Goal: Task Accomplishment & Management: Complete application form

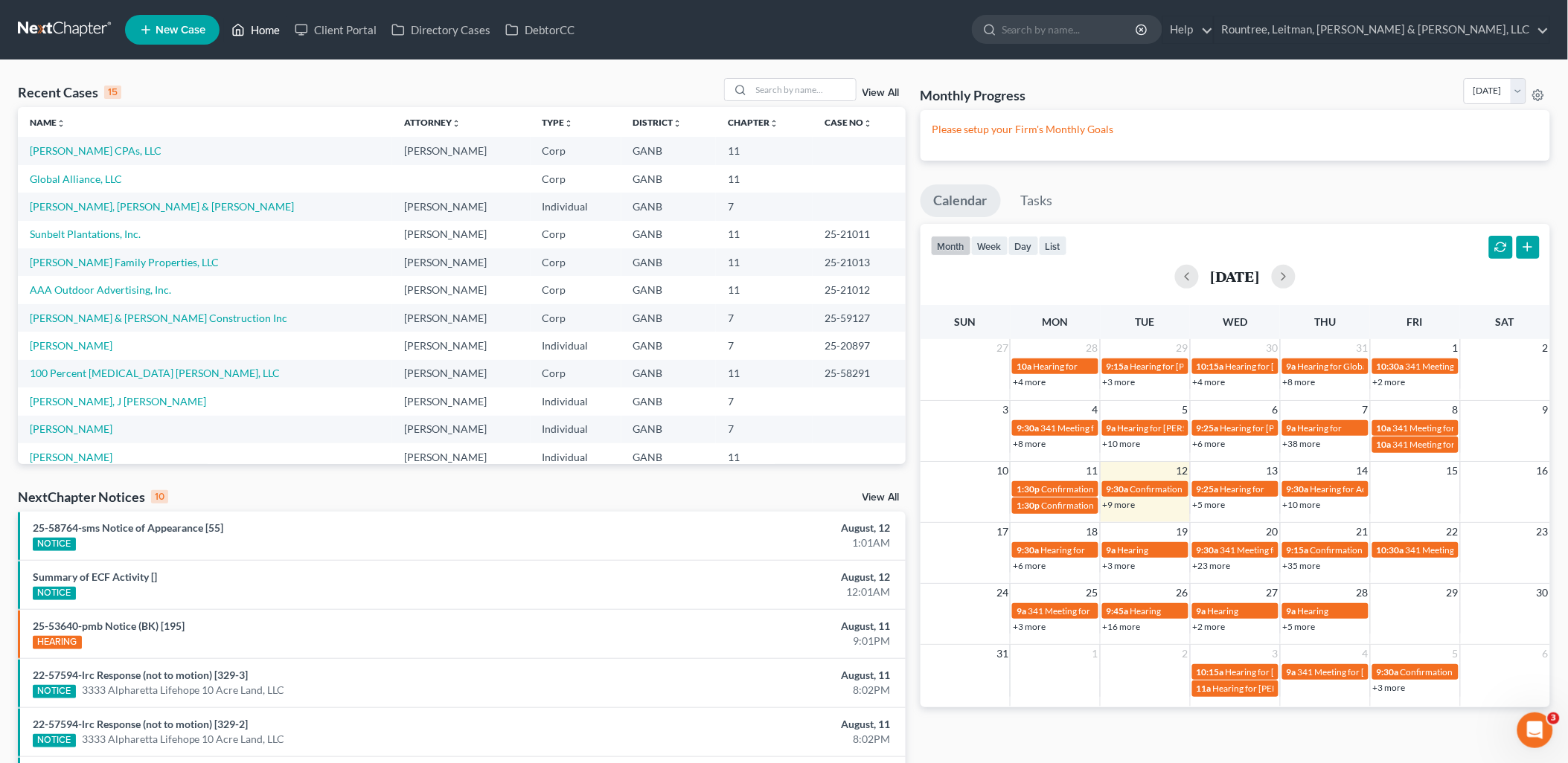
click at [268, 31] on link "Home" at bounding box center [256, 30] width 63 height 27
click at [335, 30] on link "Client Portal" at bounding box center [336, 30] width 97 height 27
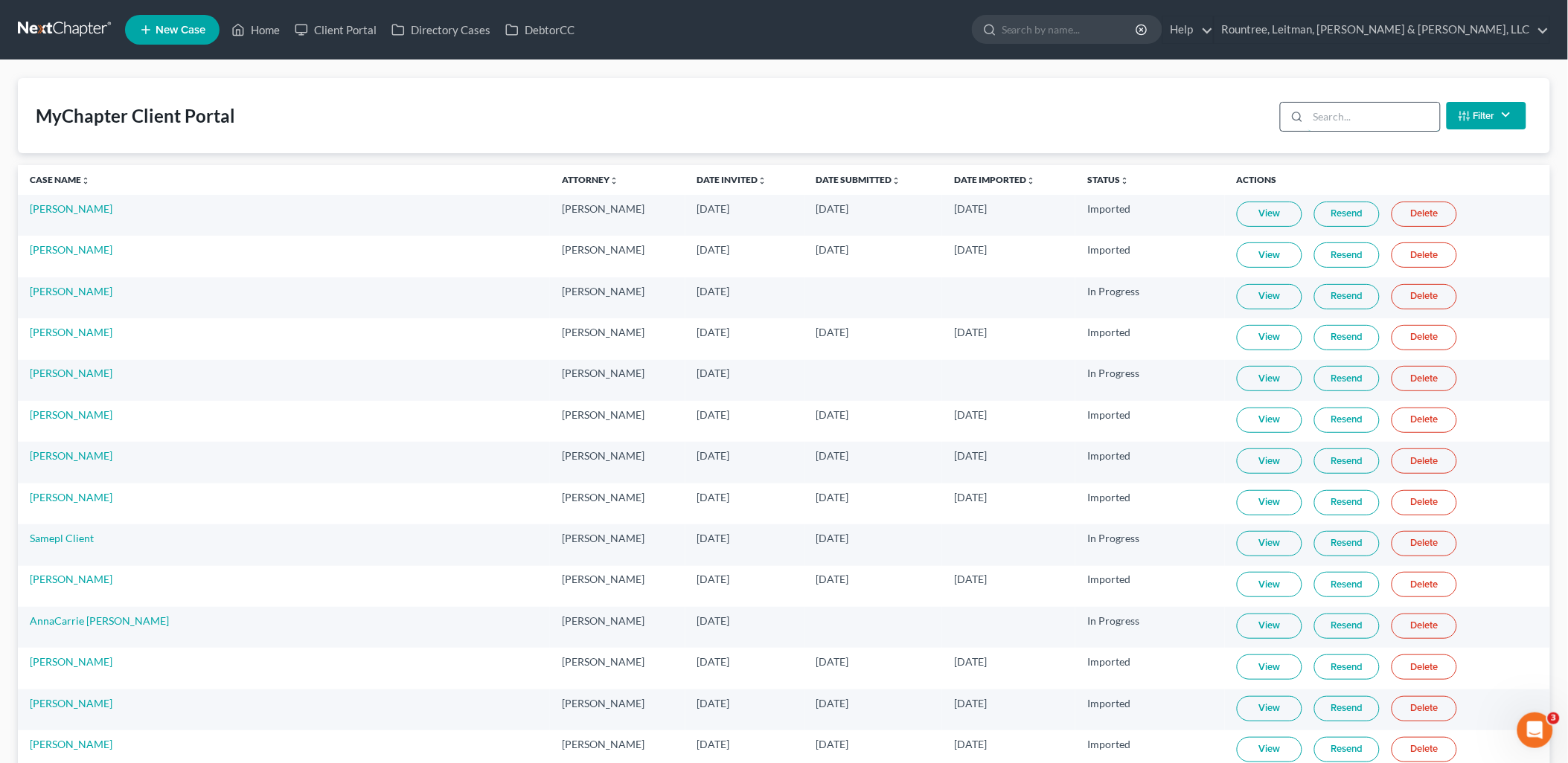
click at [1378, 122] on input "search" at bounding box center [1374, 117] width 132 height 28
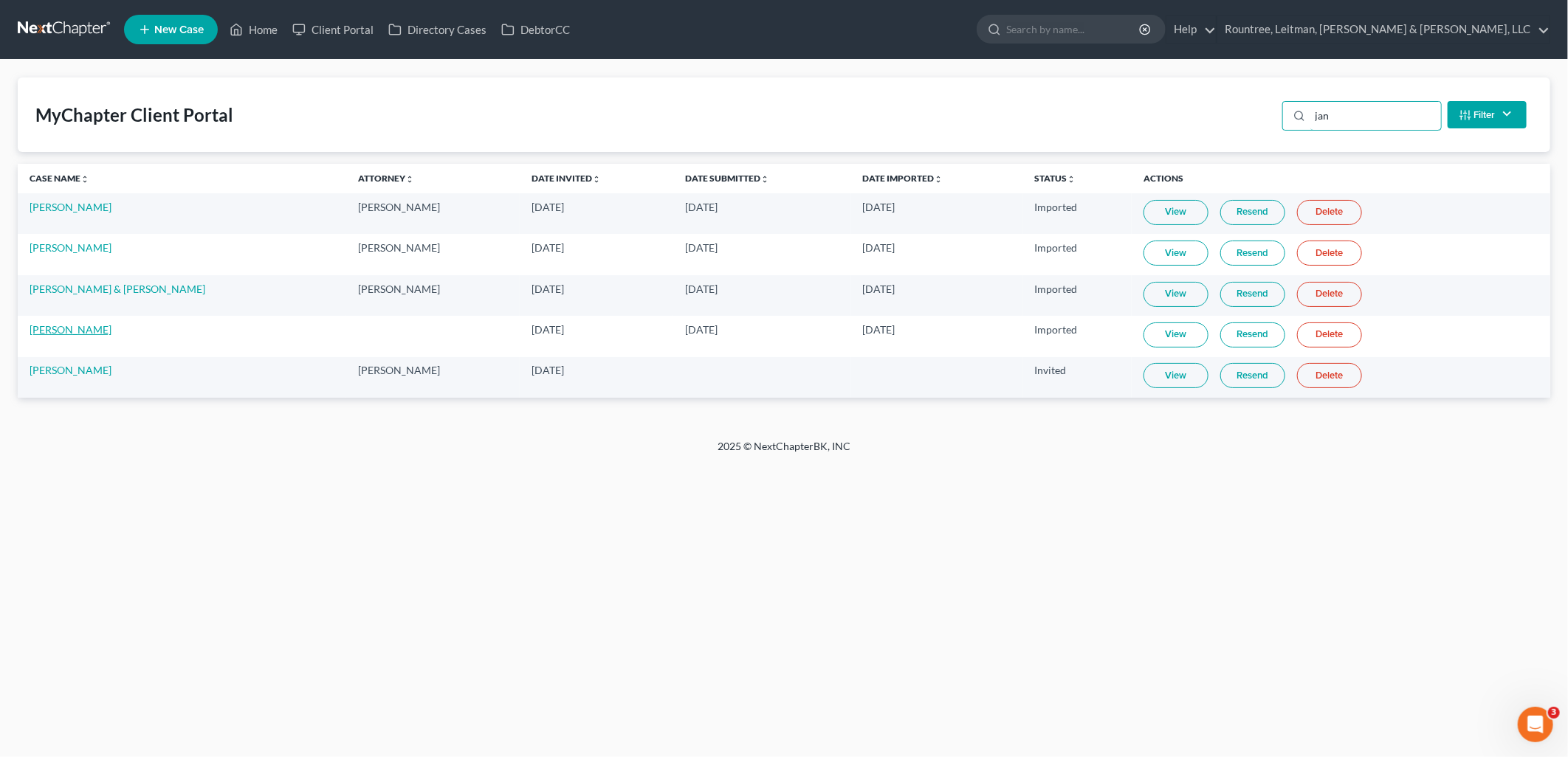
type input "jan"
click at [43, 331] on link "[PERSON_NAME]" at bounding box center [70, 329] width 82 height 12
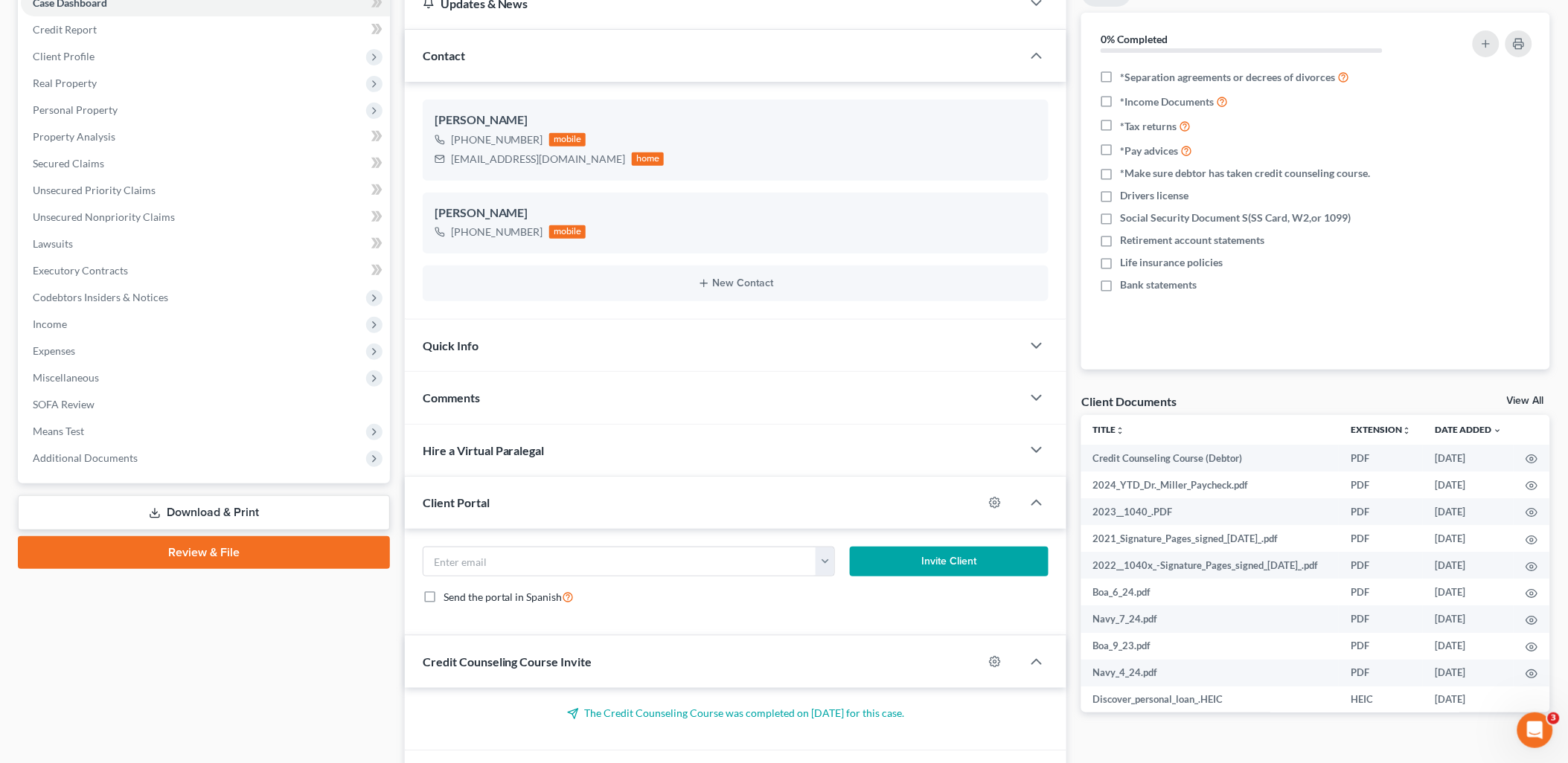
click at [278, 497] on link "Download & Print" at bounding box center [203, 513] width 372 height 35
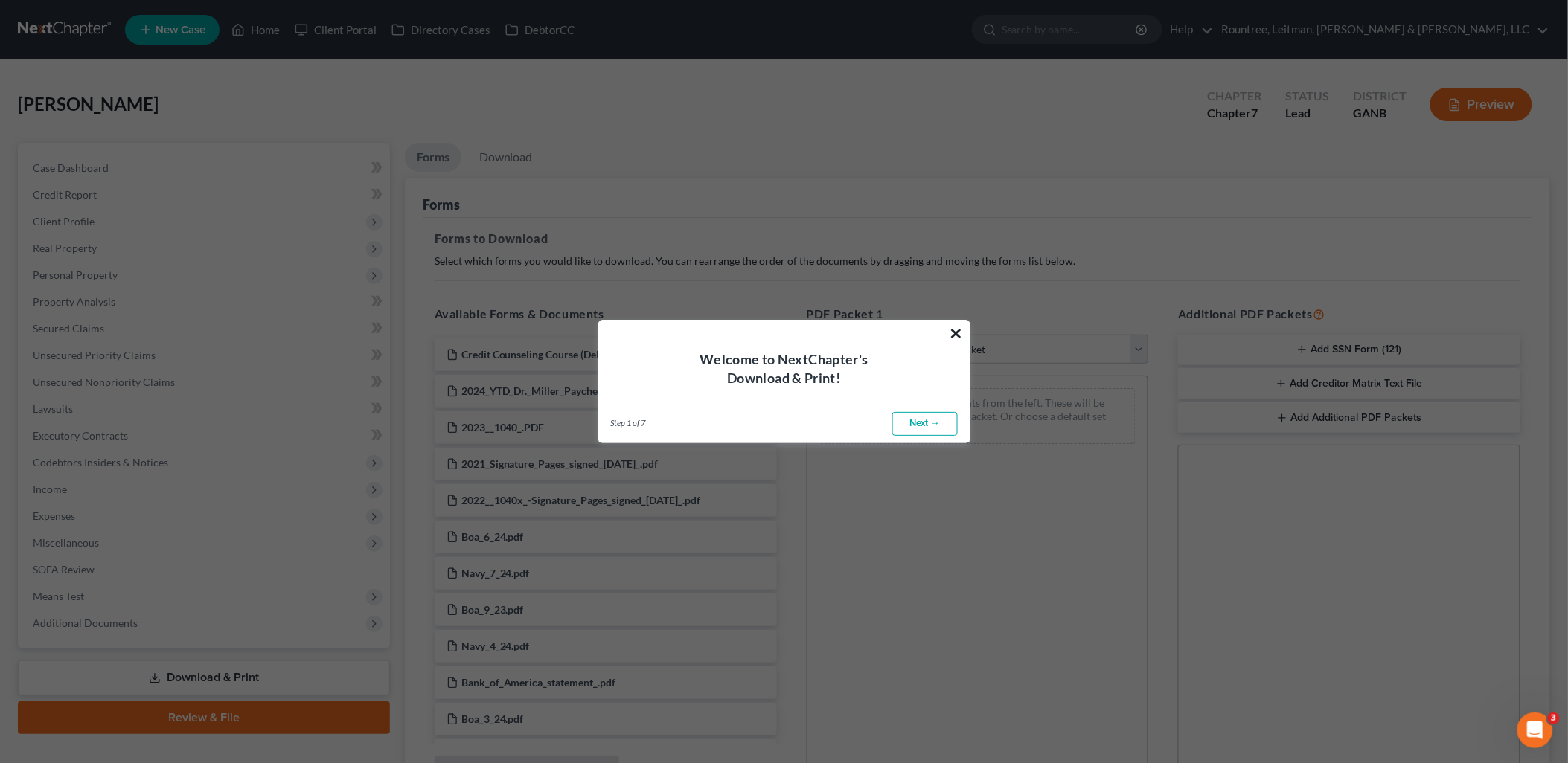
click at [955, 332] on button "×" at bounding box center [956, 333] width 14 height 24
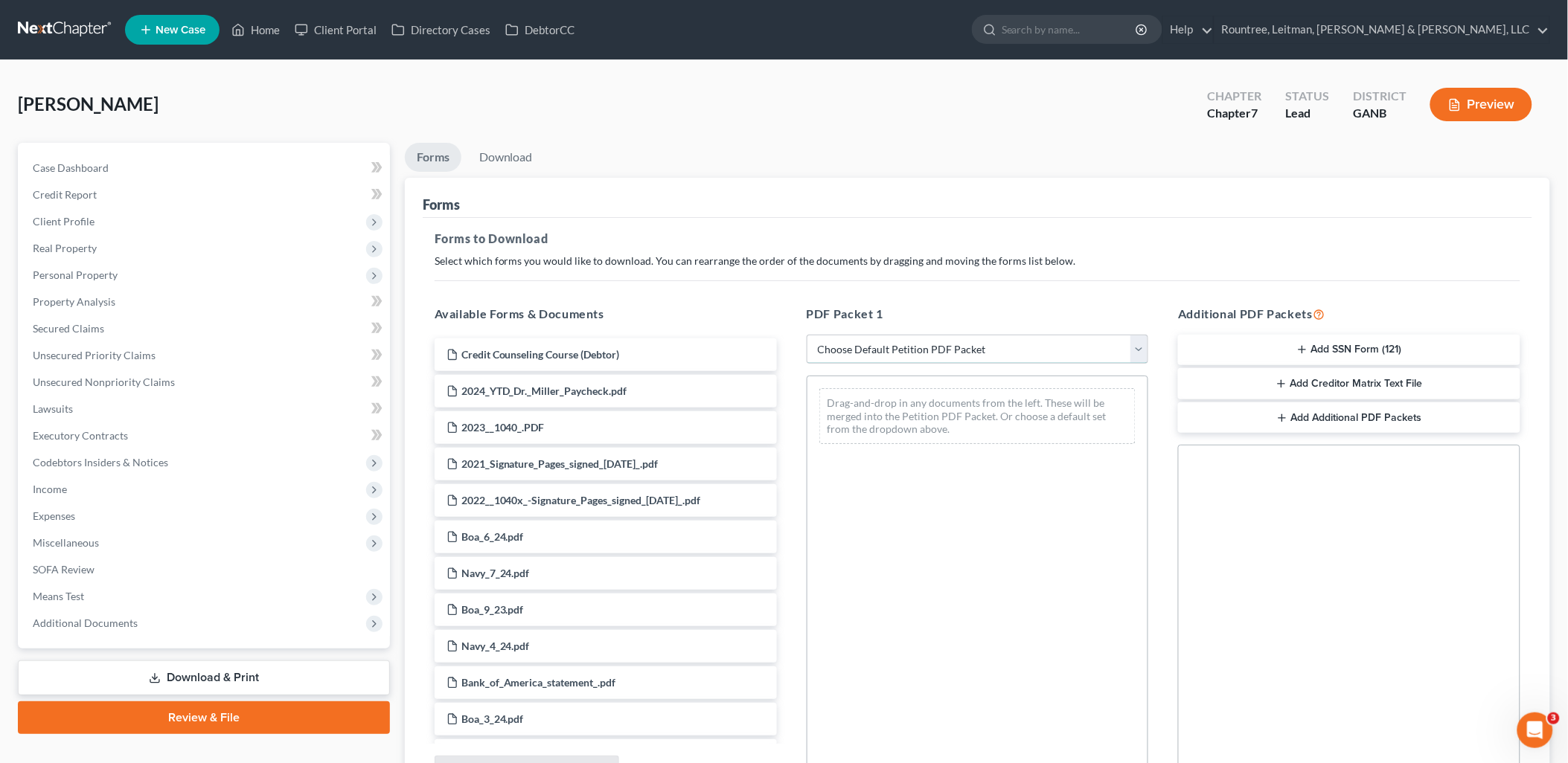
click at [943, 350] on select "Choose Default Petition PDF Packet Complete Bankruptcy Petition (all forms and …" at bounding box center [977, 350] width 342 height 30
select select "0"
click at [812, 335] on select "Choose Default Petition PDF Packet Complete Bankruptcy Petition (all forms and …" at bounding box center [977, 350] width 342 height 30
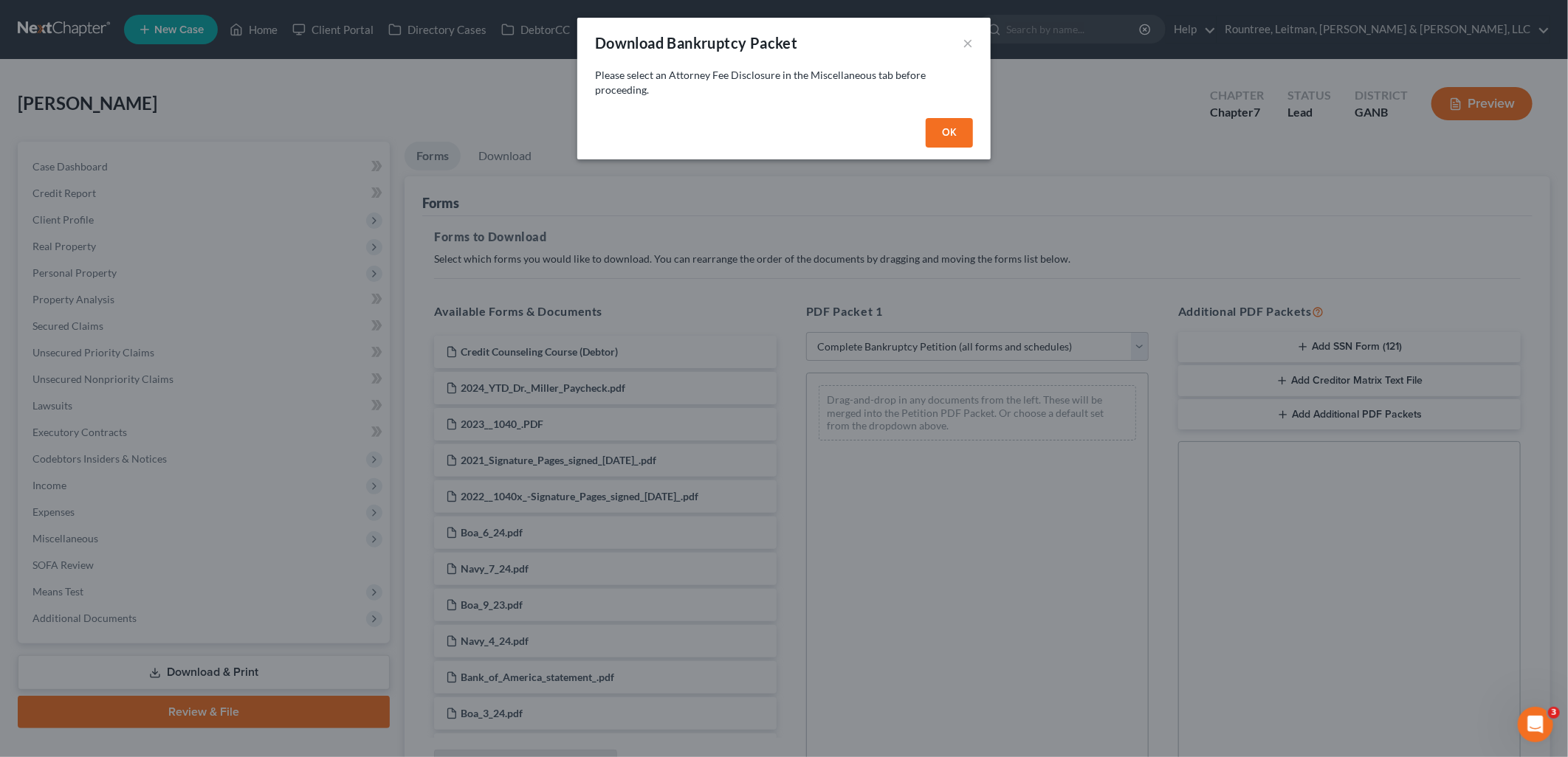
click at [960, 139] on button "OK" at bounding box center [949, 133] width 47 height 30
select select
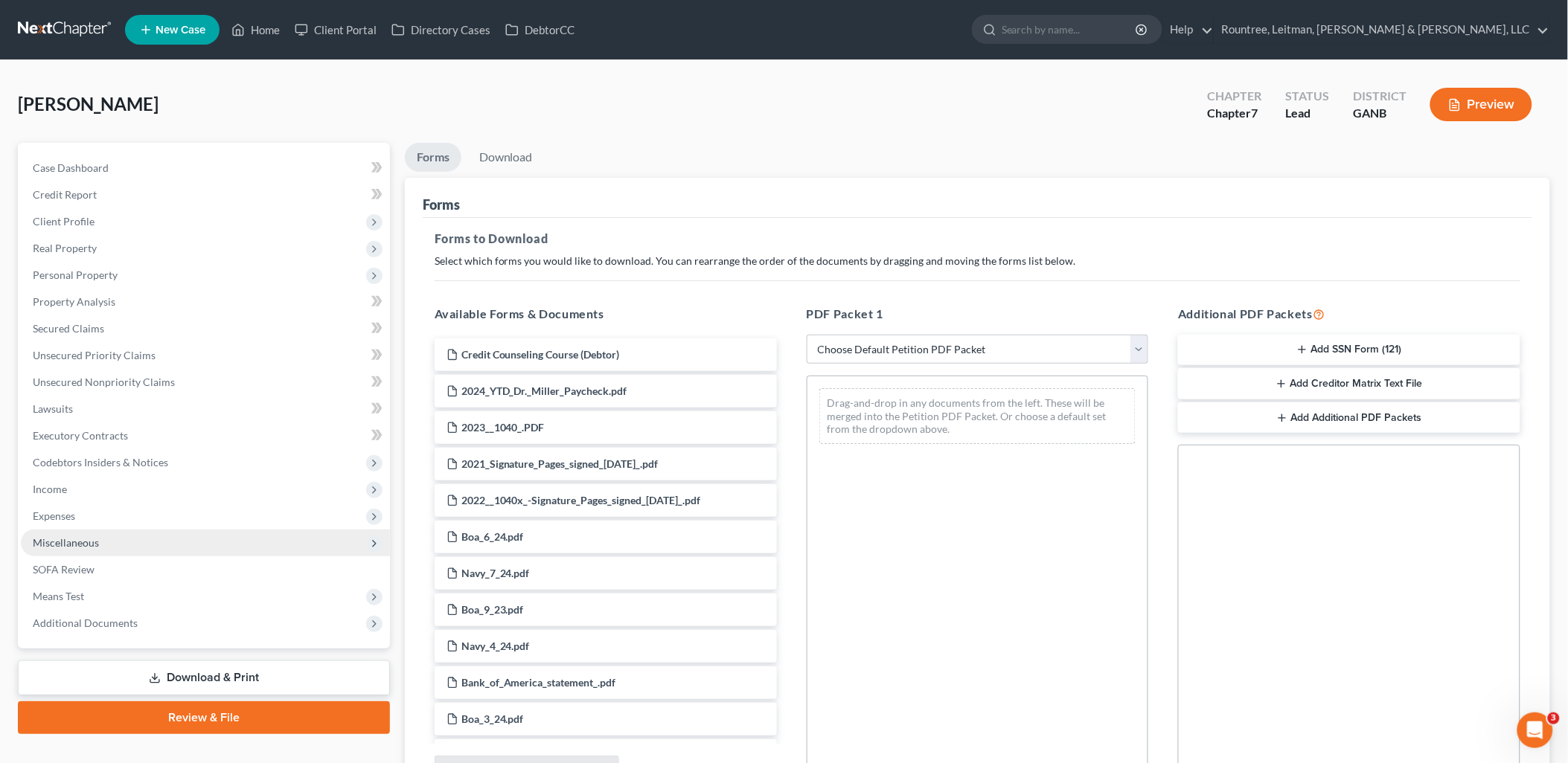
click at [160, 546] on span "Miscellaneous" at bounding box center [205, 543] width 369 height 27
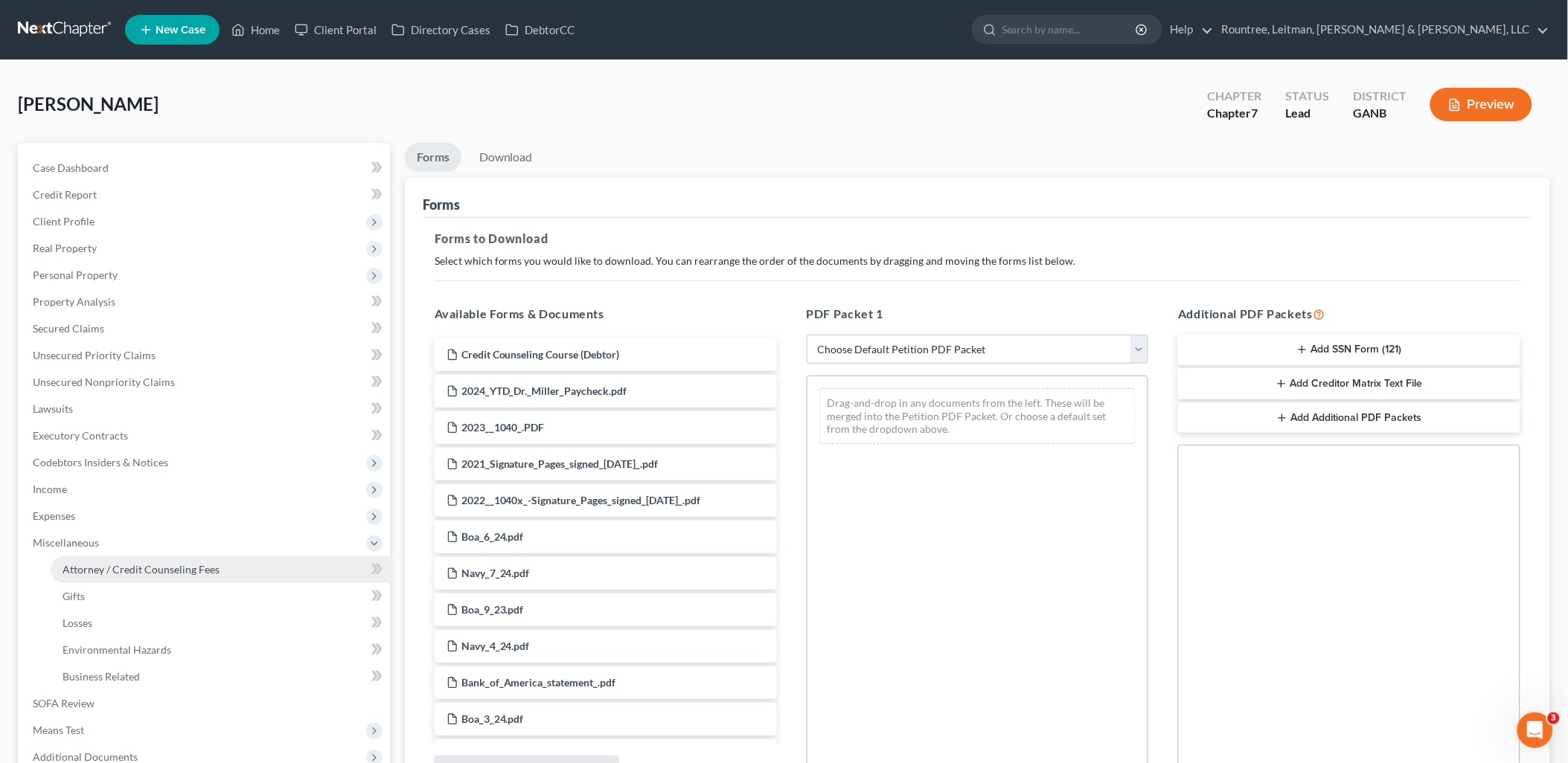
click at [162, 566] on span "Attorney / Credit Counseling Fees" at bounding box center [141, 569] width 157 height 12
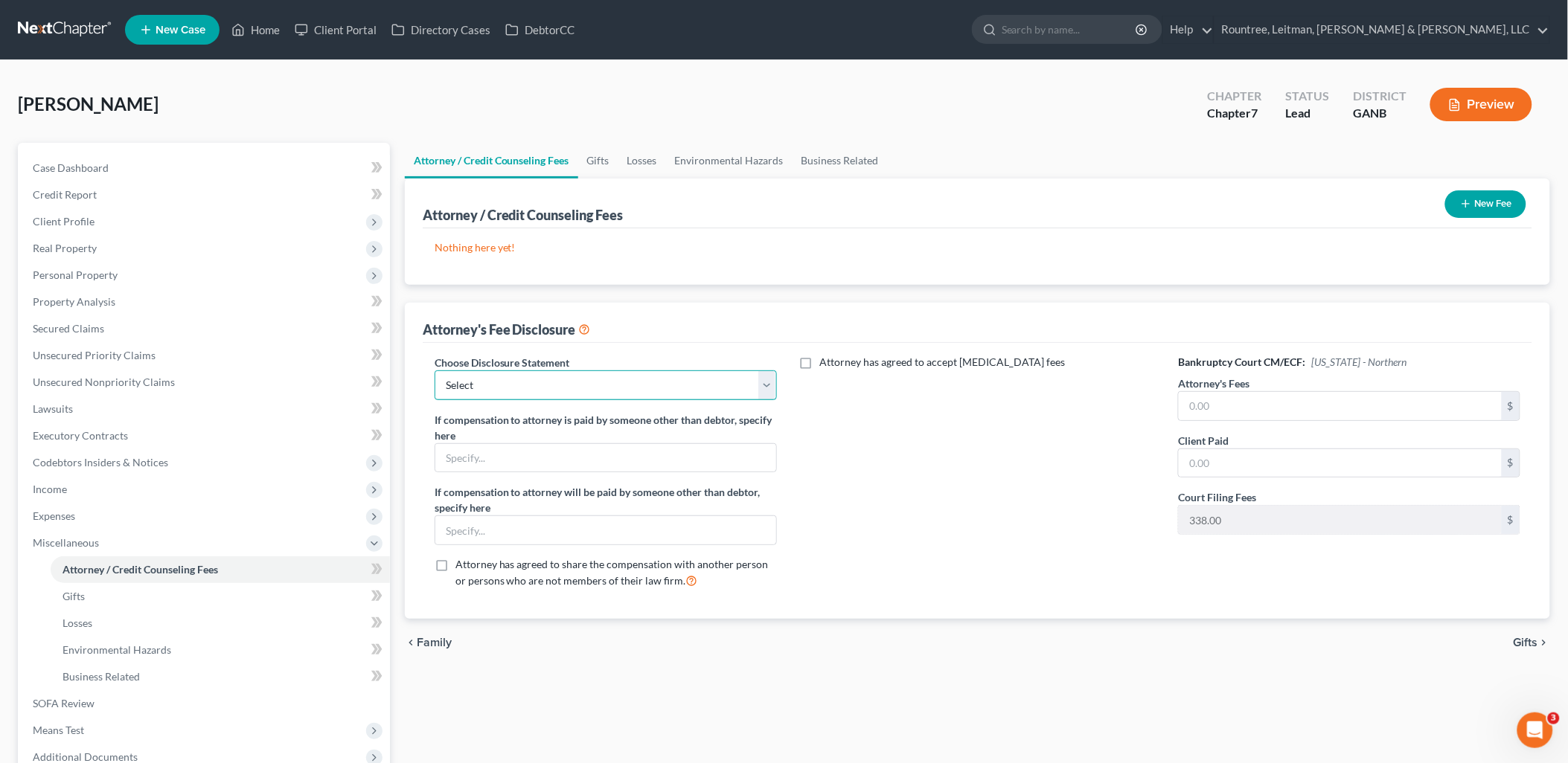
click at [664, 390] on select "Select Star Chain Chapter 13 - Hourly Chapter 11 Chapter 13 Disclosure Statemen…" at bounding box center [606, 386] width 342 height 30
select select "4"
click at [435, 371] on select "Select Star Chain Chapter 13 - Hourly Chapter 11 Chapter 13 Disclosure Statemen…" at bounding box center [606, 386] width 342 height 30
click at [158, 392] on link "Unsecured Nonpriority Claims" at bounding box center [205, 382] width 369 height 27
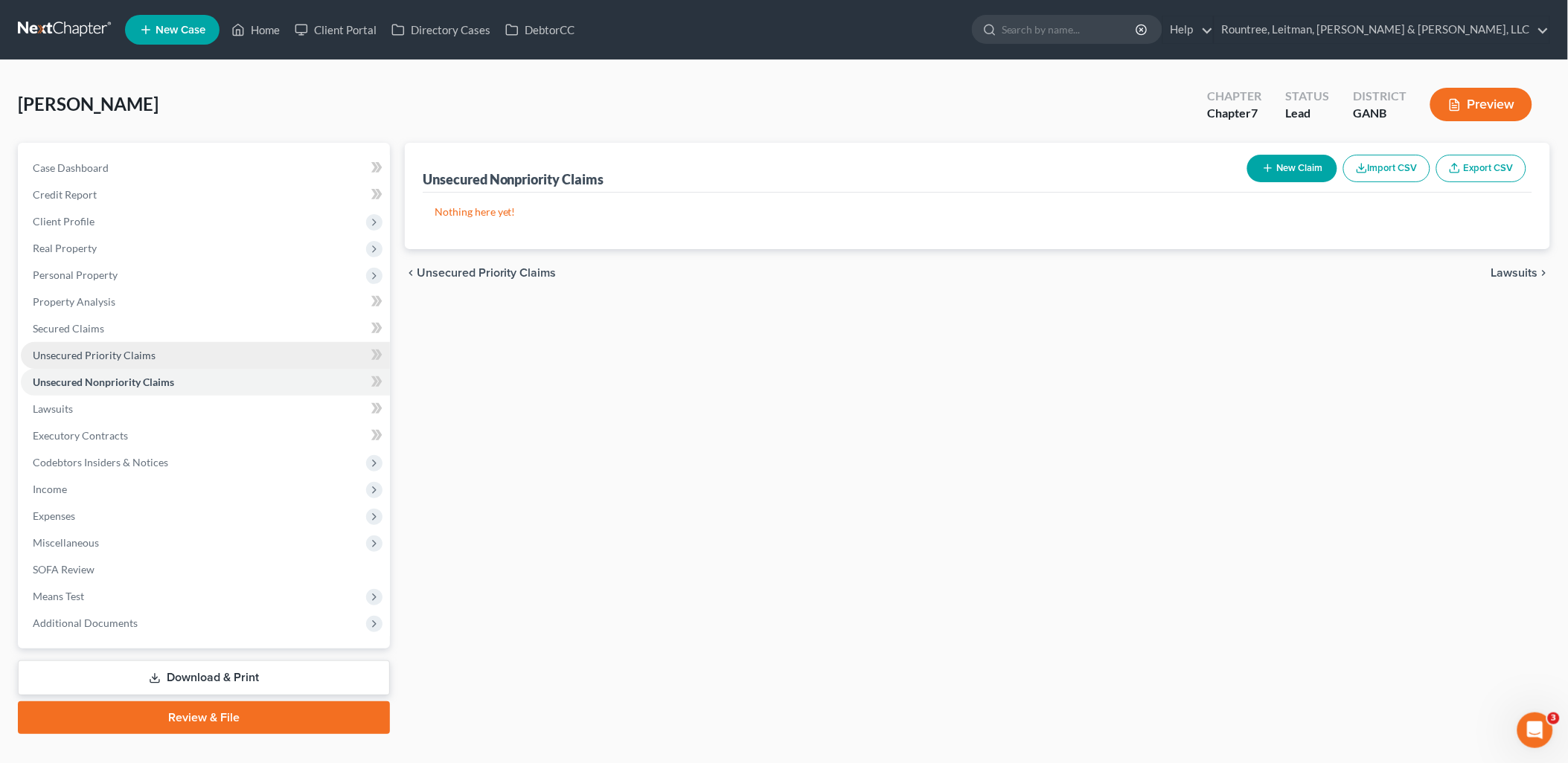
click at [150, 363] on link "Unsecured Priority Claims" at bounding box center [205, 356] width 369 height 27
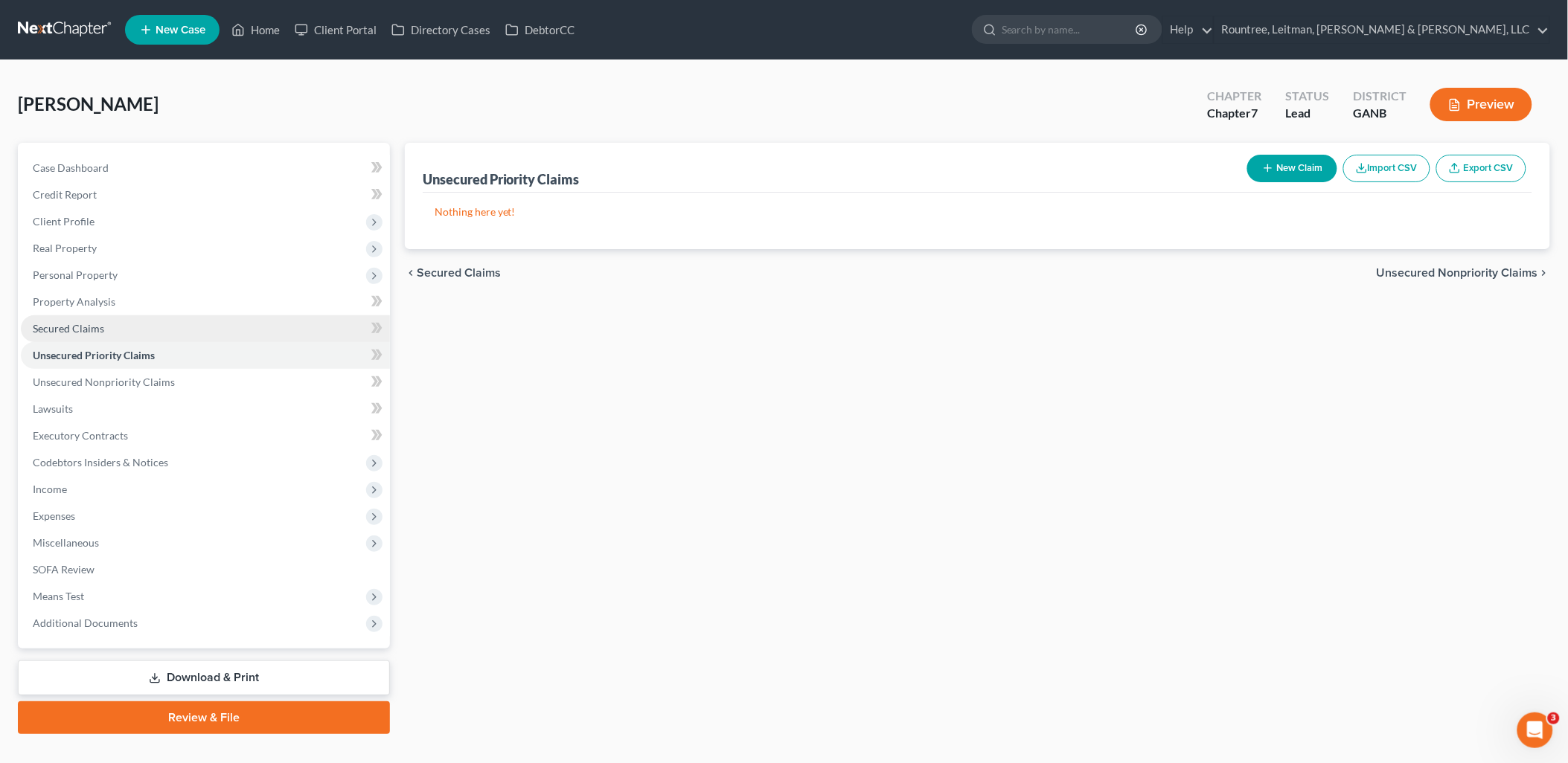
click at [137, 330] on link "Secured Claims" at bounding box center [205, 329] width 369 height 27
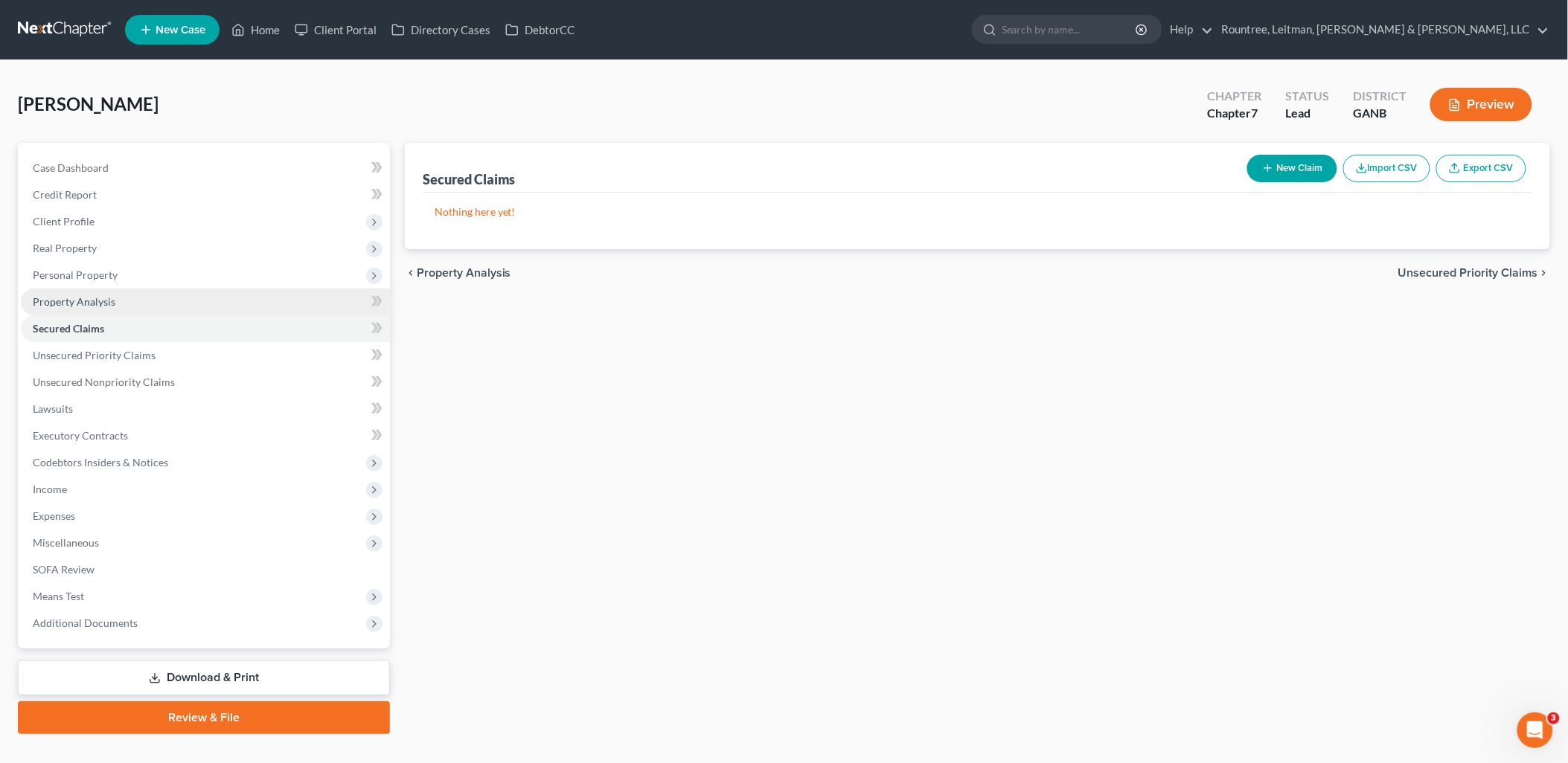
click at [137, 310] on link "Property Analysis" at bounding box center [205, 302] width 369 height 27
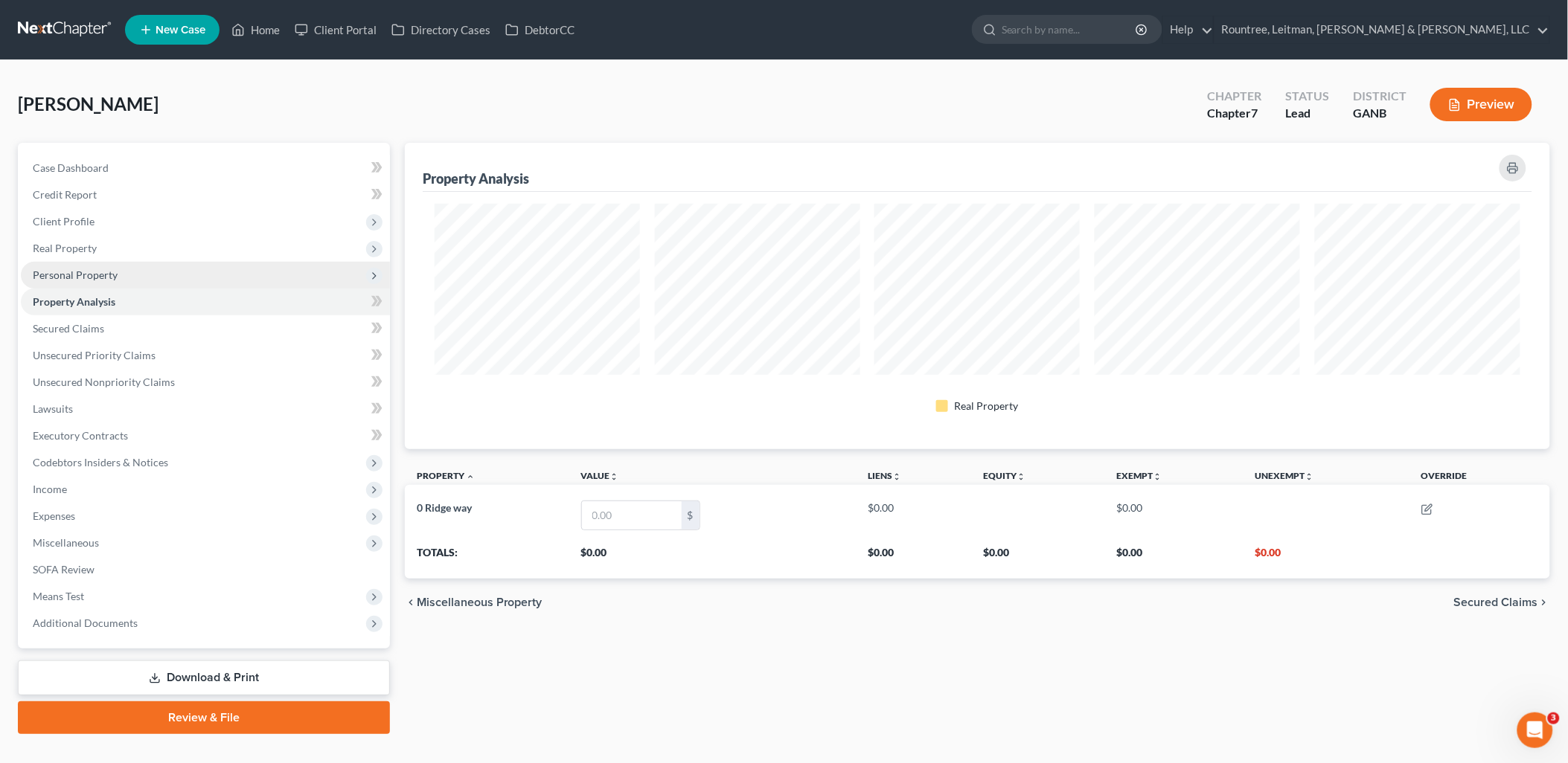
scroll to position [307, 1146]
click at [137, 277] on span "Personal Property" at bounding box center [205, 275] width 369 height 27
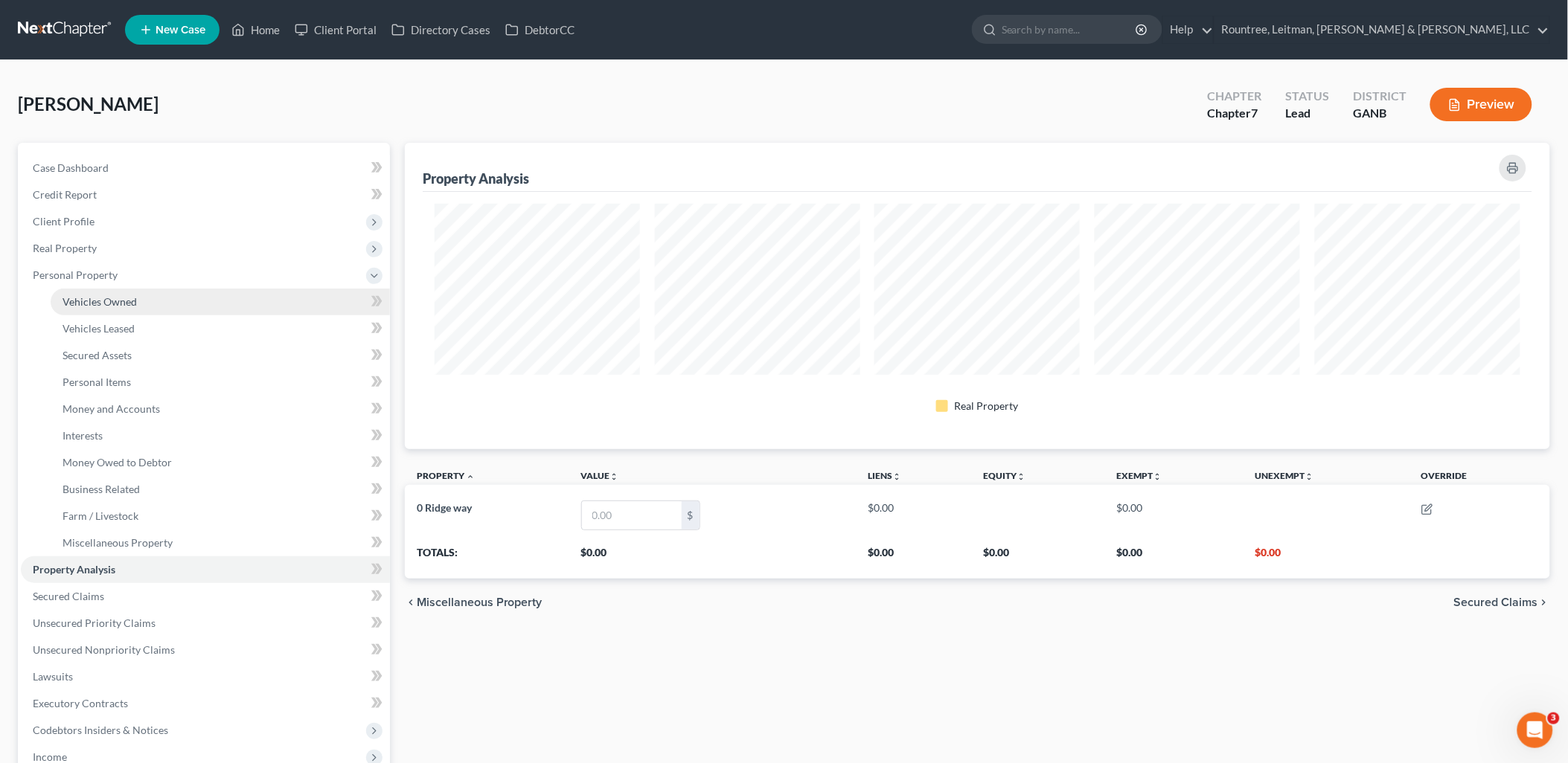
click at [136, 292] on link "Vehicles Owned" at bounding box center [220, 302] width 339 height 27
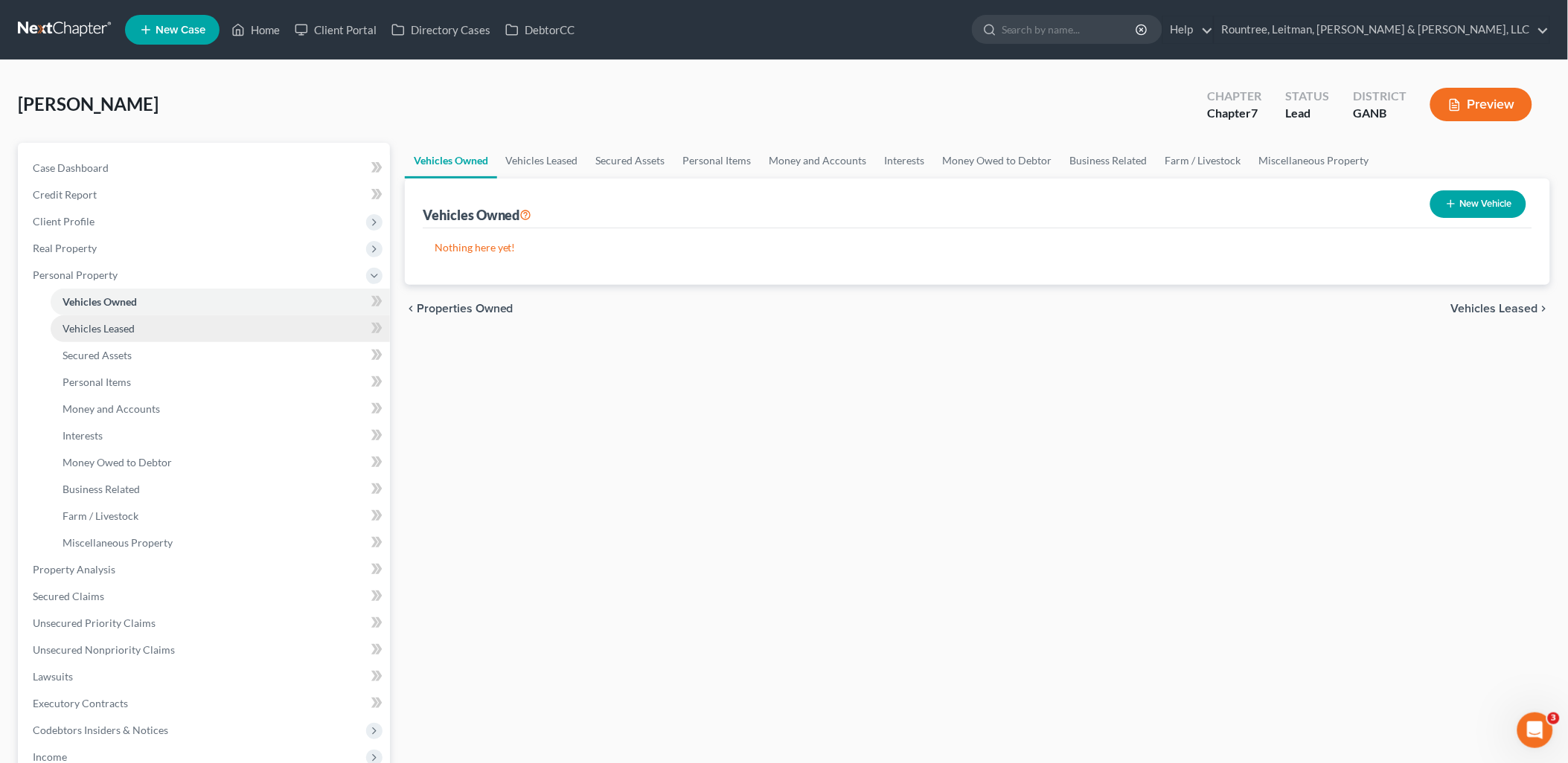
click at [136, 317] on link "Vehicles Leased" at bounding box center [220, 329] width 339 height 27
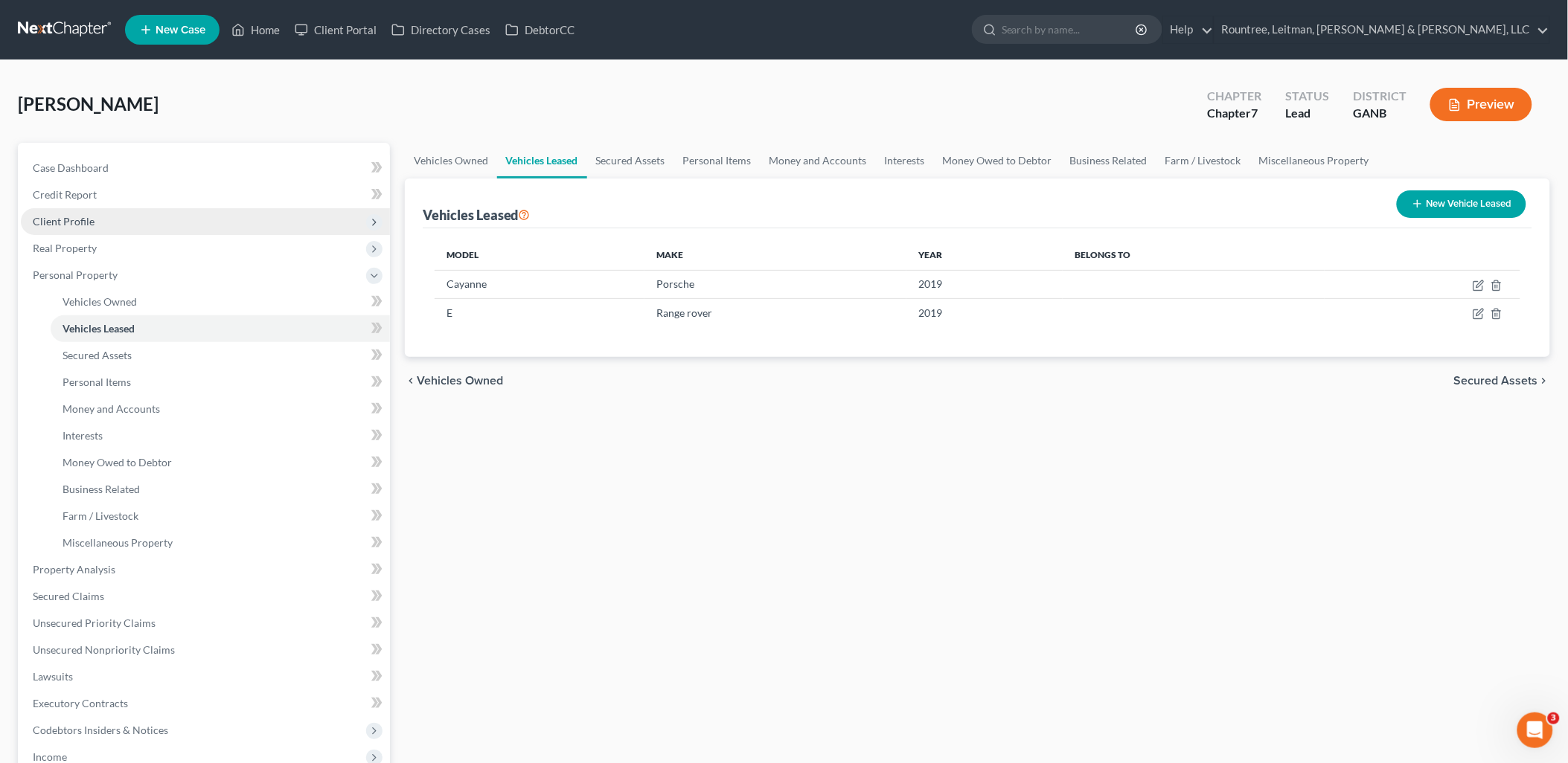
click at [108, 219] on span "Client Profile" at bounding box center [205, 222] width 369 height 27
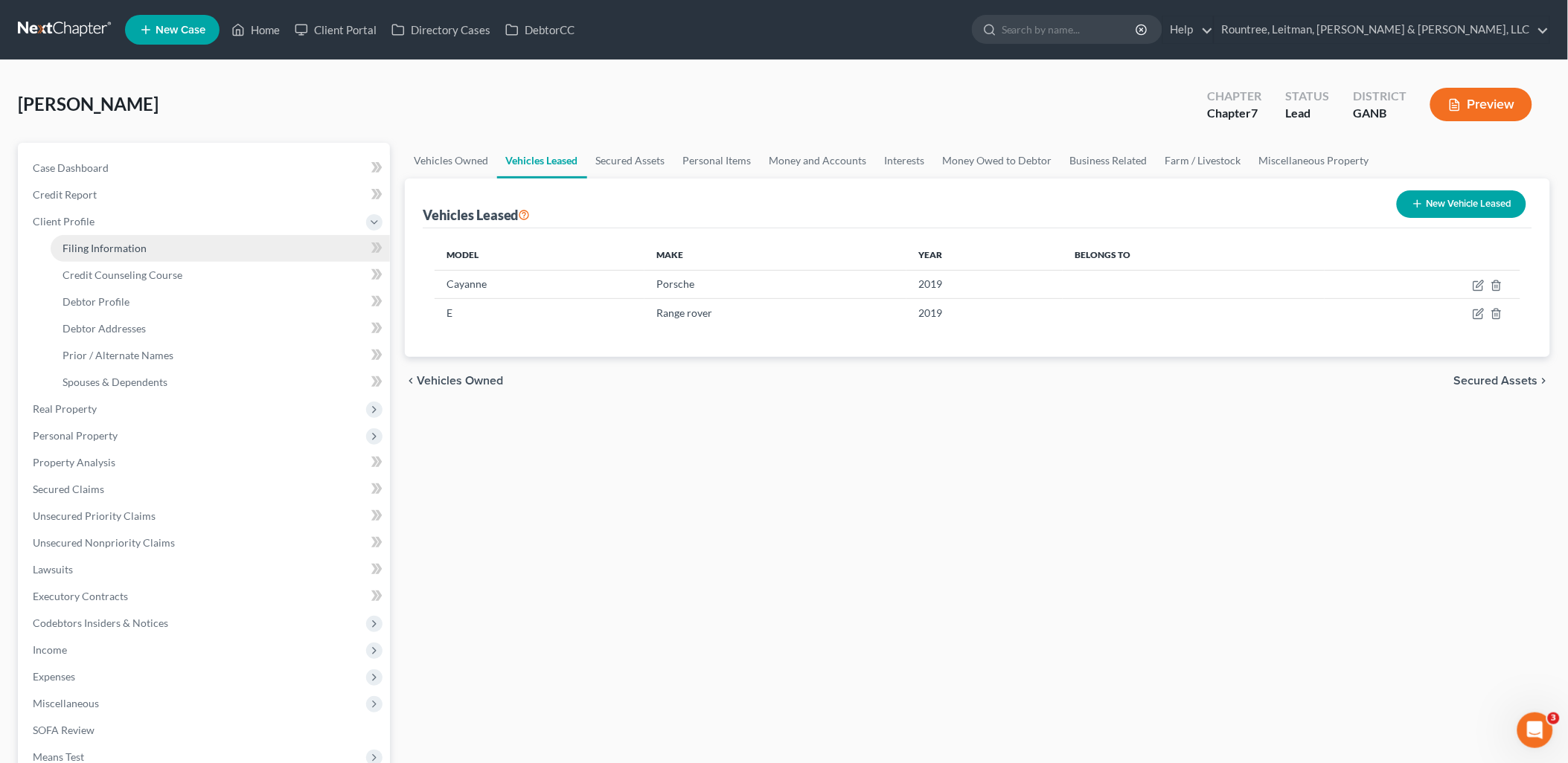
click at [108, 239] on link "Filing Information" at bounding box center [220, 248] width 339 height 27
select select "1"
select select "0"
select select "10"
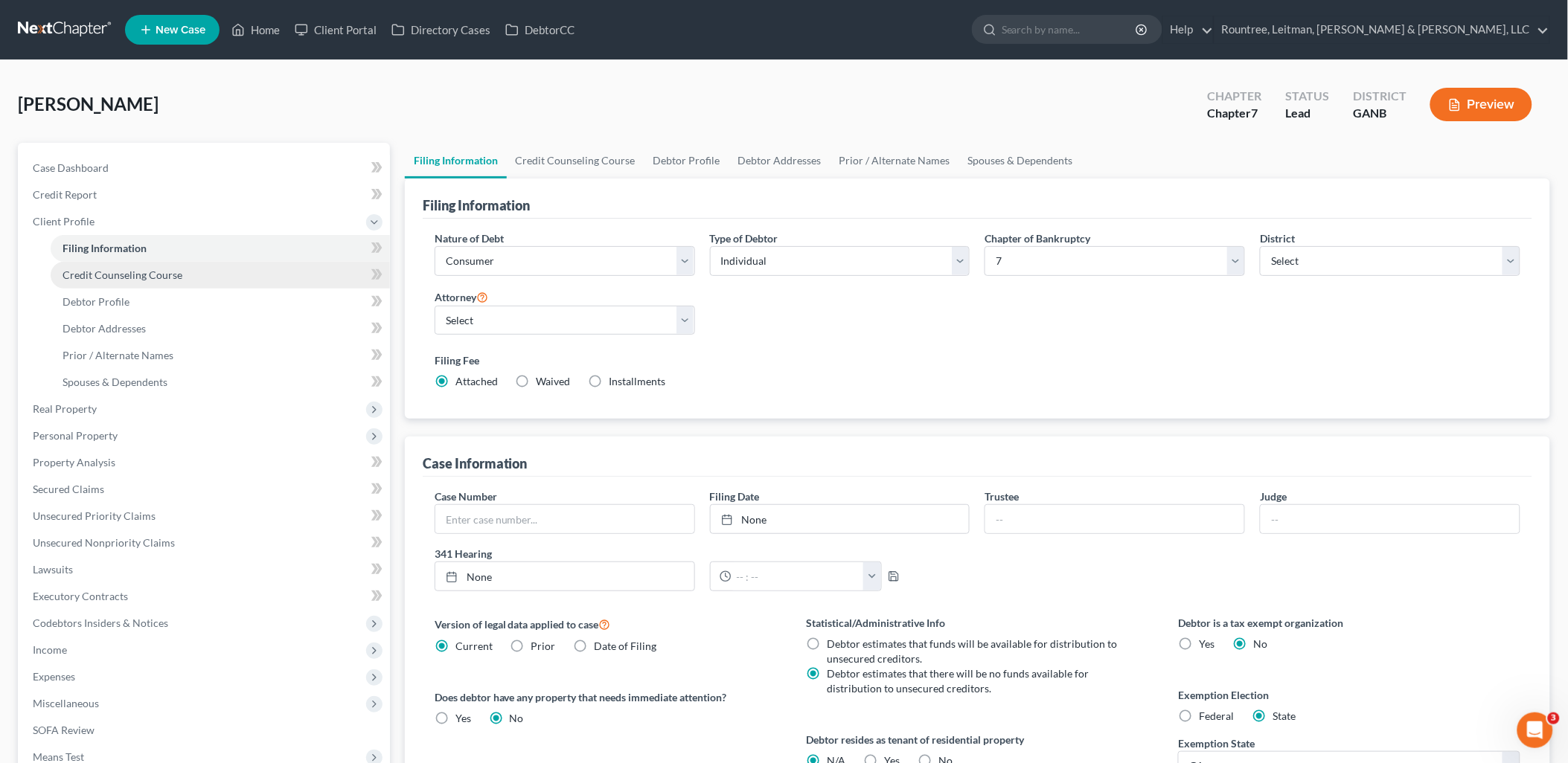
click at [123, 272] on span "Credit Counseling Course" at bounding box center [122, 274] width 120 height 12
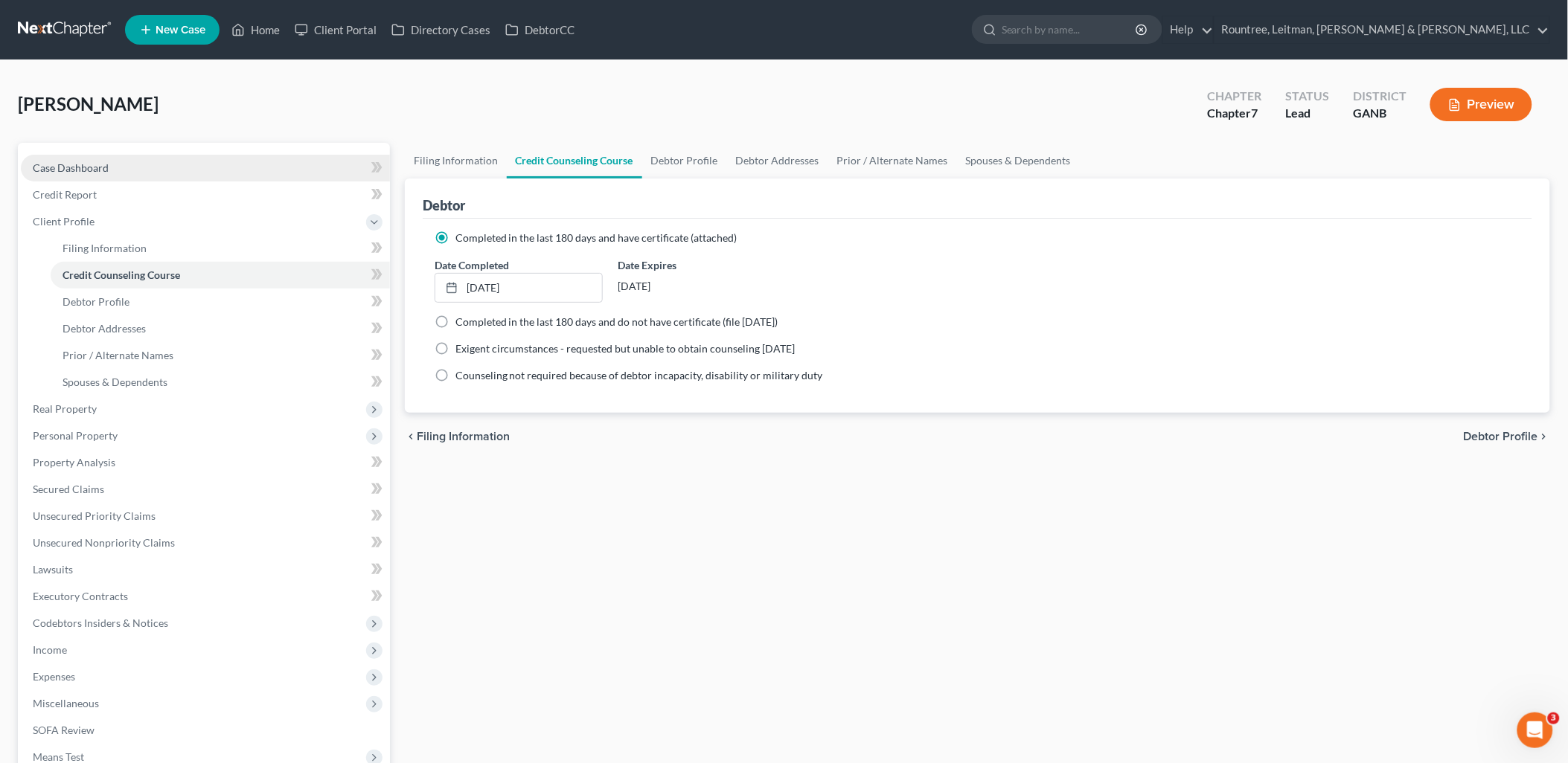
click at [102, 176] on link "Case Dashboard" at bounding box center [205, 168] width 369 height 27
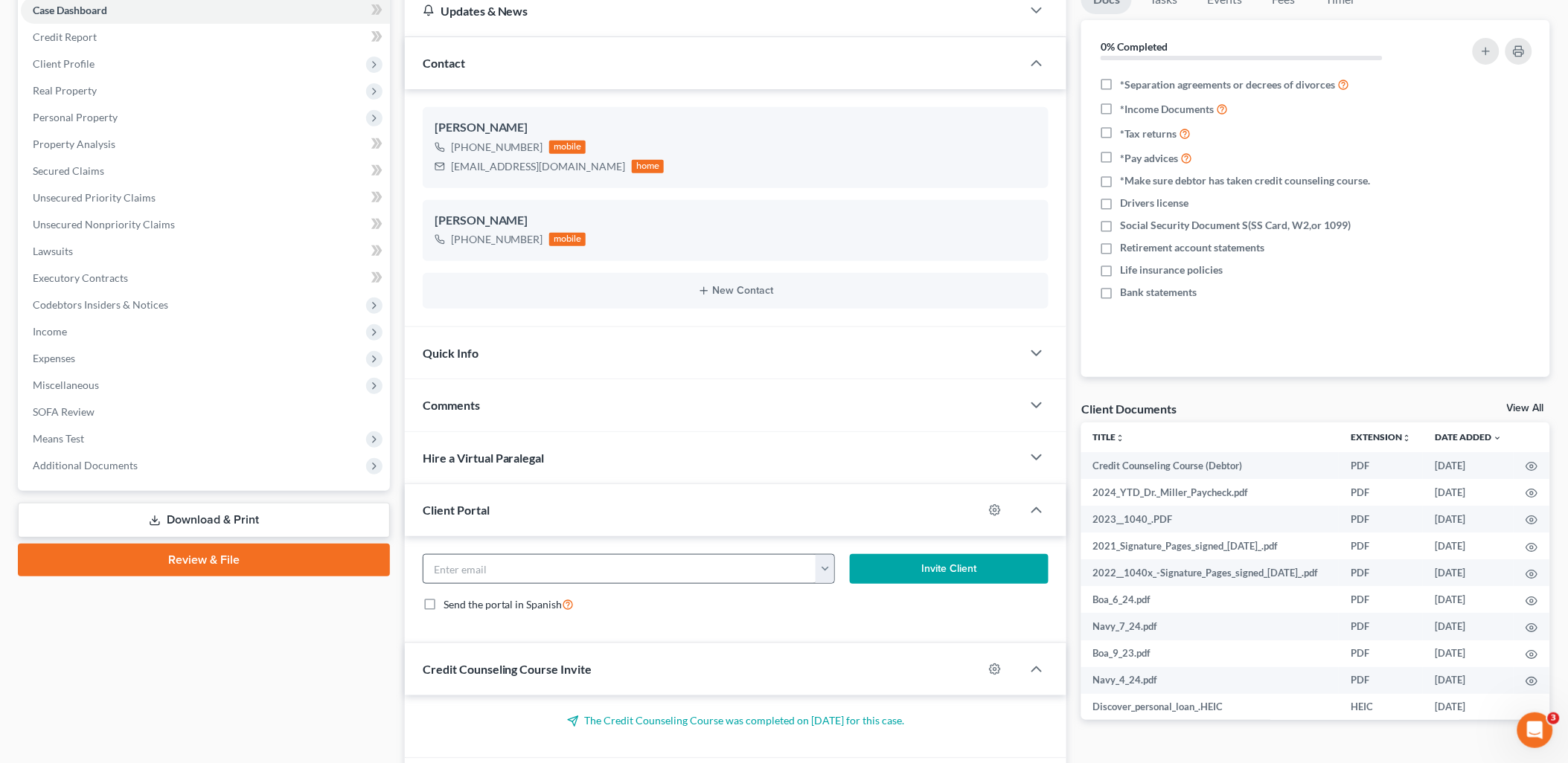
scroll to position [165, 0]
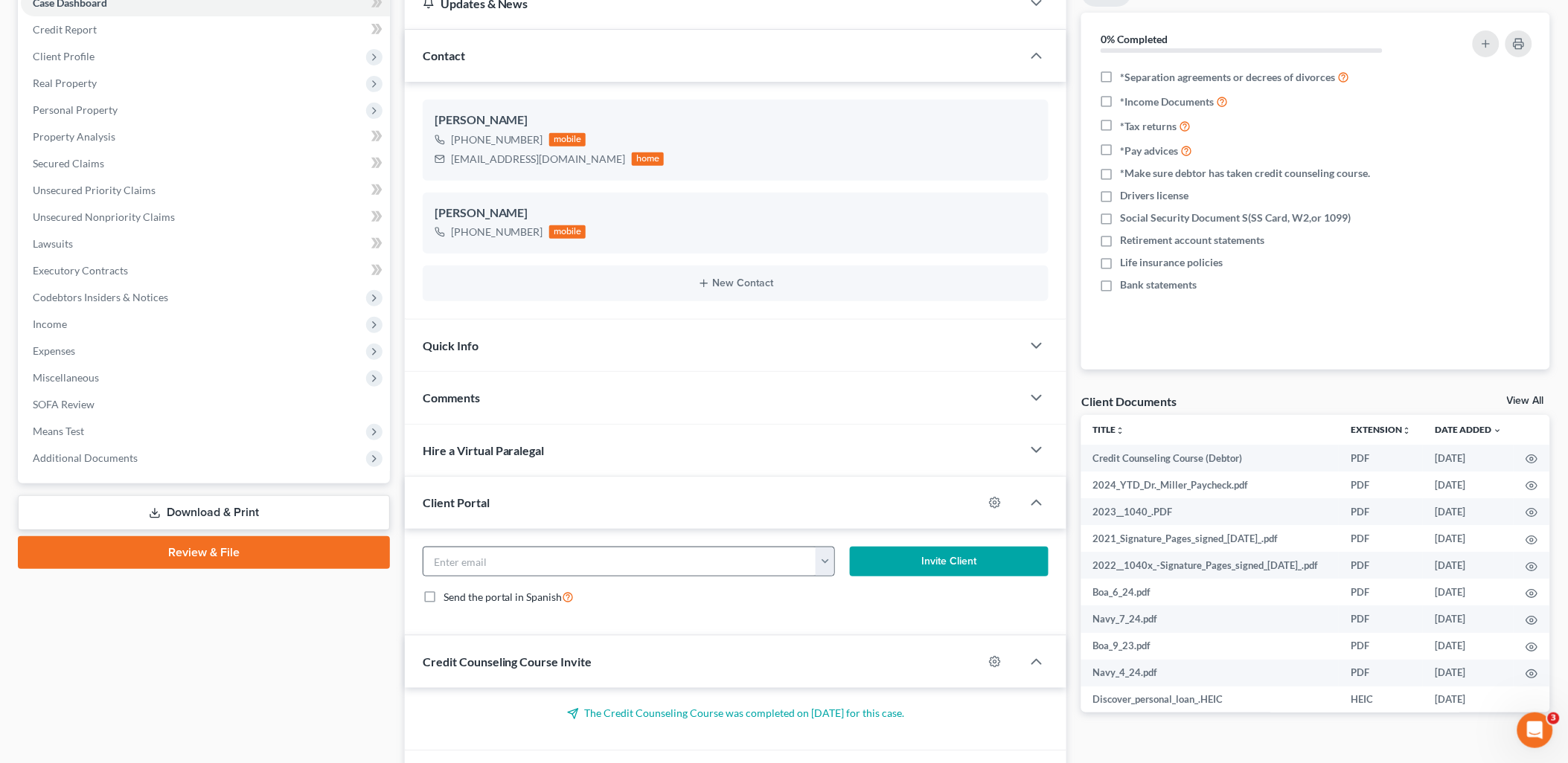
click at [826, 560] on button "button" at bounding box center [825, 561] width 18 height 28
click at [848, 592] on link "[EMAIL_ADDRESS][DOMAIN_NAME]" at bounding box center [918, 594] width 203 height 25
type input "[EMAIL_ADDRESS][DOMAIN_NAME]"
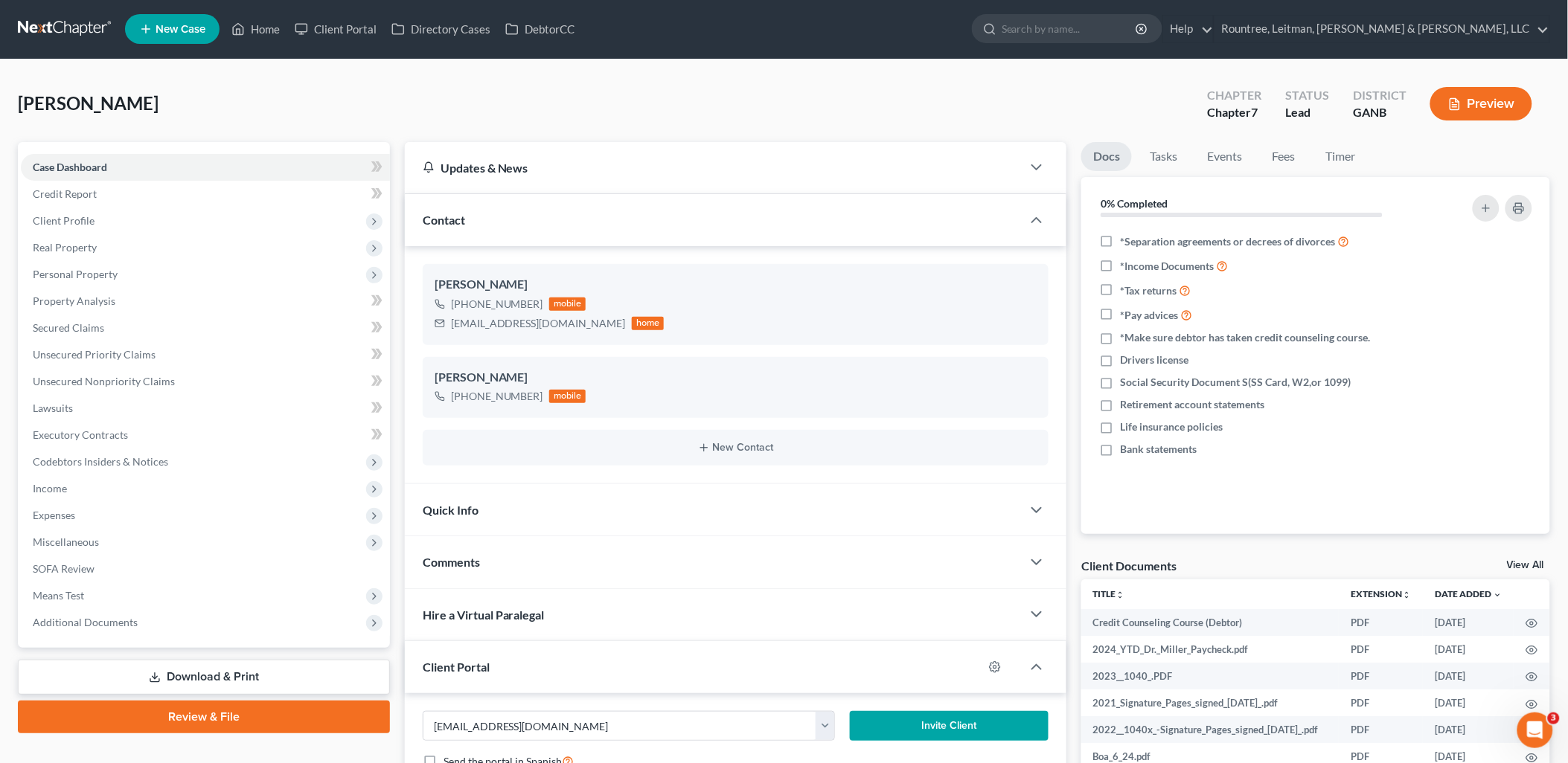
scroll to position [0, 0]
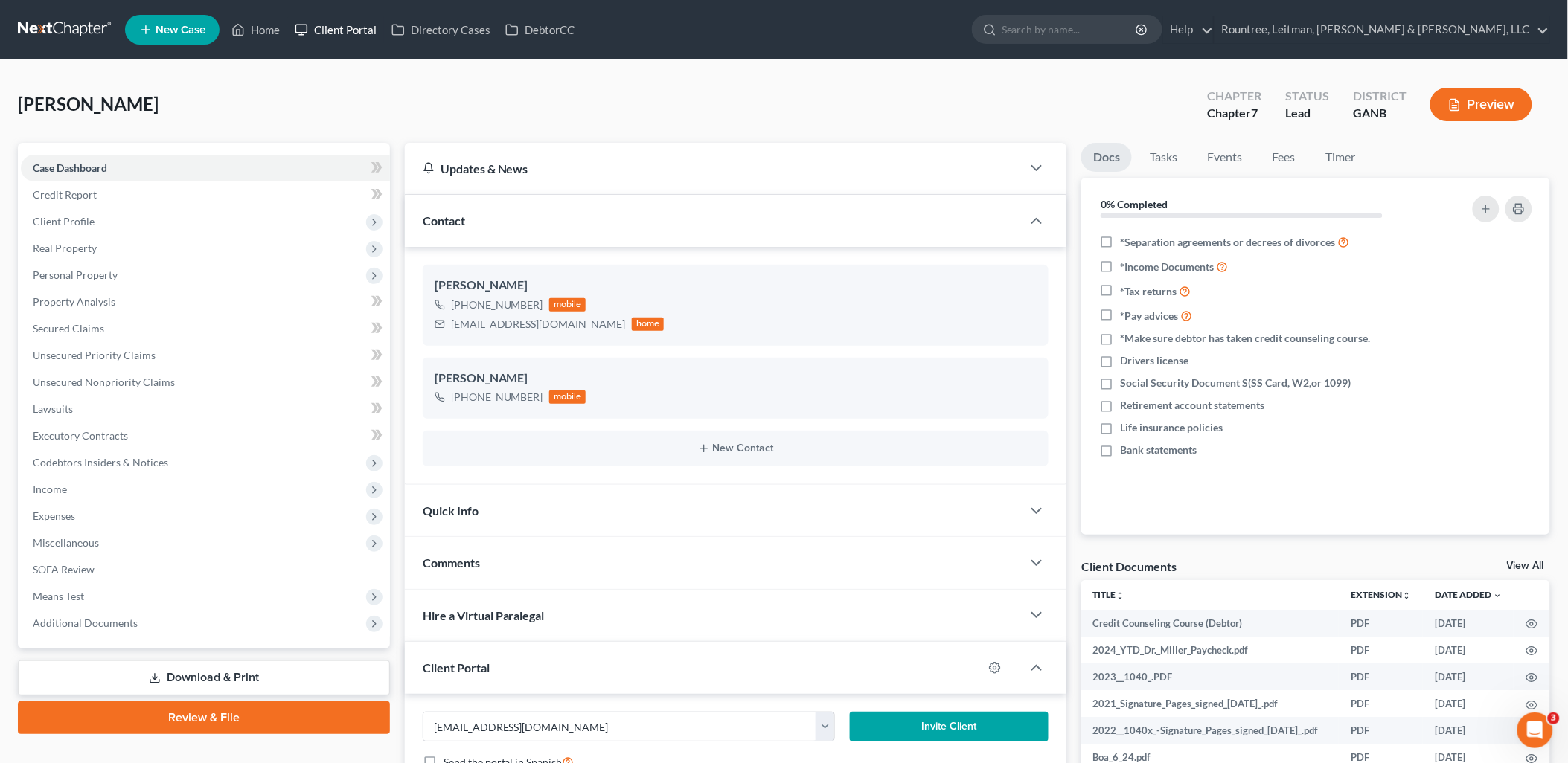
click at [331, 36] on link "Client Portal" at bounding box center [336, 30] width 97 height 27
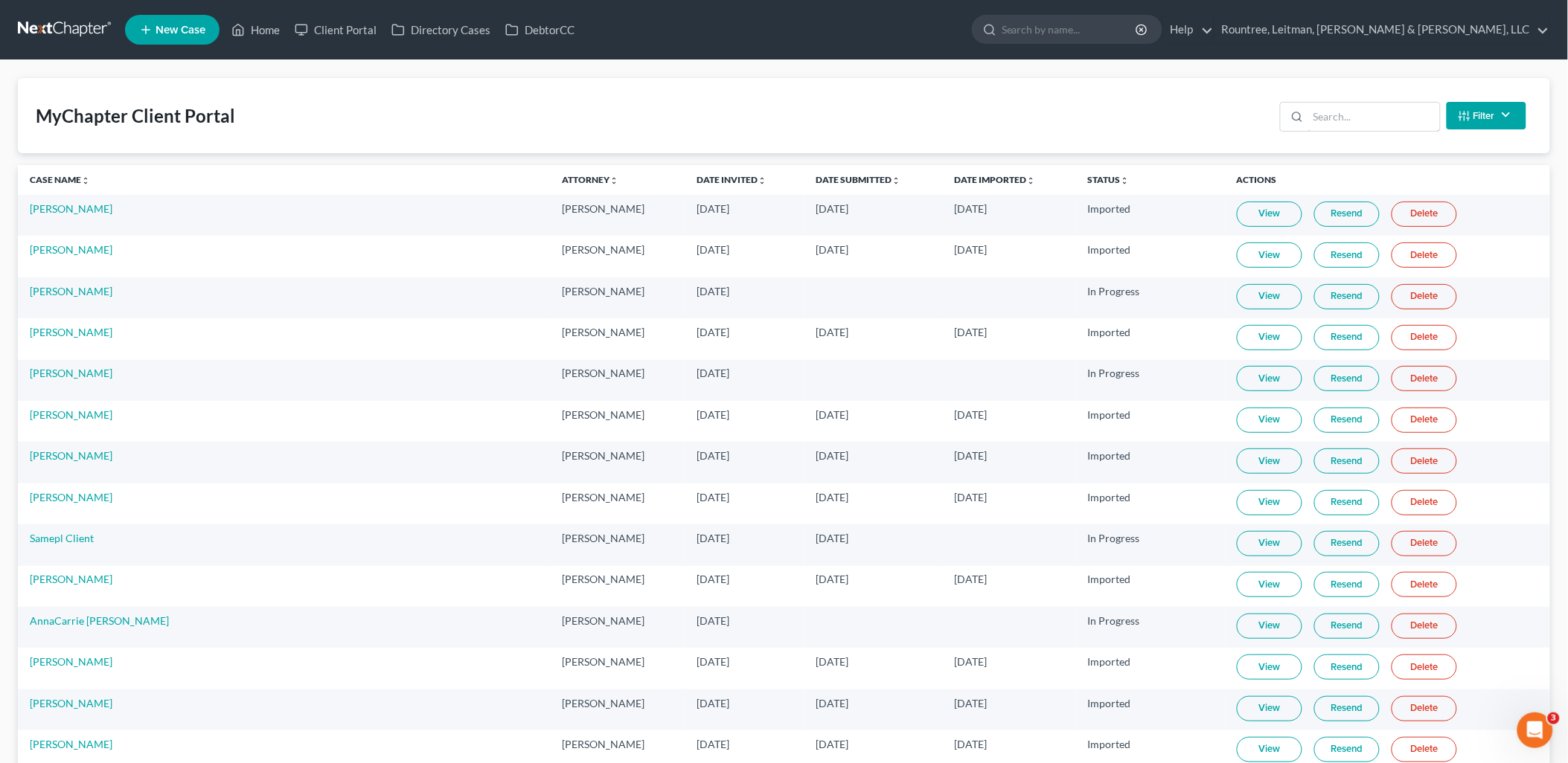
drag, startPoint x: 1404, startPoint y: 119, endPoint x: 1367, endPoint y: 145, distance: 45.2
click at [1403, 119] on input "search" at bounding box center [1374, 117] width 132 height 28
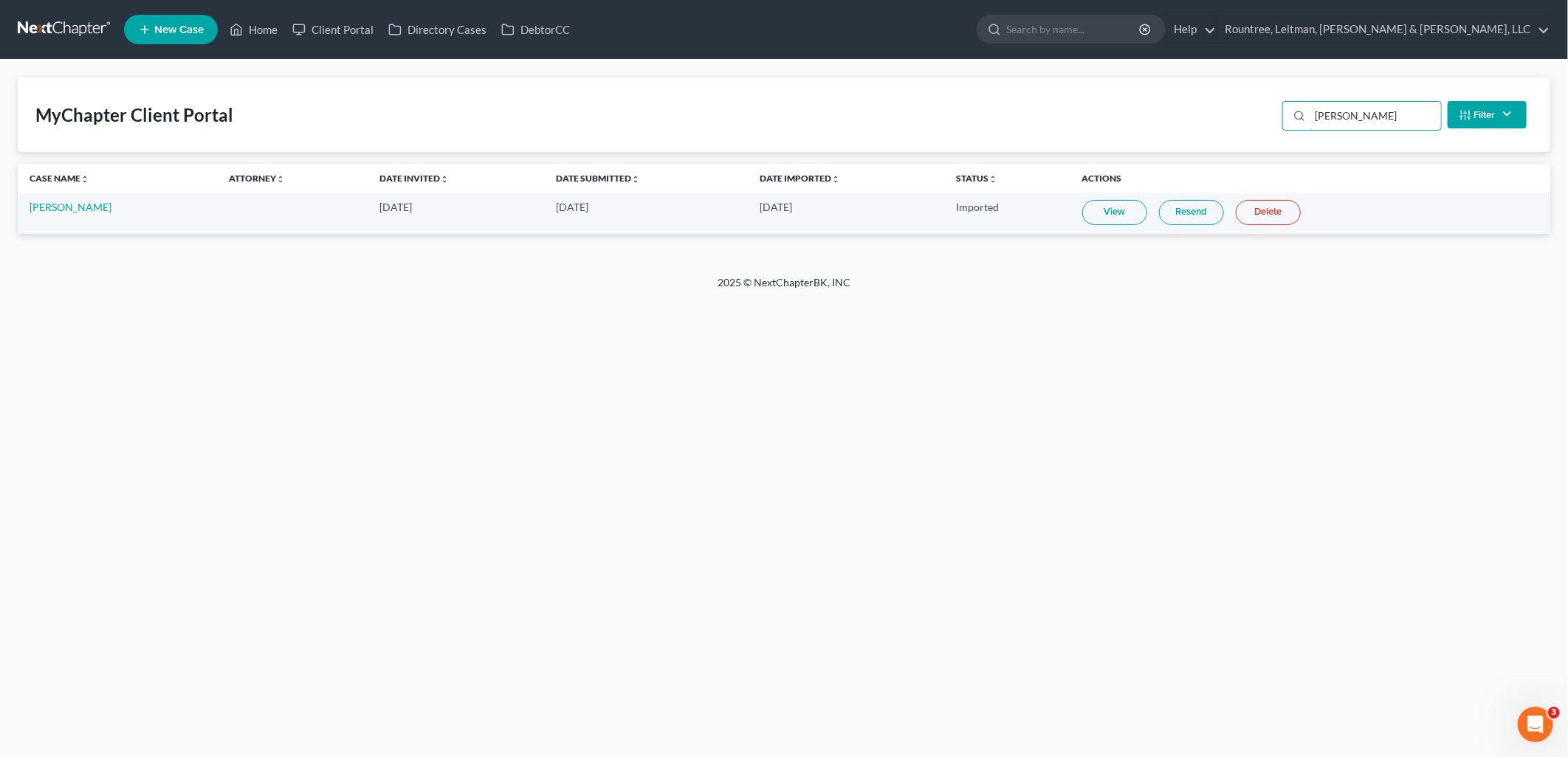
type input "[PERSON_NAME]"
click at [1169, 203] on link "Resend" at bounding box center [1191, 212] width 65 height 25
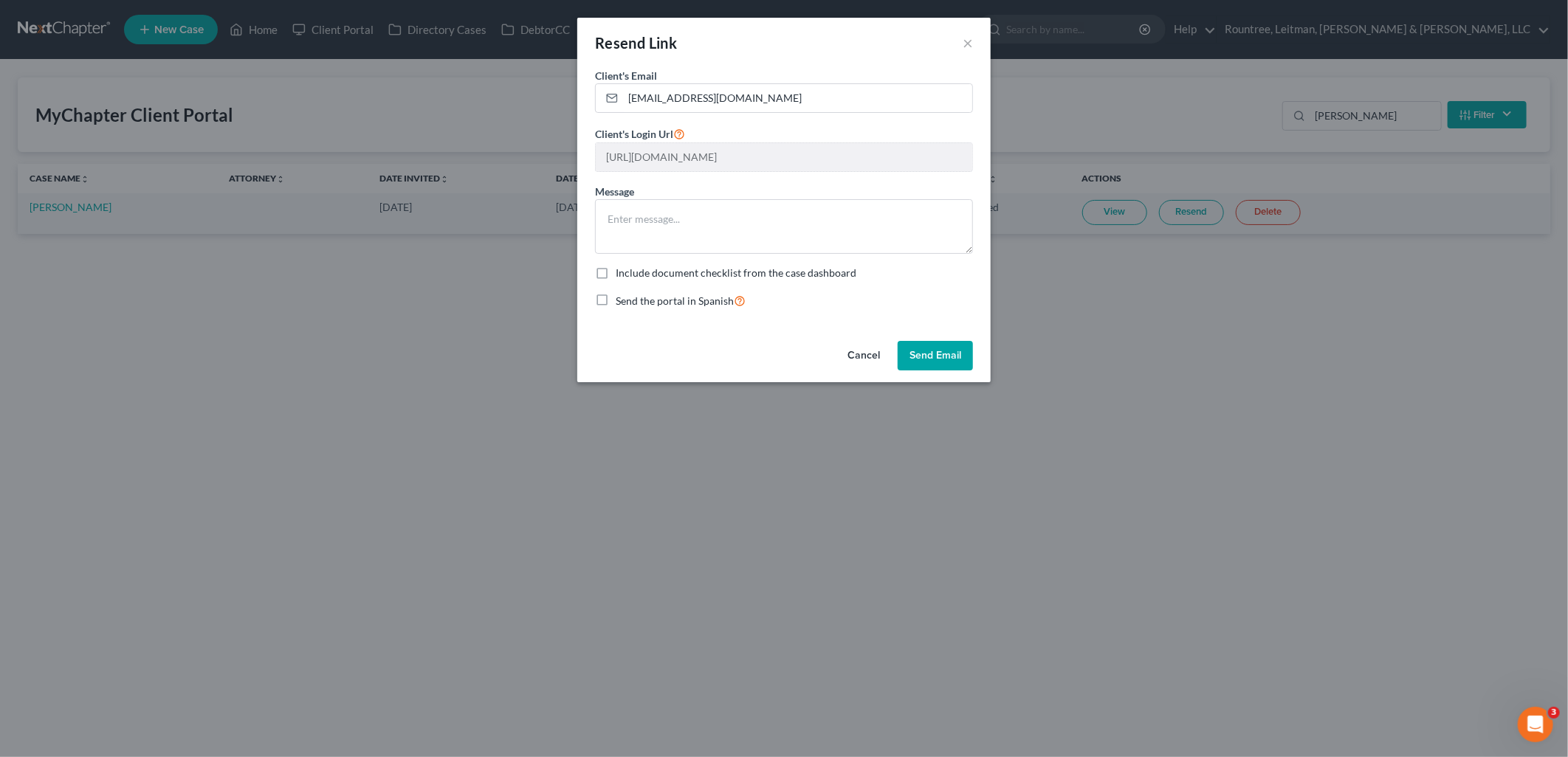
click at [847, 356] on button "Cancel" at bounding box center [864, 356] width 56 height 30
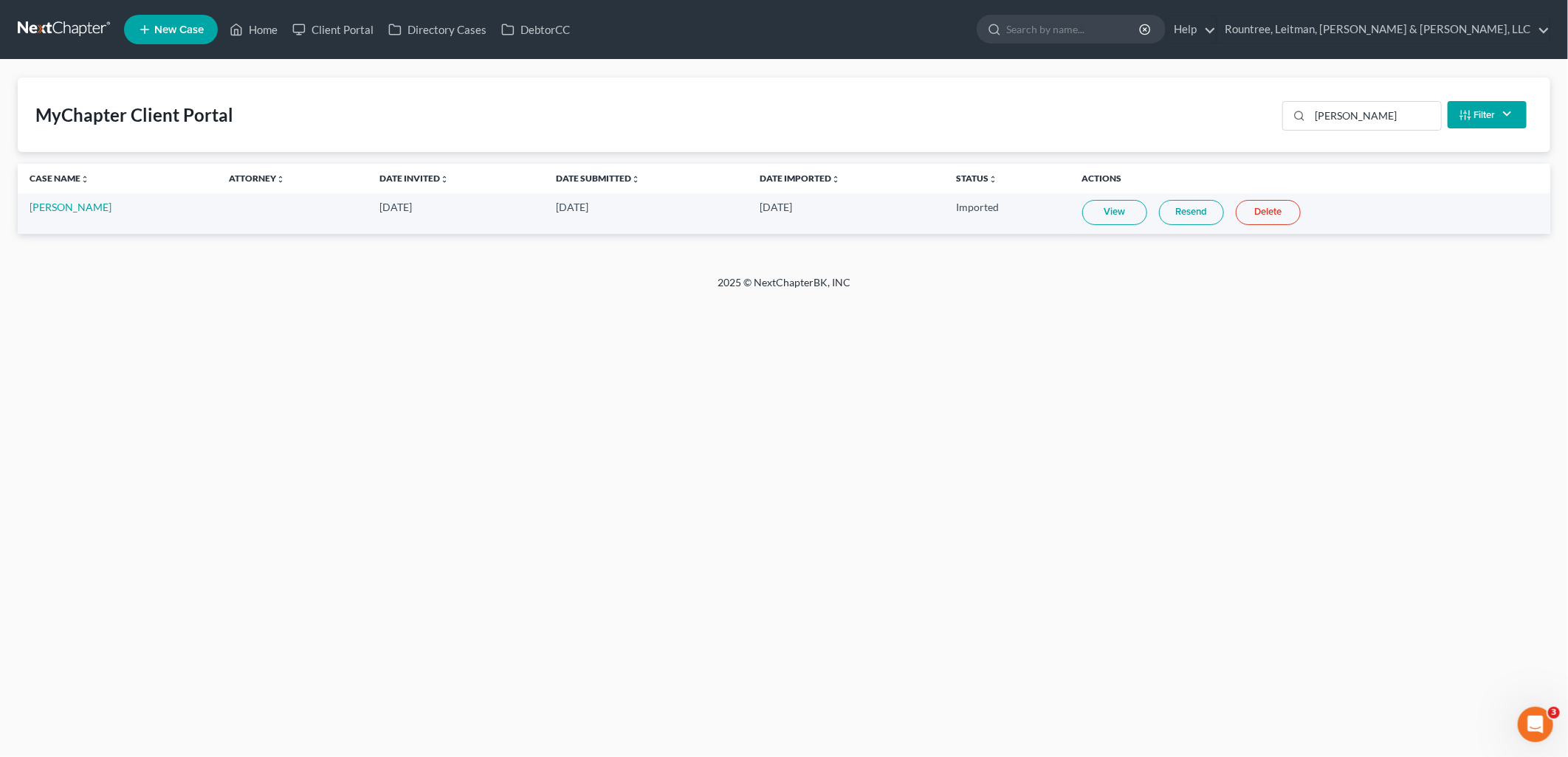
click at [1086, 205] on link "View" at bounding box center [1114, 212] width 65 height 25
click at [50, 210] on link "[PERSON_NAME]" at bounding box center [70, 207] width 82 height 12
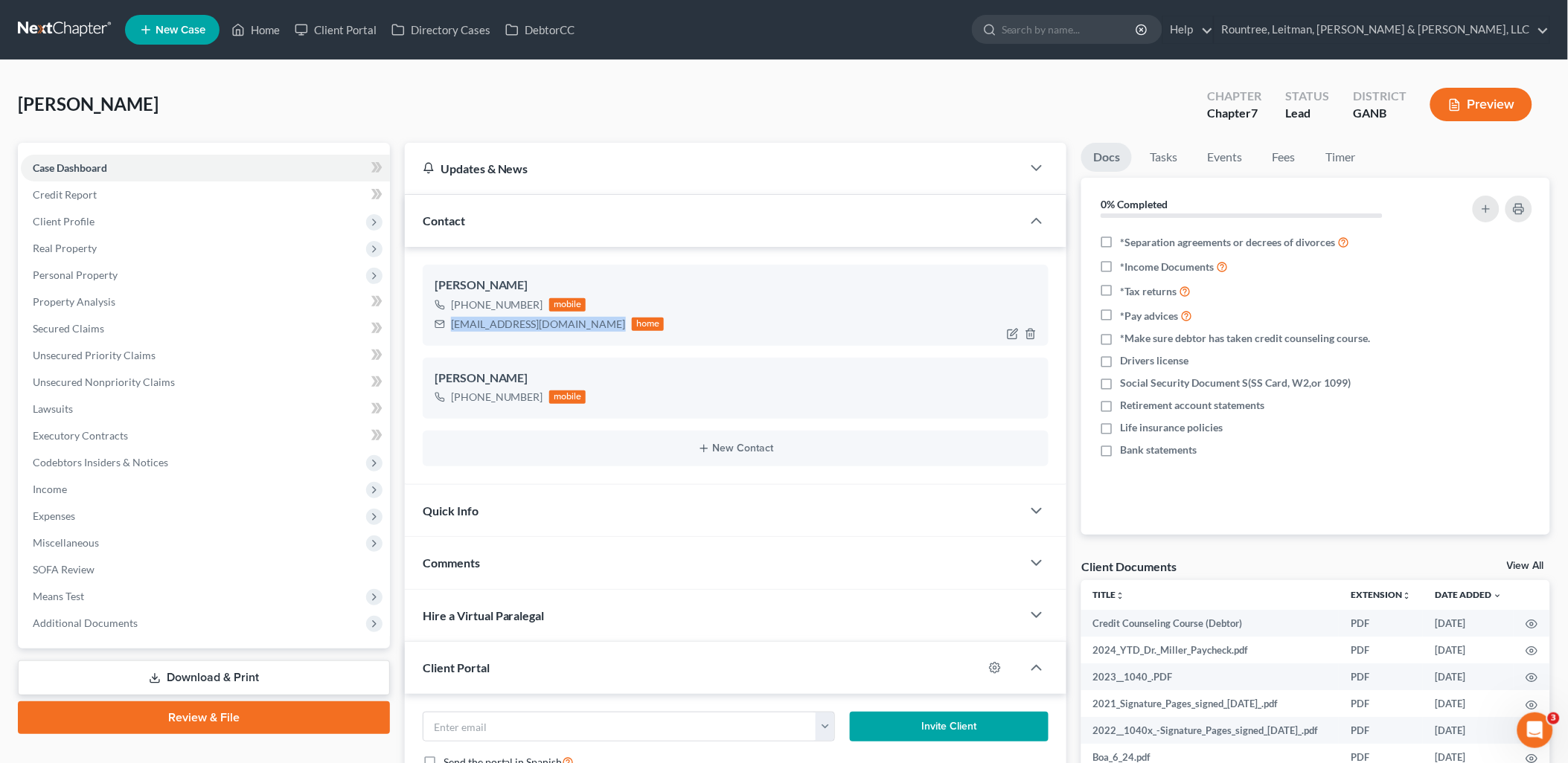
drag, startPoint x: 582, startPoint y: 324, endPoint x: 451, endPoint y: 338, distance: 131.7
click at [451, 338] on div "[PERSON_NAME] [PHONE_NUMBER] mobile [EMAIL_ADDRESS][DOMAIN_NAME] home" at bounding box center [736, 305] width 627 height 80
copy div "[EMAIL_ADDRESS][DOMAIN_NAME]"
drag, startPoint x: 525, startPoint y: 98, endPoint x: 355, endPoint y: 93, distance: 170.1
click at [524, 113] on div "[PERSON_NAME] Upgraded Chapter Chapter 7 Status Lead District GANB Preview" at bounding box center [783, 111] width 1532 height 65
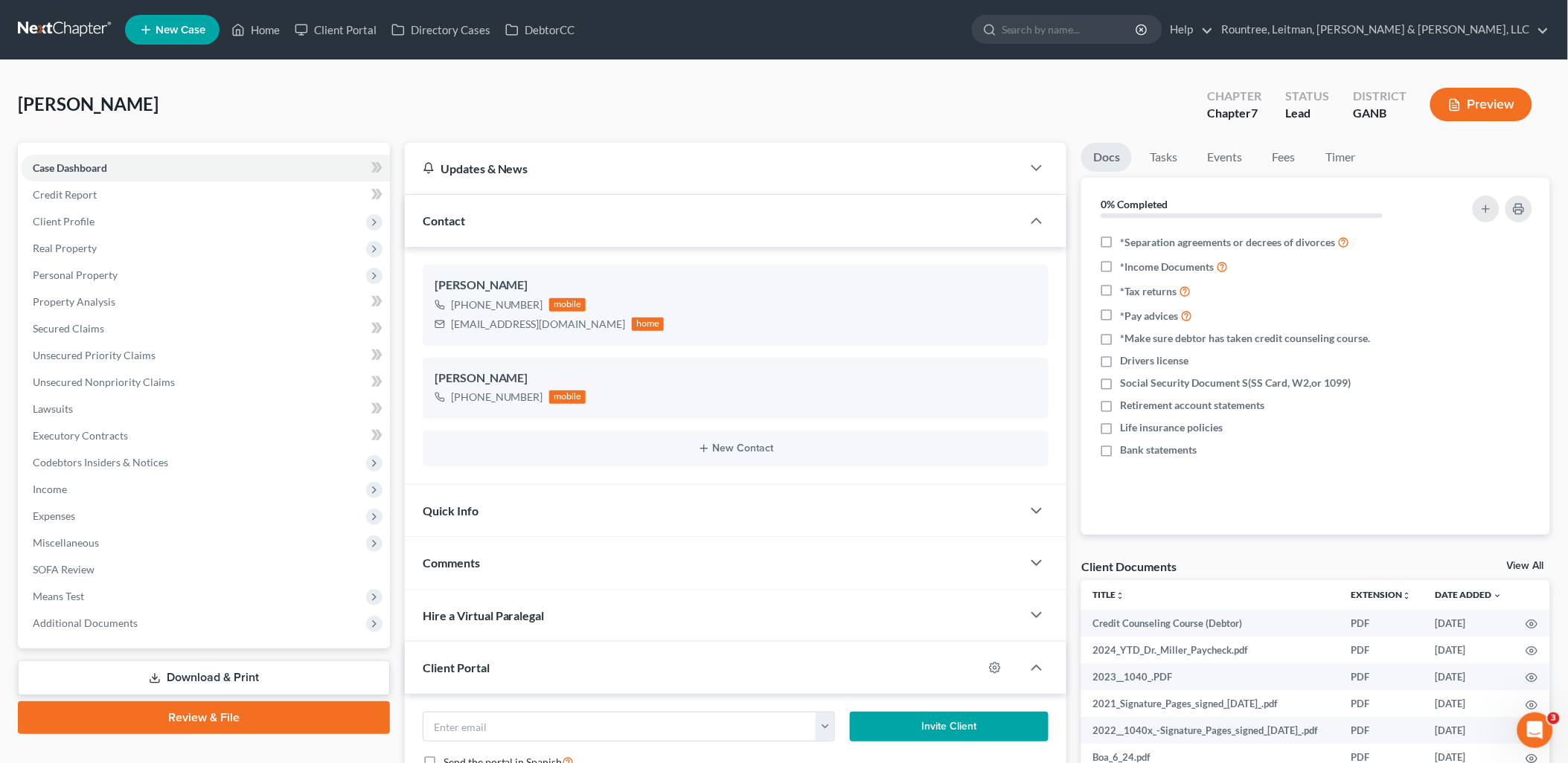
click at [186, 32] on span "New Case" at bounding box center [181, 29] width 50 height 11
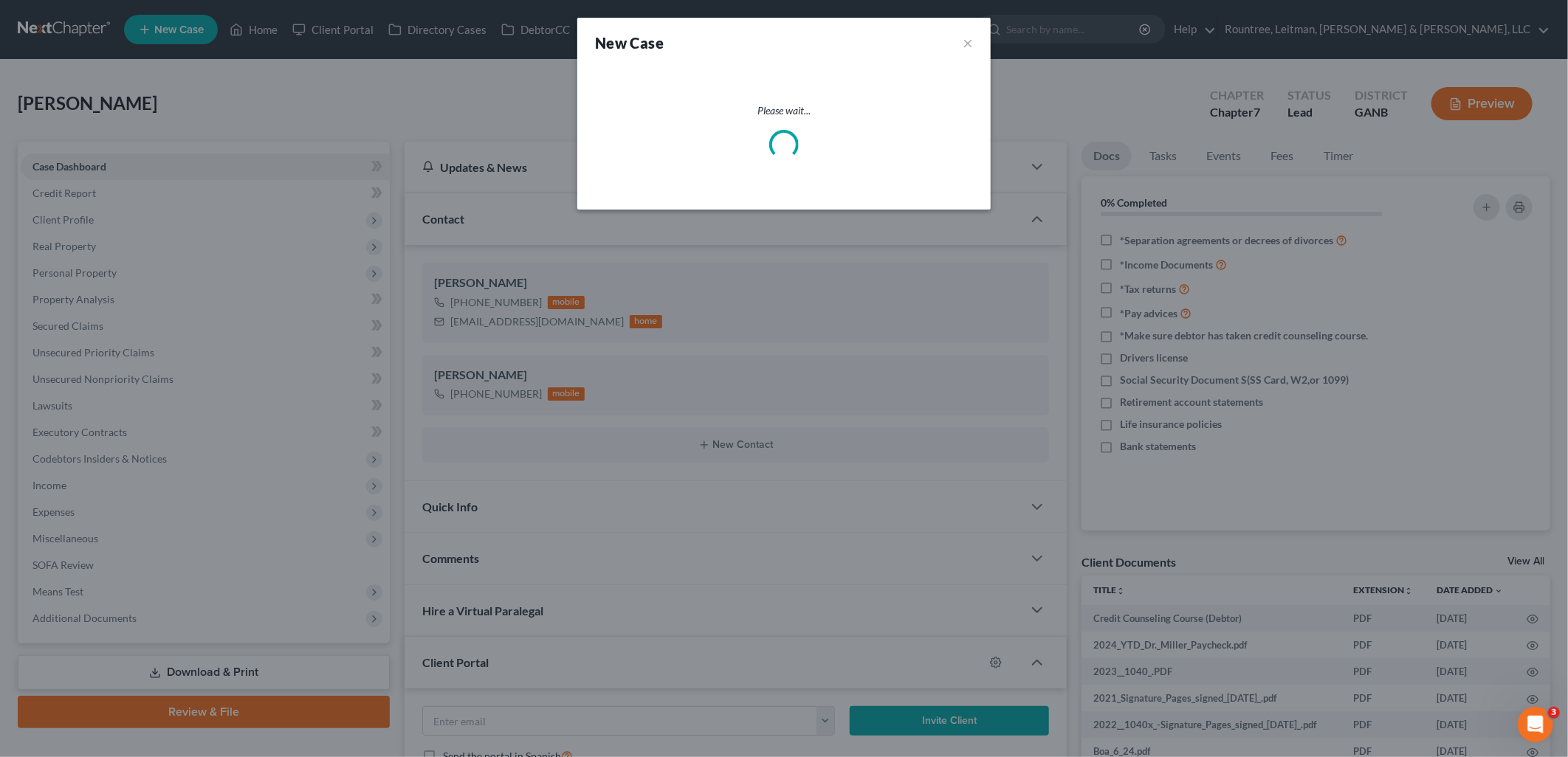
select select "19"
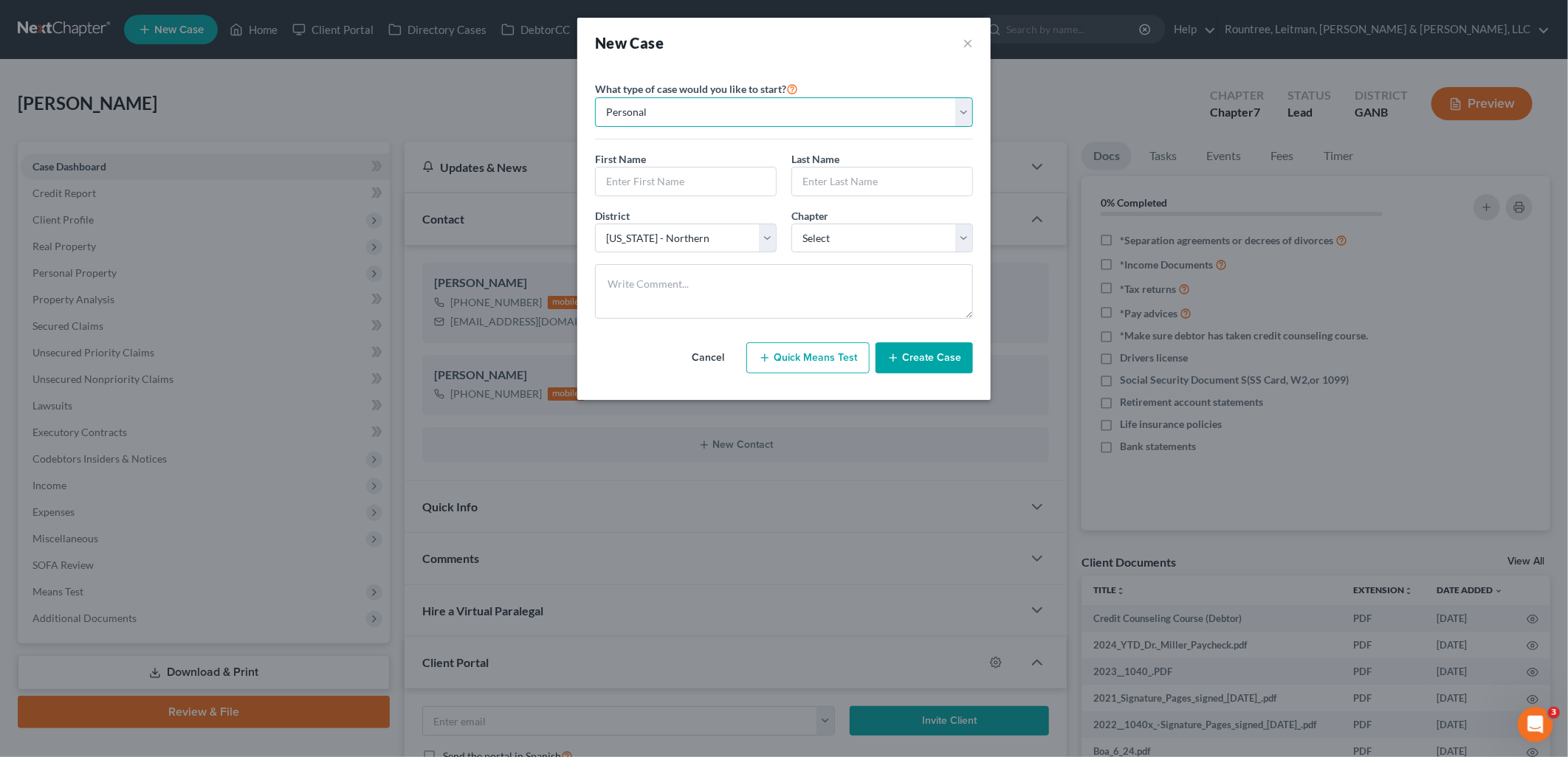
click at [695, 120] on select "Personal Business" at bounding box center [784, 112] width 378 height 30
click at [679, 199] on div "First Name * Last Name *" at bounding box center [784, 179] width 393 height 57
click at [670, 179] on input "text" at bounding box center [686, 182] width 180 height 28
drag, startPoint x: 712, startPoint y: 155, endPoint x: 719, endPoint y: 178, distance: 24.0
click at [712, 155] on div "First Name *" at bounding box center [686, 174] width 197 height 45
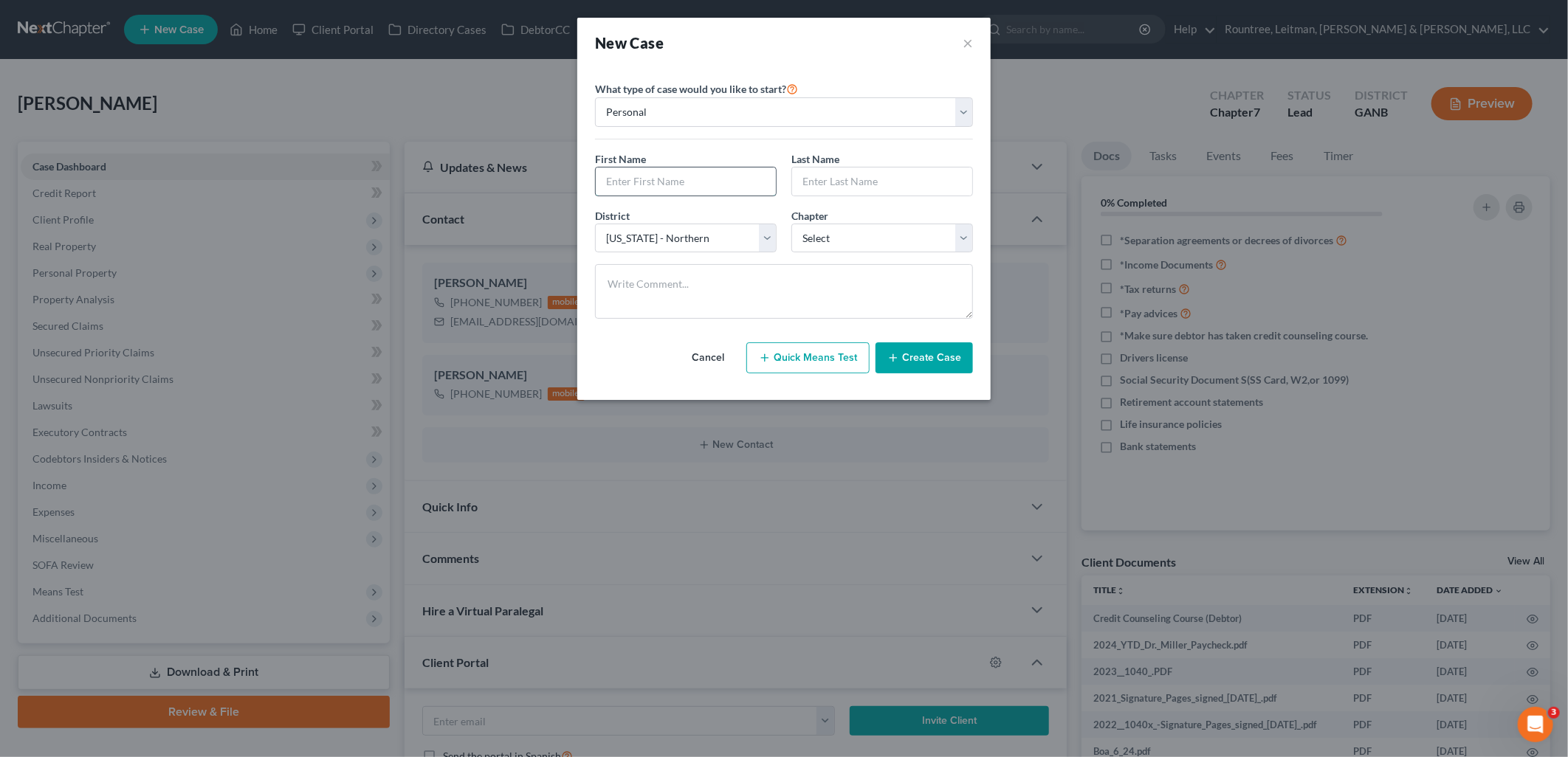
drag, startPoint x: 741, startPoint y: 176, endPoint x: 733, endPoint y: 182, distance: 10.0
click at [741, 176] on input "text" at bounding box center [686, 182] width 180 height 28
type input "[PERSON_NAME]"
click at [834, 254] on div "District * Select [US_STATE] - [GEOGRAPHIC_DATA] [US_STATE] - [GEOGRAPHIC_DATA]…" at bounding box center [784, 236] width 393 height 57
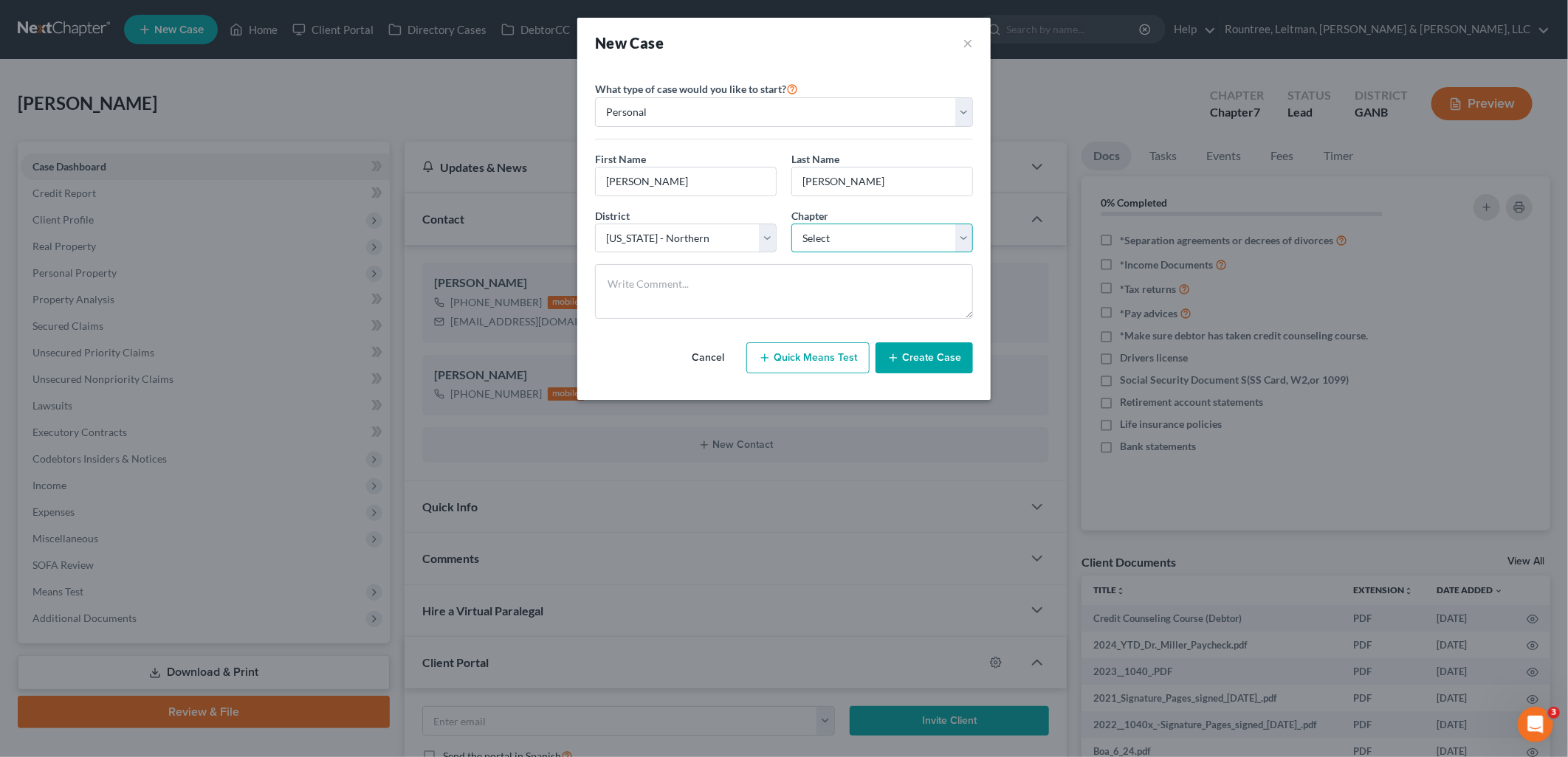
click at [843, 241] on select "Select 7 11 12 13" at bounding box center [882, 239] width 182 height 30
select select "0"
click at [791, 224] on select "Select 7 11 12 13" at bounding box center [882, 239] width 182 height 30
click at [897, 362] on icon "button" at bounding box center [894, 358] width 12 height 12
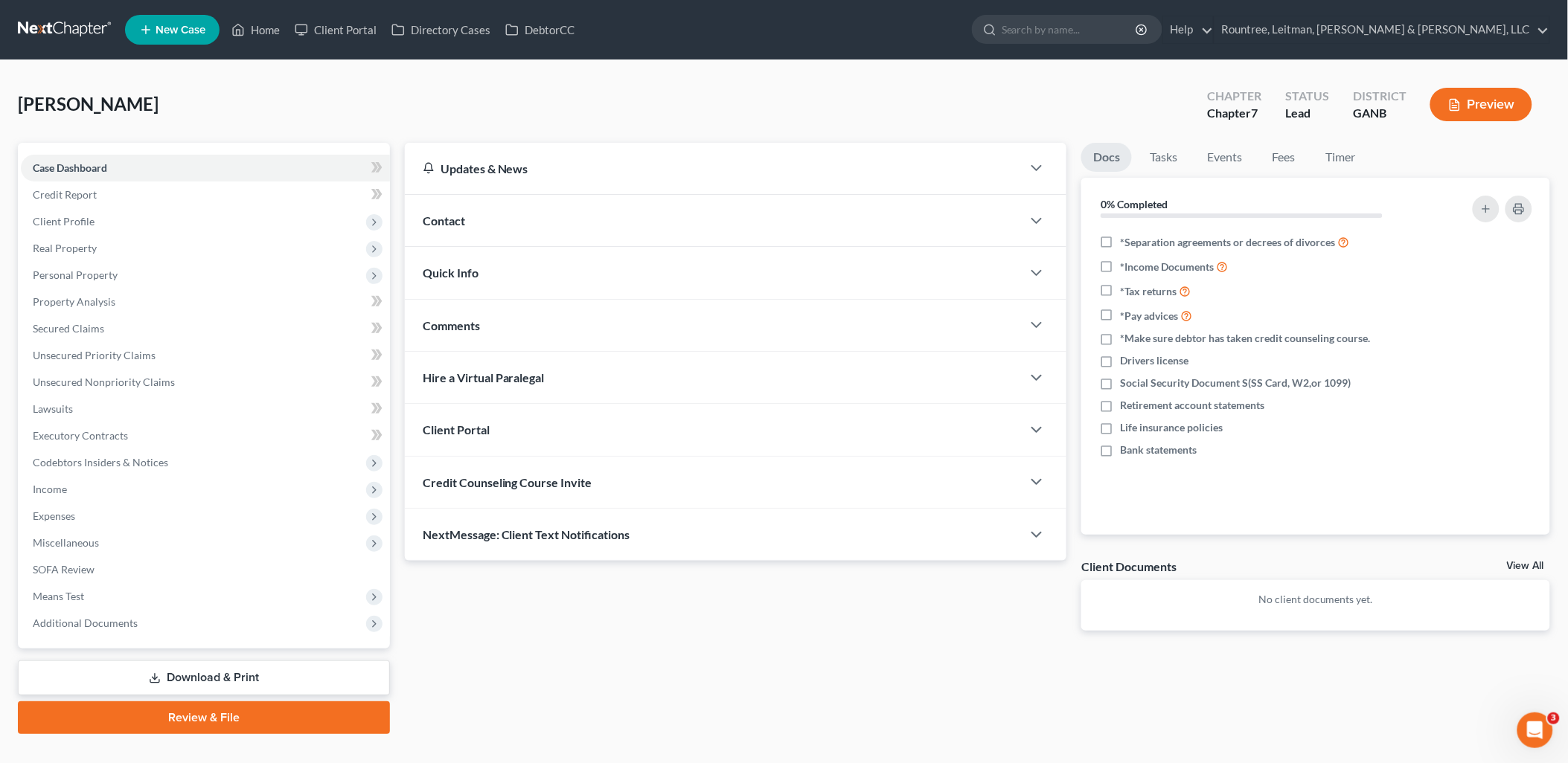
click at [472, 219] on div "Contact" at bounding box center [713, 221] width 617 height 52
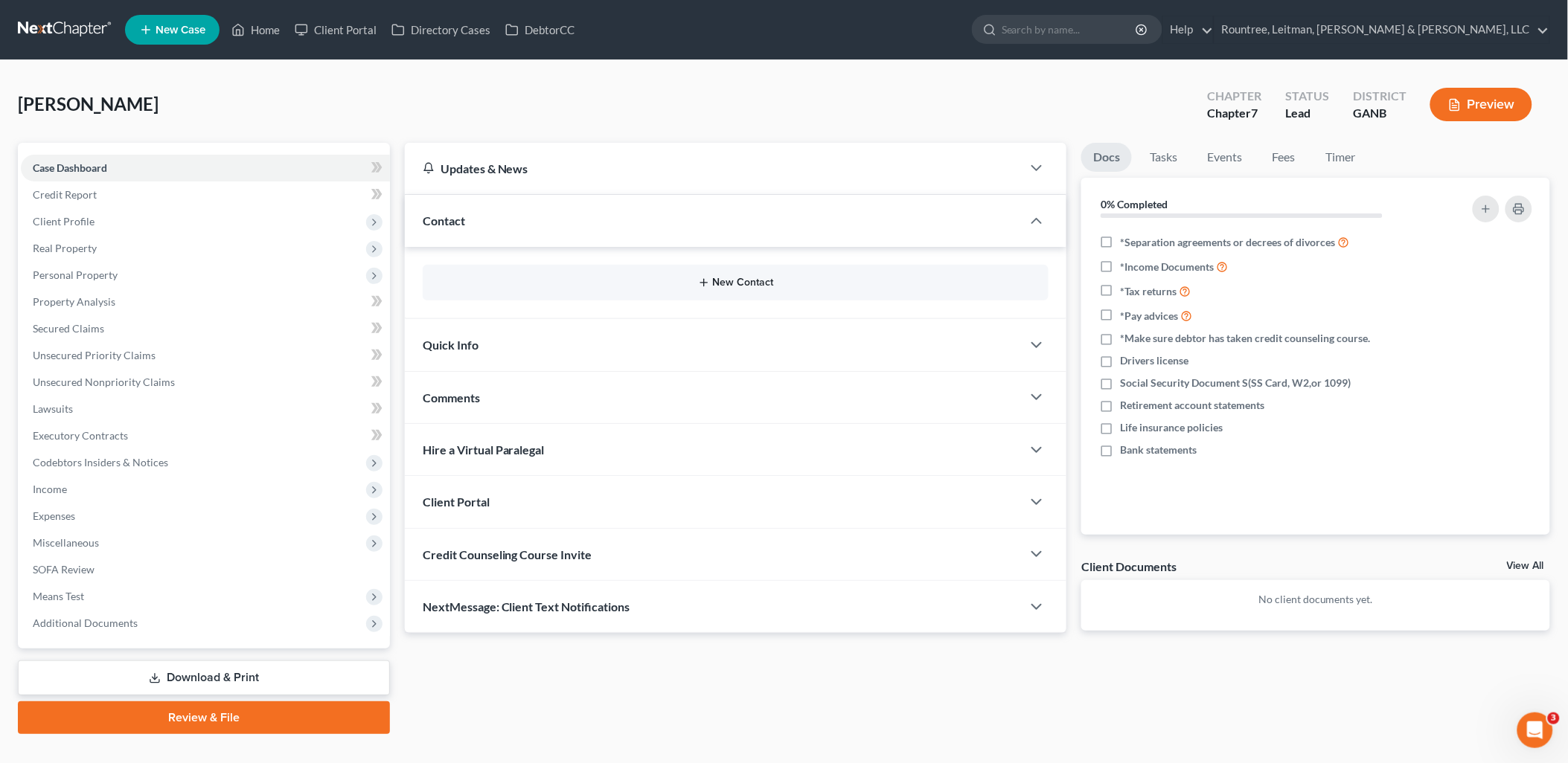
click at [721, 283] on button "New Contact" at bounding box center [736, 282] width 602 height 12
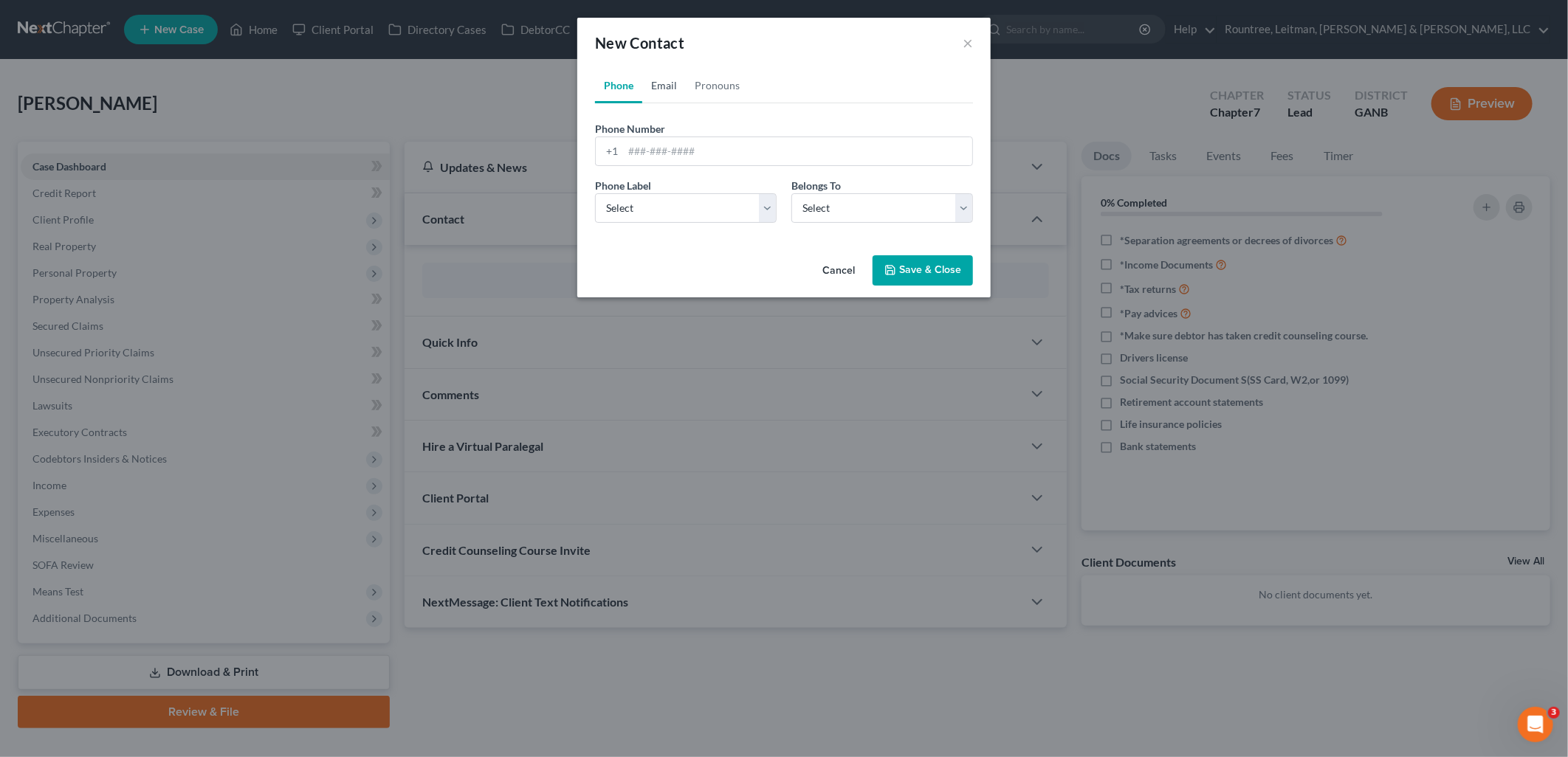
click at [670, 88] on link "Email" at bounding box center [664, 85] width 44 height 36
click at [674, 150] on input "email" at bounding box center [798, 151] width 349 height 28
paste input "[EMAIL_ADDRESS][DOMAIN_NAME]"
type input "[EMAIL_ADDRESS][DOMAIN_NAME]"
click at [815, 205] on select "Select Client Other" at bounding box center [882, 208] width 182 height 30
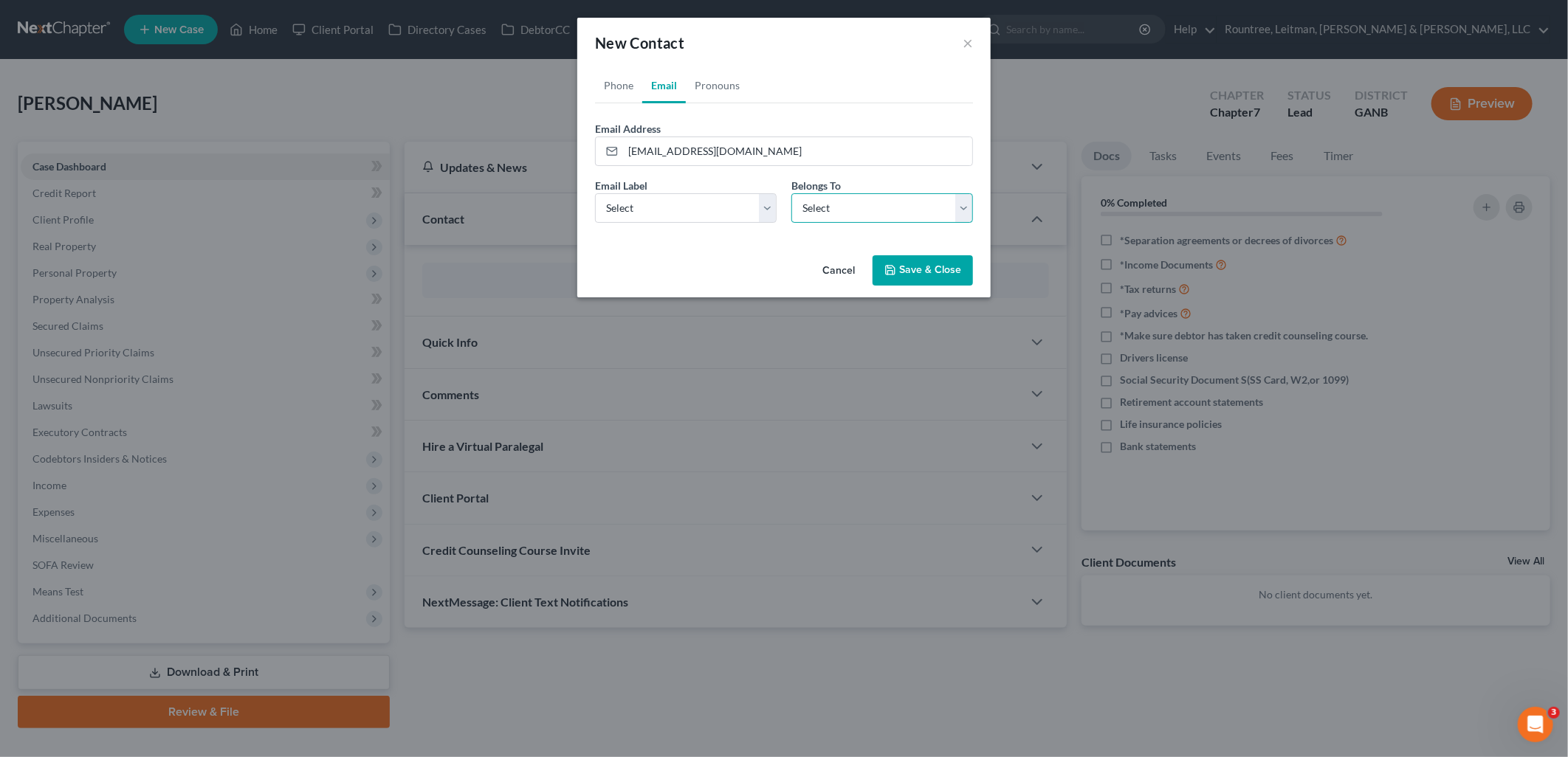
select select "0"
click at [791, 193] on select "Select Client Other" at bounding box center [882, 208] width 182 height 30
click at [702, 204] on select "Select Home Work Other" at bounding box center [686, 208] width 182 height 30
select select "1"
click at [595, 193] on select "Select Home Work Other" at bounding box center [686, 208] width 182 height 30
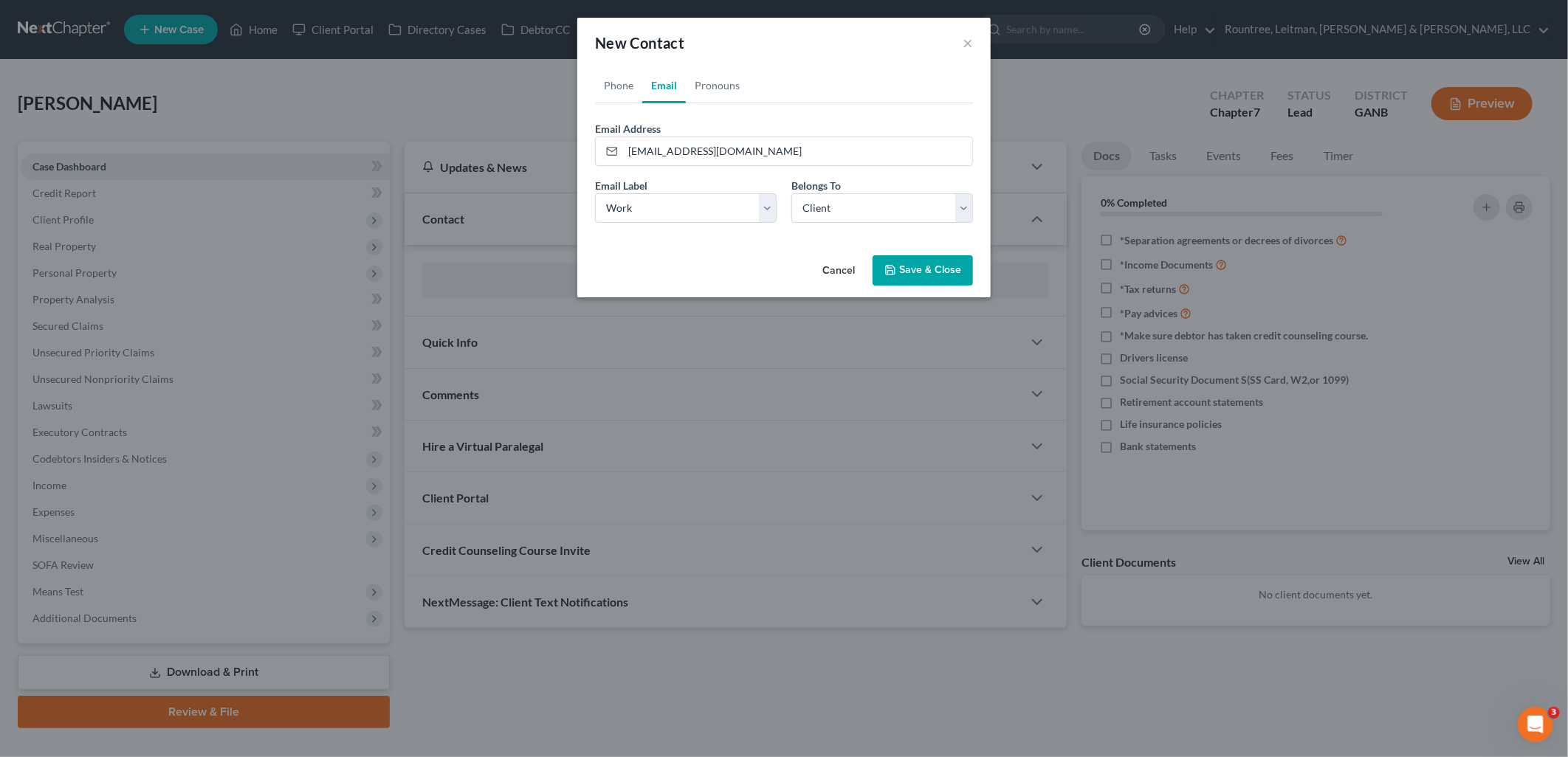
click at [931, 279] on button "Save & Close" at bounding box center [922, 271] width 100 height 31
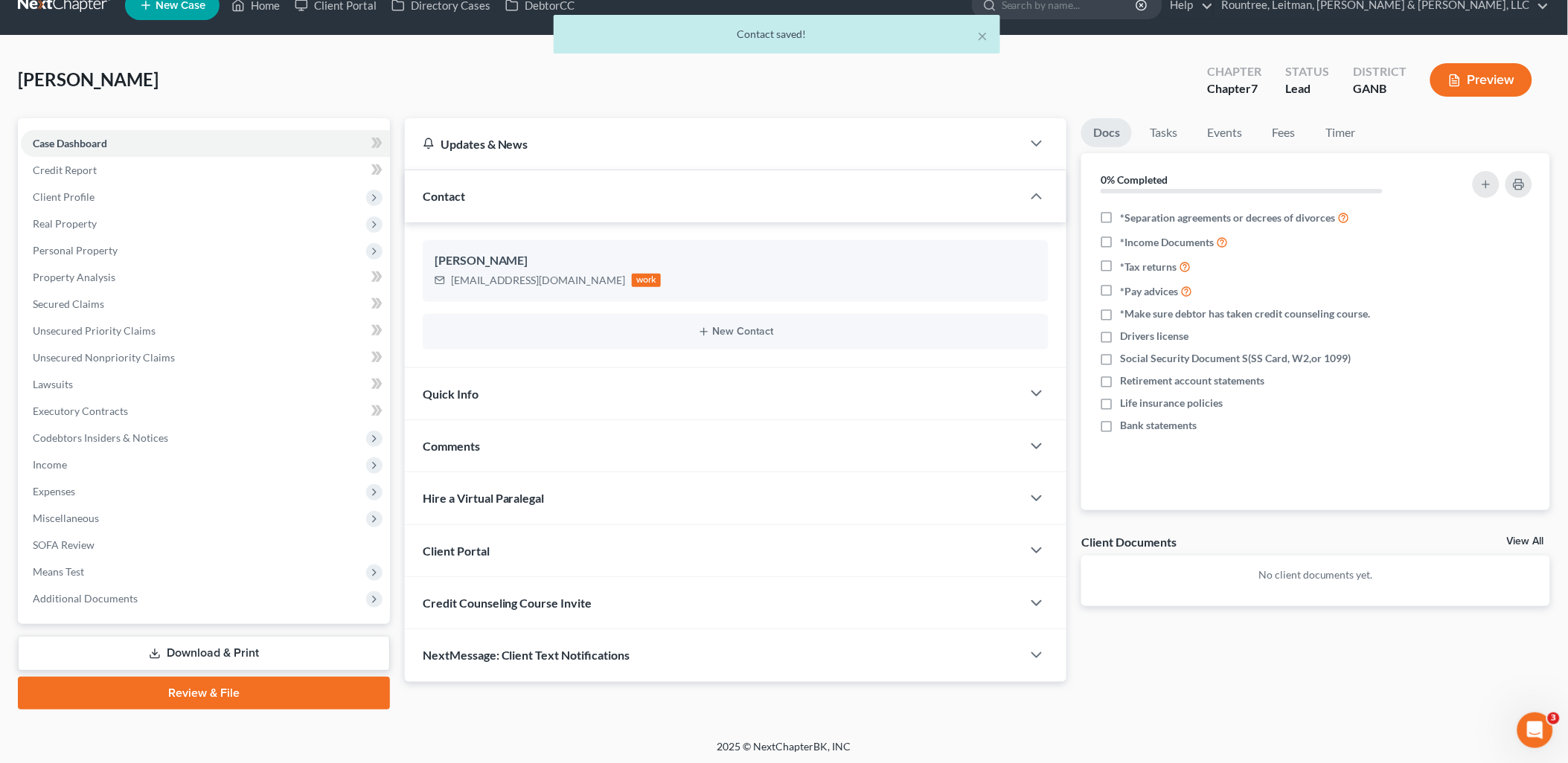
scroll to position [25, 0]
click at [601, 554] on div "Client Portal" at bounding box center [713, 551] width 617 height 52
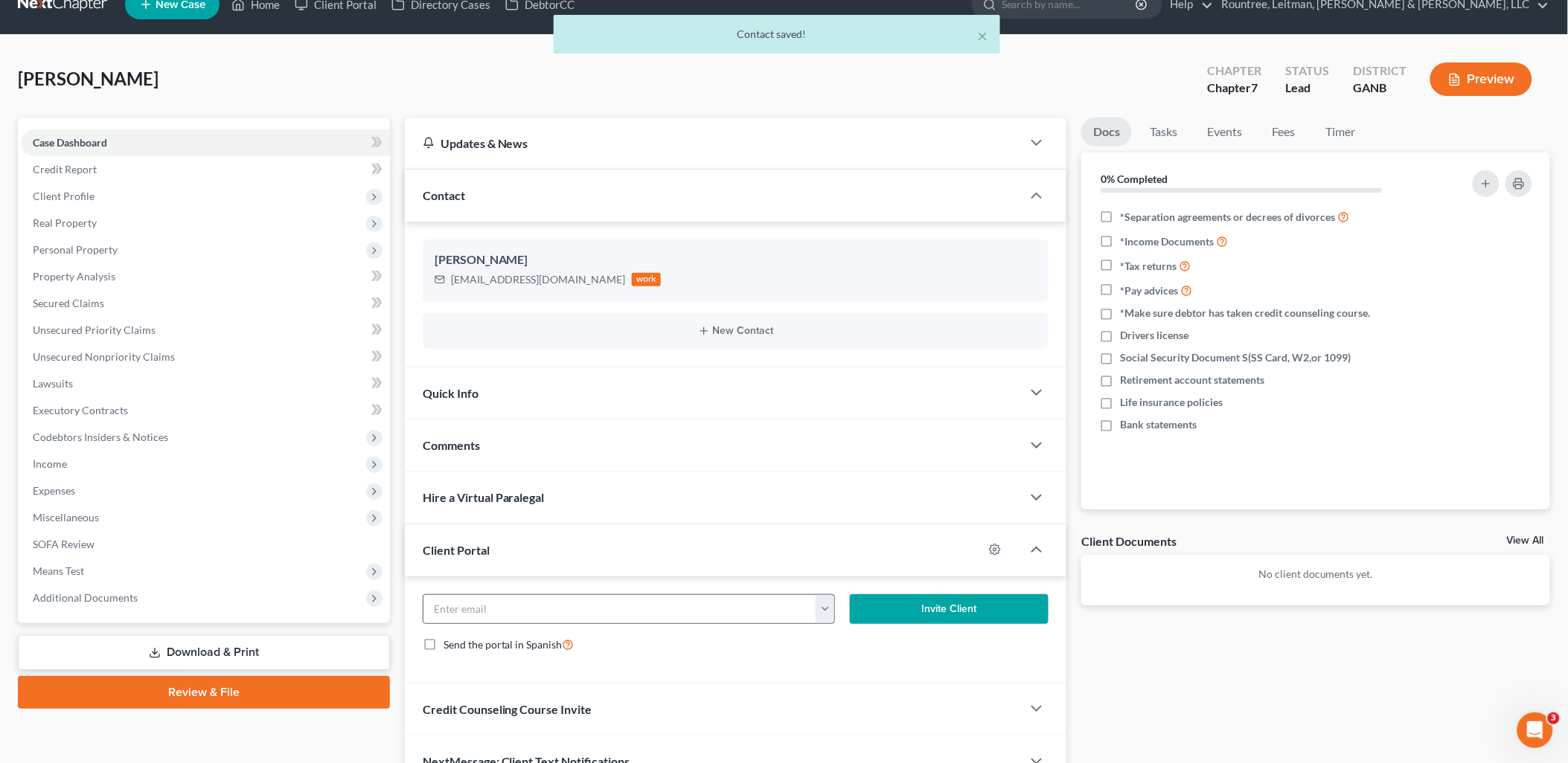
click at [827, 612] on button "button" at bounding box center [825, 610] width 18 height 28
click at [859, 647] on link "[EMAIL_ADDRESS][DOMAIN_NAME]" at bounding box center [918, 642] width 203 height 25
type input "[EMAIL_ADDRESS][DOMAIN_NAME]"
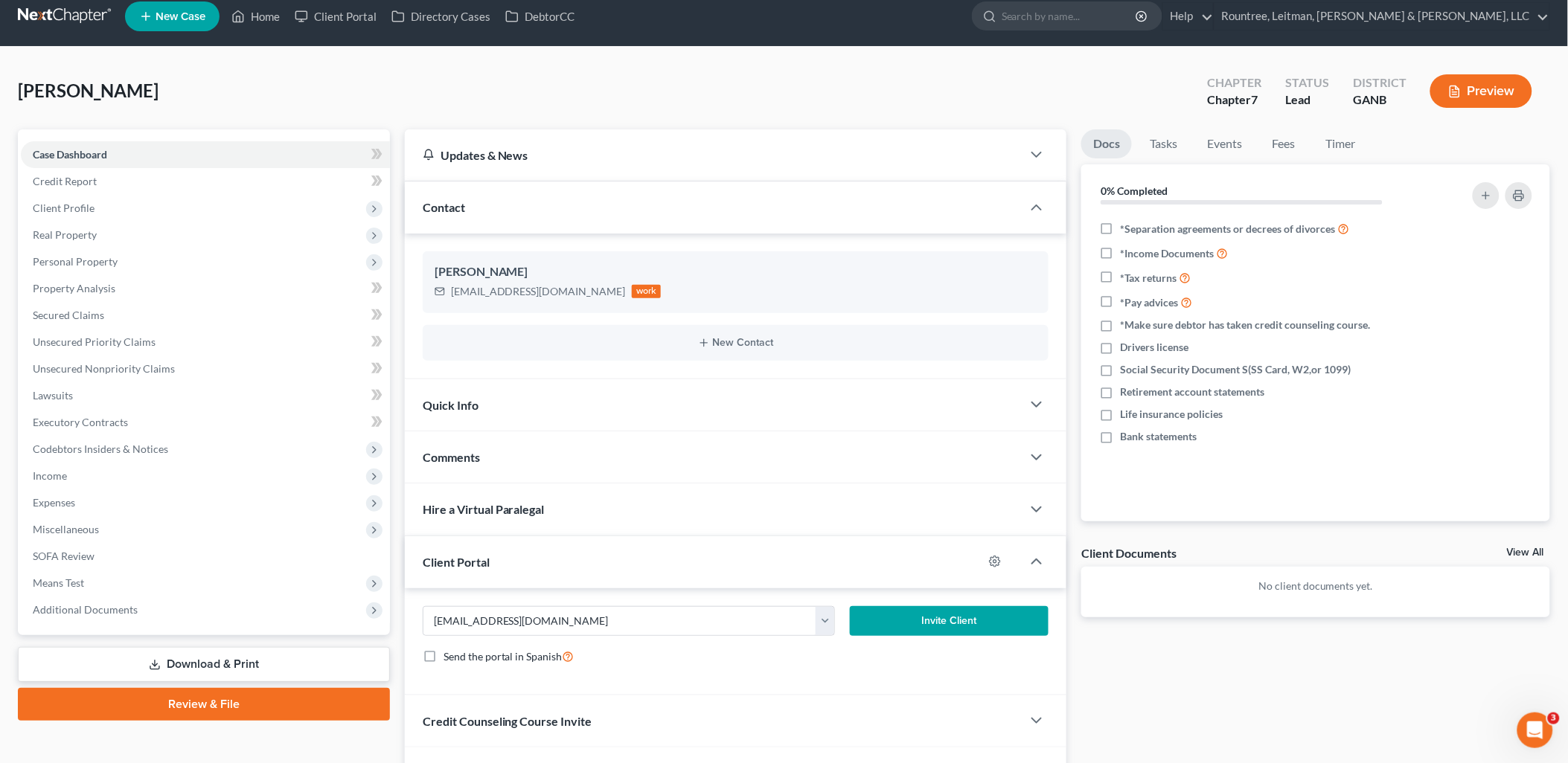
scroll to position [0, 0]
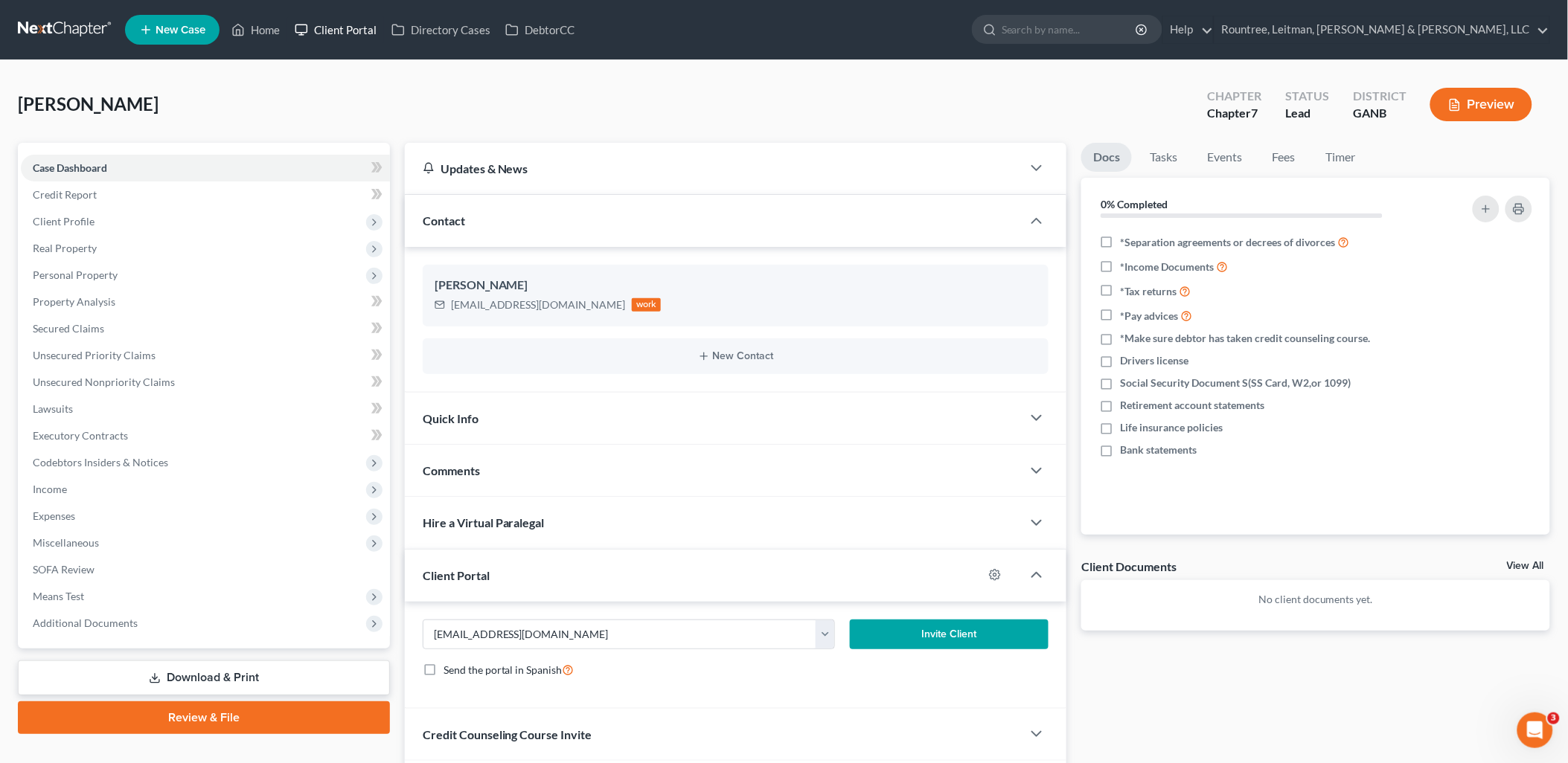
click at [338, 25] on link "Client Portal" at bounding box center [336, 30] width 97 height 27
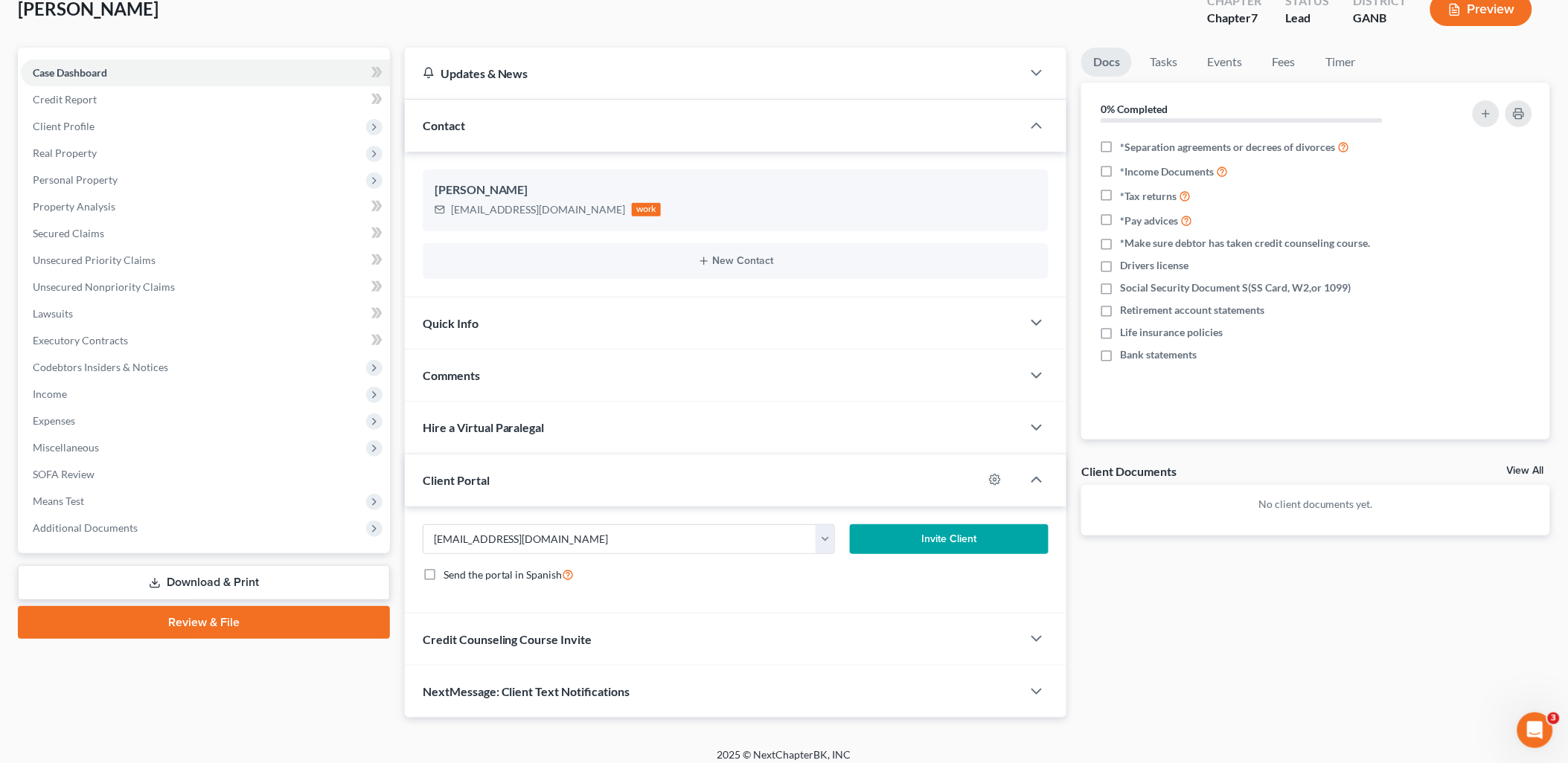
scroll to position [107, 0]
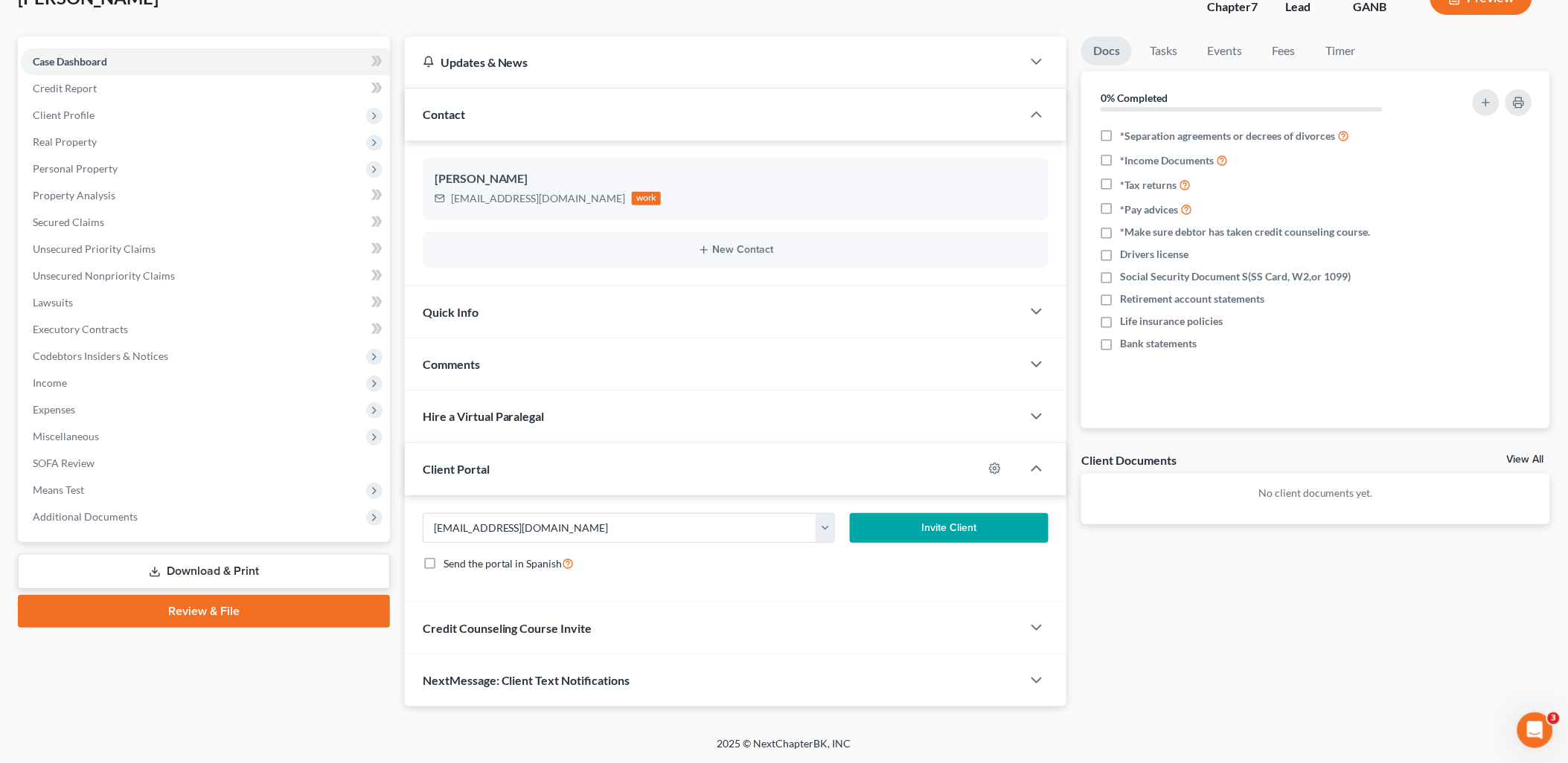
click at [927, 529] on button "Invite Client" at bounding box center [949, 528] width 198 height 30
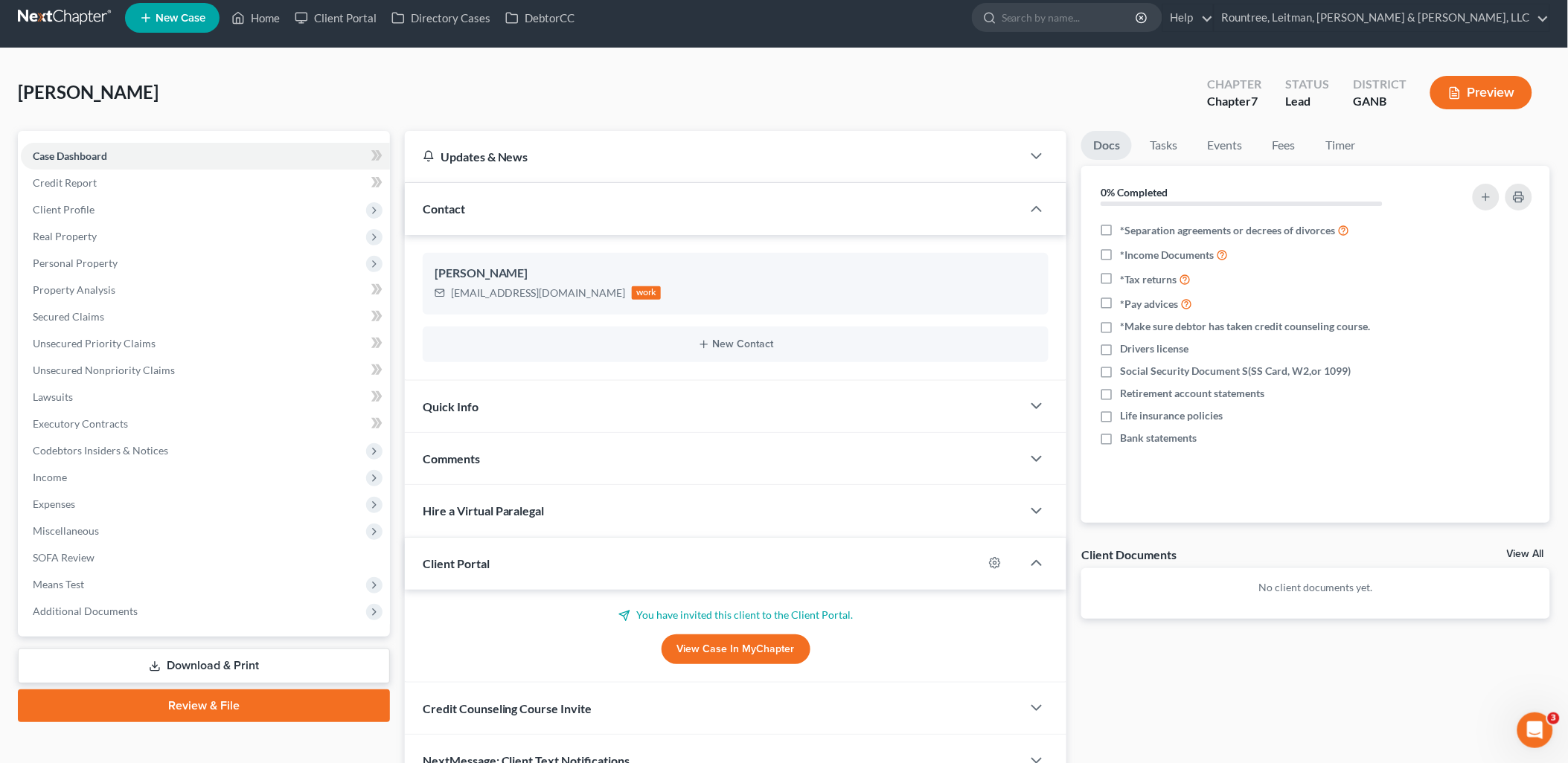
scroll to position [0, 0]
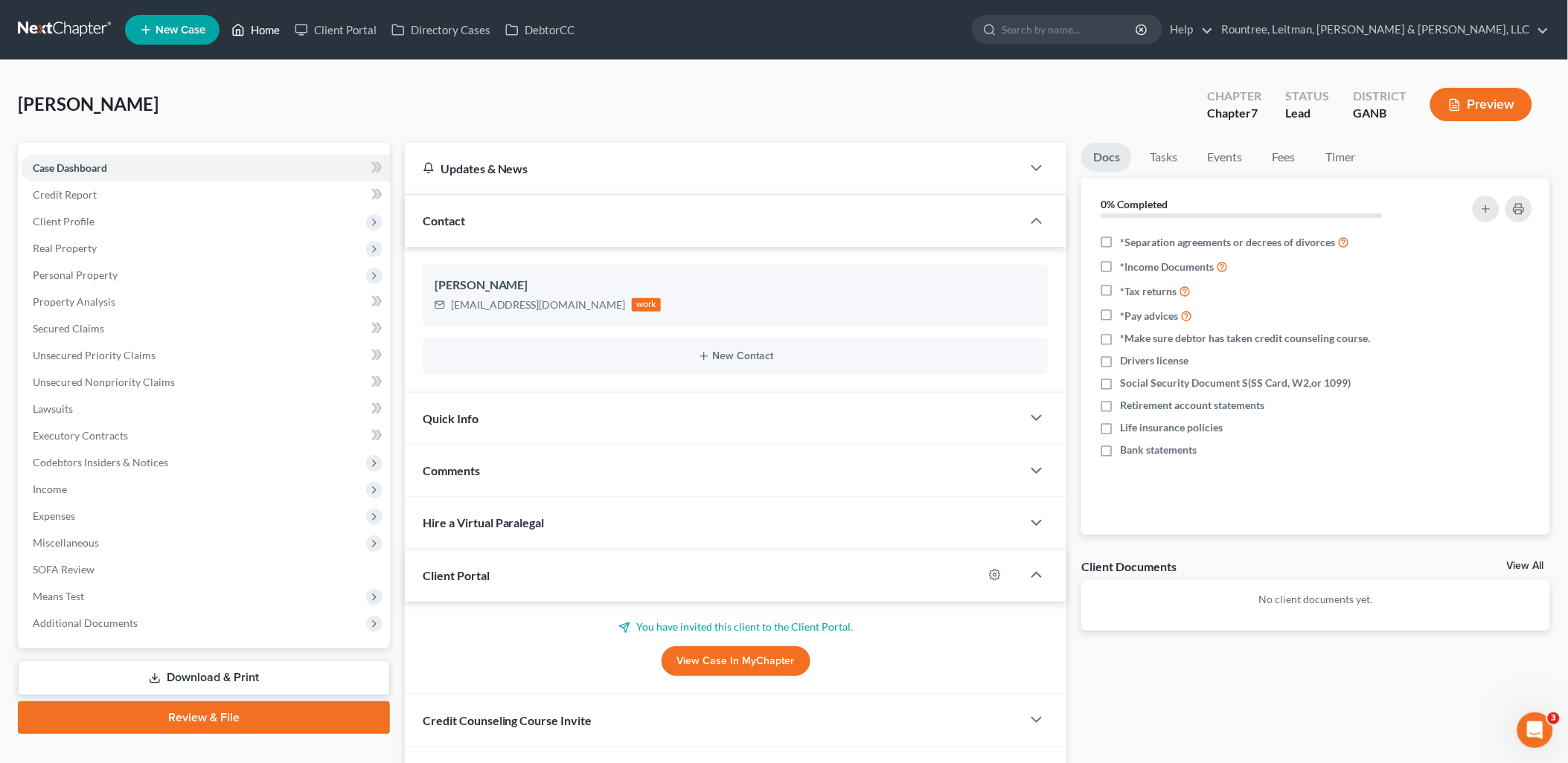
click at [276, 35] on link "Home" at bounding box center [256, 30] width 63 height 27
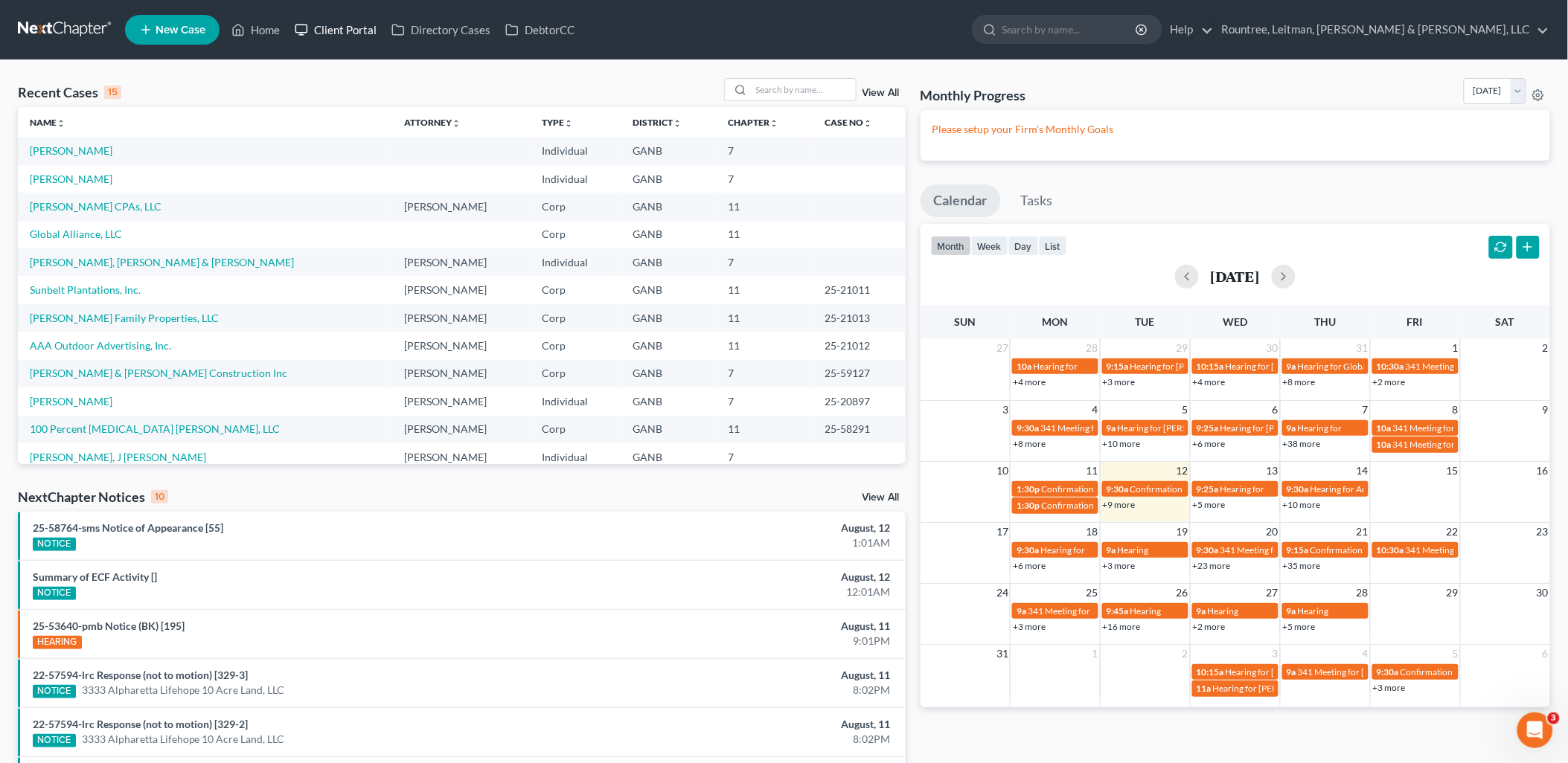
click at [368, 32] on link "Client Portal" at bounding box center [336, 30] width 97 height 27
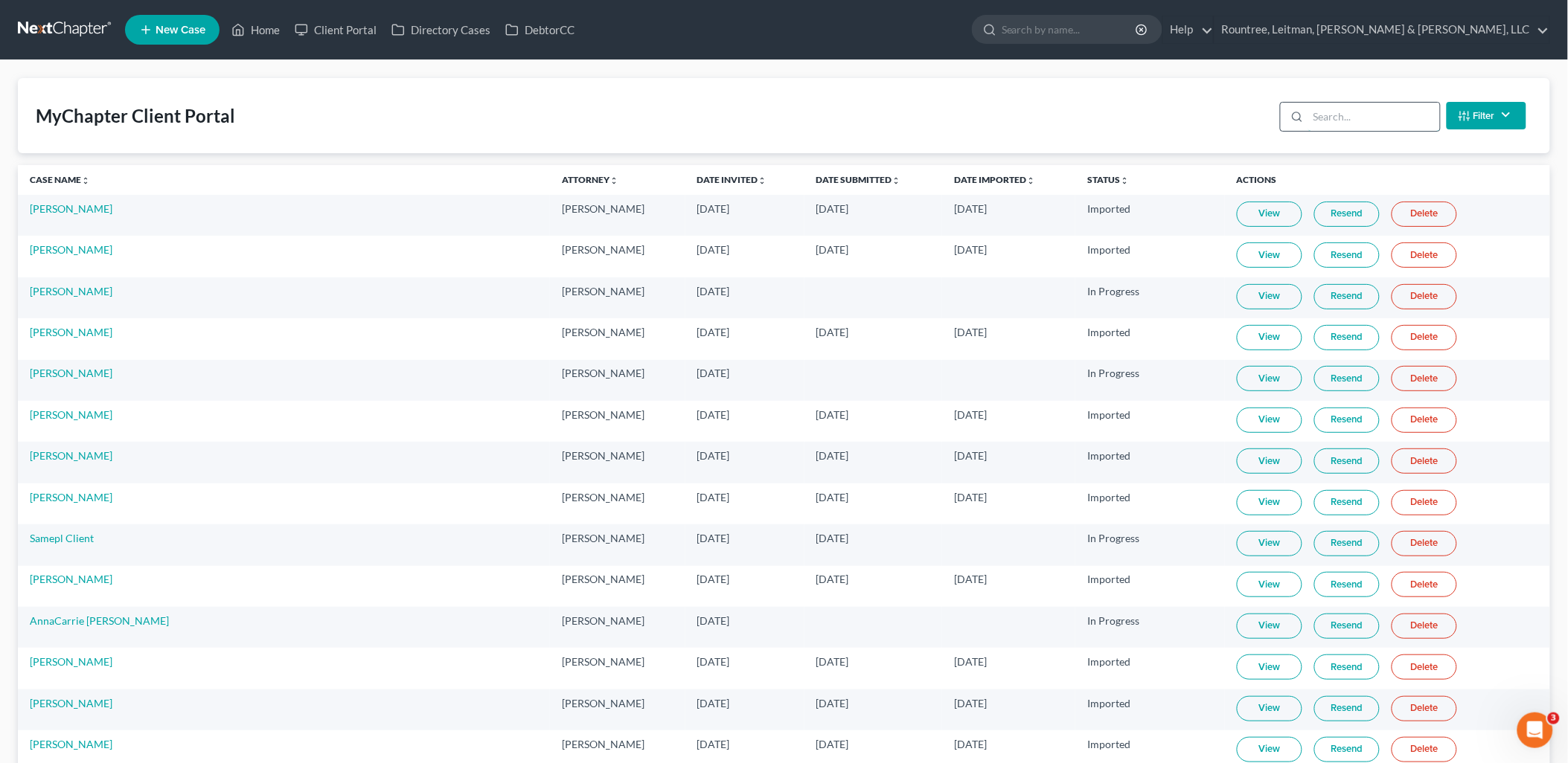
click at [1378, 120] on input "search" at bounding box center [1374, 117] width 132 height 28
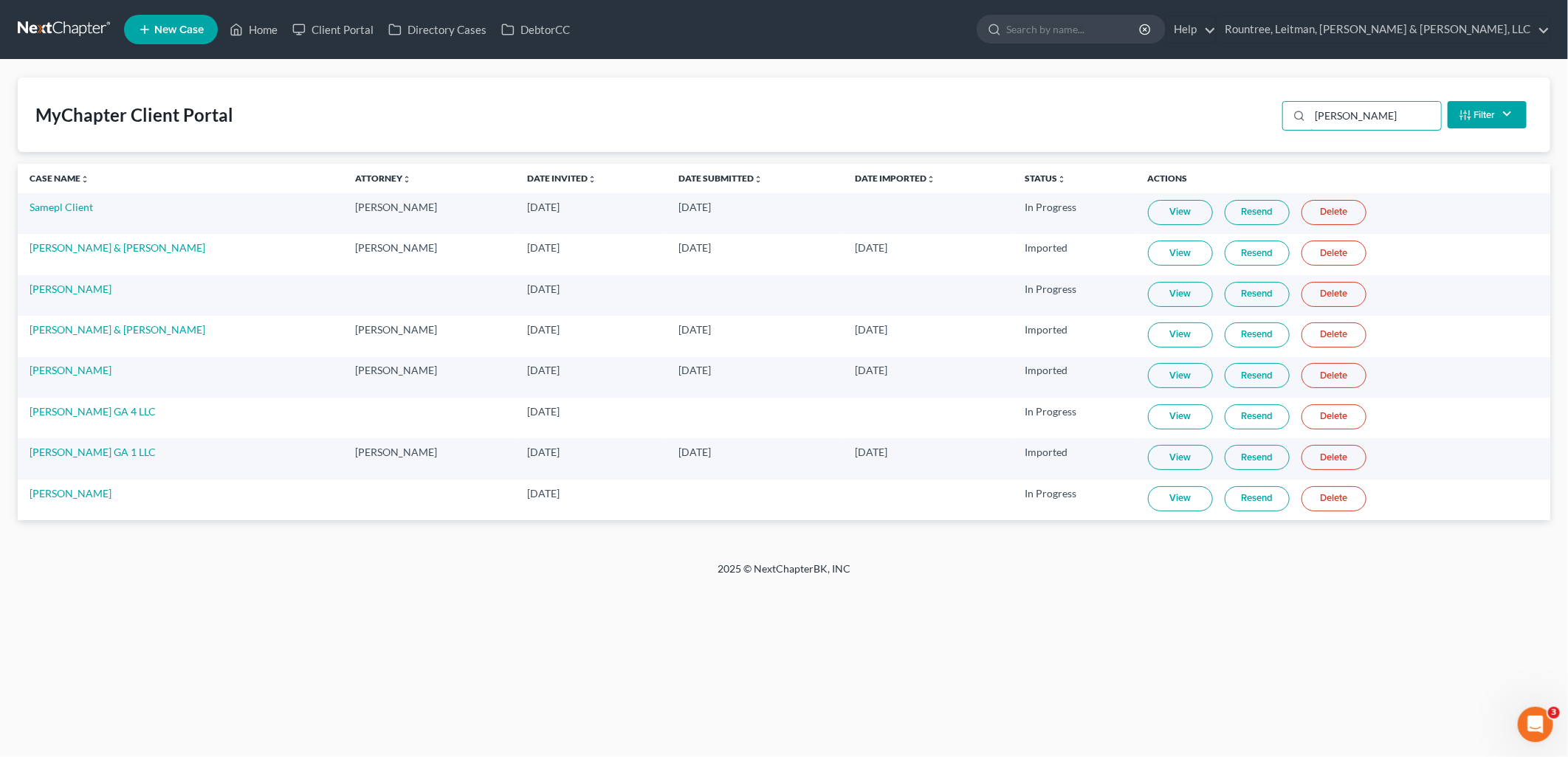
type input "[PERSON_NAME]"
click at [1157, 454] on link "View" at bounding box center [1180, 458] width 65 height 25
click at [69, 455] on link "[PERSON_NAME] GA 1 LLC" at bounding box center [93, 451] width 126 height 12
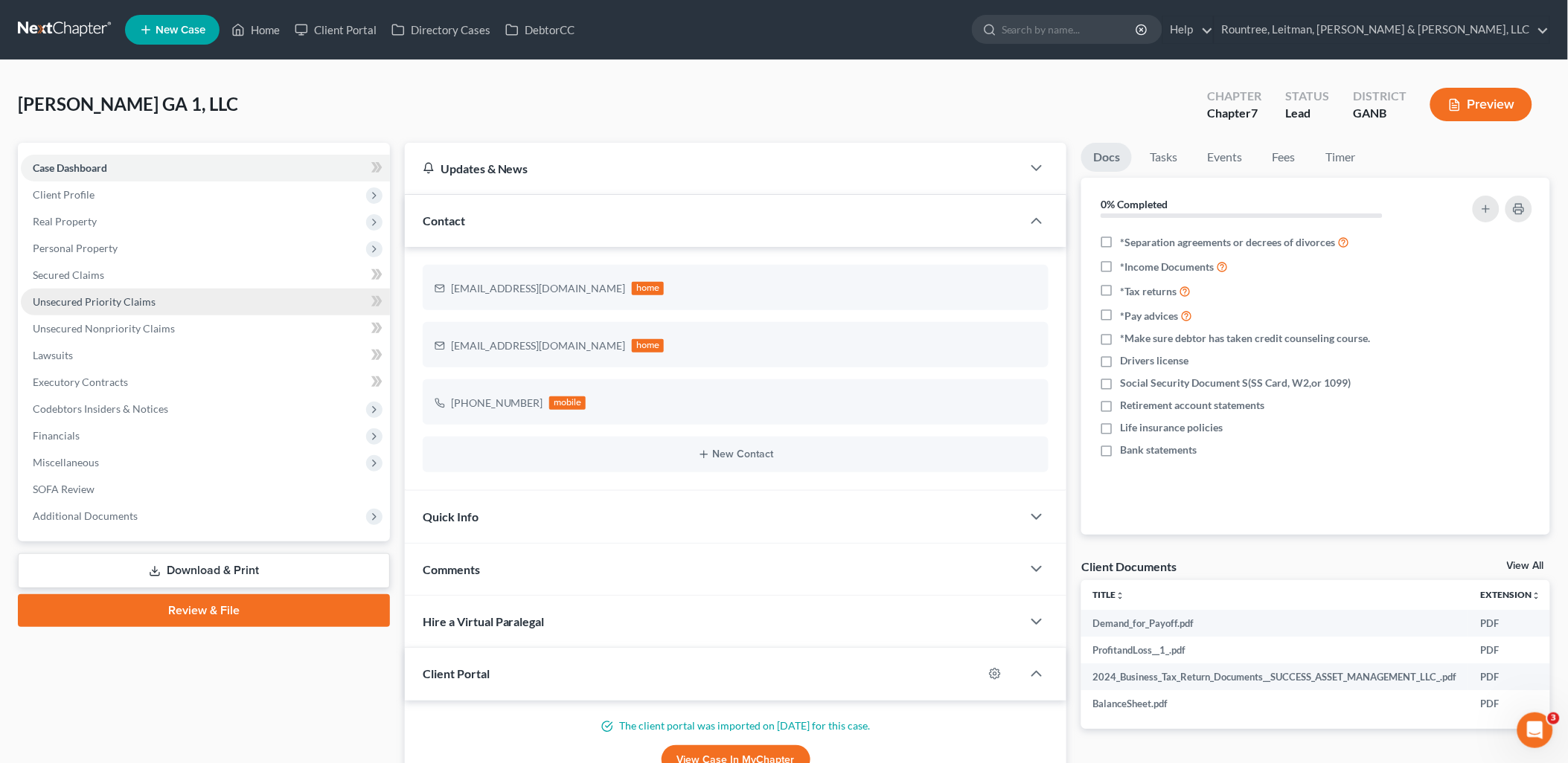
click at [166, 310] on link "Unsecured Priority Claims" at bounding box center [205, 302] width 369 height 27
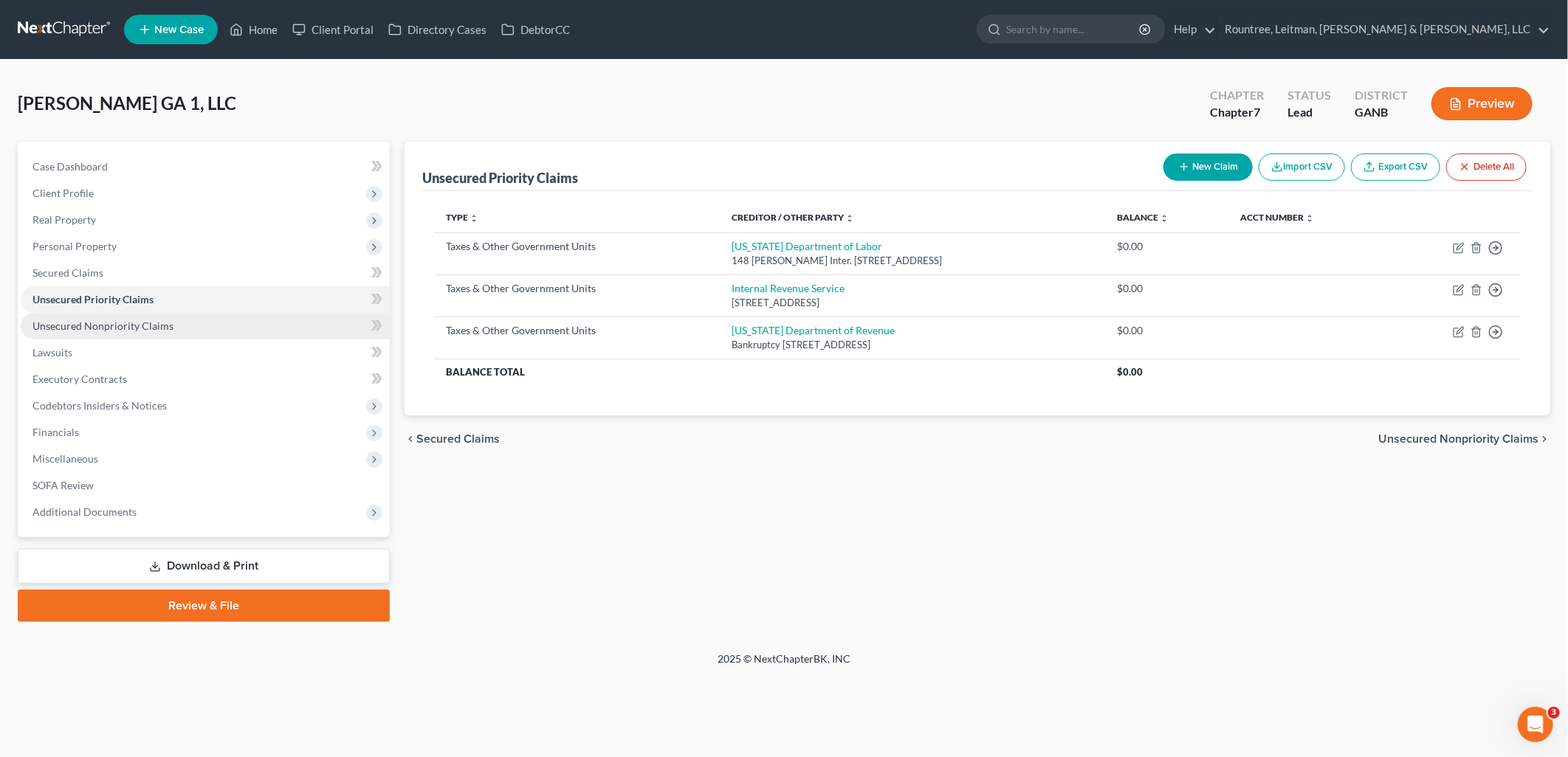
click at [164, 323] on span "Unsecured Nonpriority Claims" at bounding box center [102, 326] width 141 height 12
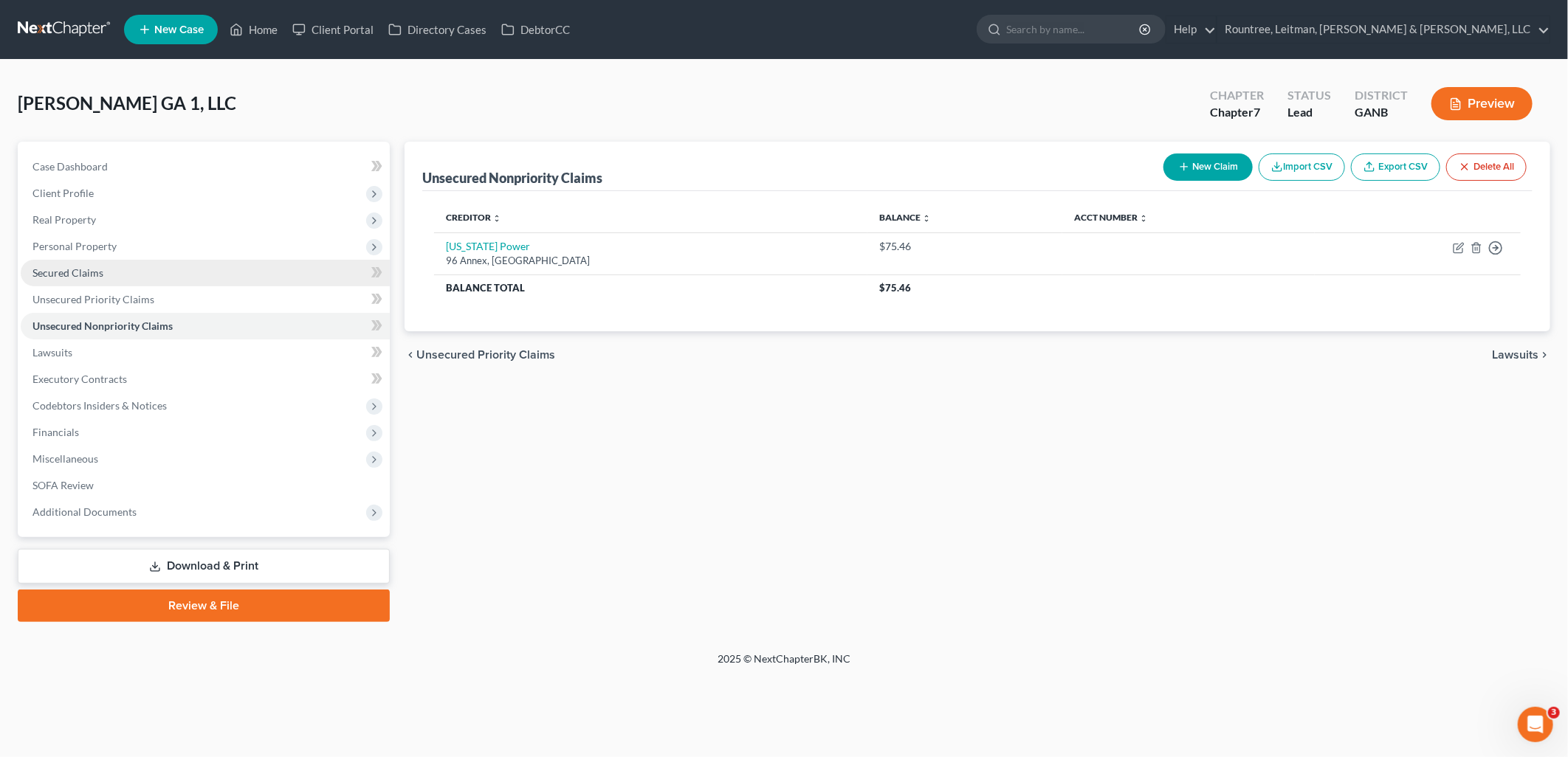
click at [156, 284] on link "Secured Claims" at bounding box center [205, 273] width 369 height 26
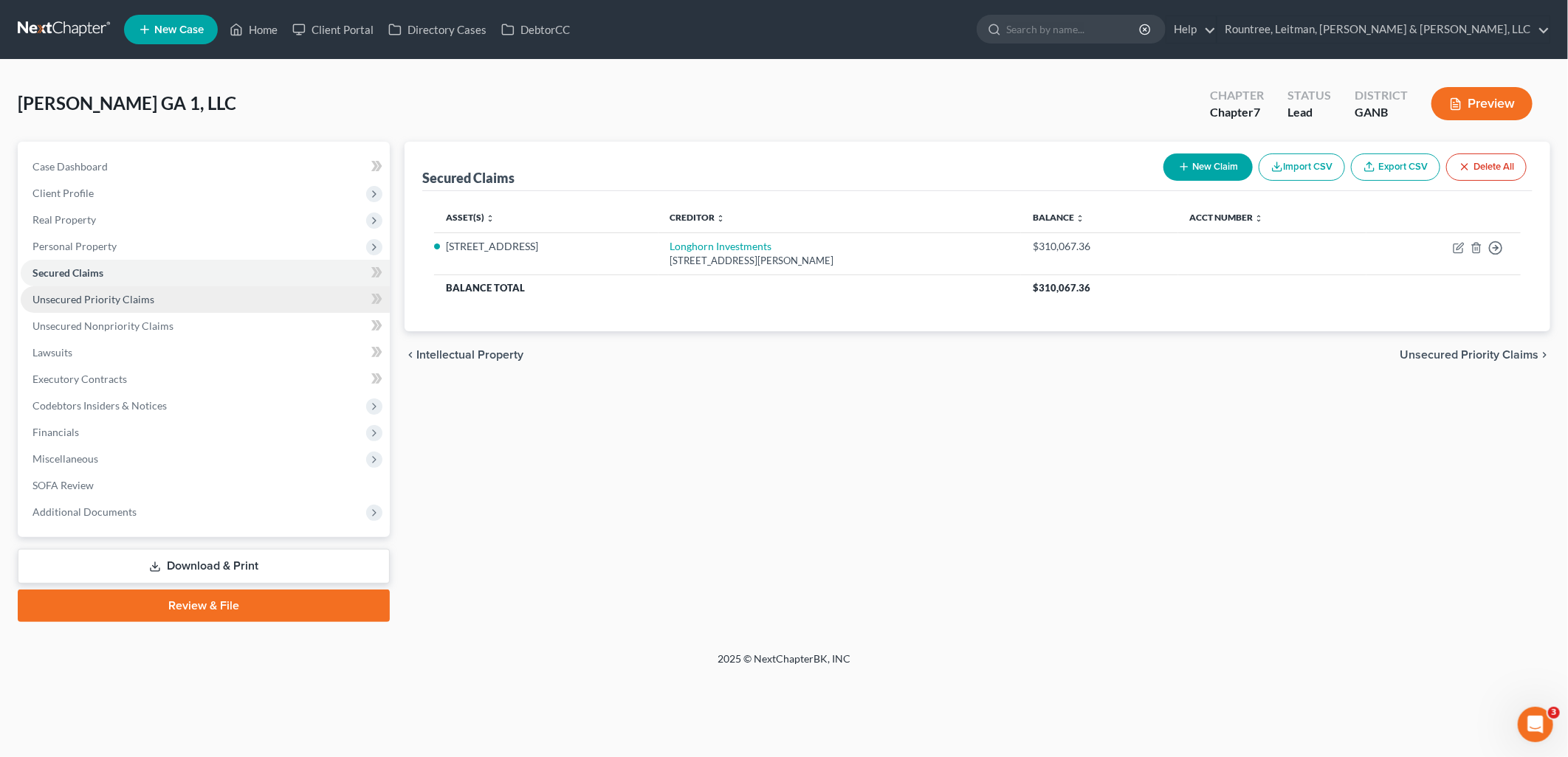
click at [158, 302] on link "Unsecured Priority Claims" at bounding box center [205, 300] width 369 height 26
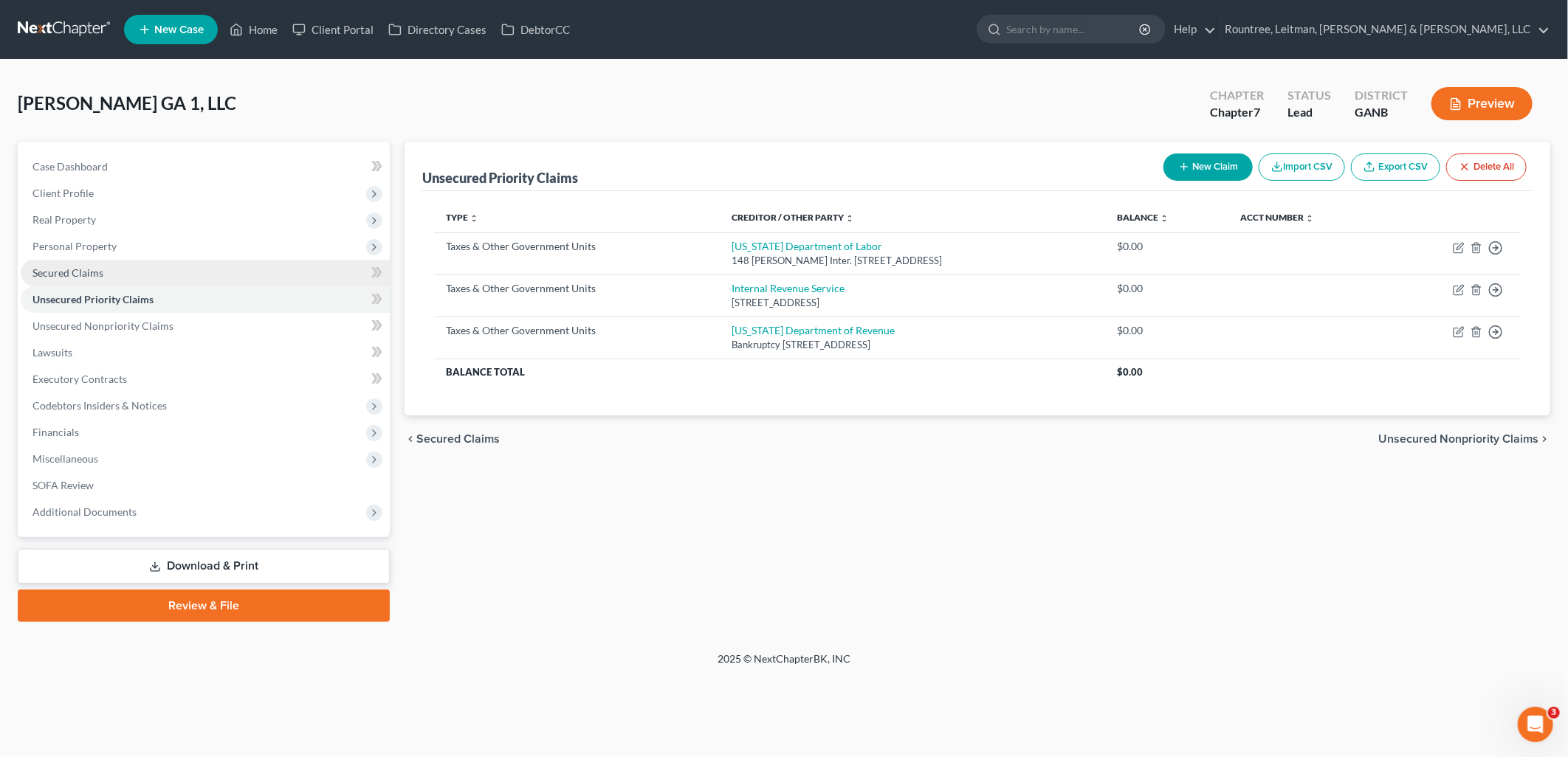
click at [141, 281] on link "Secured Claims" at bounding box center [205, 273] width 369 height 26
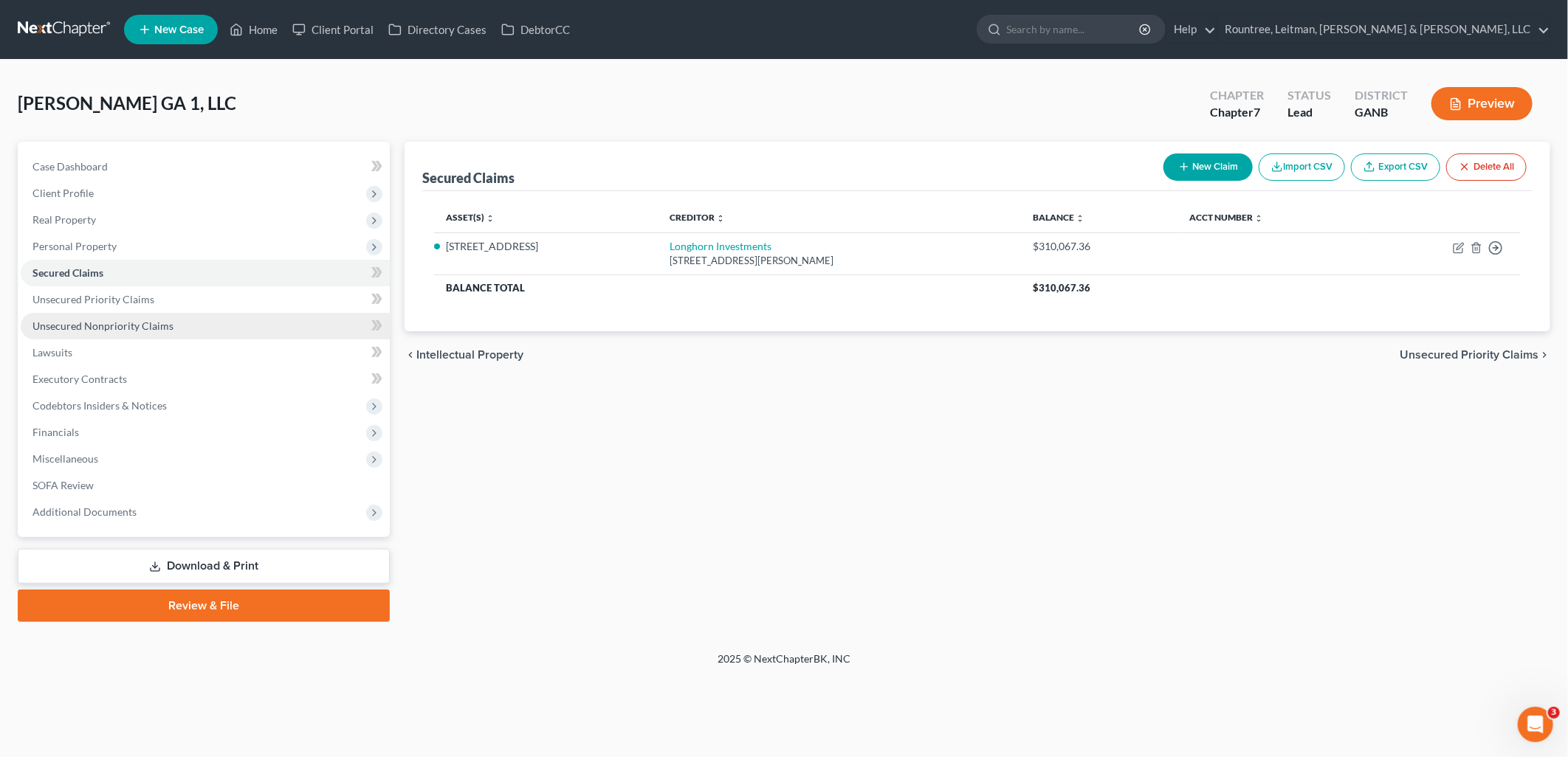
click at [149, 325] on span "Unsecured Nonpriority Claims" at bounding box center [102, 326] width 141 height 12
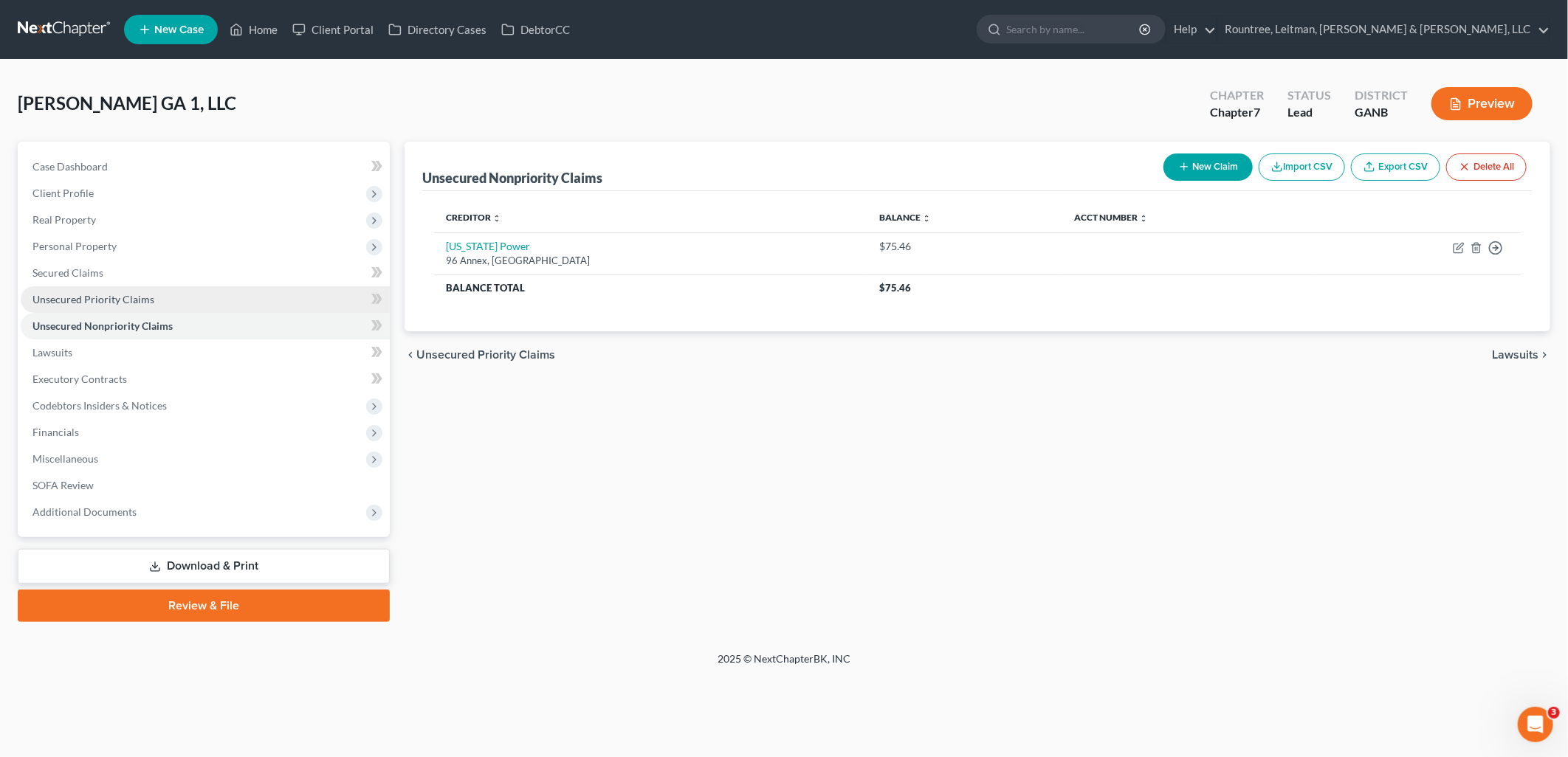
click at [149, 295] on span "Unsecured Priority Claims" at bounding box center [93, 299] width 122 height 12
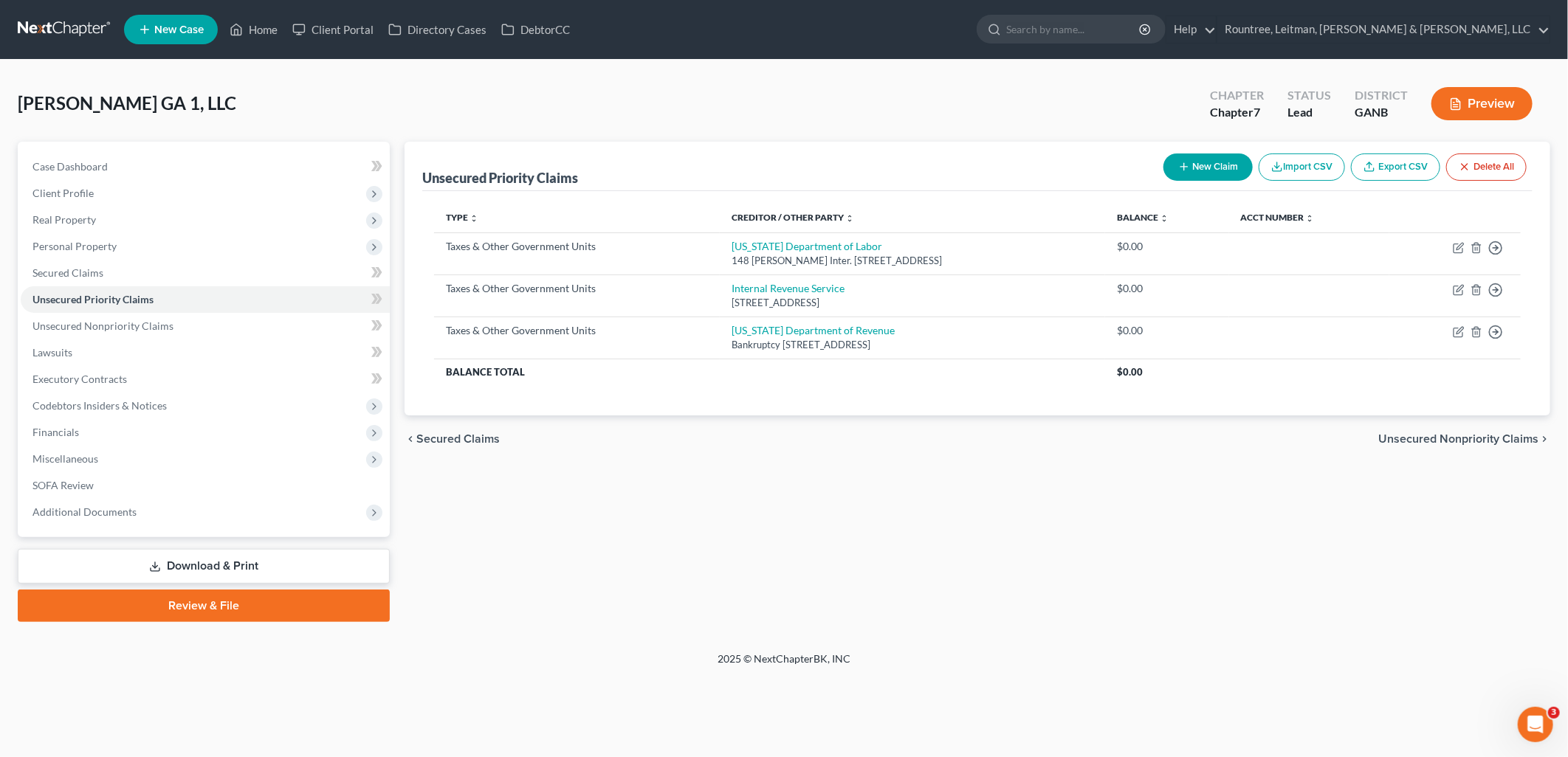
click at [1189, 173] on button "New Claim" at bounding box center [1208, 167] width 89 height 27
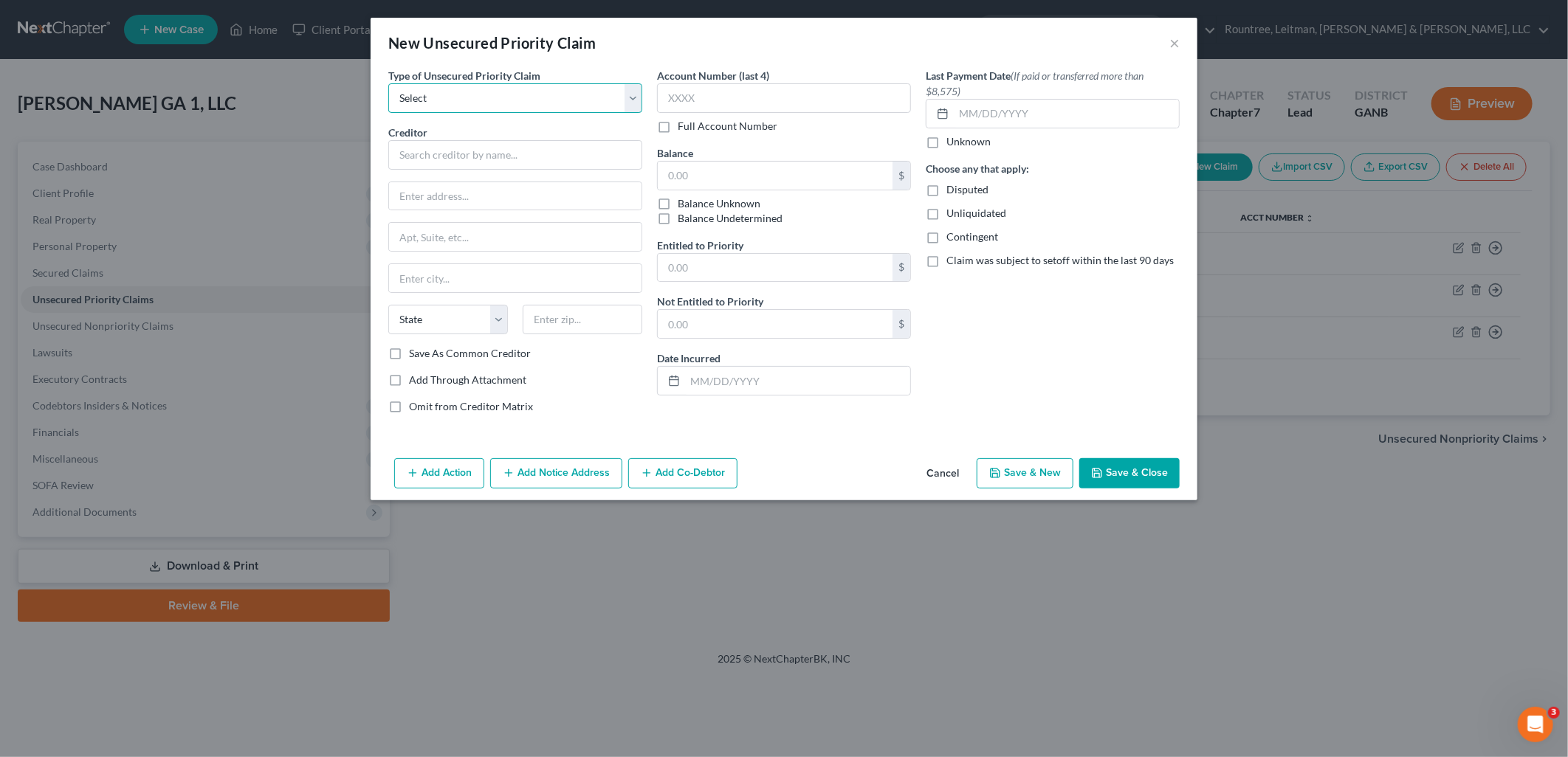
click at [455, 111] on select "Select Taxes & Other Government Units Domestic Support Obligations Extensions o…" at bounding box center [515, 98] width 254 height 30
select select "0"
click at [388, 83] on select "Select Taxes & Other Government Units Domestic Support Obligations Extensions o…" at bounding box center [515, 98] width 254 height 30
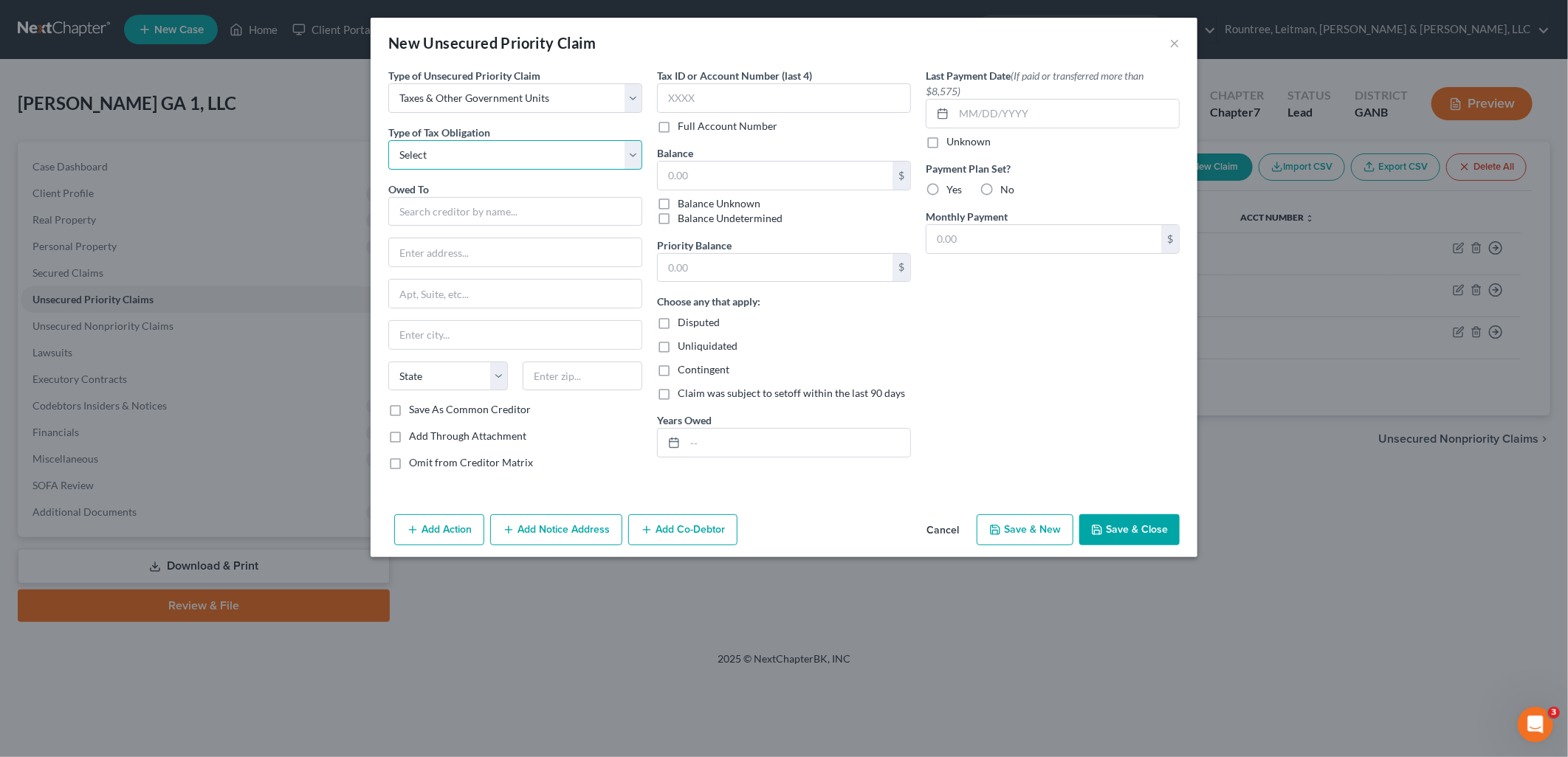
click at [501, 150] on select "Select Federal City State Franchise Tax Board Other" at bounding box center [515, 155] width 254 height 30
select select "1"
click at [388, 140] on select "Select Federal City State Franchise Tax Board Other" at bounding box center [515, 155] width 254 height 30
click at [485, 214] on input "text" at bounding box center [515, 212] width 254 height 30
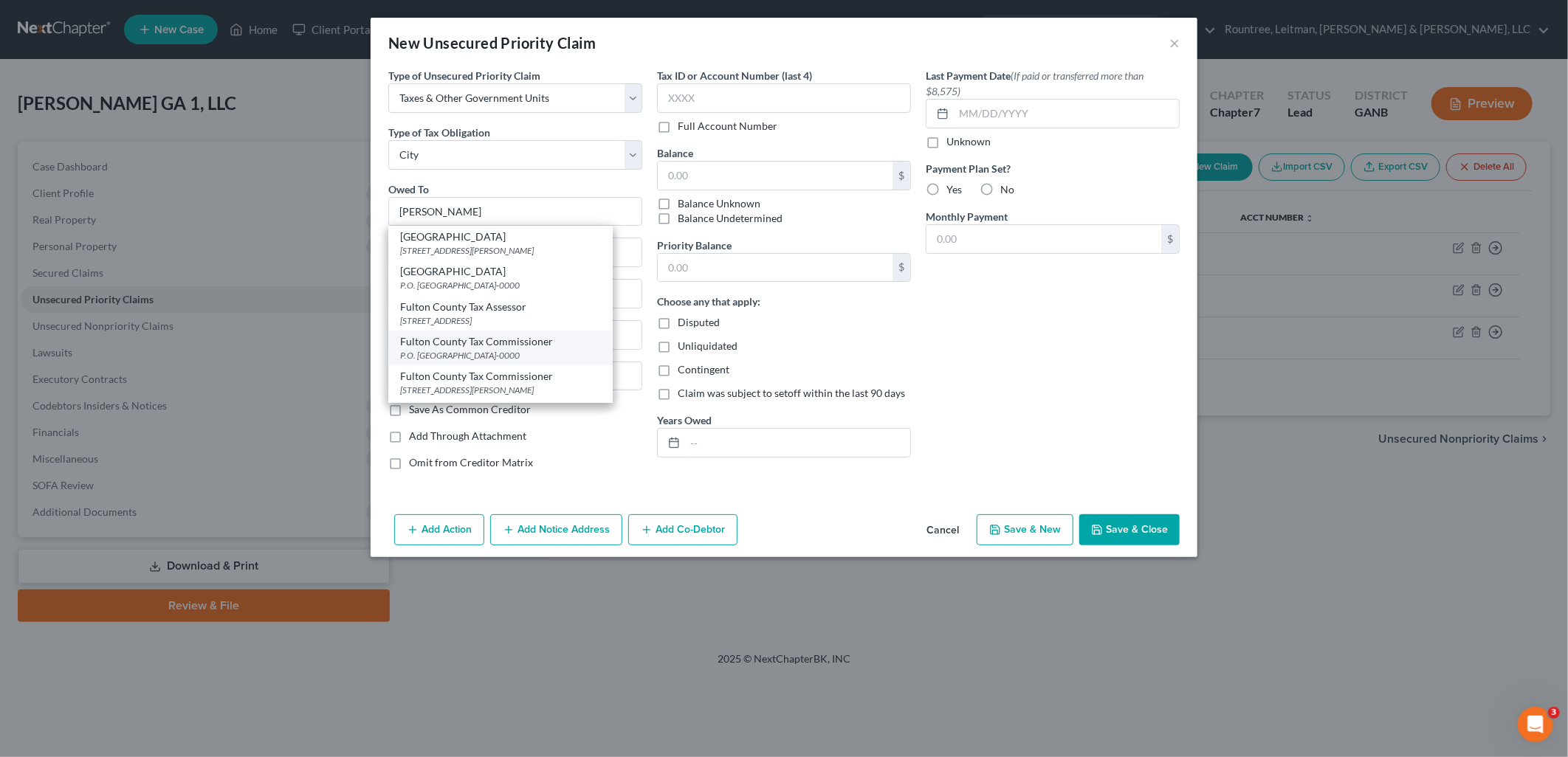
click at [598, 342] on div "Fulton County Tax Commissioner" at bounding box center [500, 342] width 201 height 15
type input "Fulton County Tax Commissioner"
type input "P.O. Box 105052"
type input "[GEOGRAPHIC_DATA]"
select select "10"
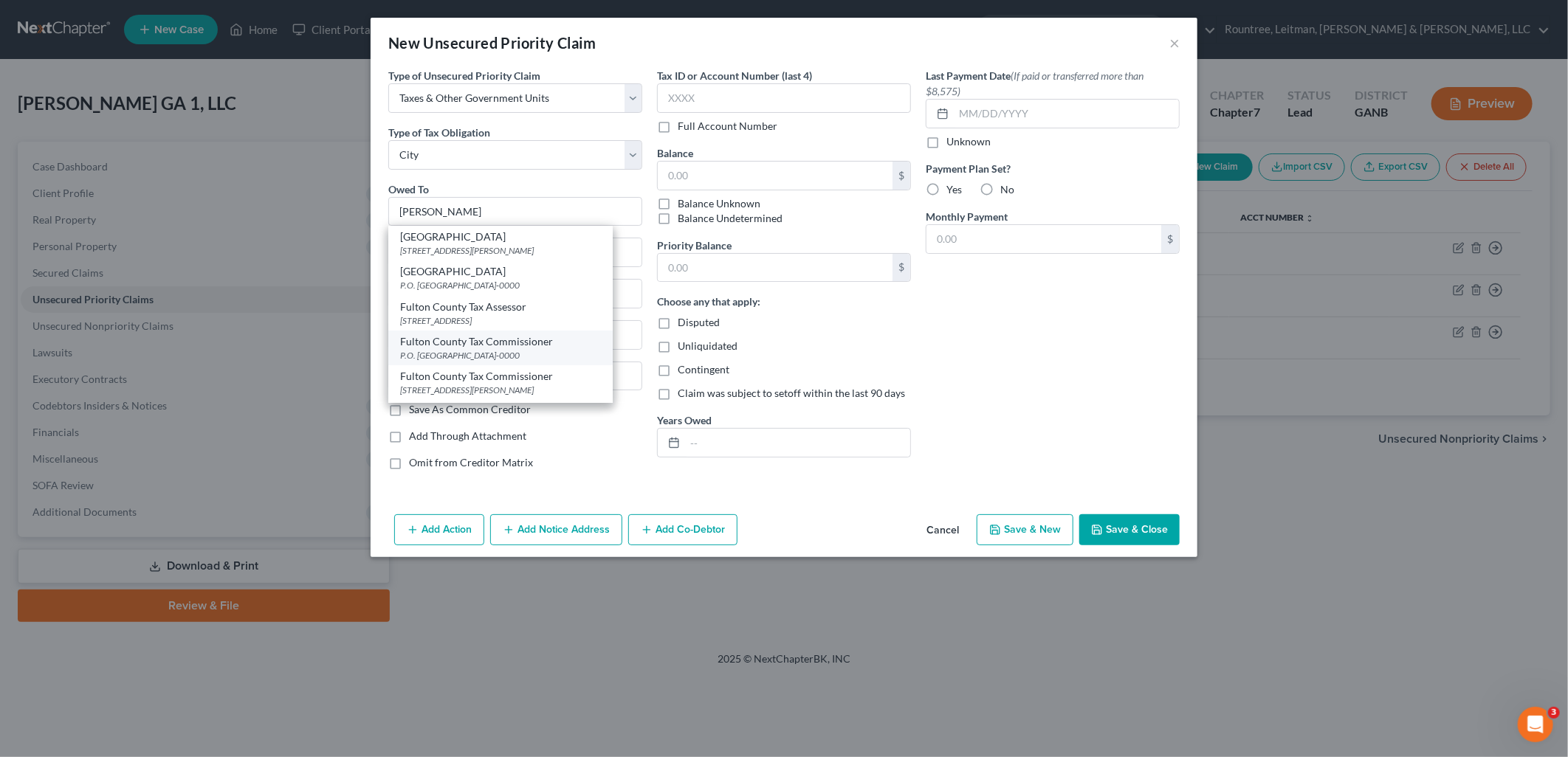
type input "30348-0000"
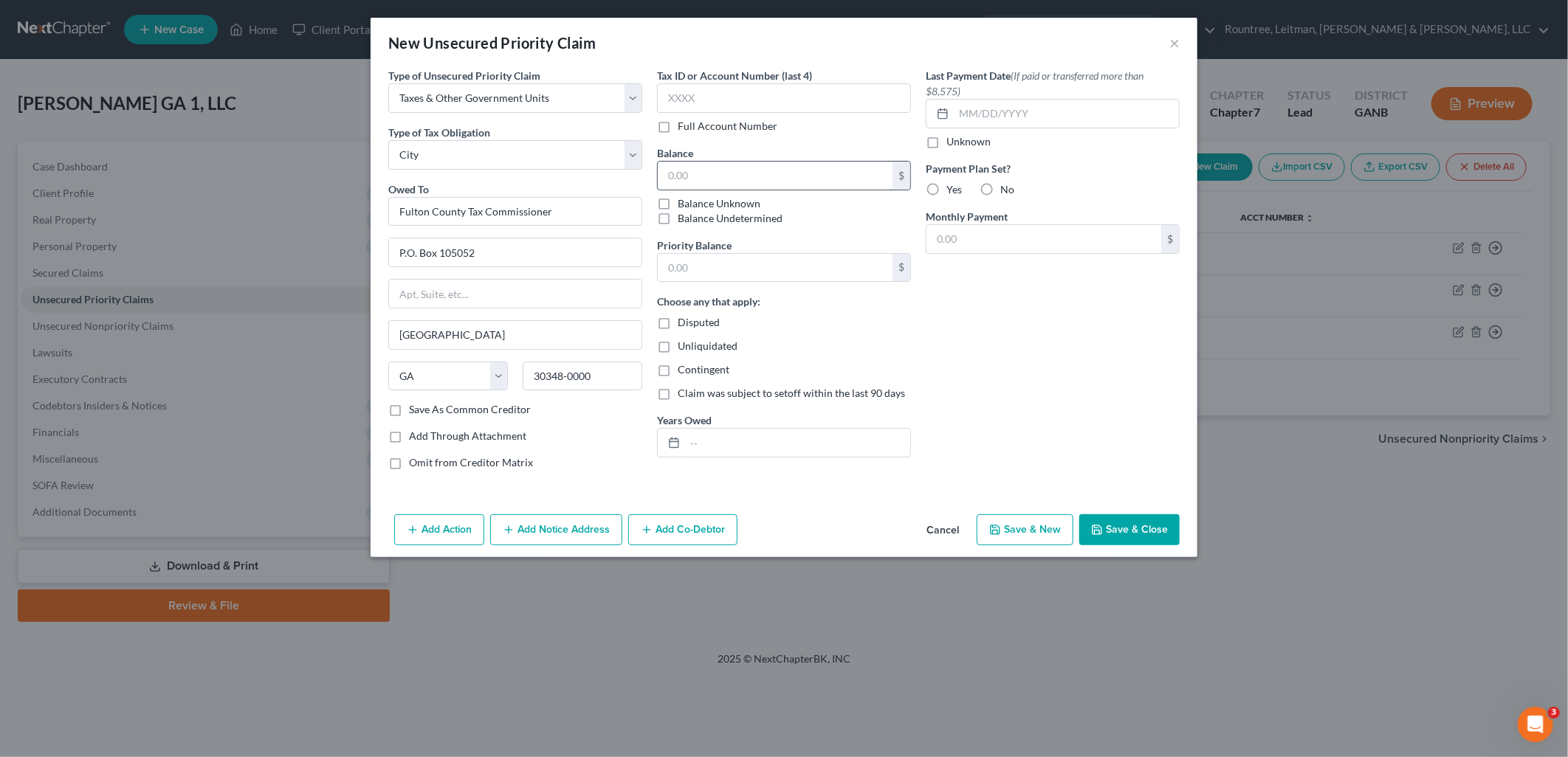
click at [802, 179] on input "text" at bounding box center [775, 176] width 235 height 28
type input "425.39"
click at [1024, 335] on div "Last Payment Date (If paid or transferred more than $8,575) Unknown Payment Pla…" at bounding box center [1052, 274] width 269 height 414
click at [764, 434] on input "text" at bounding box center [798, 443] width 225 height 28
type input "2025"
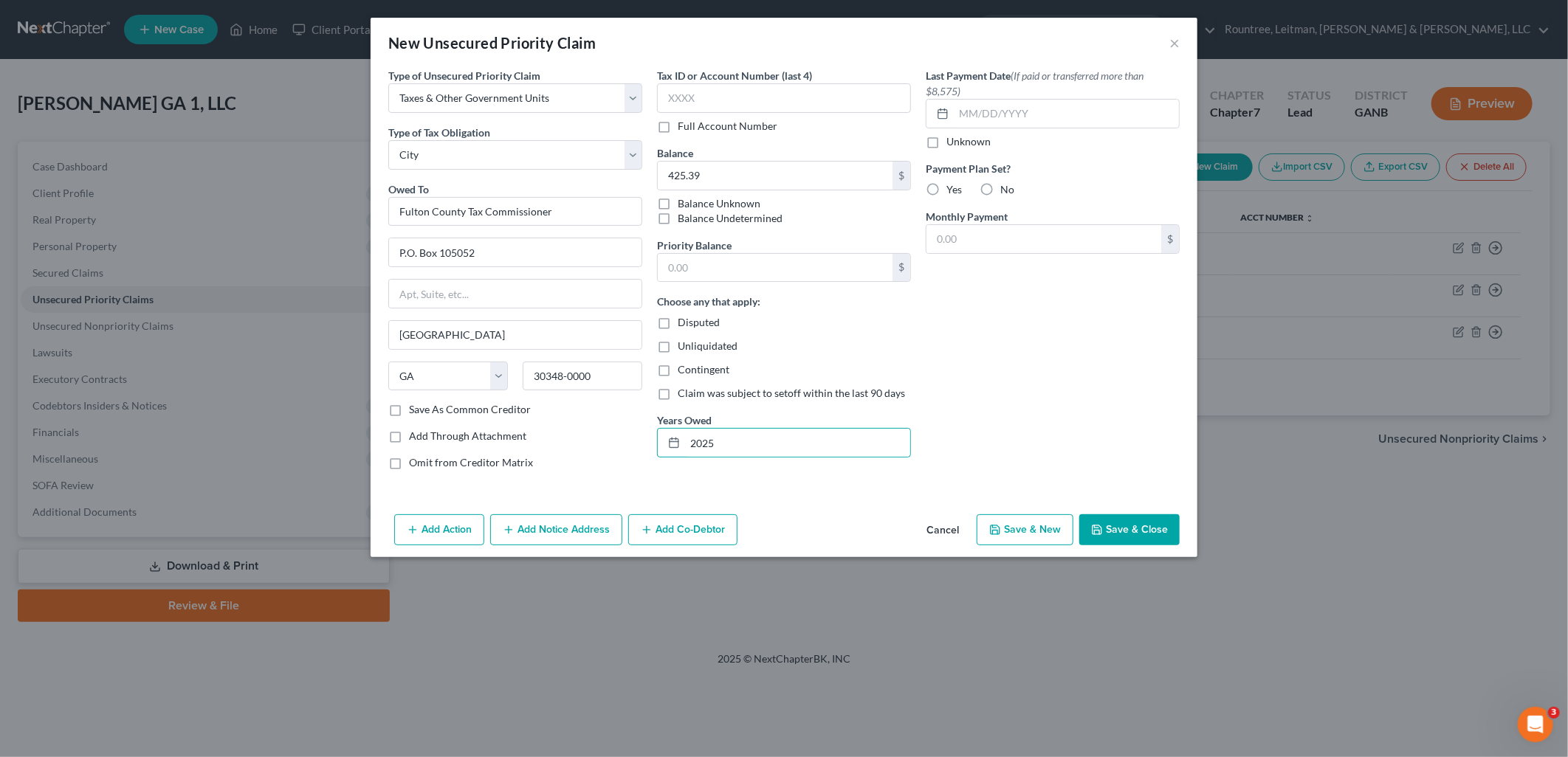
click at [983, 396] on div "Last Payment Date (If paid or transferred more than $8,575) Unknown Payment Pla…" at bounding box center [1052, 274] width 269 height 414
click at [1165, 529] on button "Save & Close" at bounding box center [1129, 531] width 100 height 31
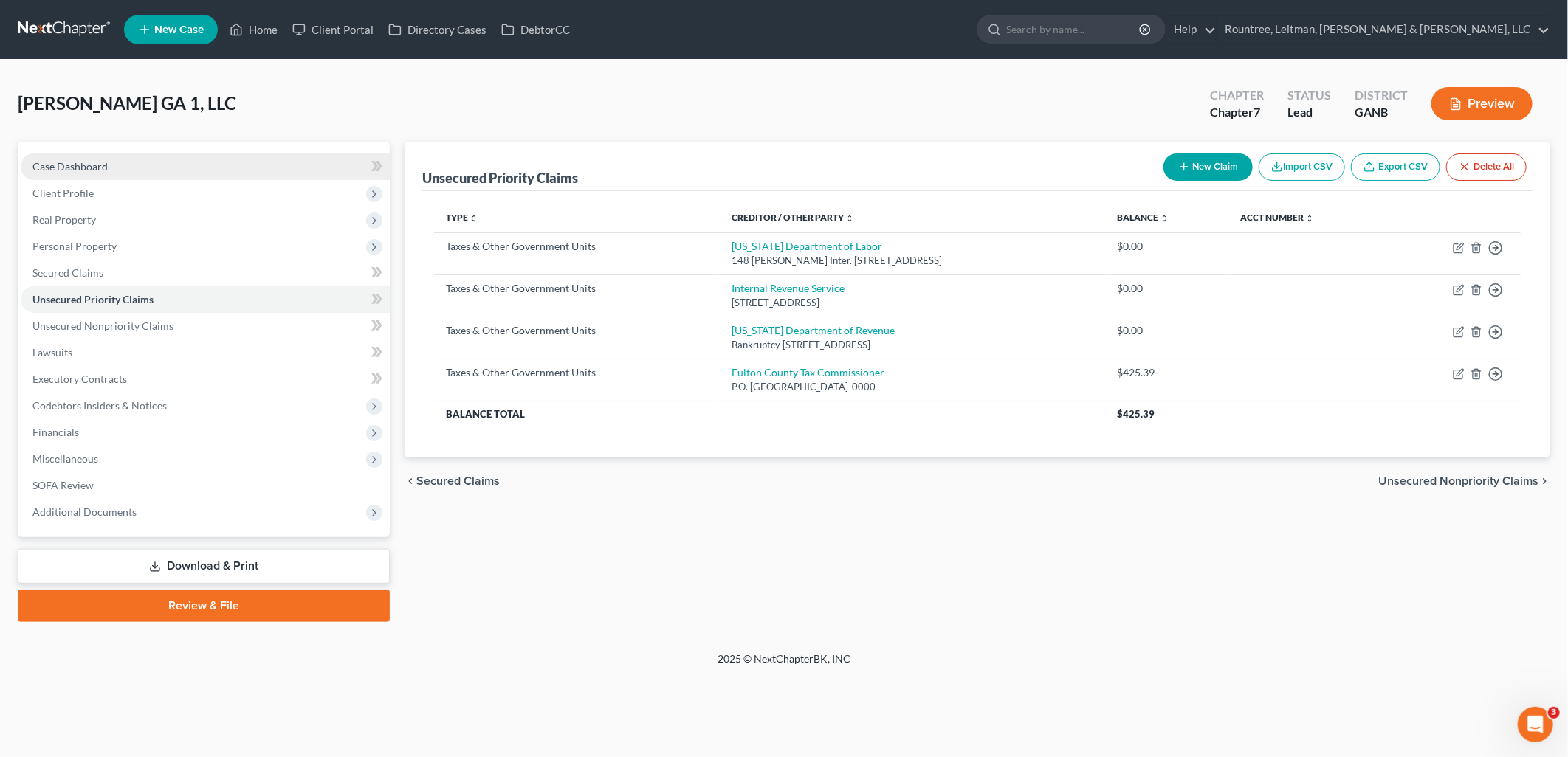
click at [99, 170] on span "Case Dashboard" at bounding box center [69, 166] width 75 height 12
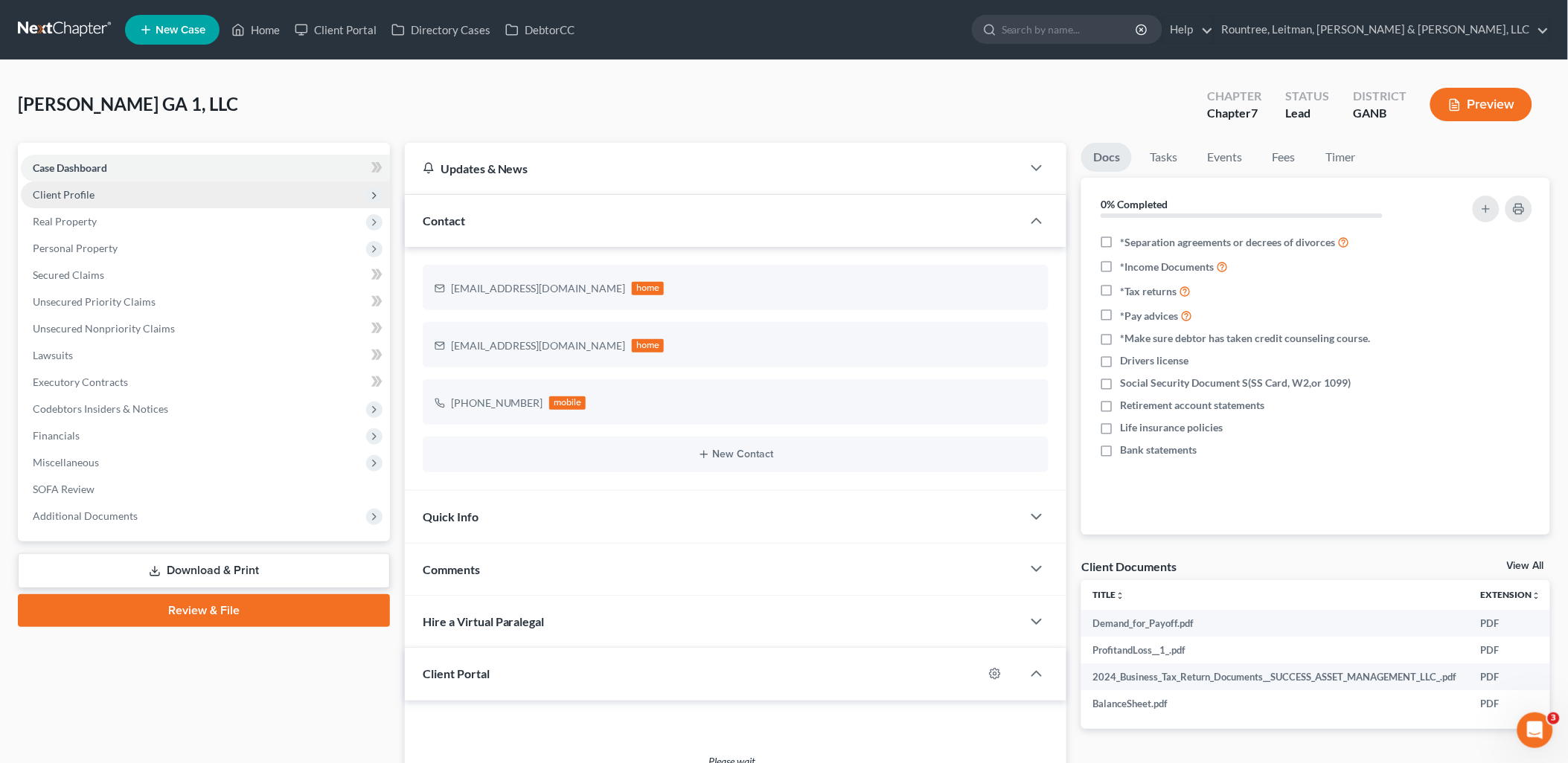
click at [122, 193] on span "Client Profile" at bounding box center [205, 195] width 369 height 27
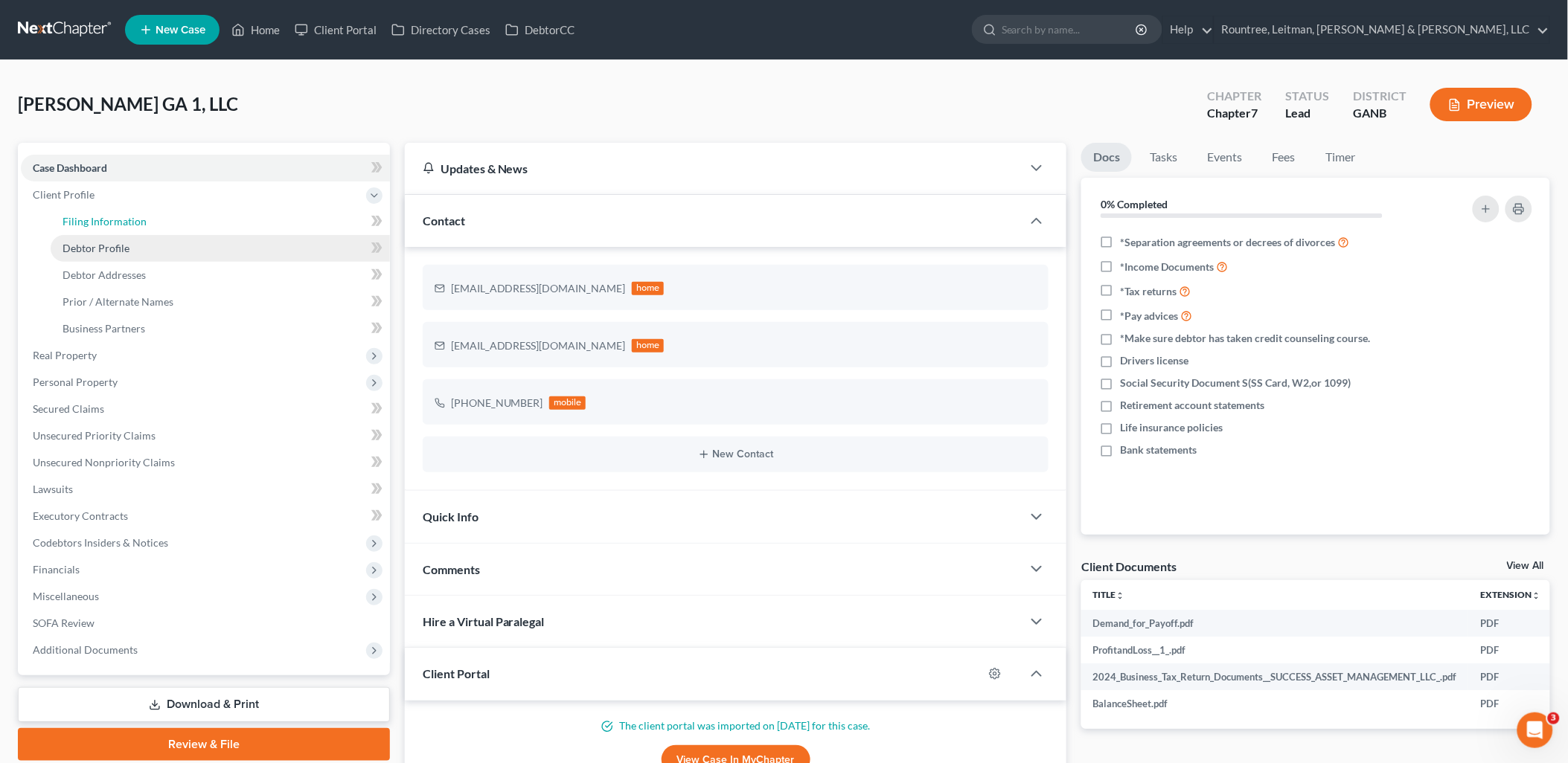
click at [124, 219] on span "Filing Information" at bounding box center [104, 221] width 84 height 12
select select "3"
select select "1"
select select "0"
select select "19"
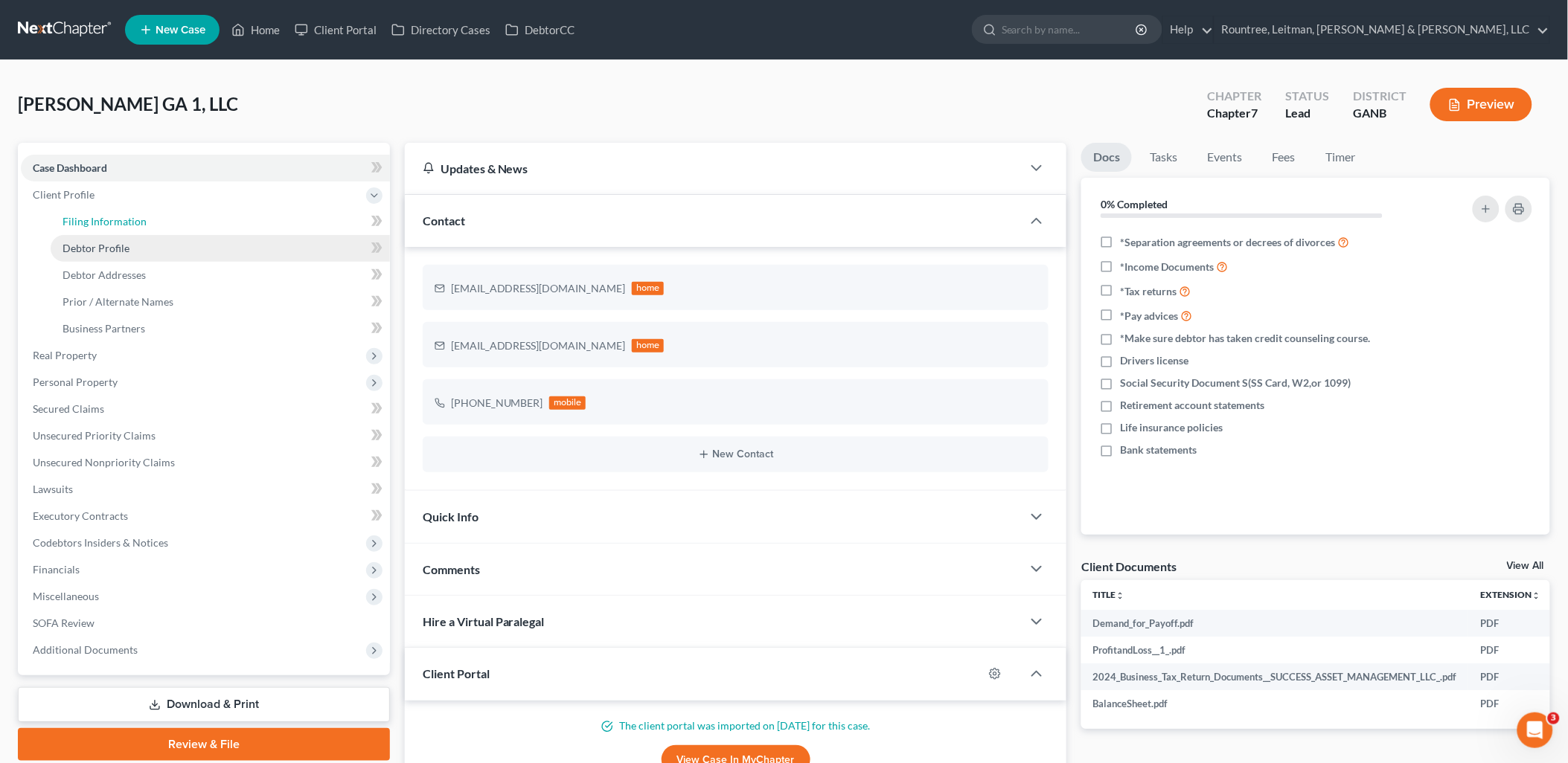
select select "3"
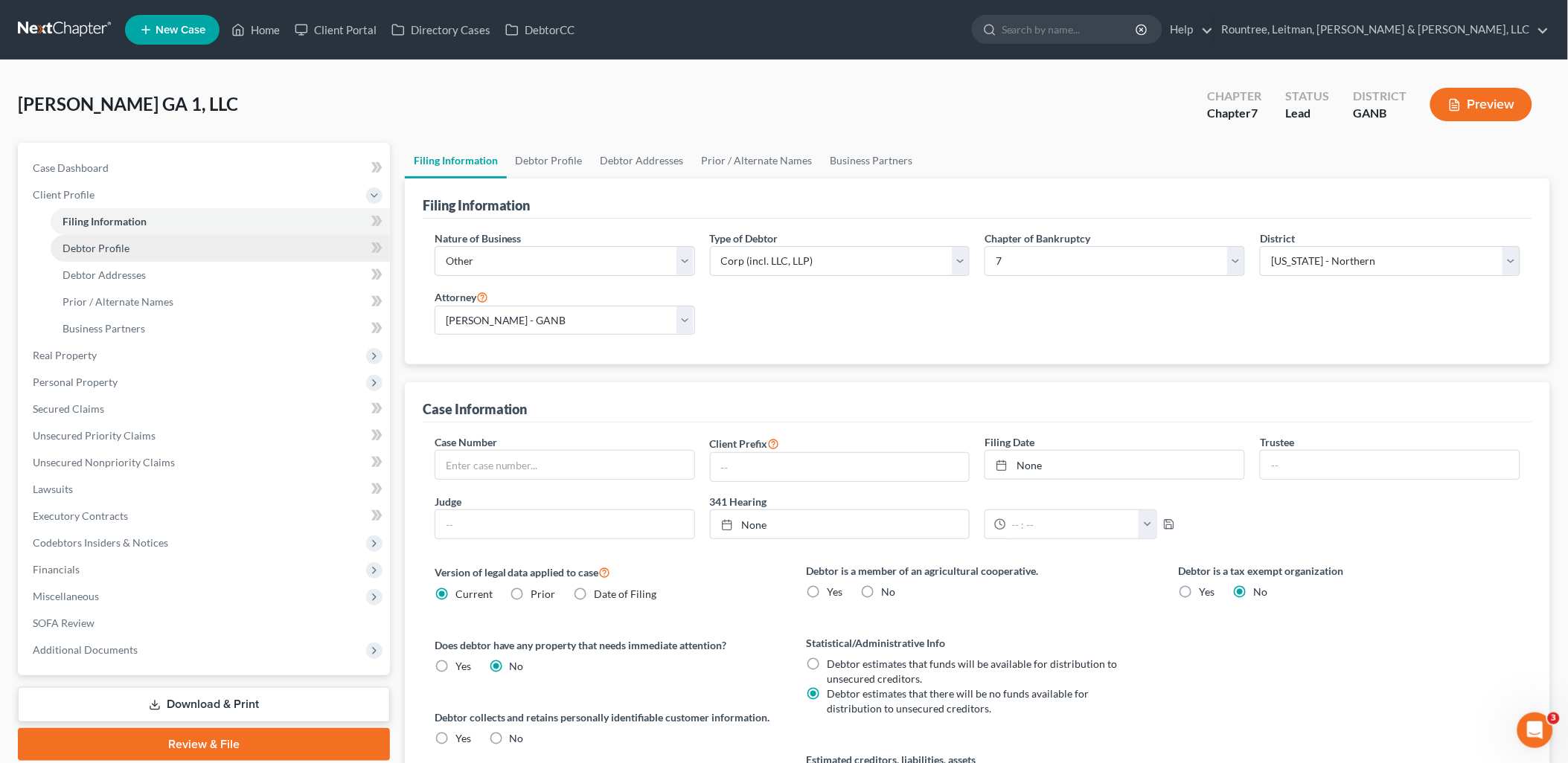
click at [124, 247] on span "Debtor Profile" at bounding box center [96, 247] width 67 height 12
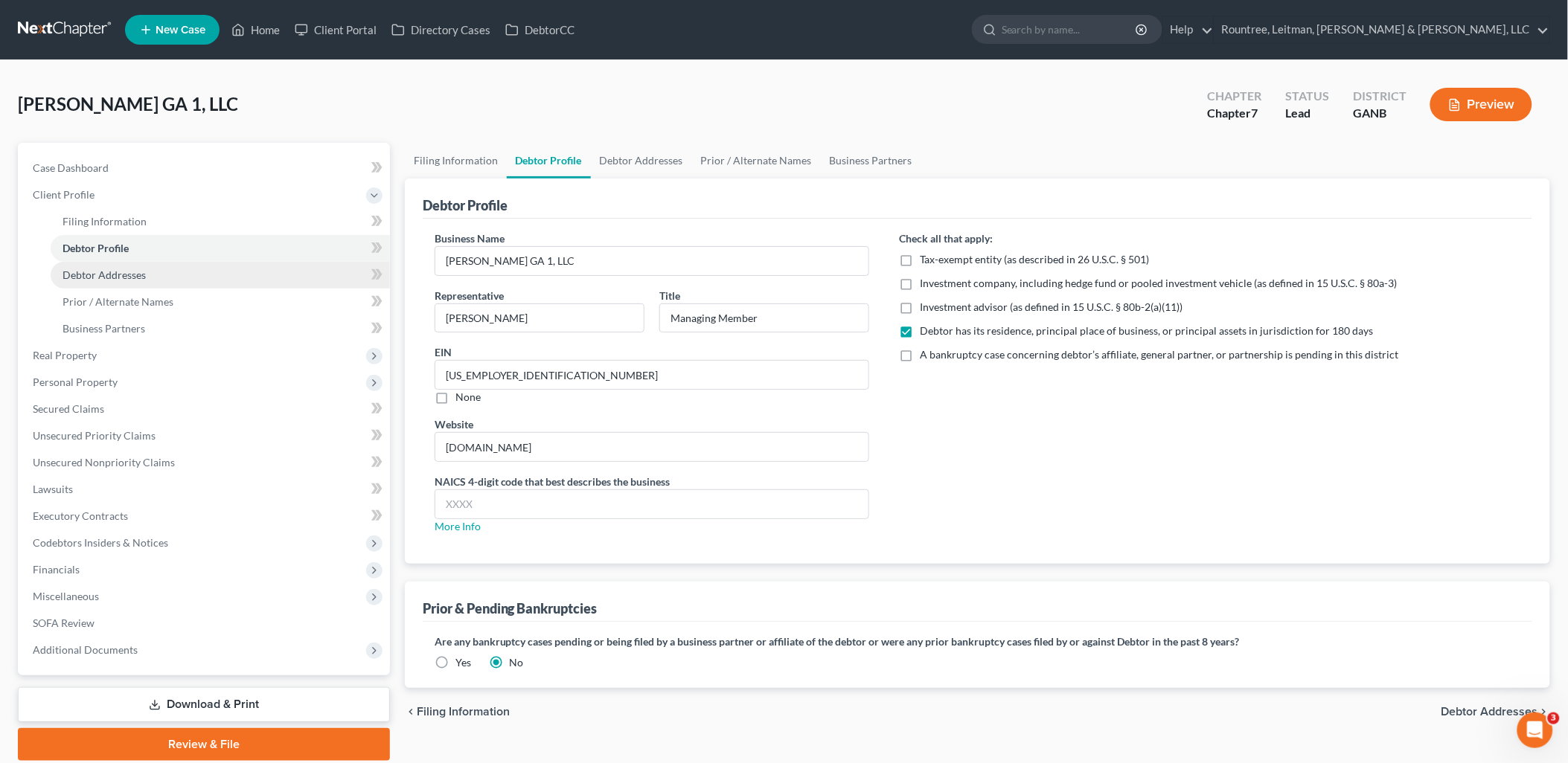
click at [132, 276] on span "Debtor Addresses" at bounding box center [104, 274] width 83 height 12
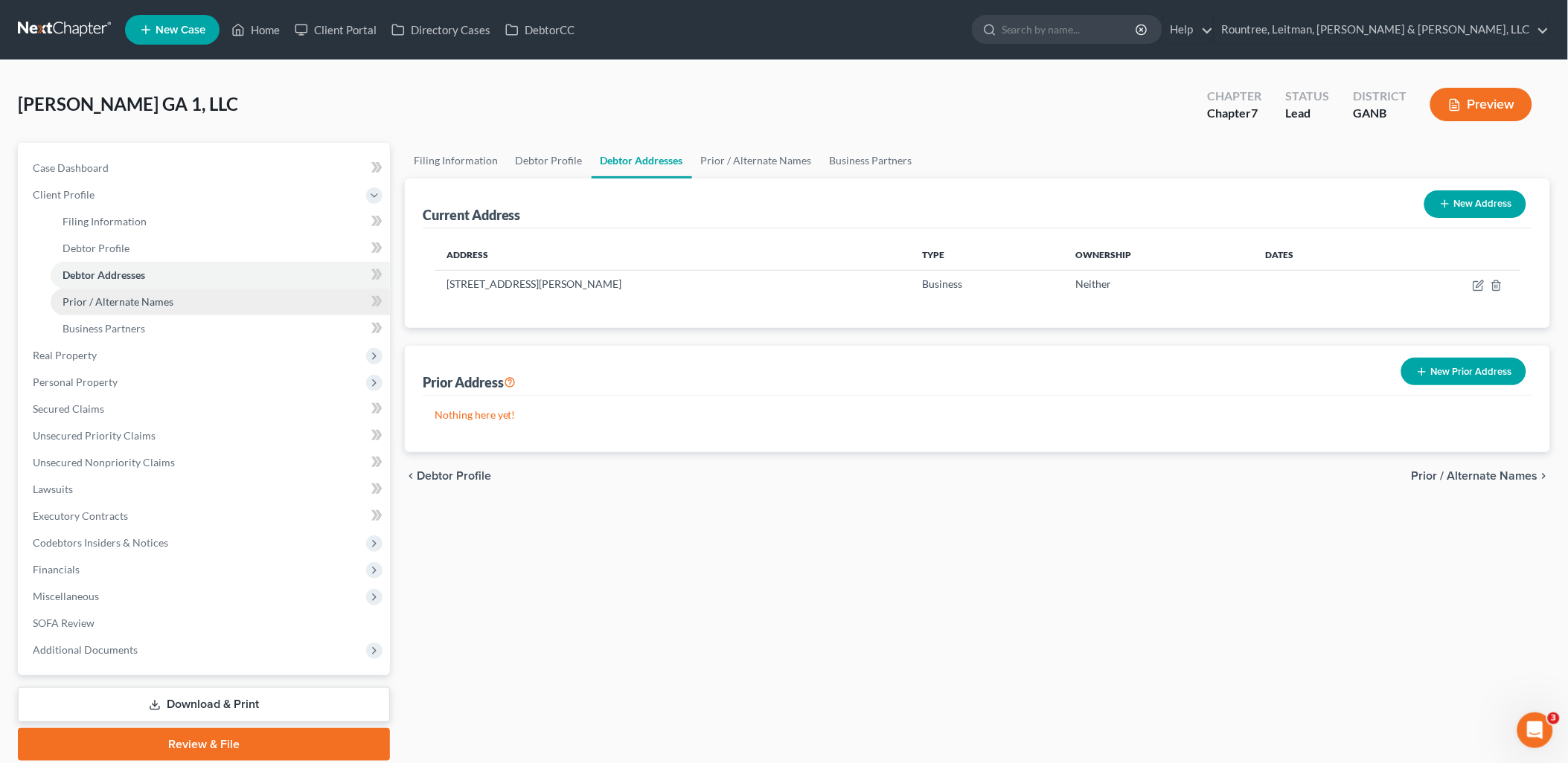
click at [138, 302] on span "Prior / Alternate Names" at bounding box center [117, 302] width 111 height 12
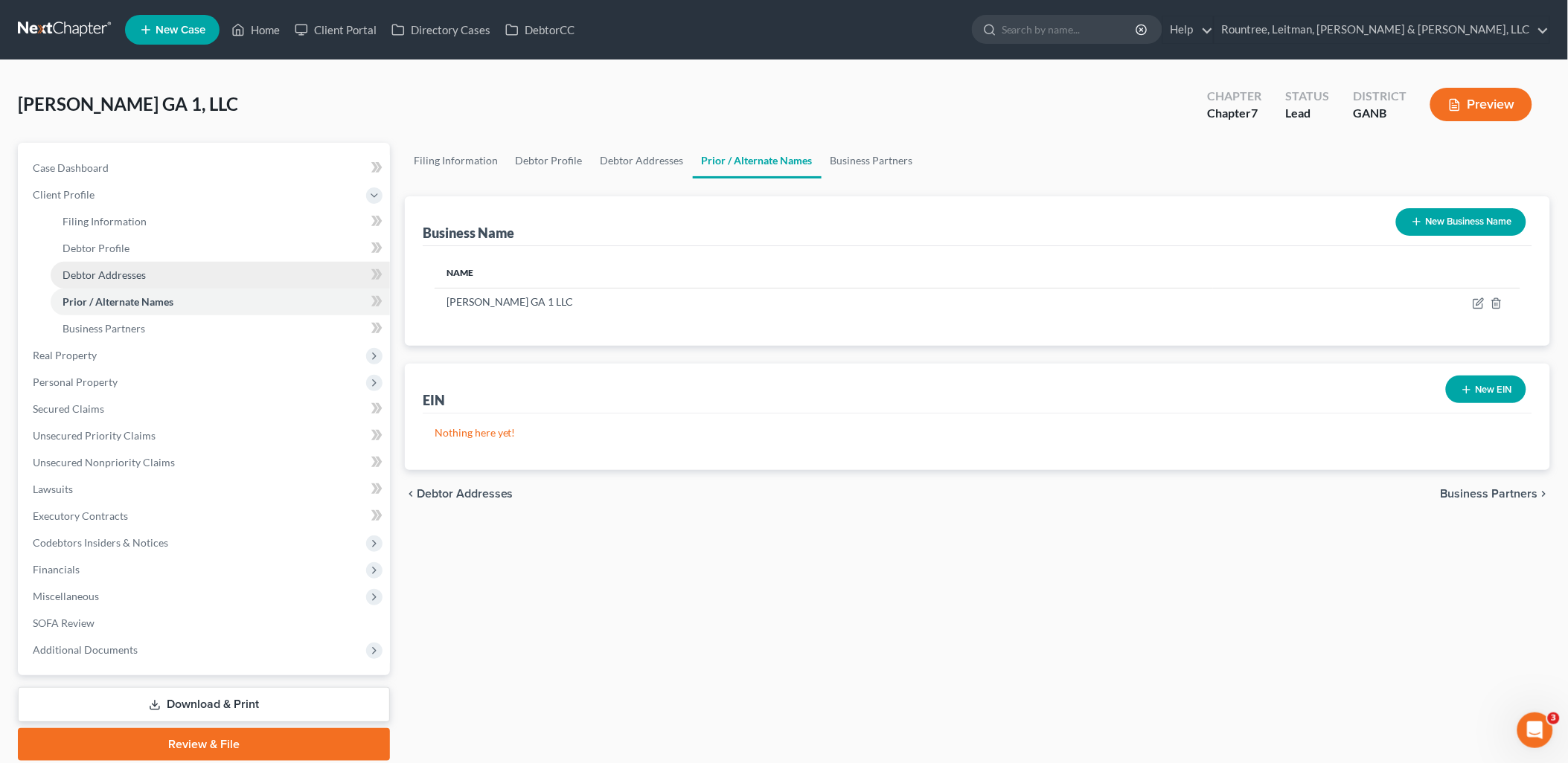
click at [138, 268] on span "Debtor Addresses" at bounding box center [104, 274] width 83 height 12
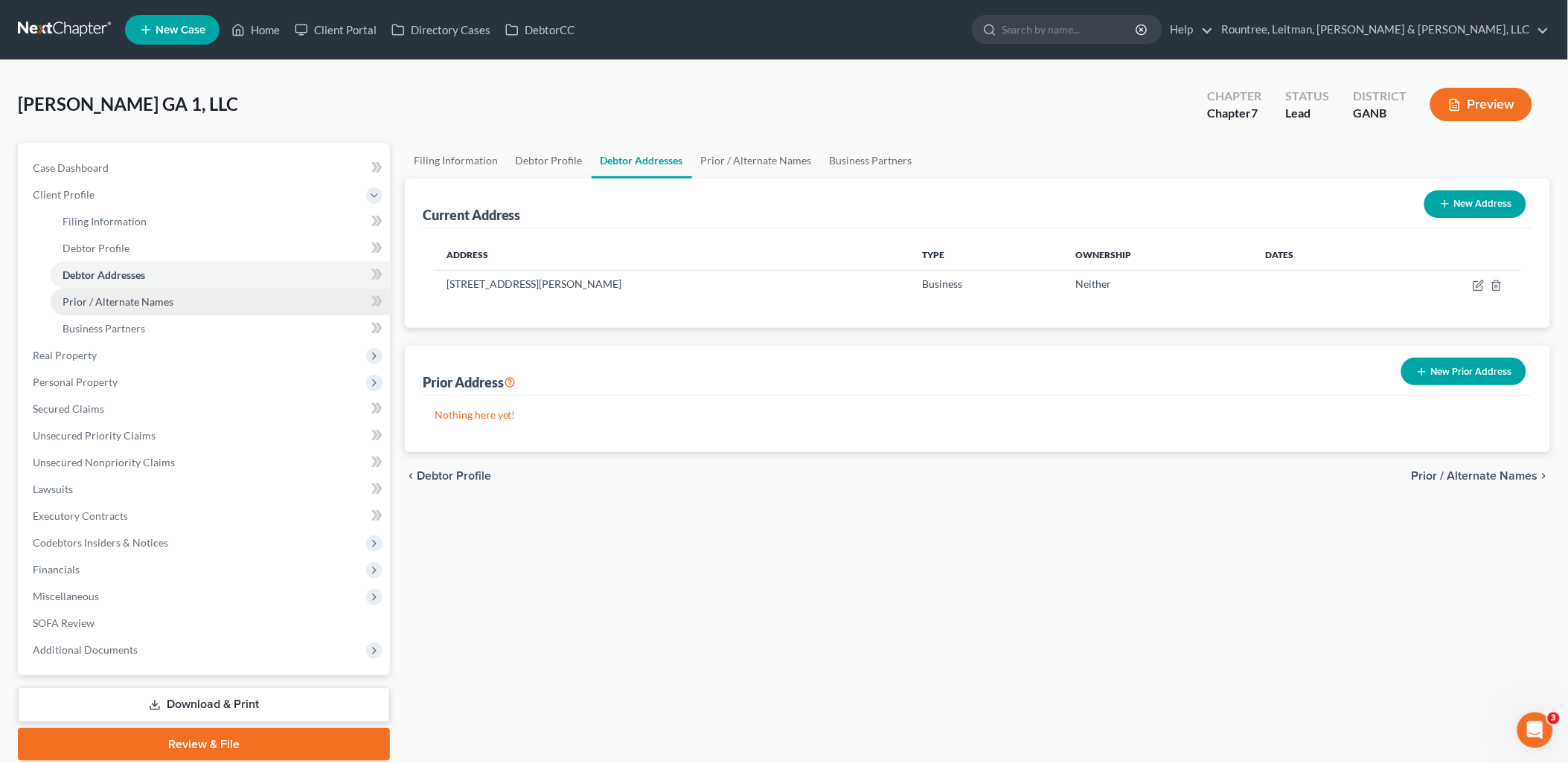
click at [125, 303] on span "Prior / Alternate Names" at bounding box center [117, 302] width 111 height 12
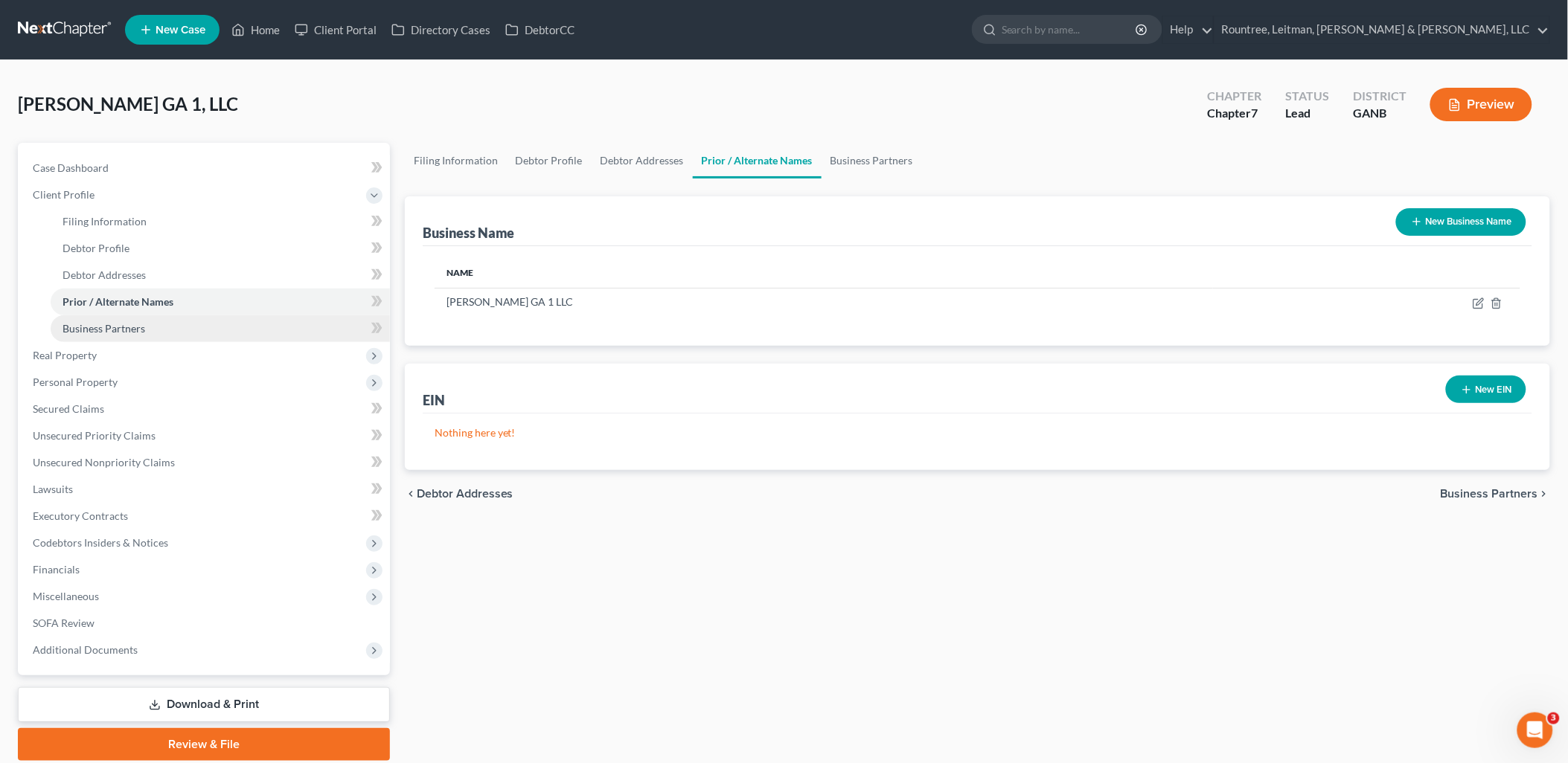
click at [132, 336] on link "Business Partners" at bounding box center [220, 329] width 339 height 27
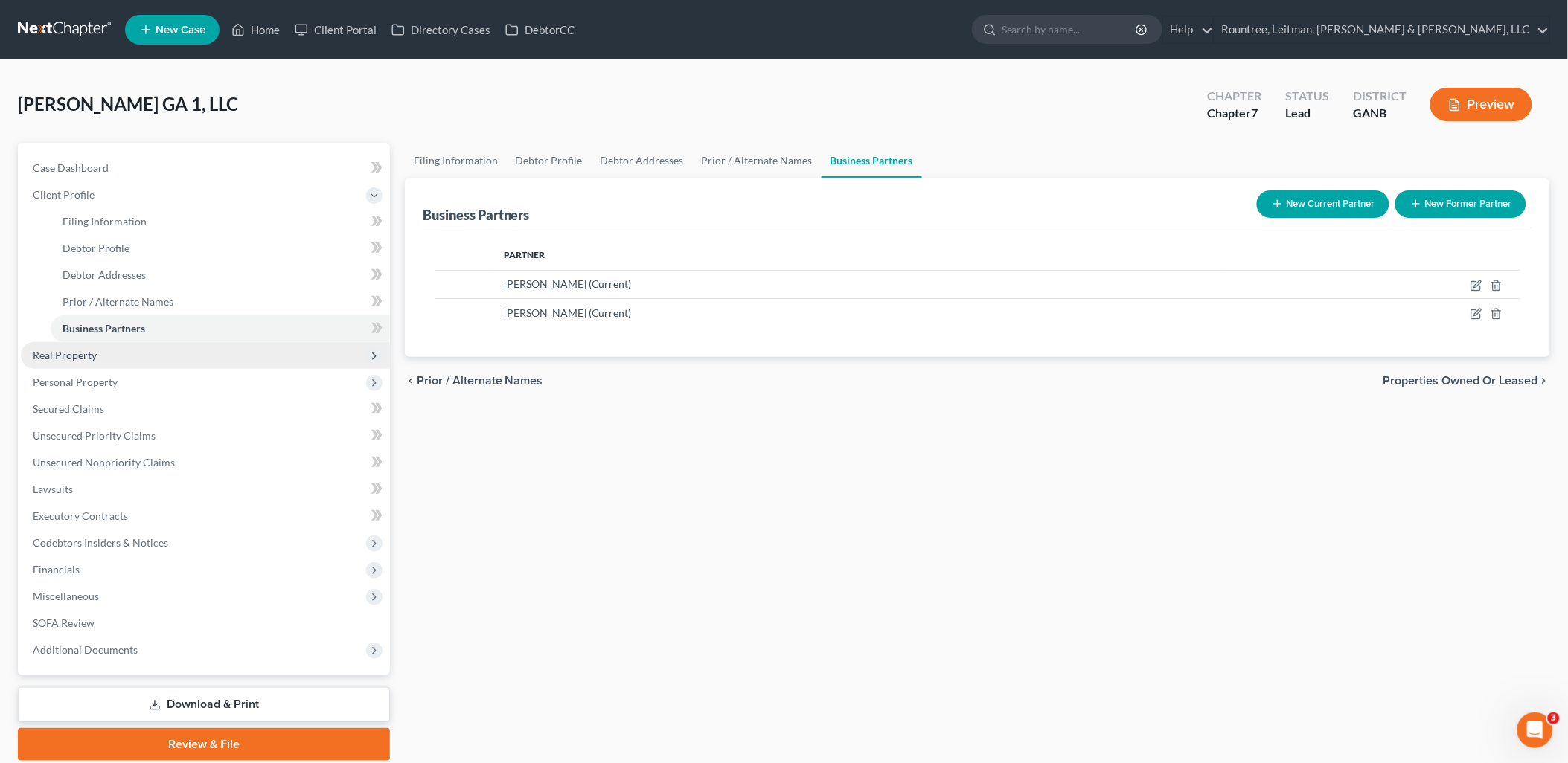
click at [127, 356] on span "Real Property" at bounding box center [205, 356] width 369 height 27
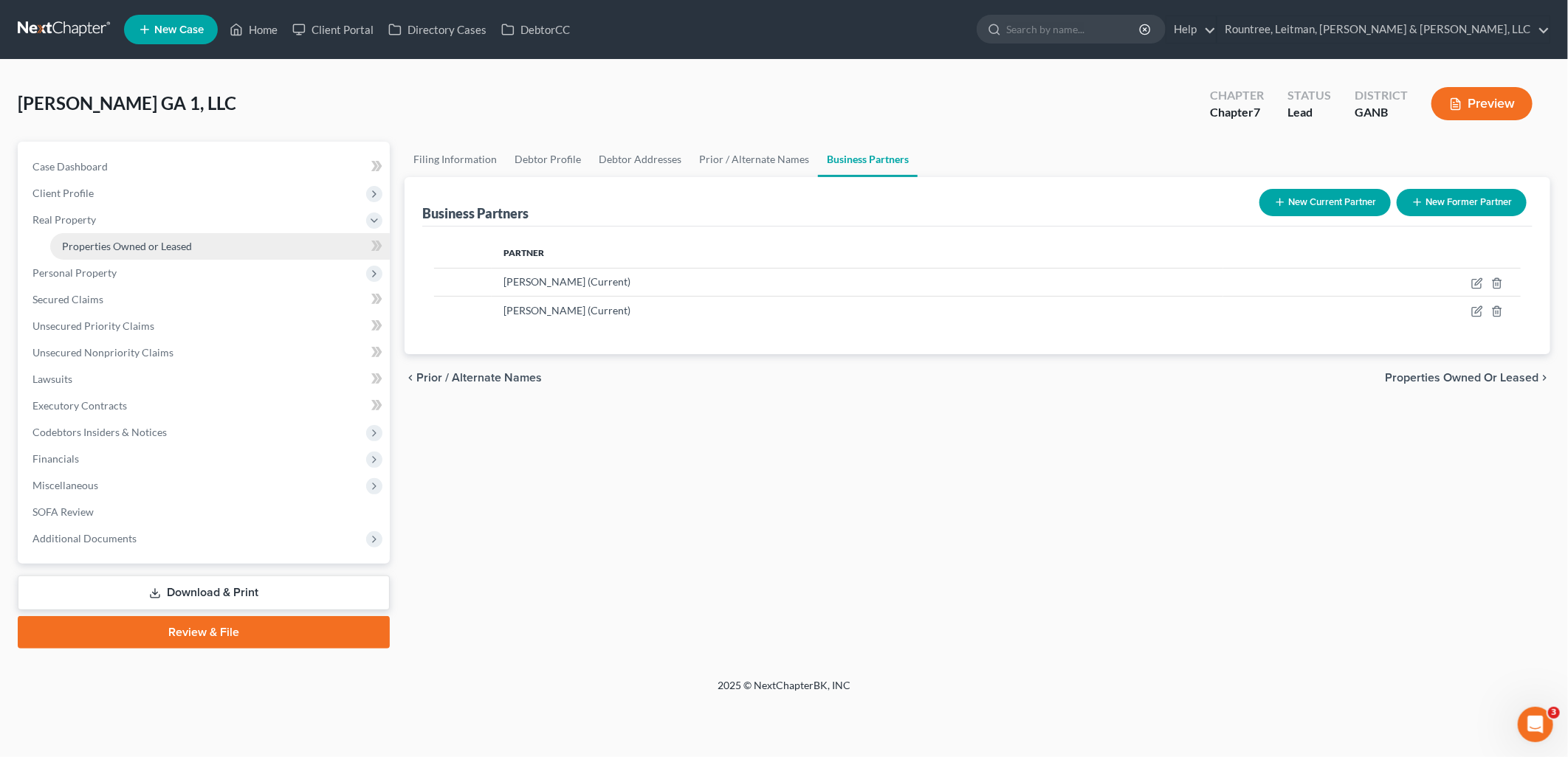
click at [122, 246] on span "Properties Owned or Leased" at bounding box center [126, 245] width 130 height 12
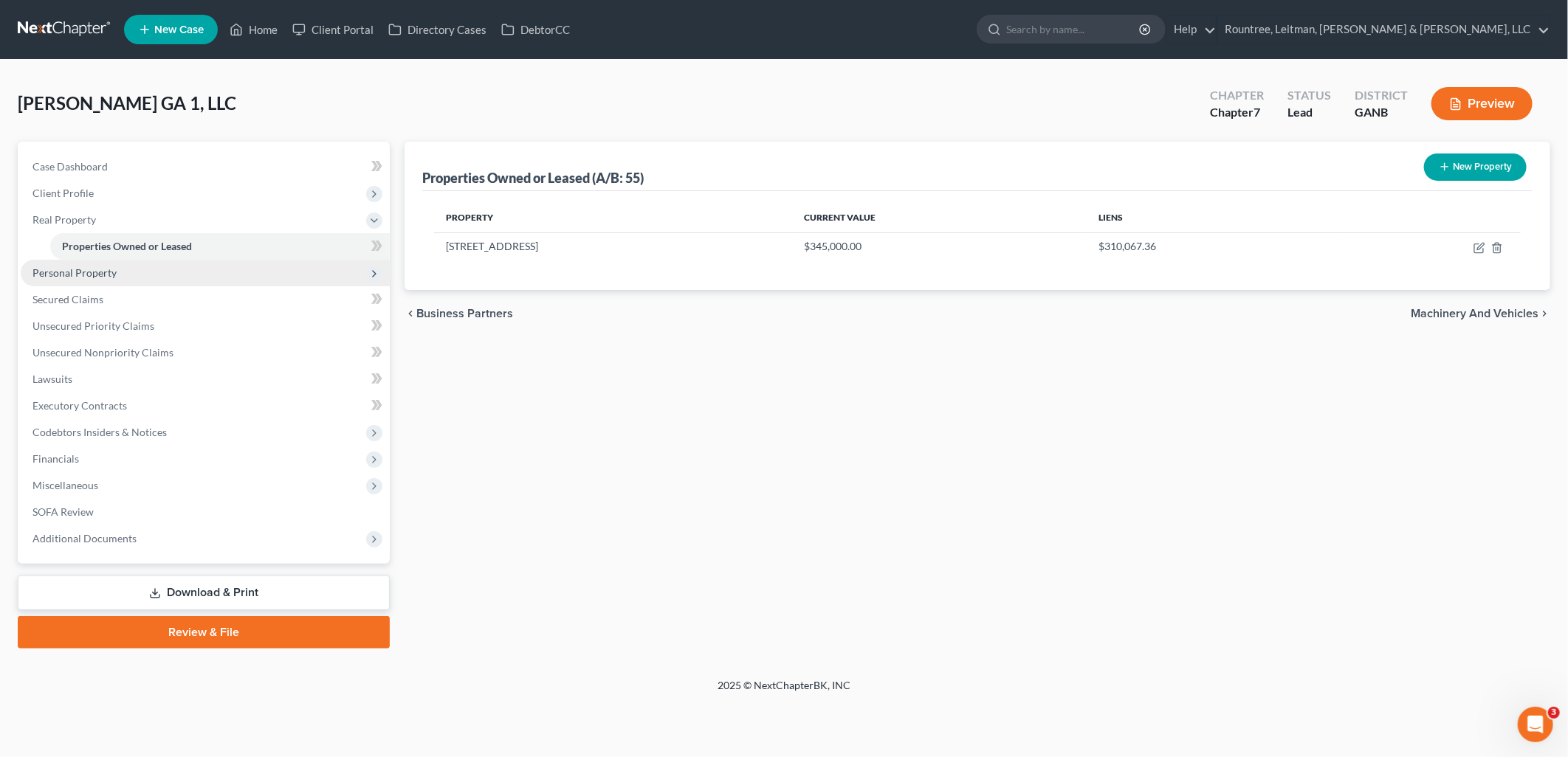
click at [122, 271] on span "Personal Property" at bounding box center [205, 273] width 369 height 26
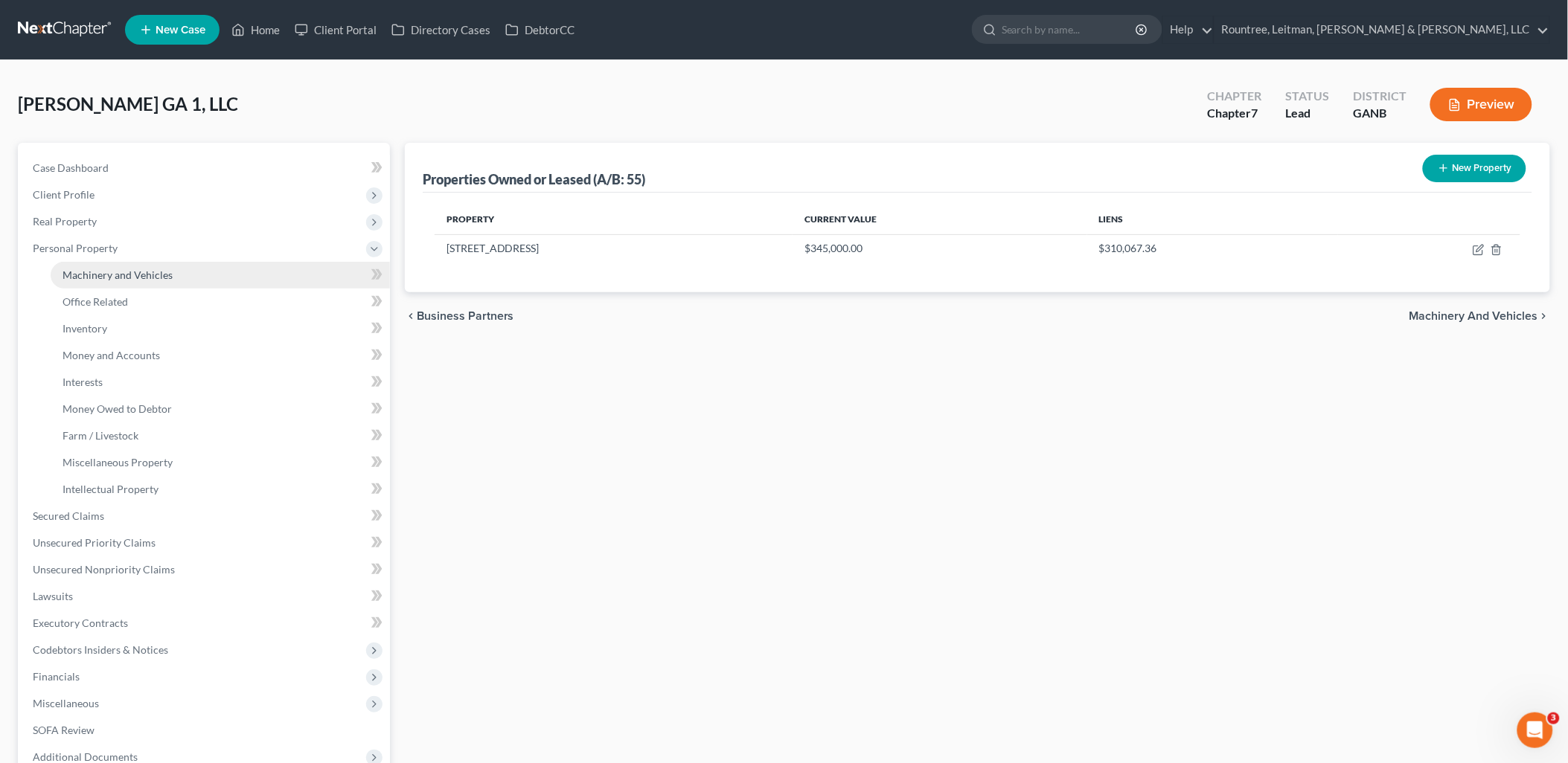
click at [123, 282] on link "Machinery and Vehicles" at bounding box center [220, 275] width 339 height 27
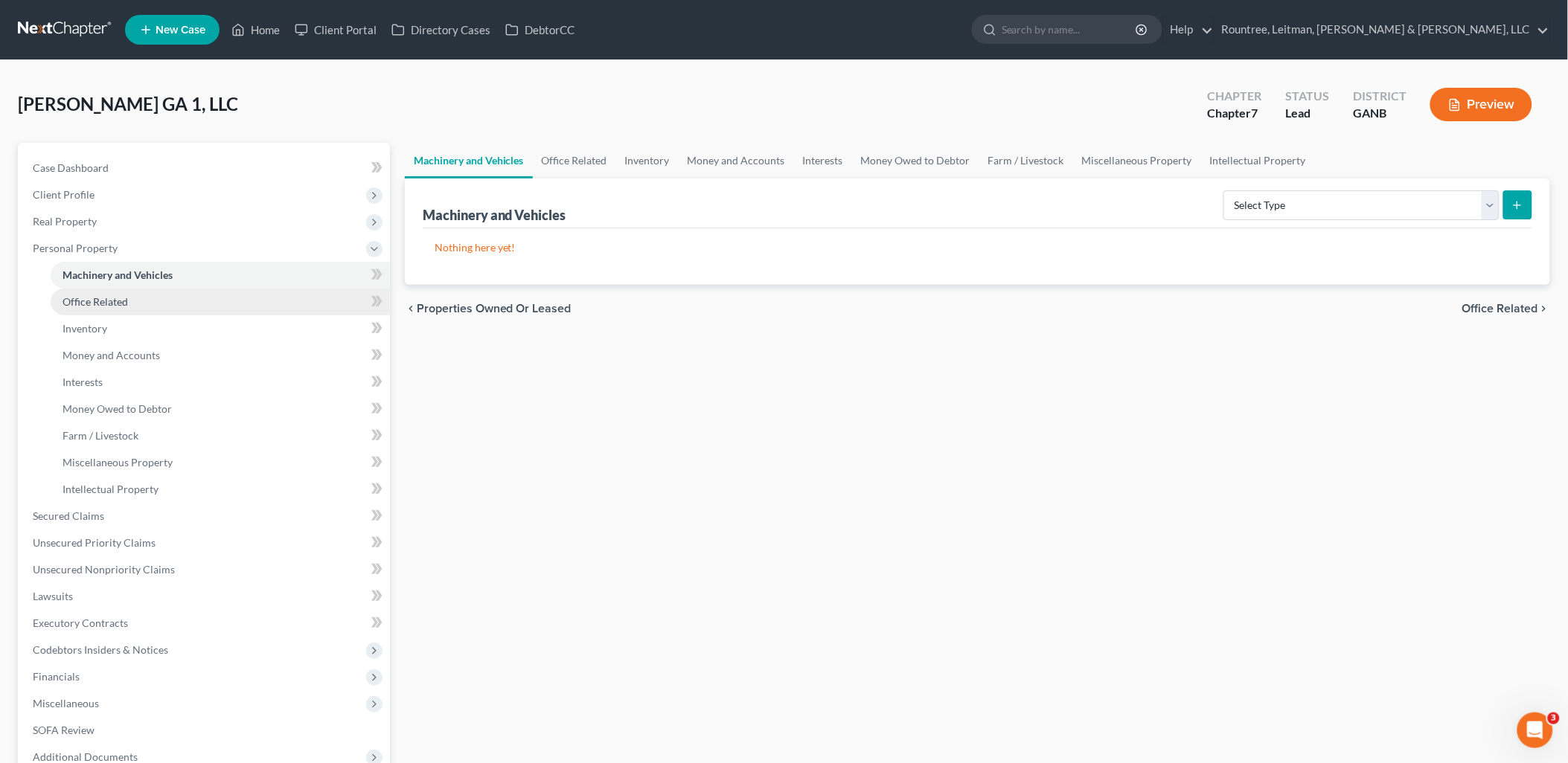
click at [123, 300] on span "Office Related" at bounding box center [95, 302] width 66 height 12
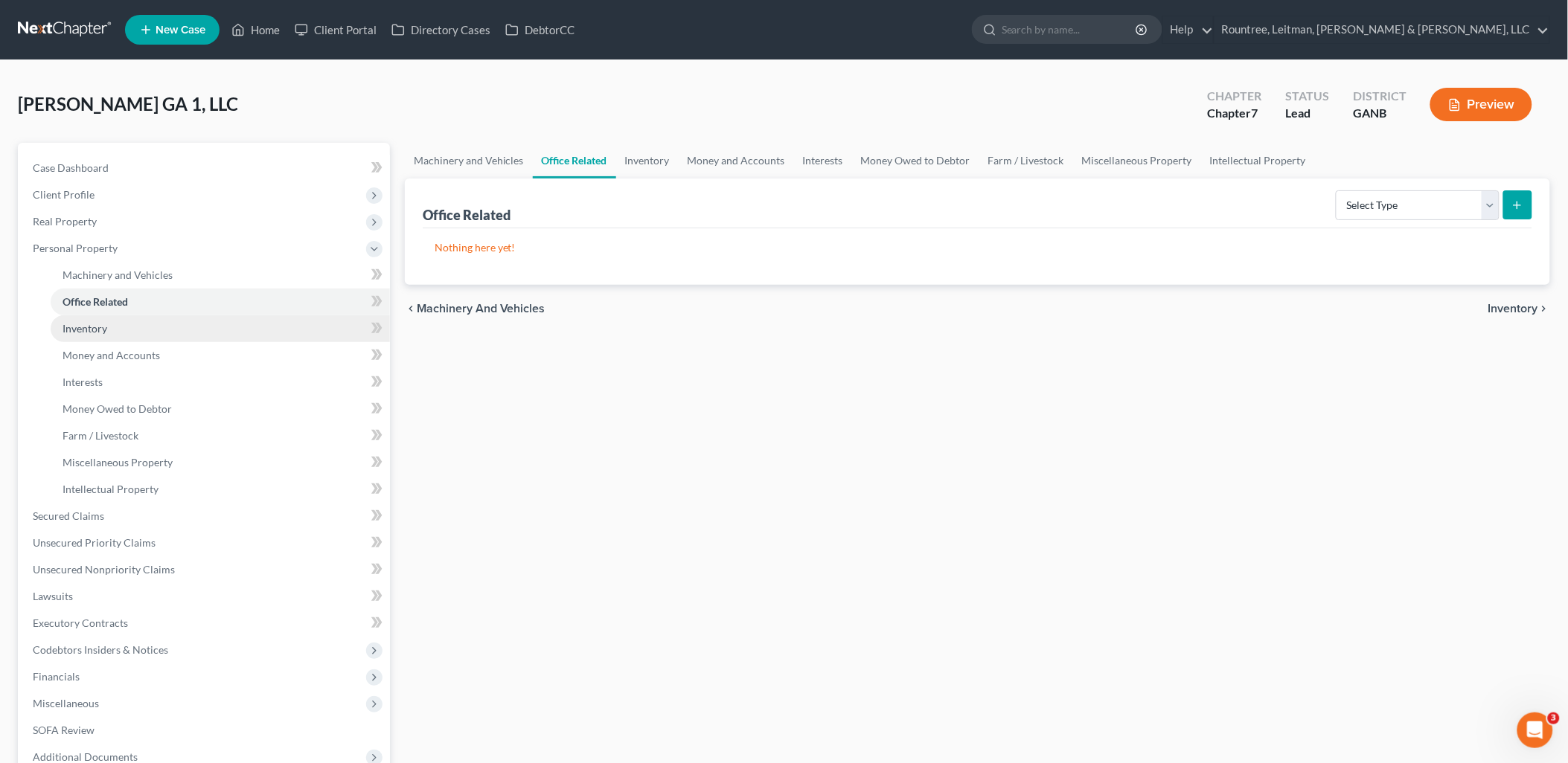
click at [127, 330] on link "Inventory" at bounding box center [220, 329] width 339 height 27
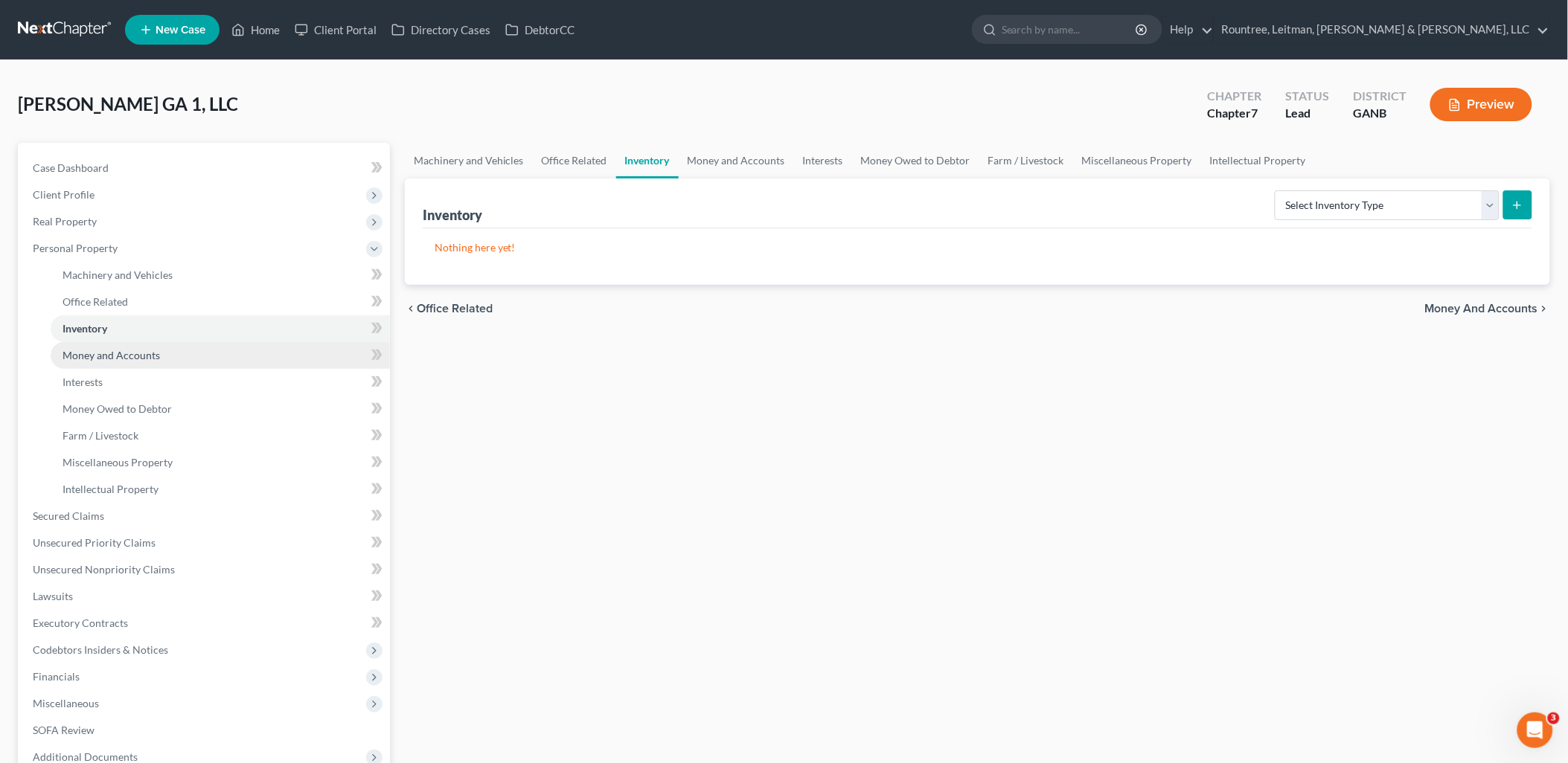
click at [137, 355] on span "Money and Accounts" at bounding box center [111, 355] width 97 height 12
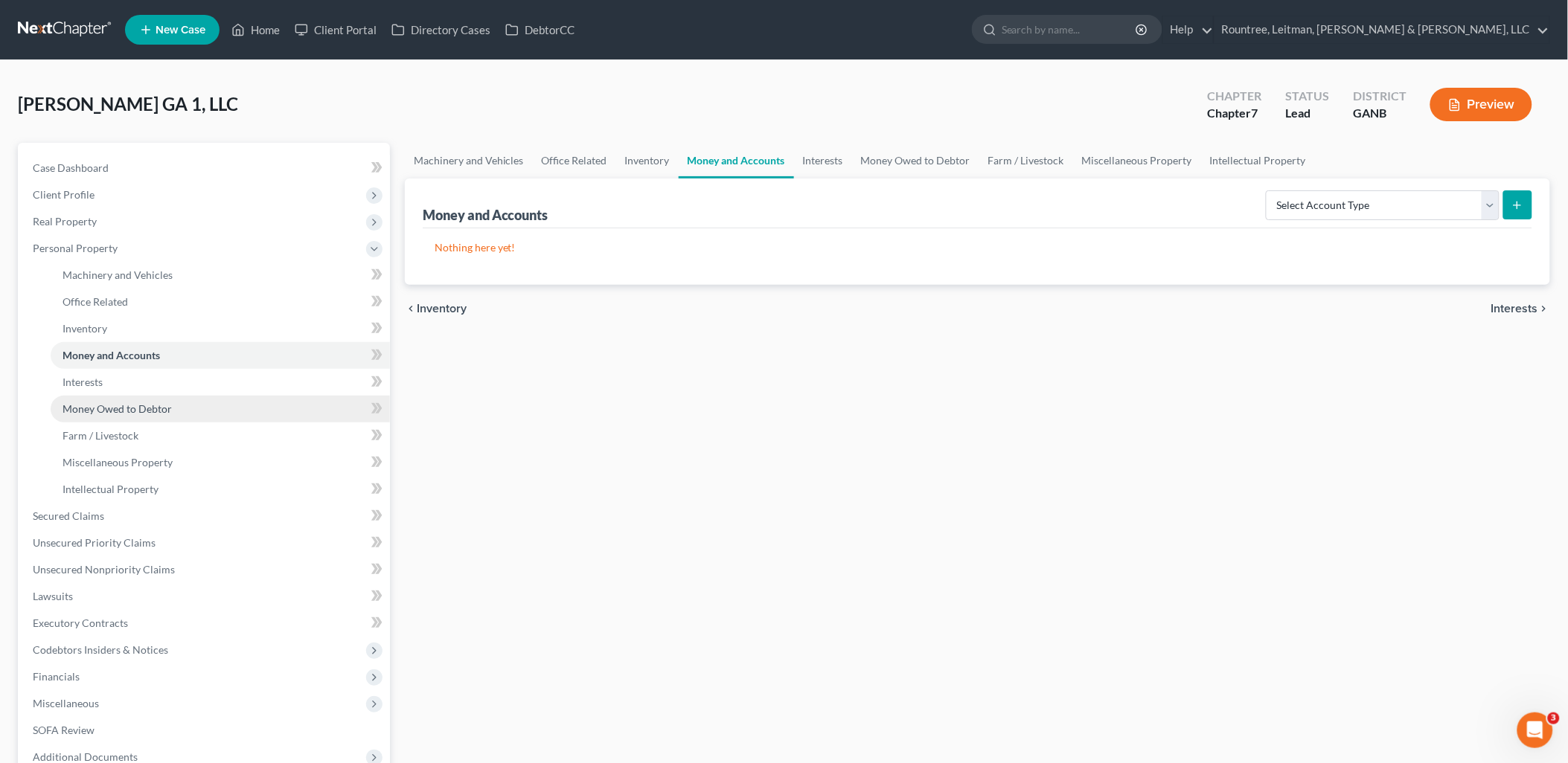
click at [145, 398] on link "Money Owed to Debtor" at bounding box center [220, 409] width 339 height 27
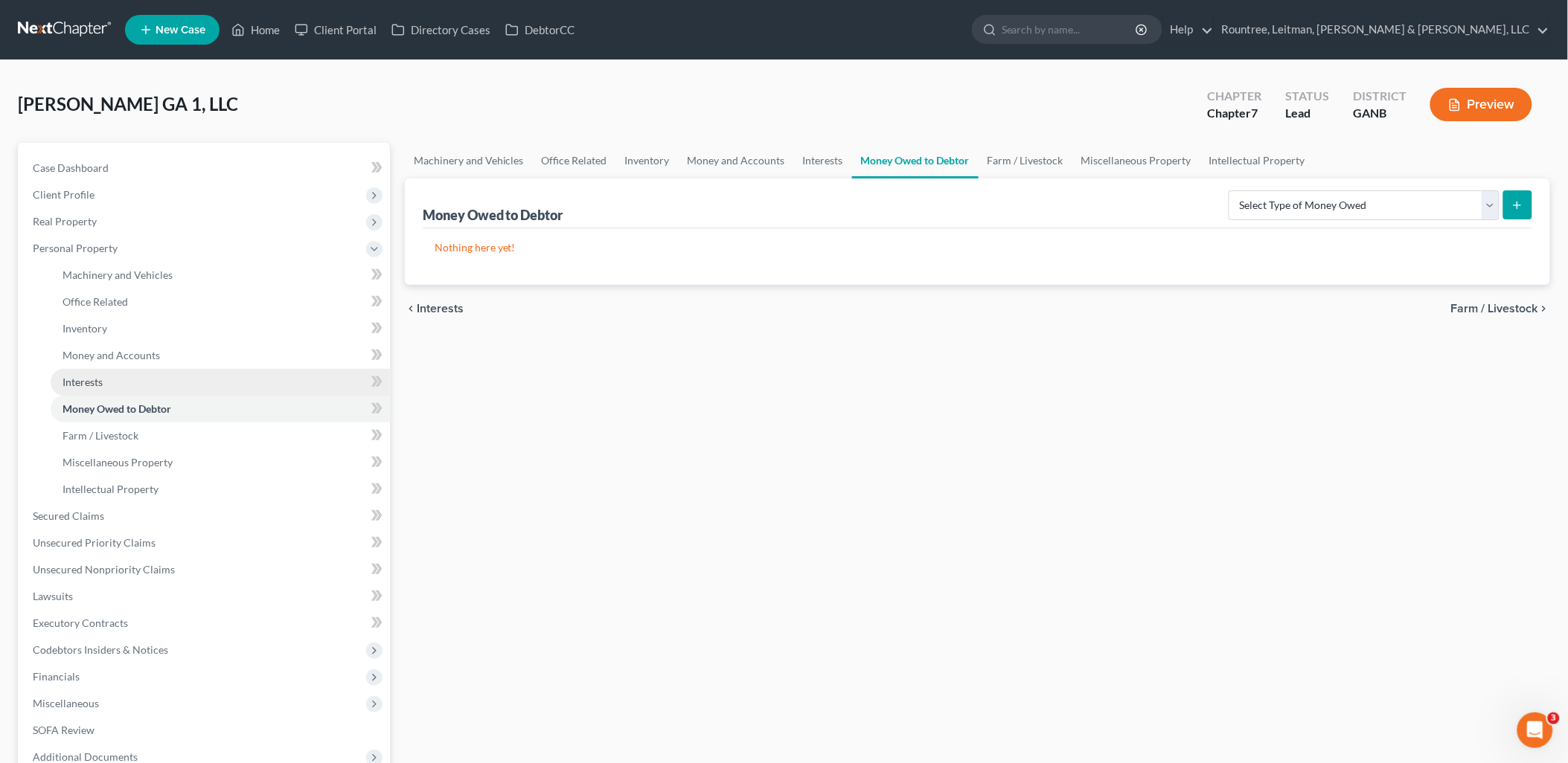
click at [144, 380] on link "Interests" at bounding box center [220, 382] width 339 height 27
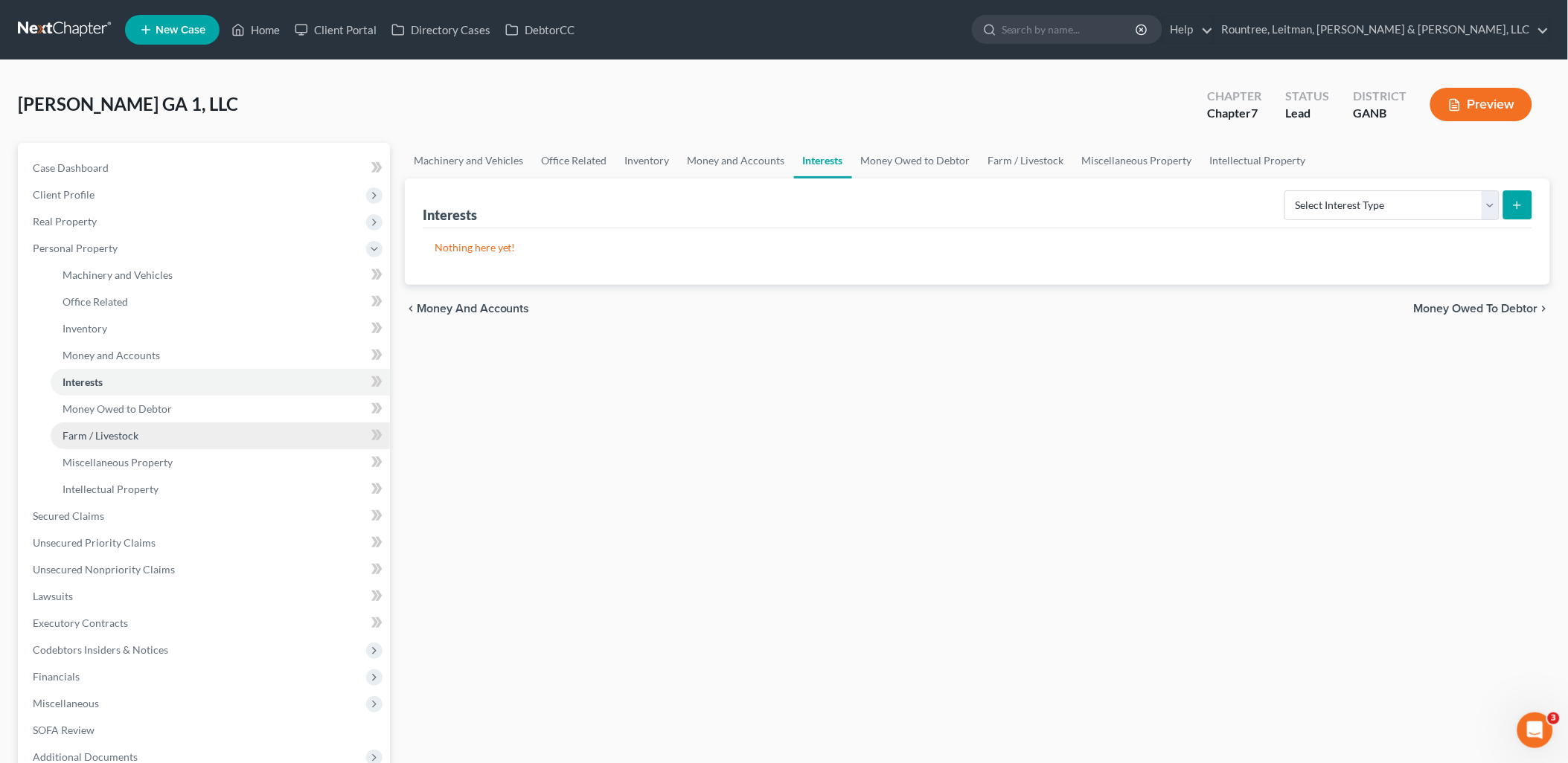
click at [150, 434] on link "Farm / Livestock" at bounding box center [220, 436] width 339 height 27
click at [147, 465] on span "Miscellaneous Property" at bounding box center [117, 462] width 110 height 12
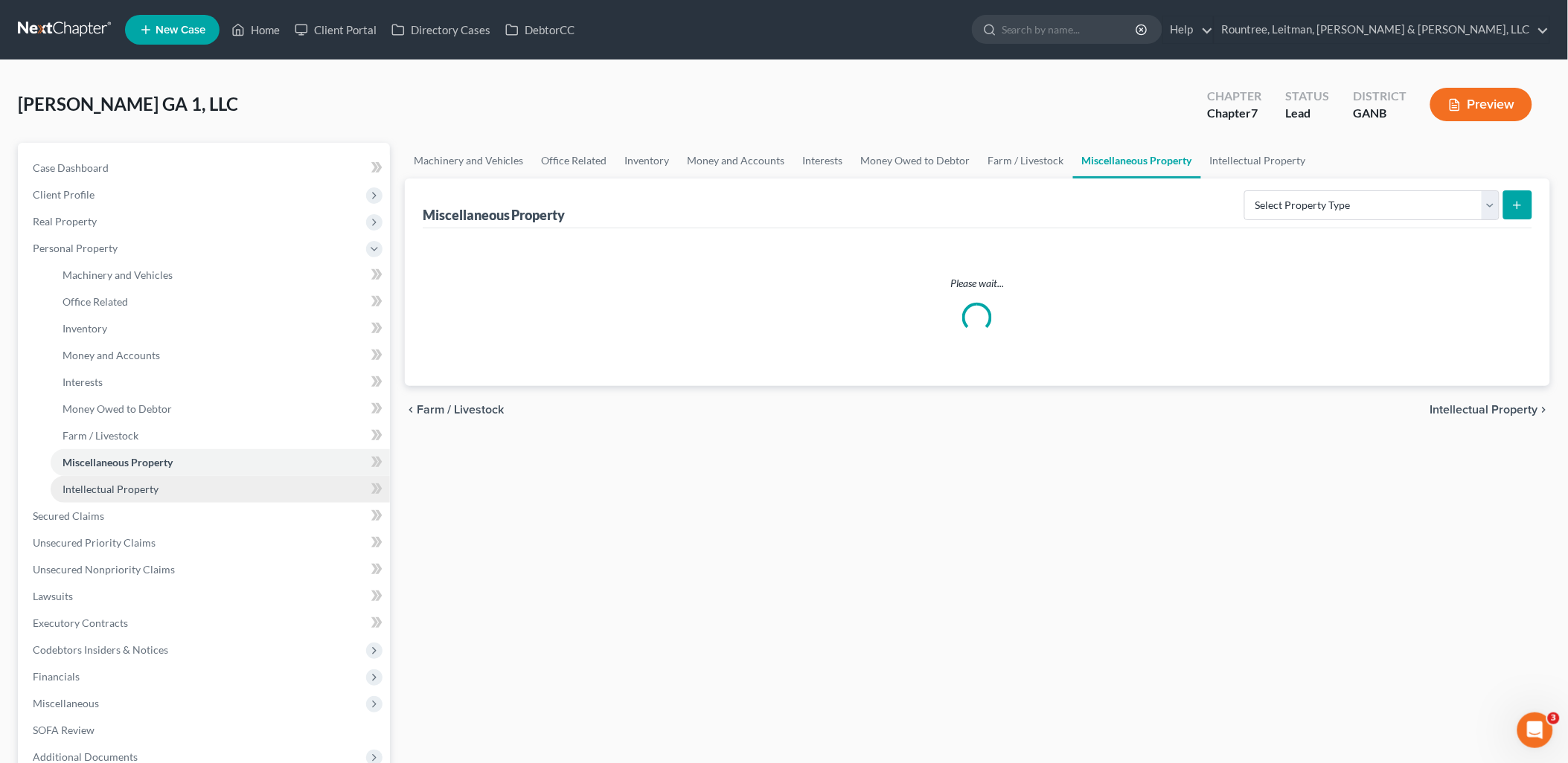
click at [142, 493] on span "Intellectual Property" at bounding box center [110, 489] width 96 height 12
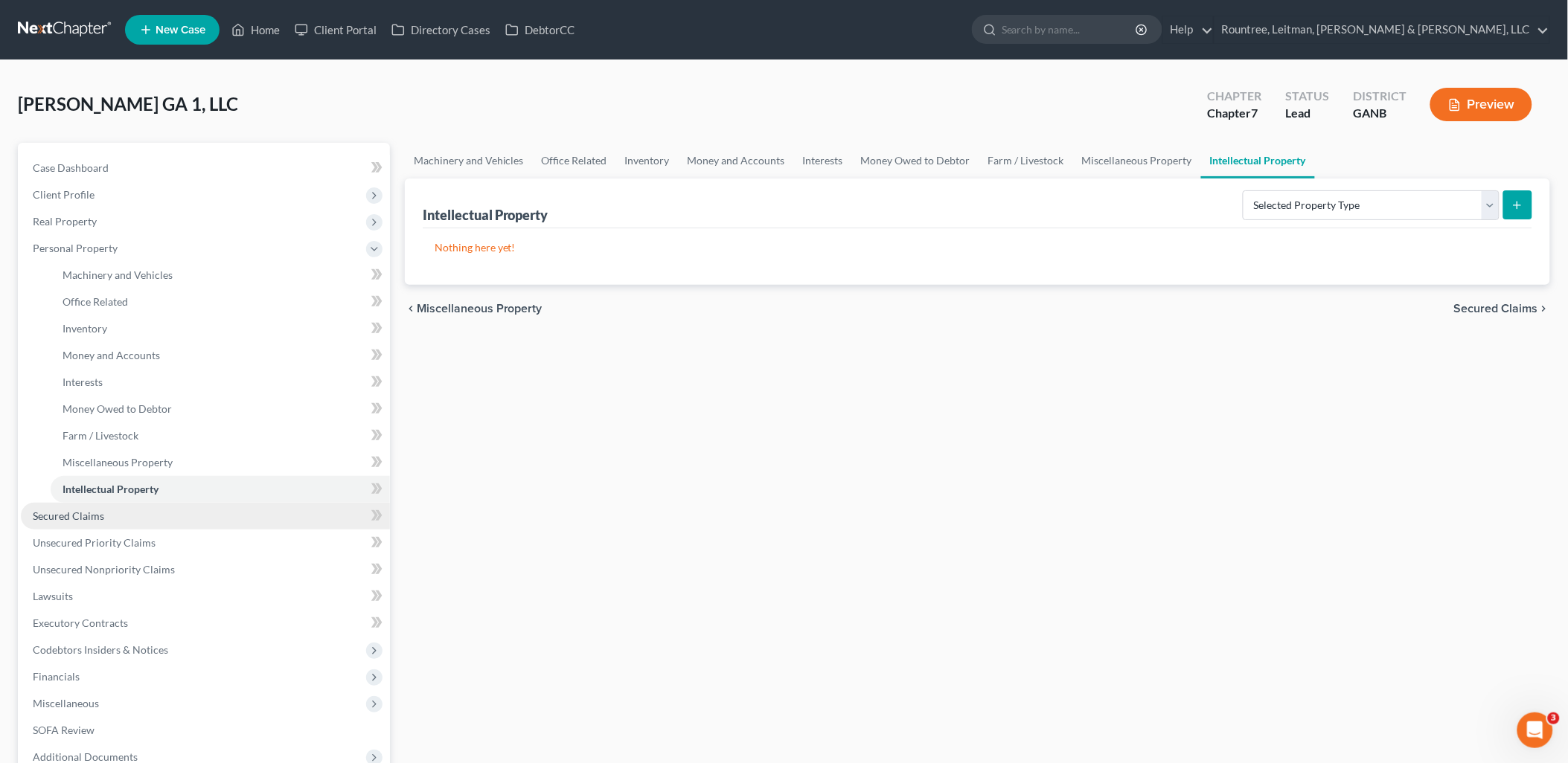
click at [132, 519] on link "Secured Claims" at bounding box center [205, 516] width 369 height 27
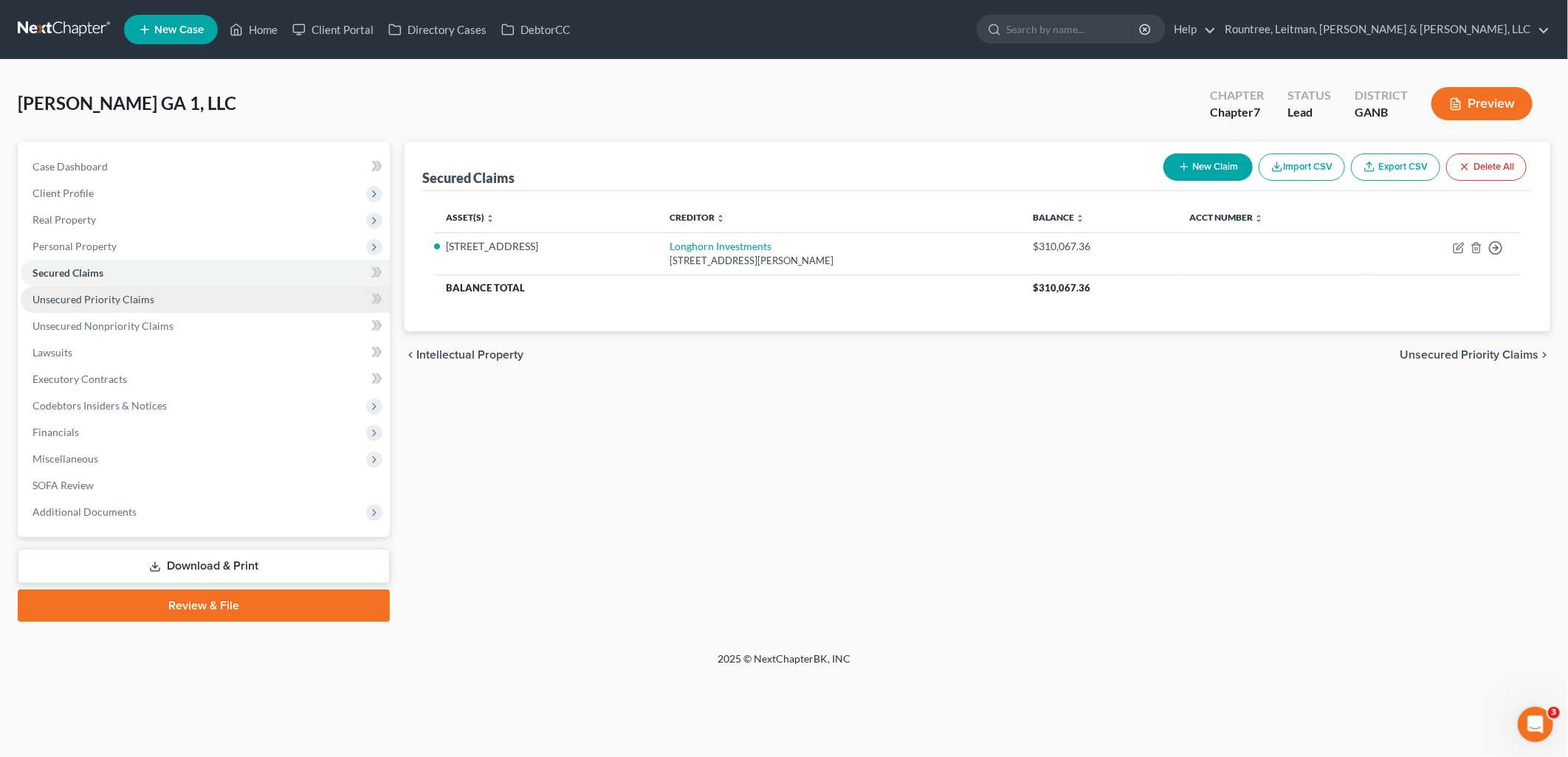
click at [131, 302] on span "Unsecured Priority Claims" at bounding box center [93, 299] width 122 height 12
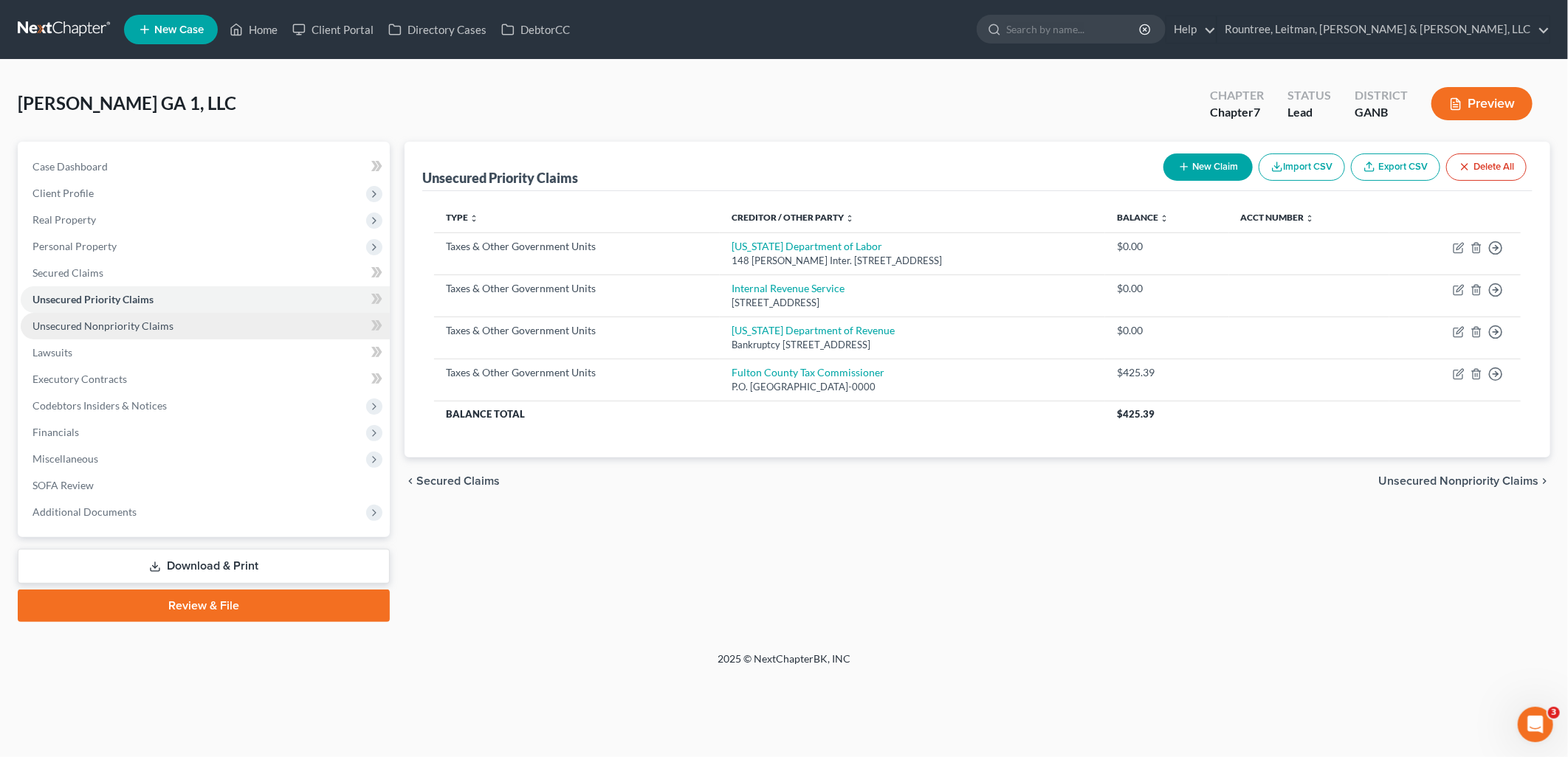
click at [136, 322] on span "Unsecured Nonpriority Claims" at bounding box center [102, 326] width 141 height 12
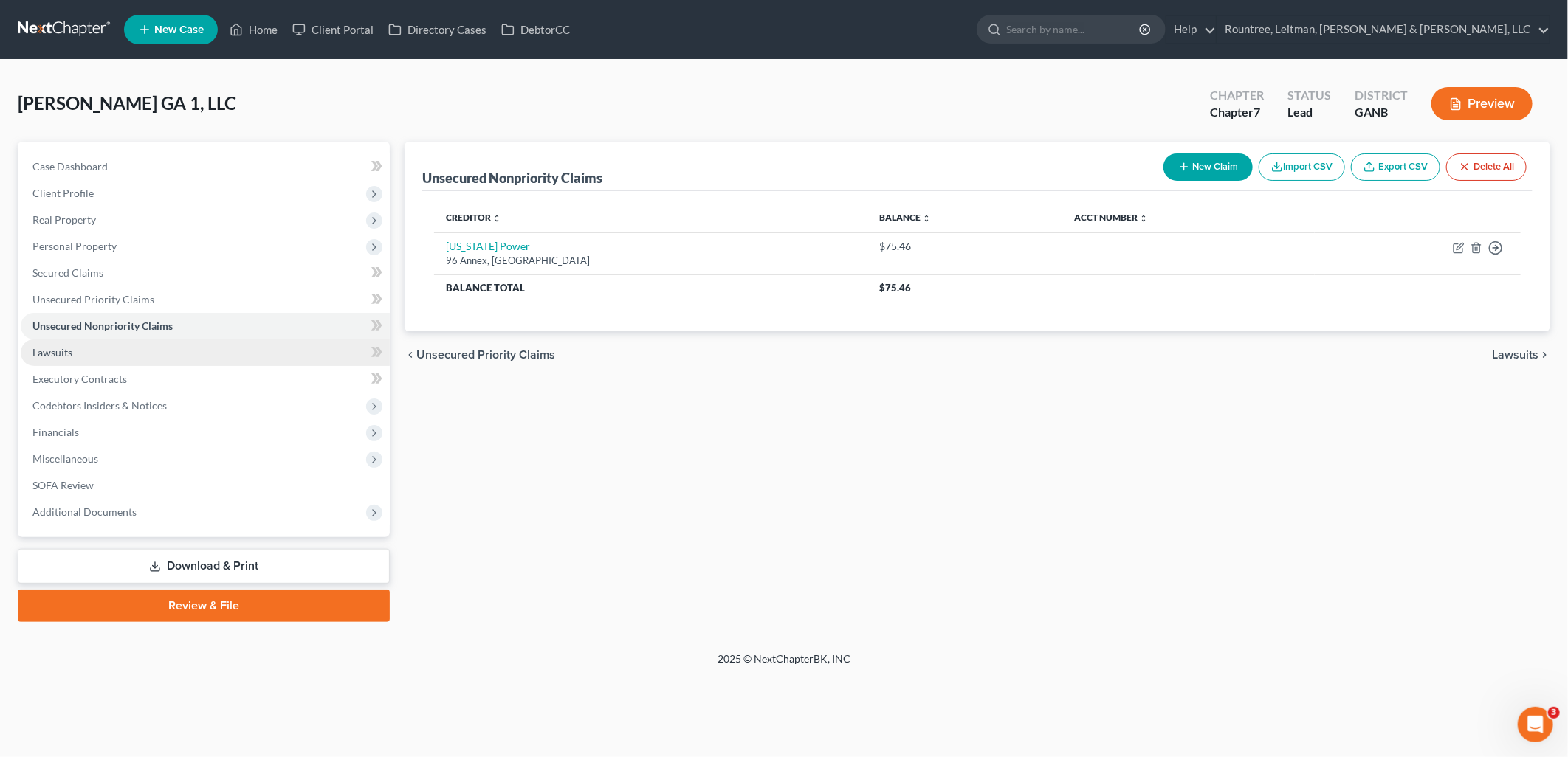
click at [131, 349] on link "Lawsuits" at bounding box center [205, 353] width 369 height 26
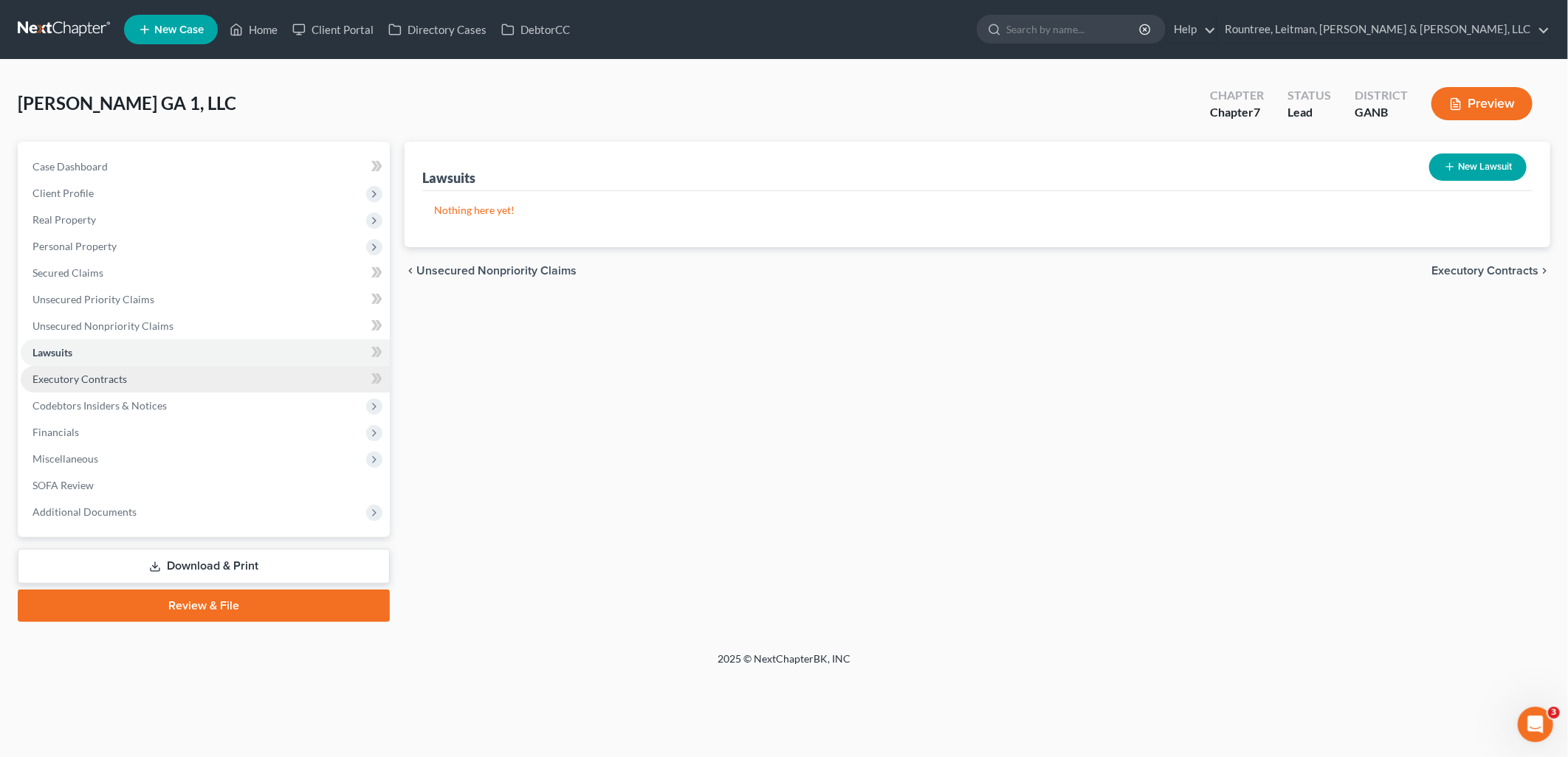
click at [129, 380] on link "Executory Contracts" at bounding box center [205, 379] width 369 height 26
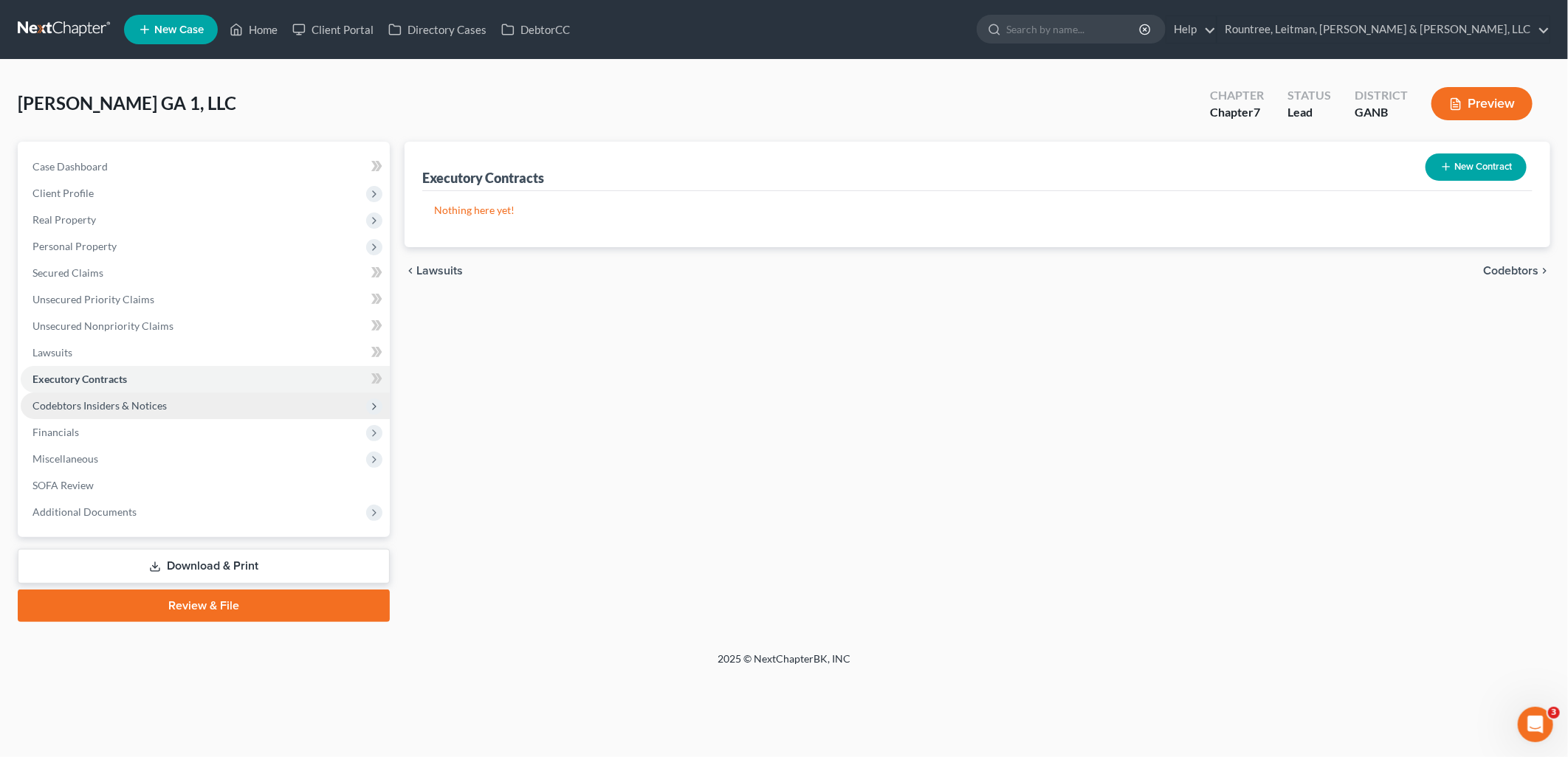
click at [130, 404] on span "Codebtors Insiders & Notices" at bounding box center [99, 405] width 135 height 12
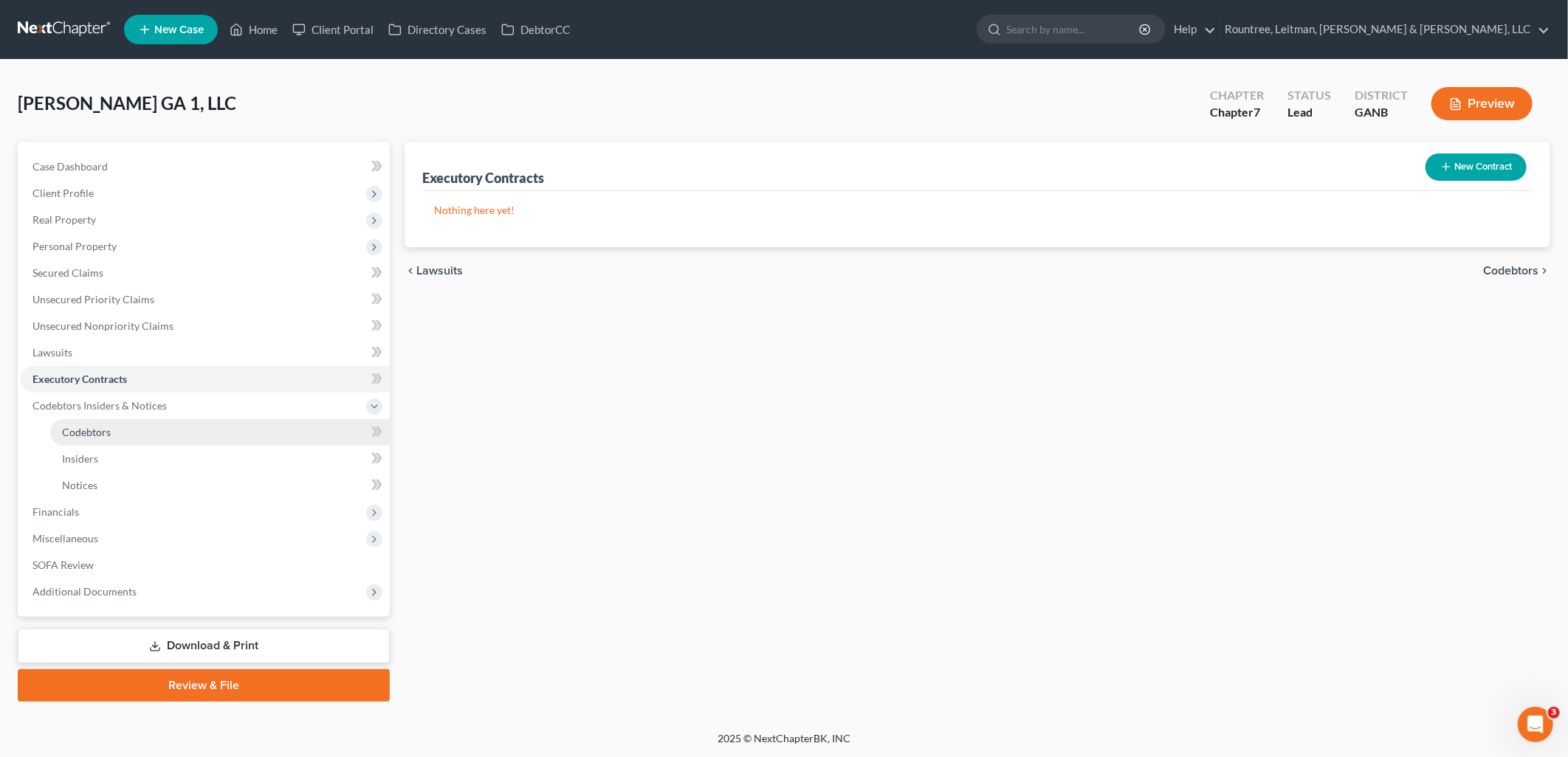
click at [122, 431] on link "Codebtors" at bounding box center [220, 432] width 340 height 26
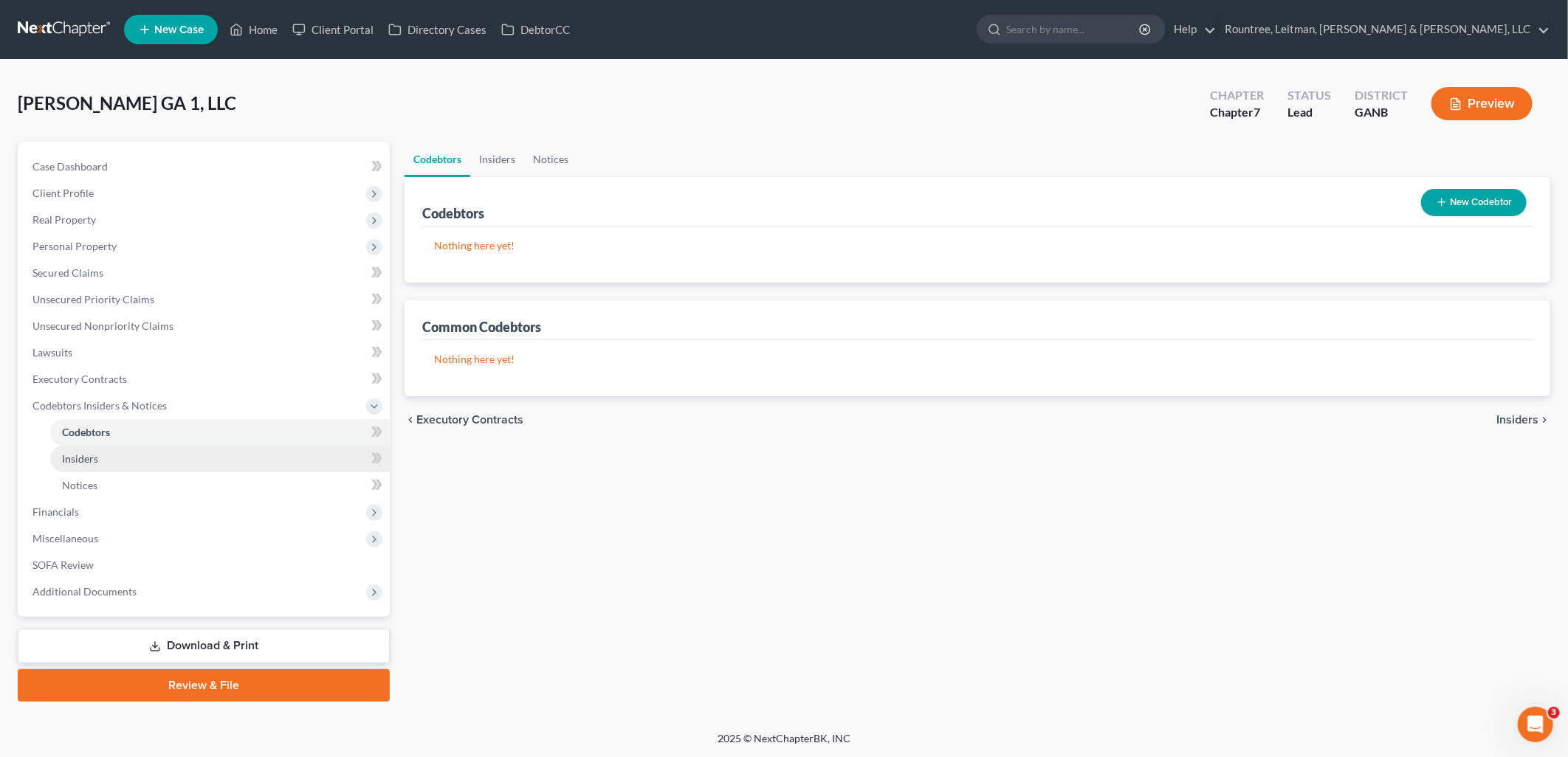
click at [119, 459] on link "Insiders" at bounding box center [220, 459] width 340 height 26
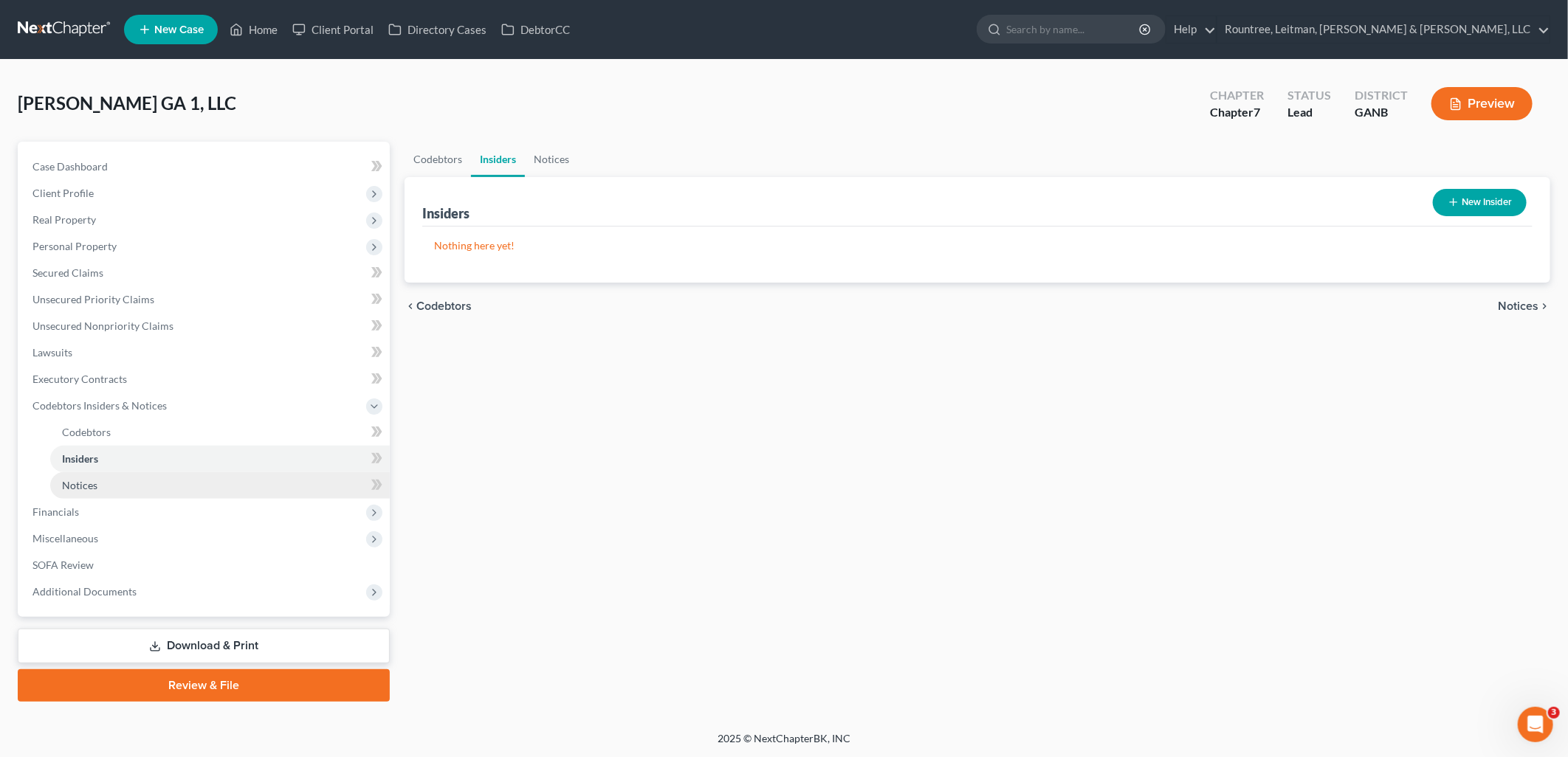
click at [121, 488] on link "Notices" at bounding box center [220, 486] width 340 height 26
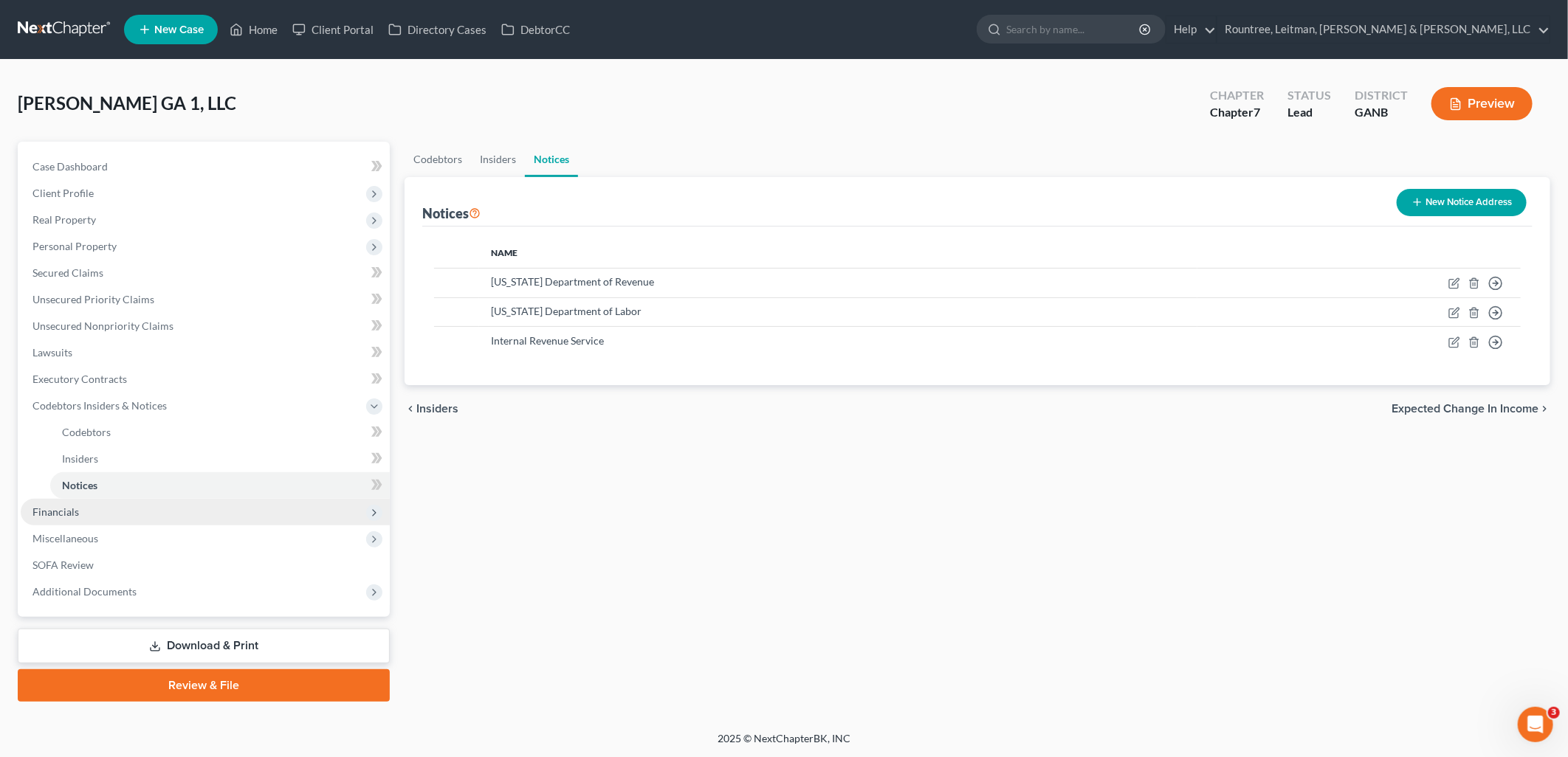
click at [116, 509] on span "Financials" at bounding box center [205, 512] width 369 height 26
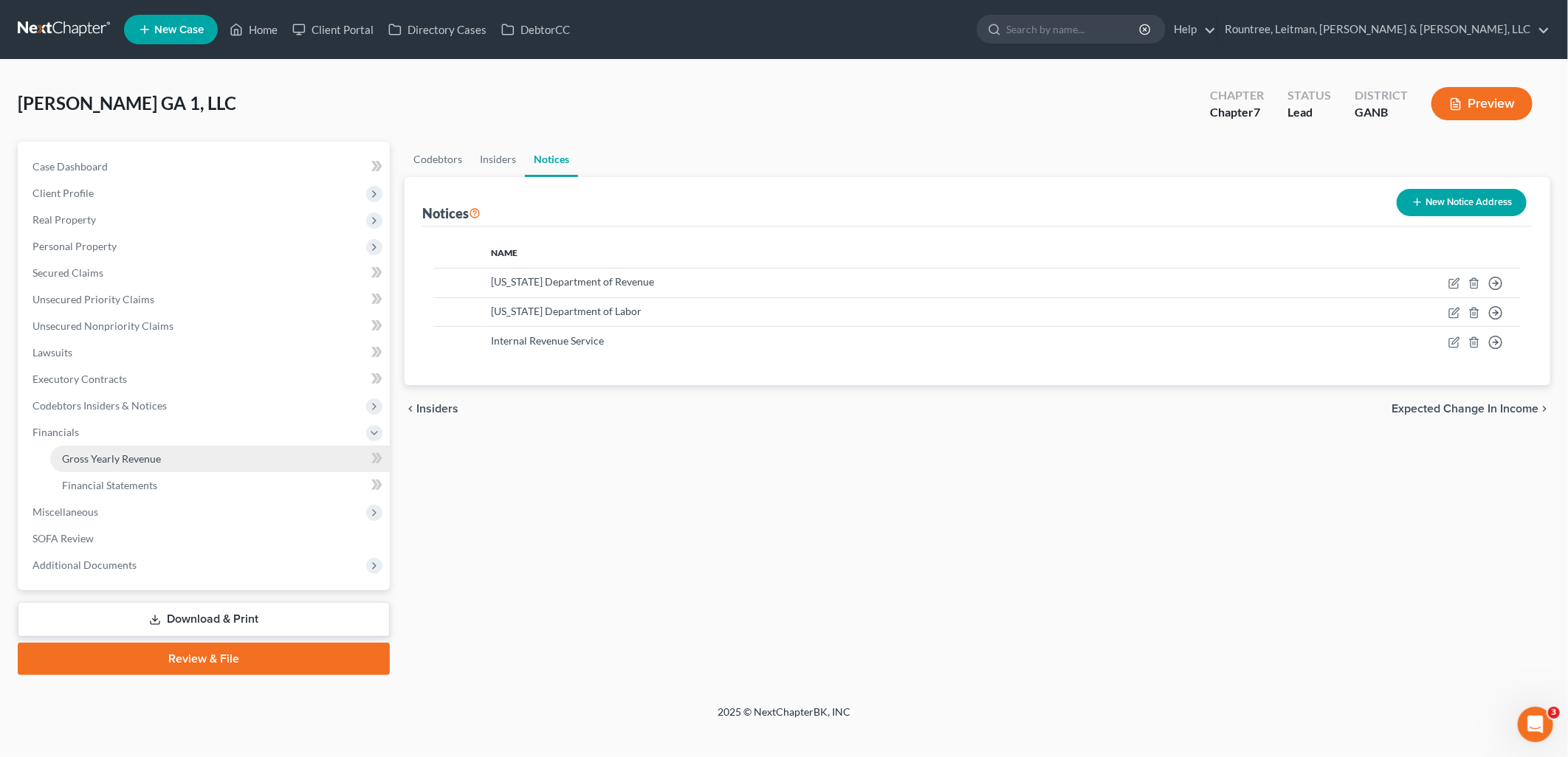
click at [113, 453] on span "Gross Yearly Revenue" at bounding box center [112, 459] width 99 height 12
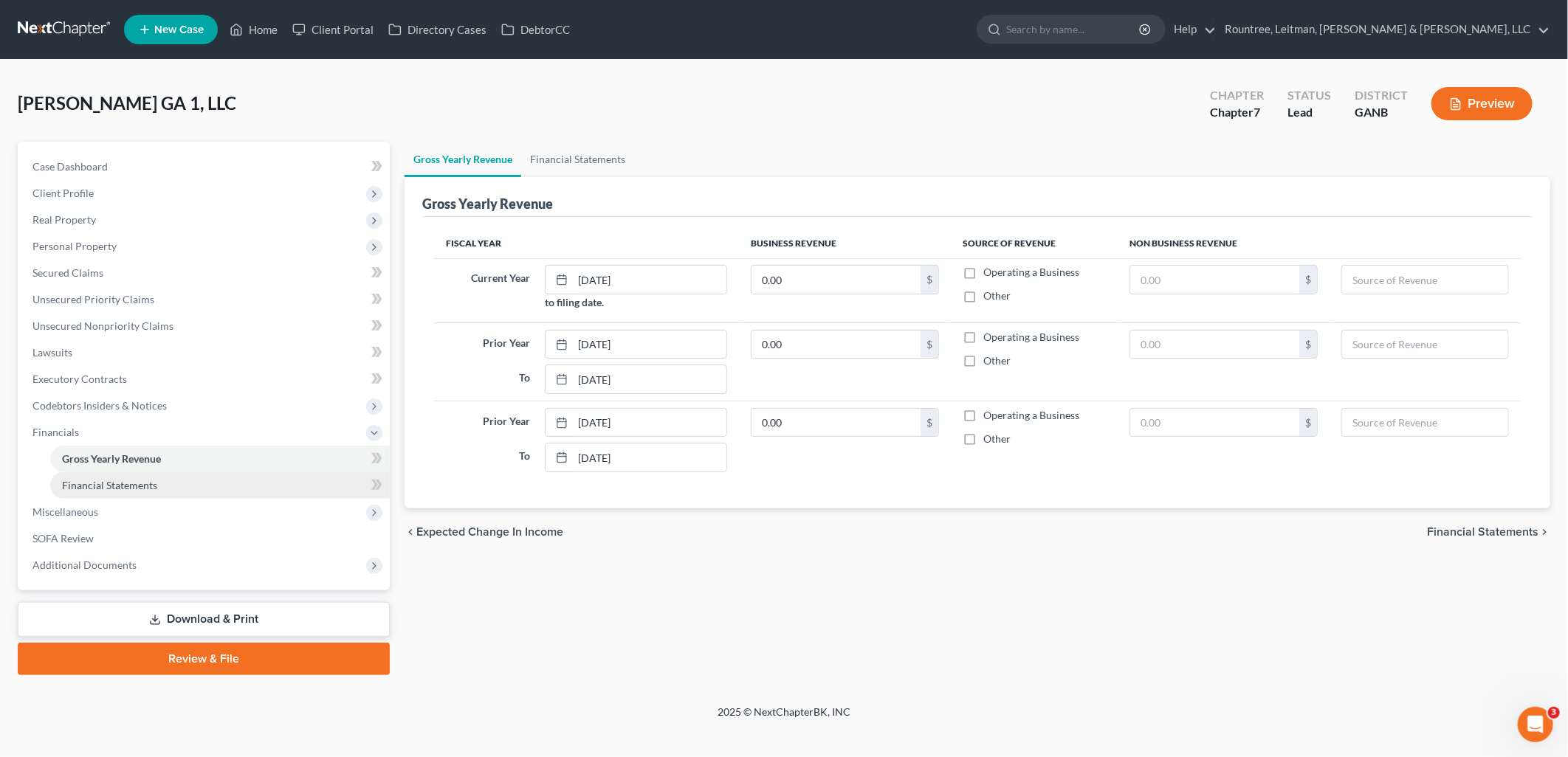
click at [134, 485] on span "Financial Statements" at bounding box center [109, 485] width 95 height 12
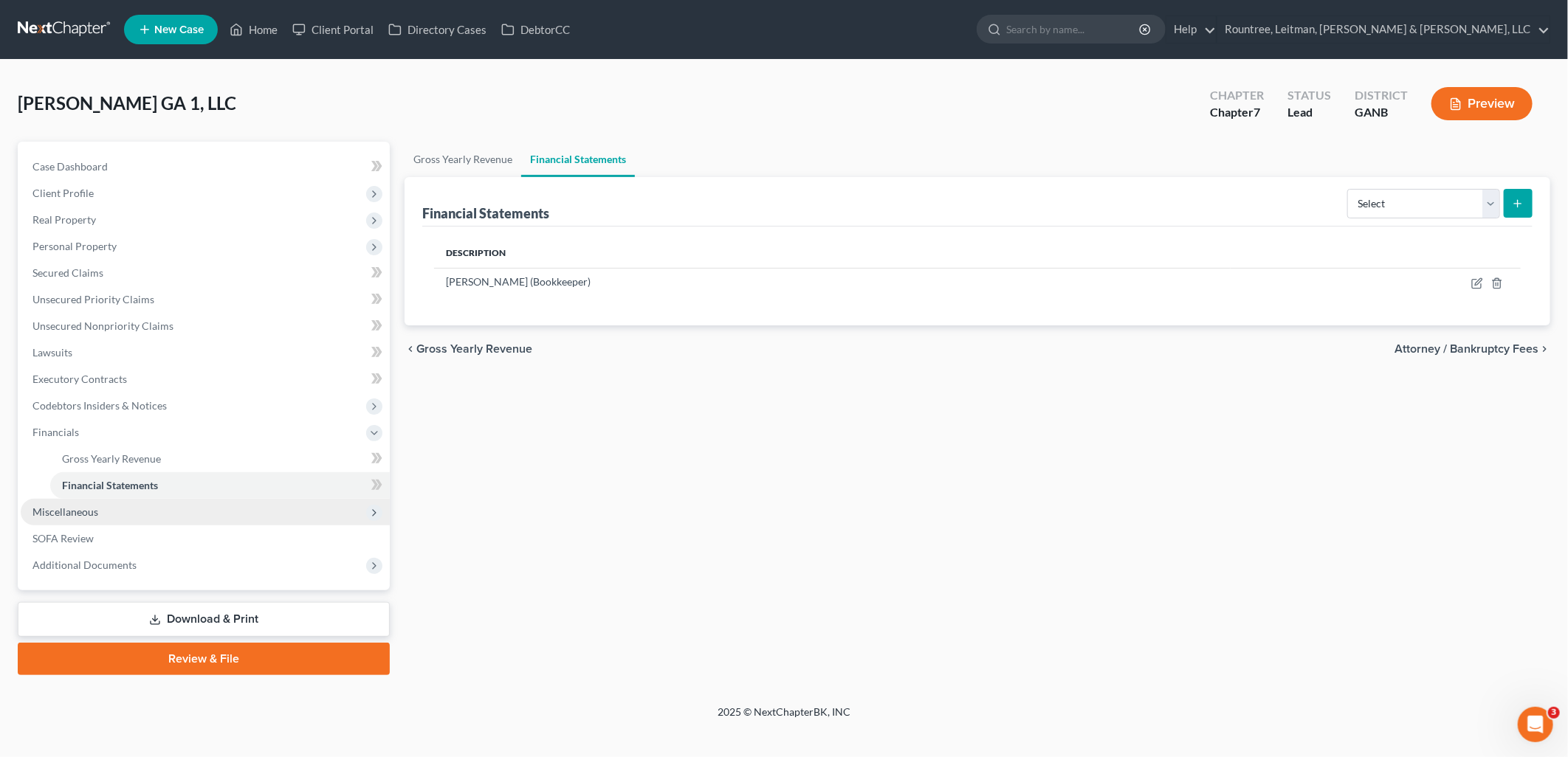
click at [130, 511] on span "Miscellaneous" at bounding box center [205, 512] width 369 height 26
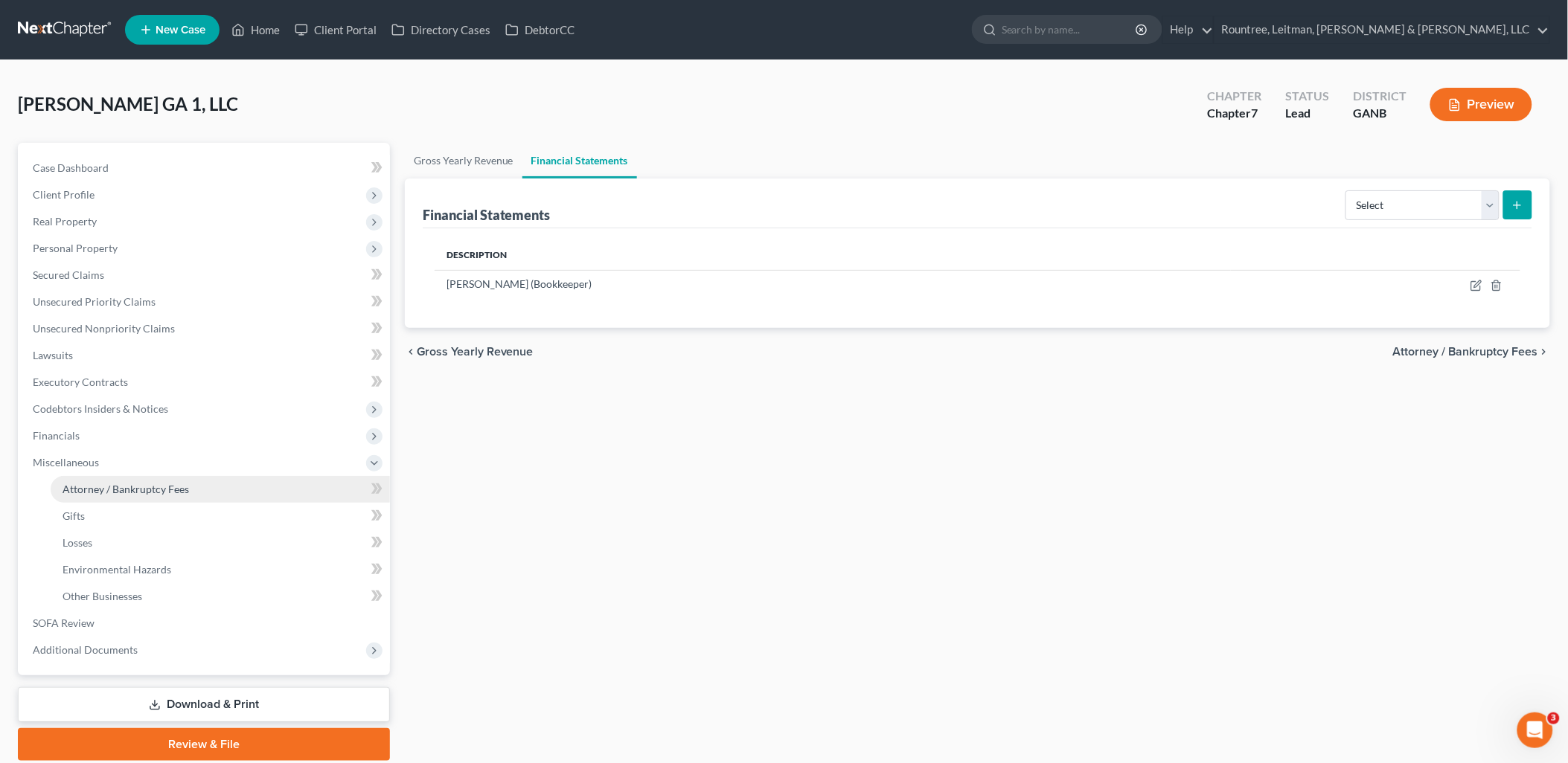
click at [131, 496] on link "Attorney / Bankruptcy Fees" at bounding box center [220, 490] width 339 height 27
select select "4"
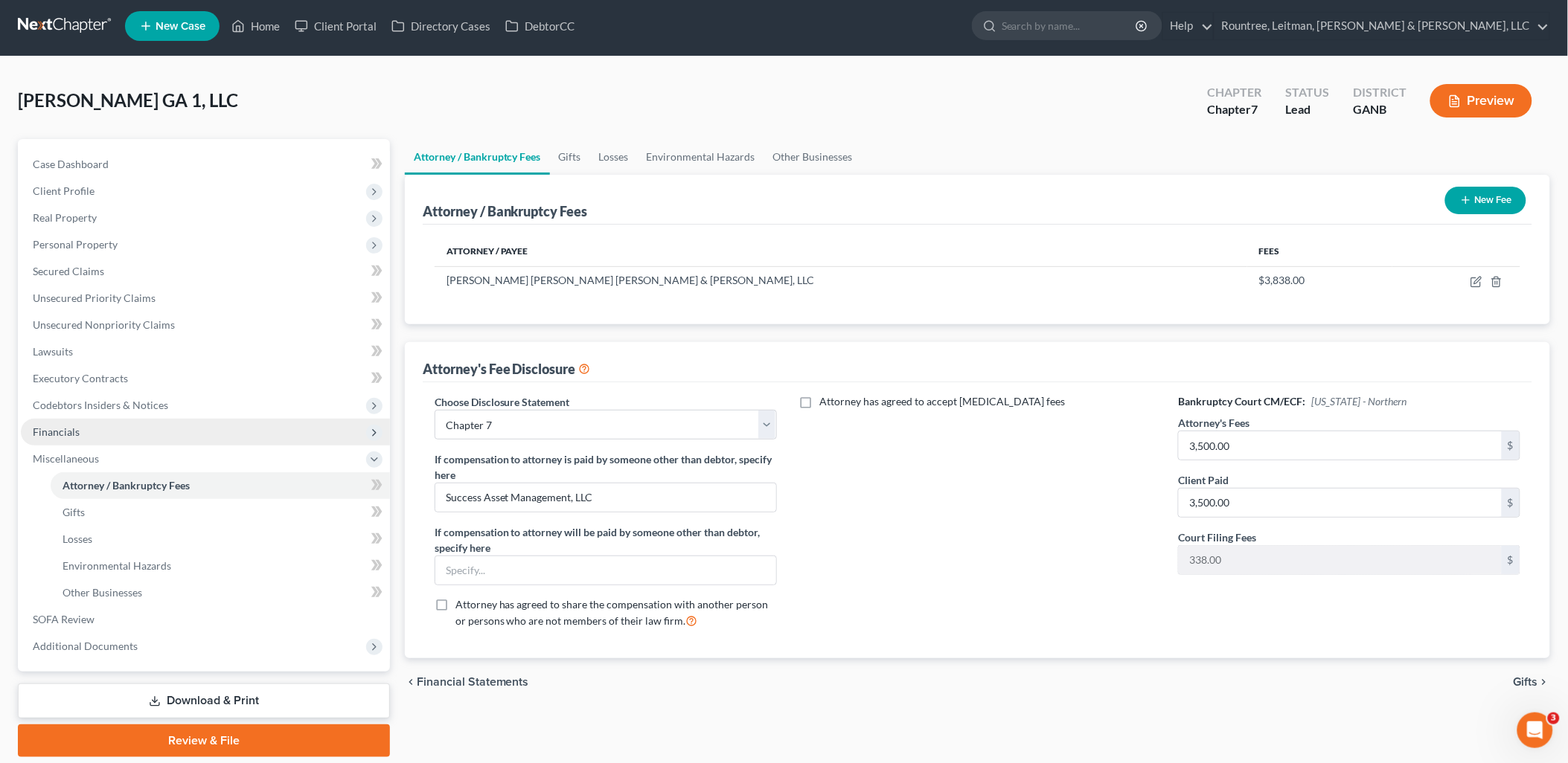
scroll to position [52, 0]
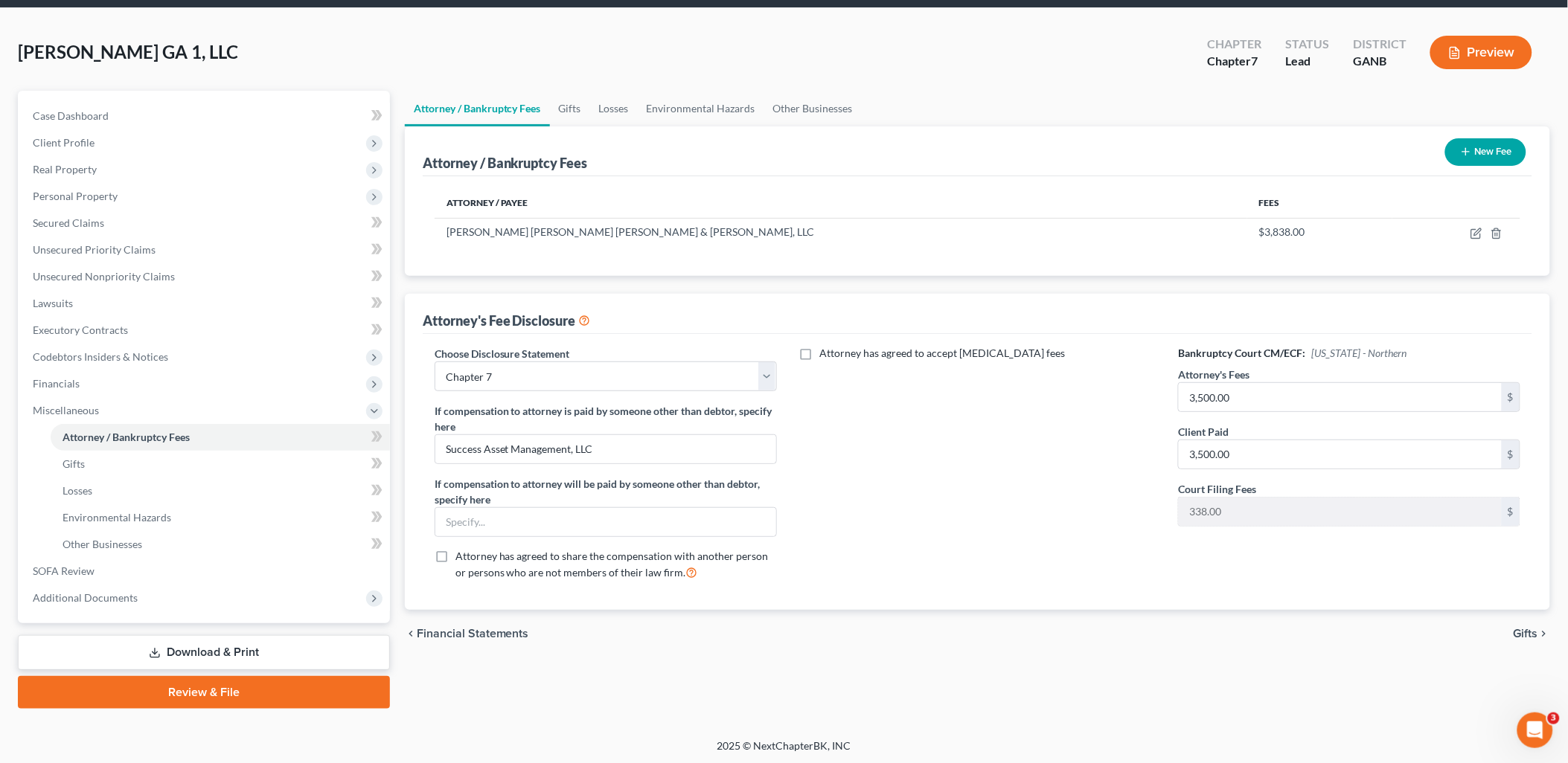
click at [221, 641] on link "Download & Print" at bounding box center [203, 653] width 372 height 35
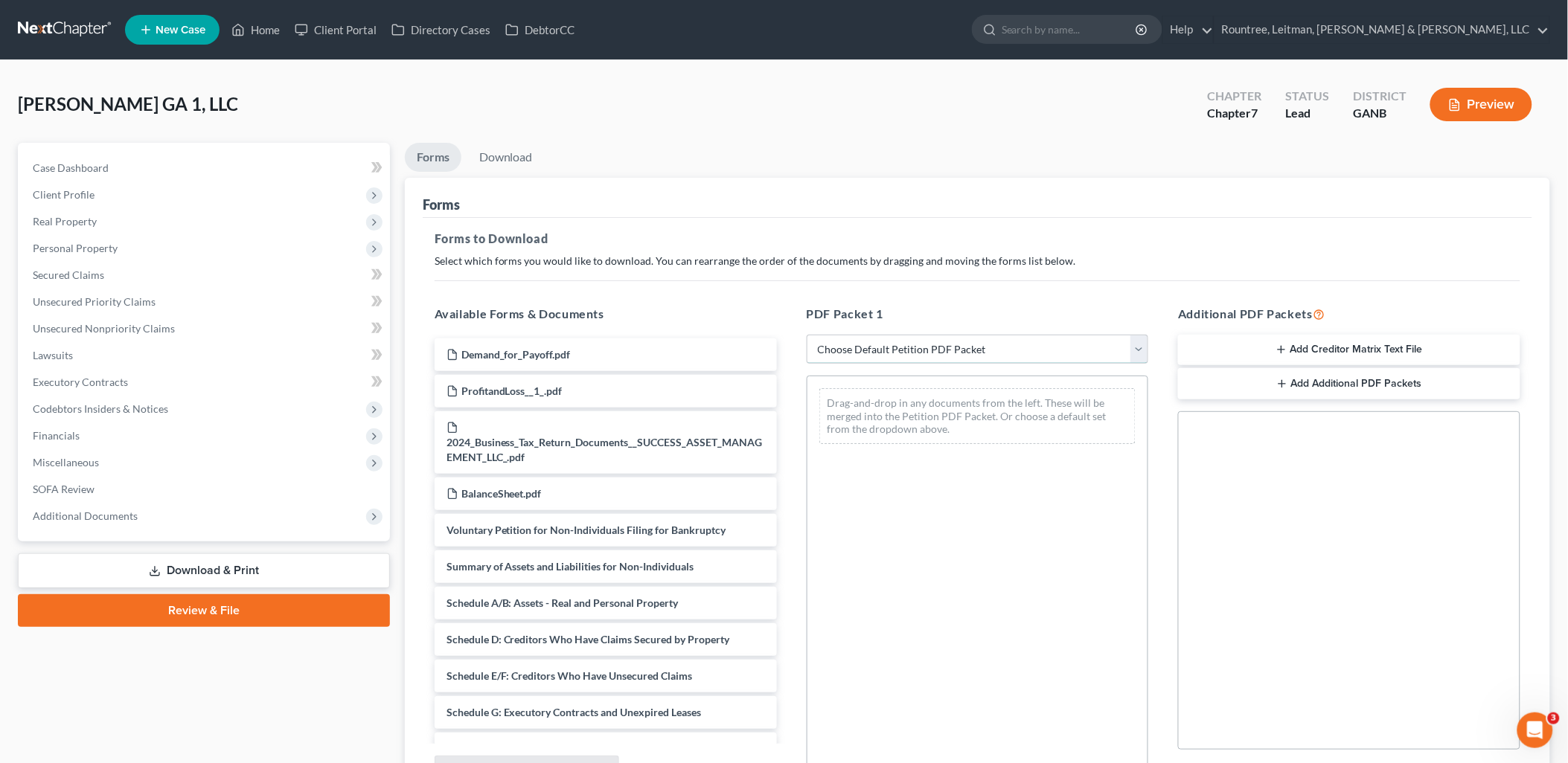
click at [944, 344] on select "Choose Default Petition PDF Packet Complete Bankruptcy Petition (all forms and …" at bounding box center [977, 350] width 342 height 30
select select "5"
click at [806, 335] on select "Choose Default Petition PDF Packet Complete Bankruptcy Petition (all forms and …" at bounding box center [977, 350] width 342 height 30
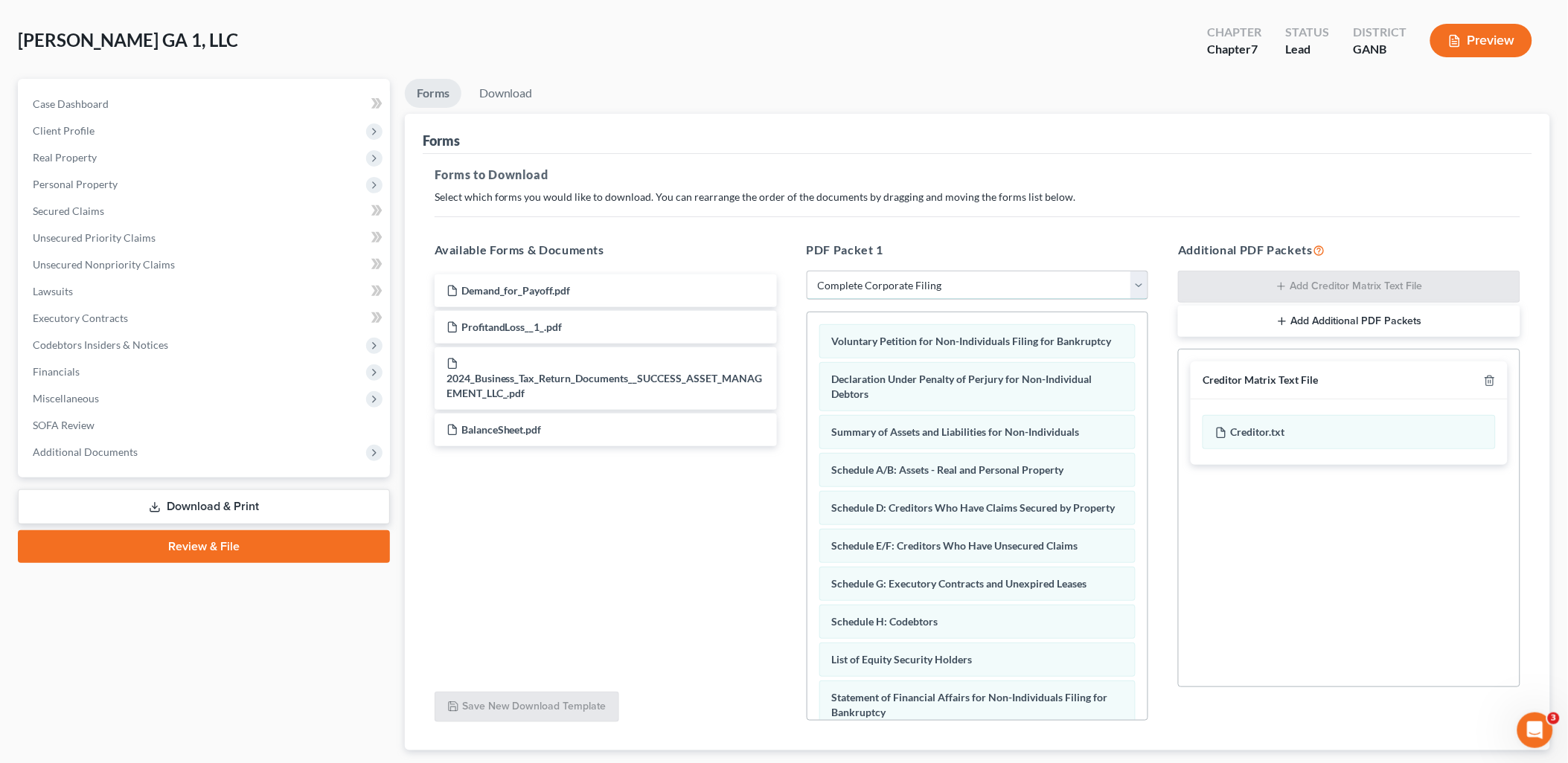
scroll to position [155, 0]
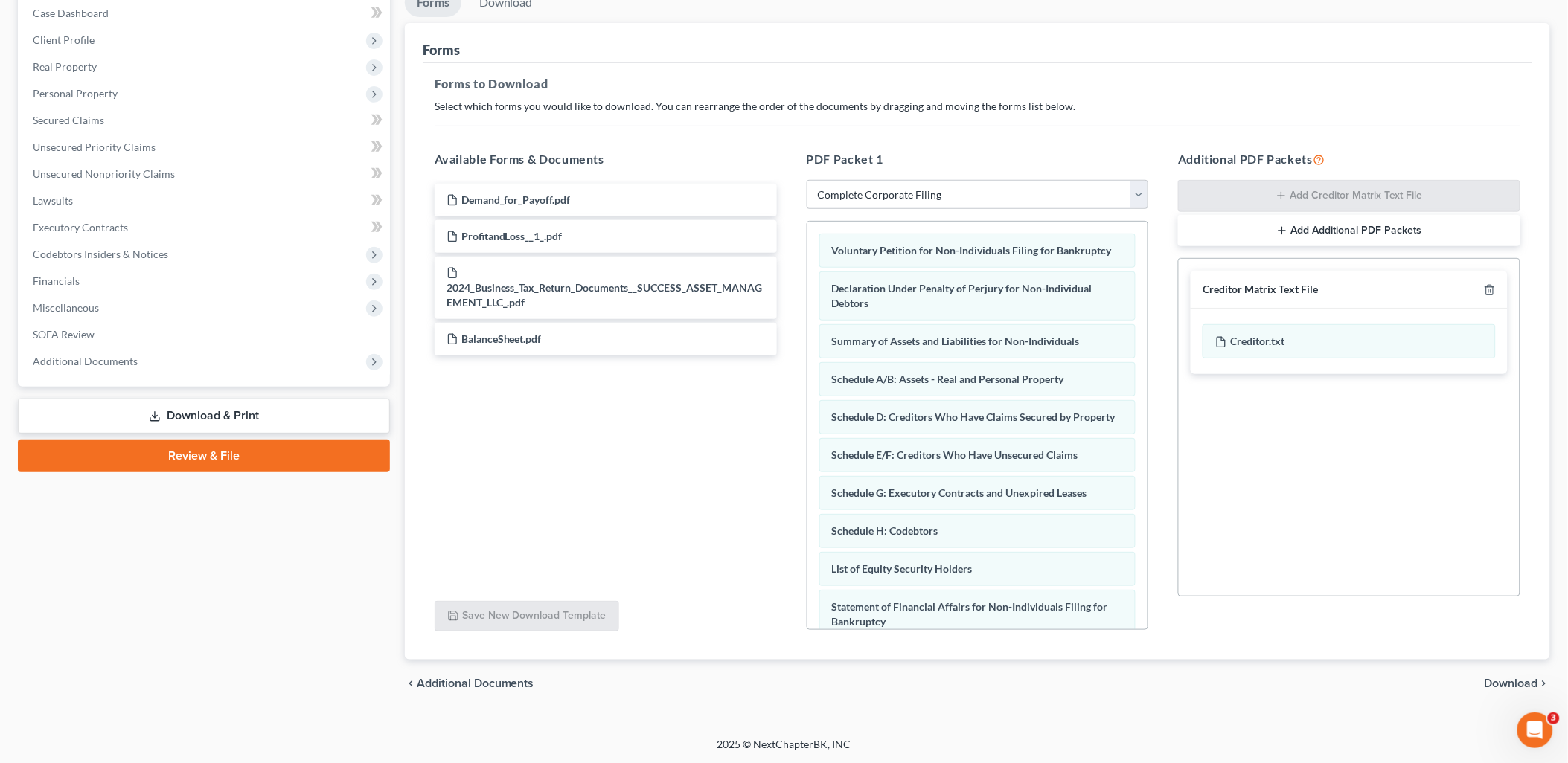
click at [1498, 686] on span "Download" at bounding box center [1511, 684] width 53 height 12
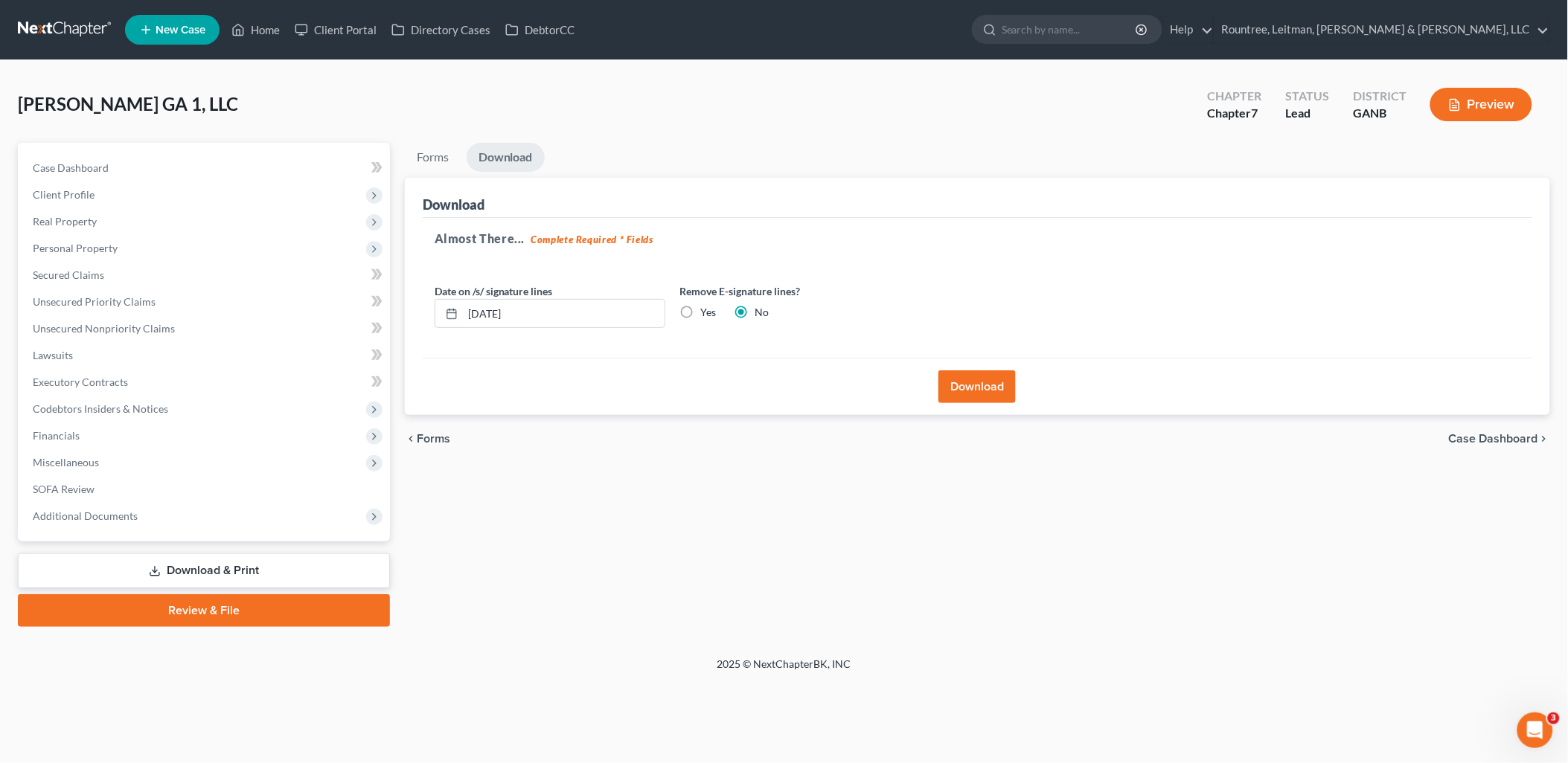
scroll to position [0, 0]
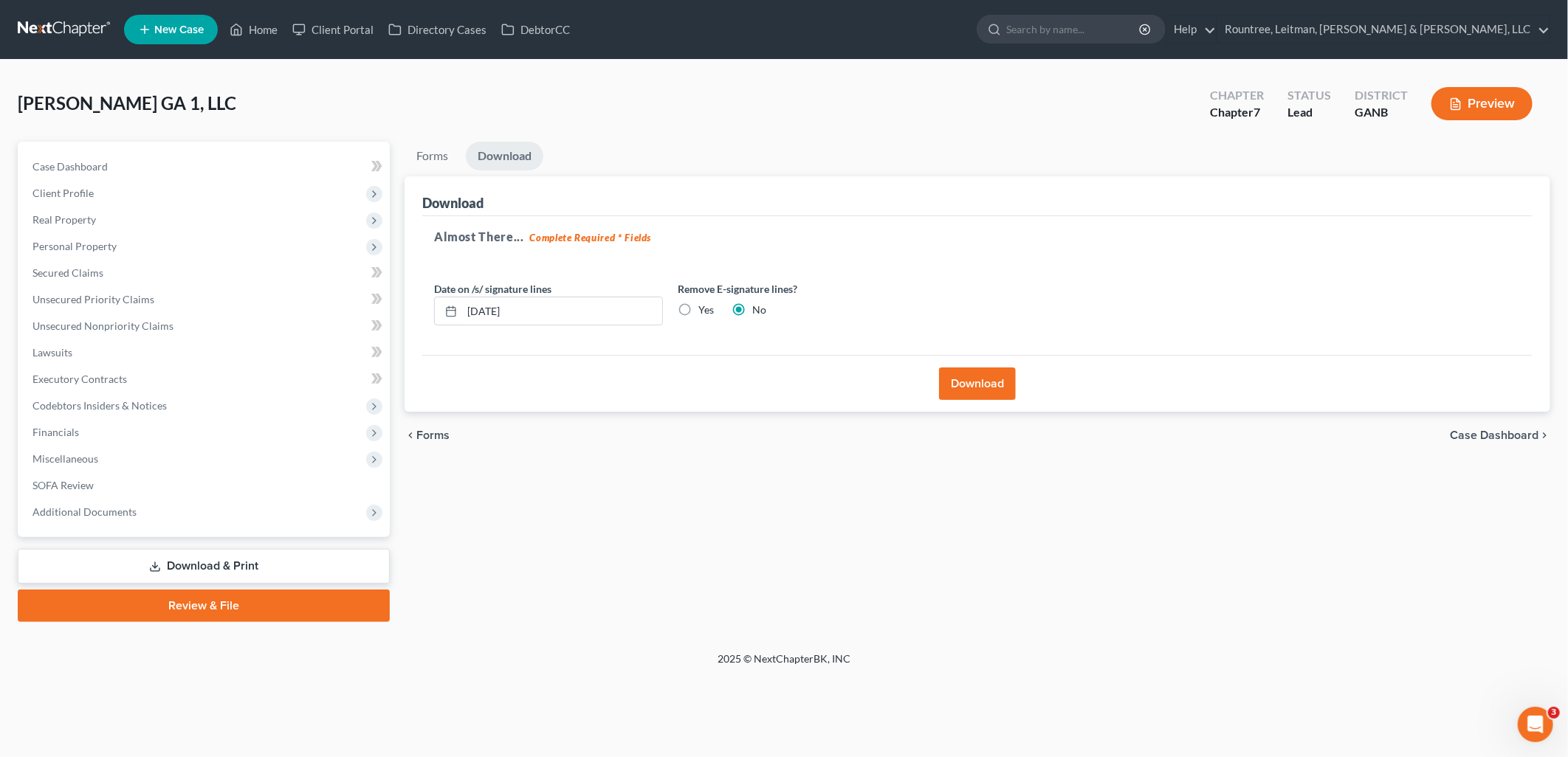
click at [993, 388] on button "Download" at bounding box center [977, 383] width 77 height 32
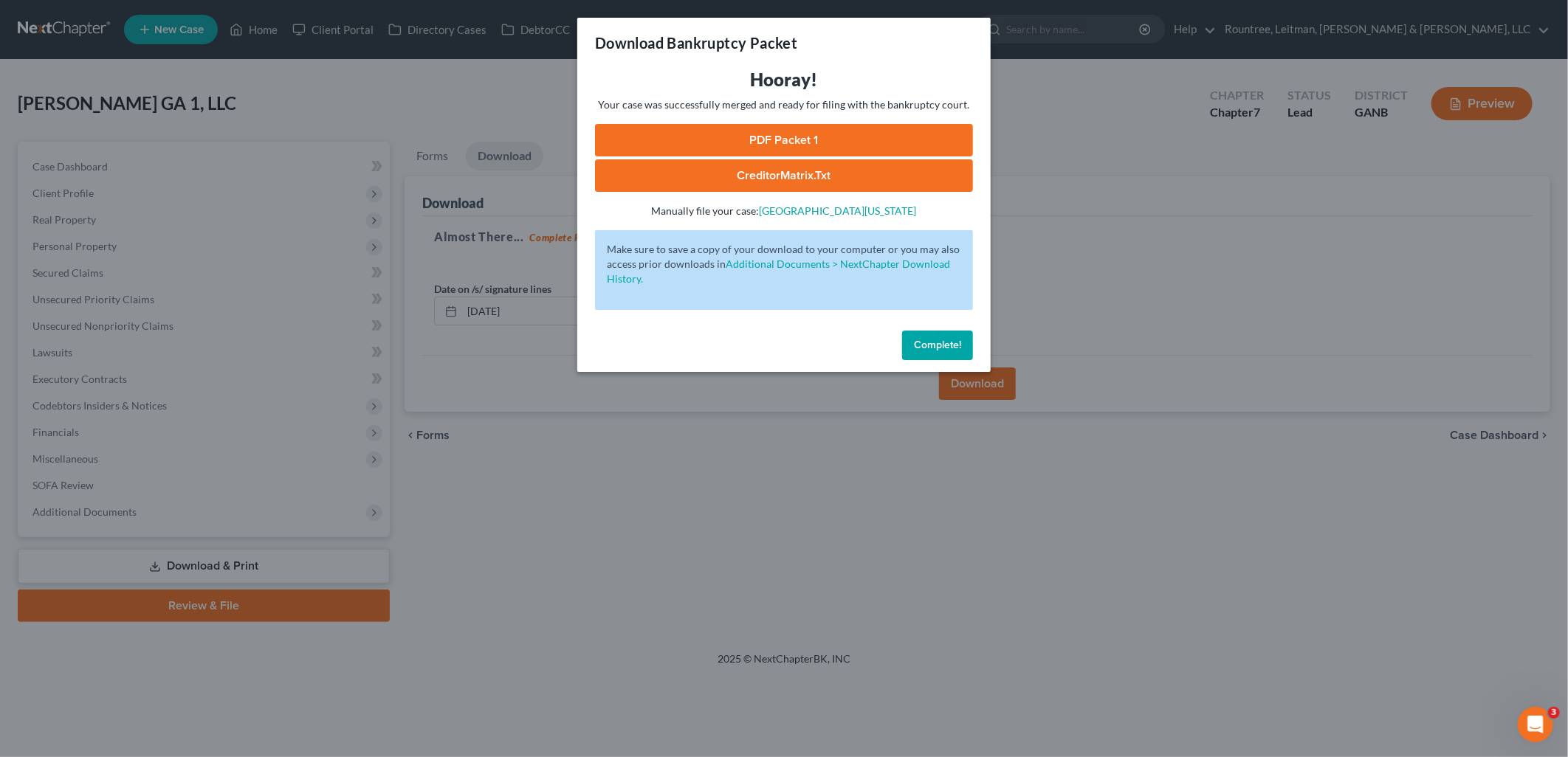
click at [911, 131] on link "PDF Packet 1" at bounding box center [784, 140] width 378 height 32
click at [479, 86] on div "Download Bankruptcy Packet Hooray! Your case was successfully merged and ready …" at bounding box center [784, 378] width 1568 height 757
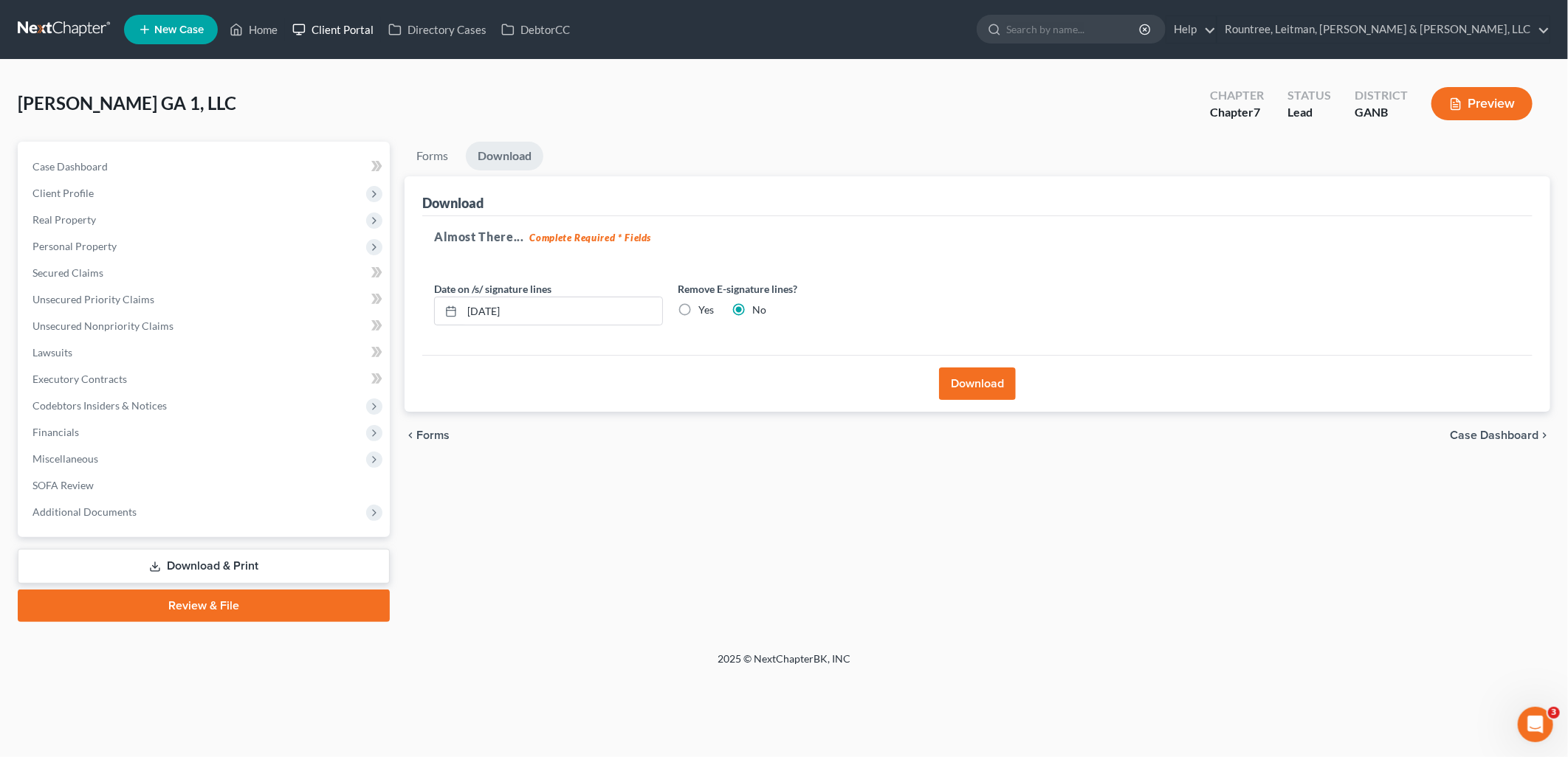
click at [310, 31] on link "Client Portal" at bounding box center [333, 30] width 96 height 26
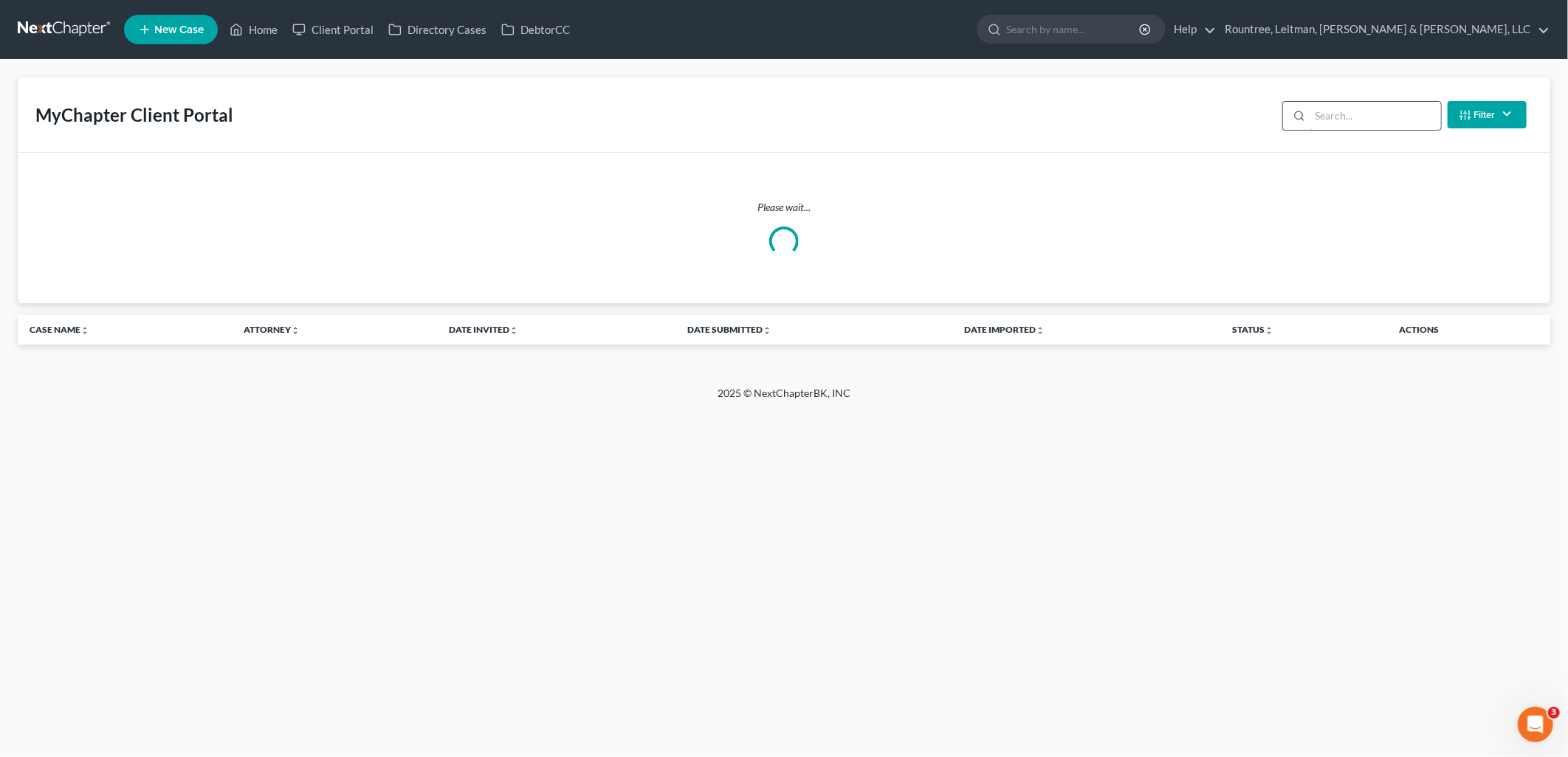
click at [1352, 118] on input "search" at bounding box center [1375, 116] width 131 height 28
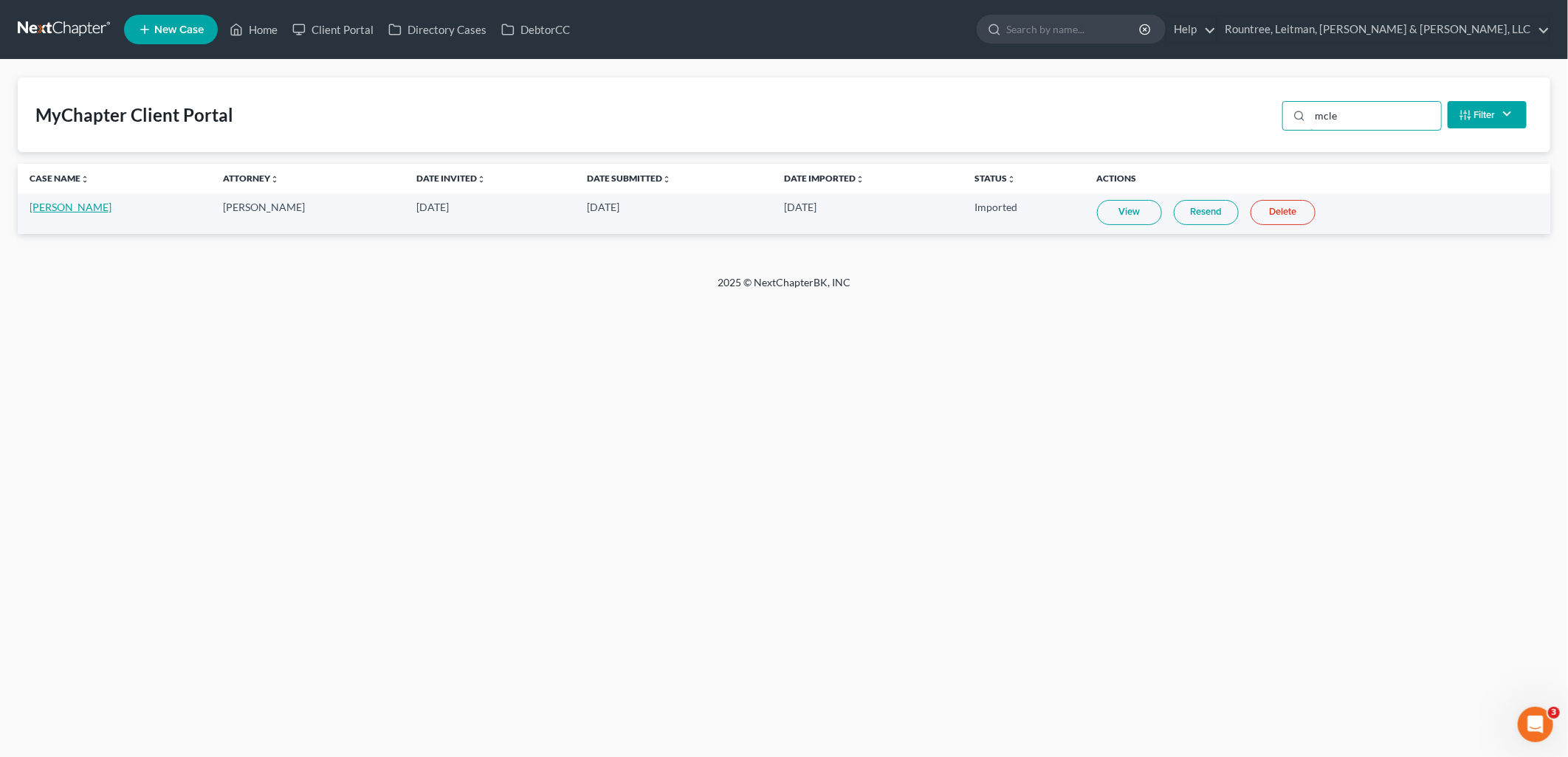
type input "mcle"
click at [52, 205] on link "[PERSON_NAME]" at bounding box center [70, 207] width 82 height 12
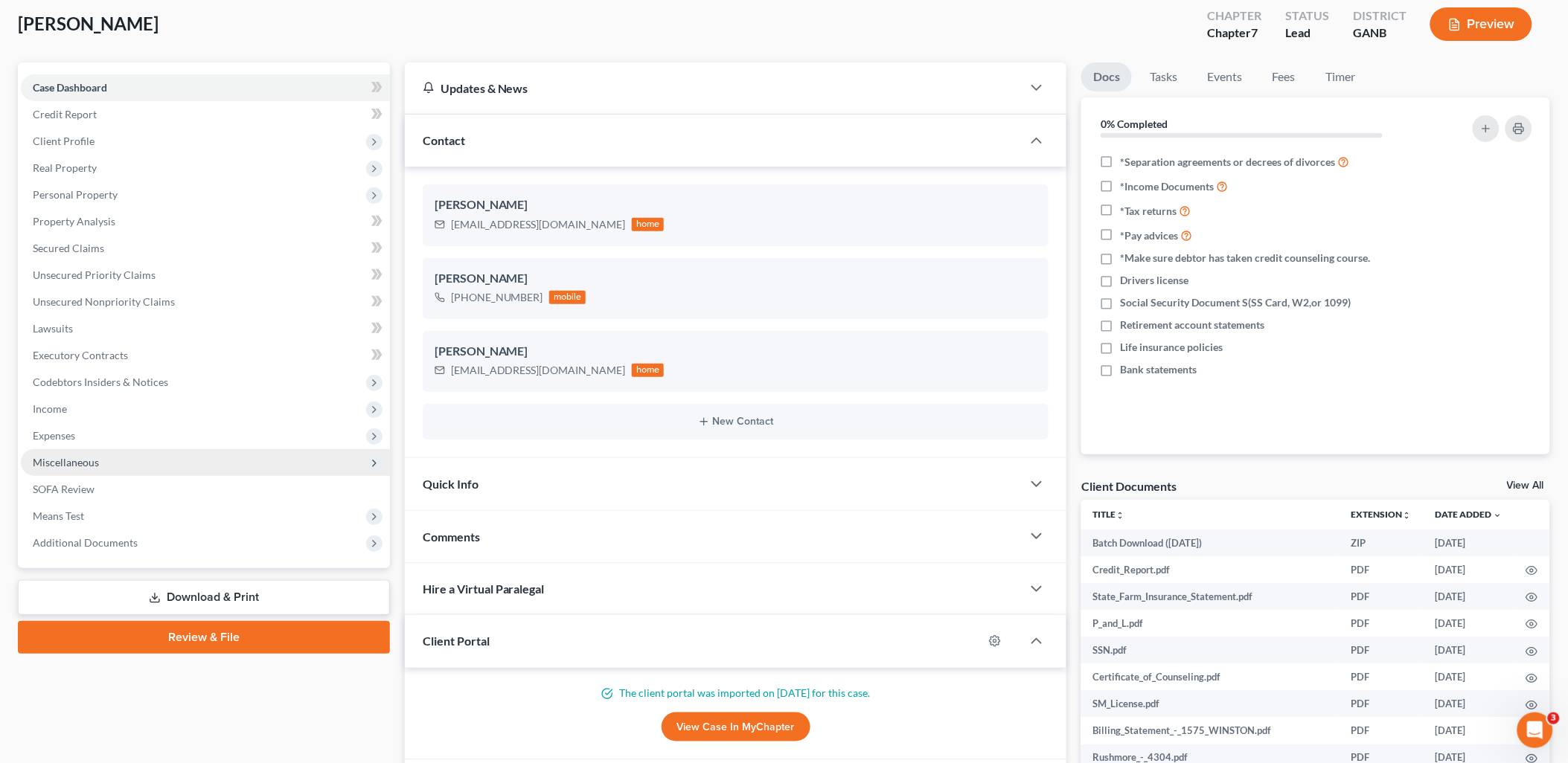
scroll to position [82, 0]
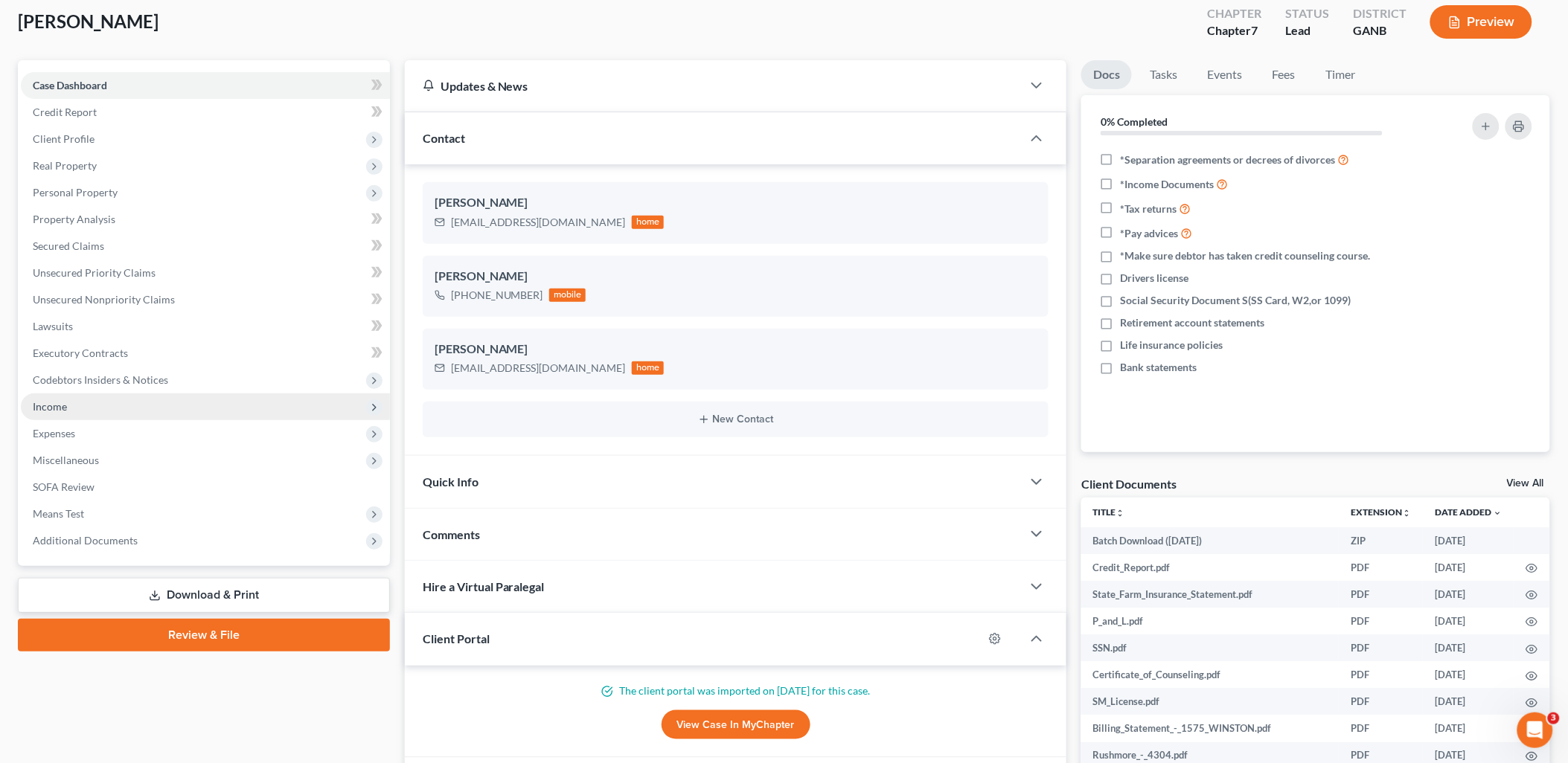
click at [132, 410] on span "Income" at bounding box center [205, 406] width 369 height 27
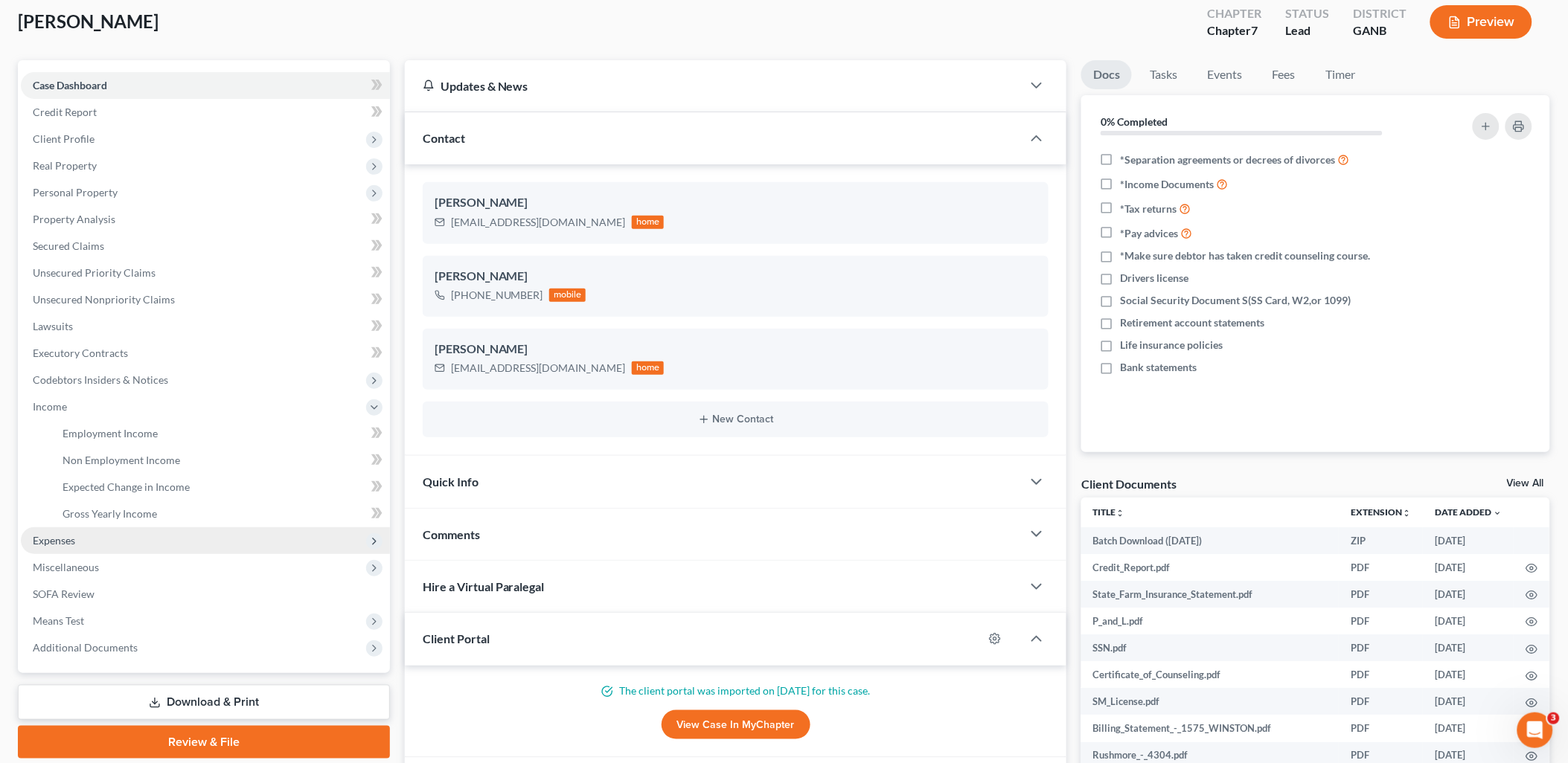
click at [102, 544] on span "Expenses" at bounding box center [205, 541] width 369 height 27
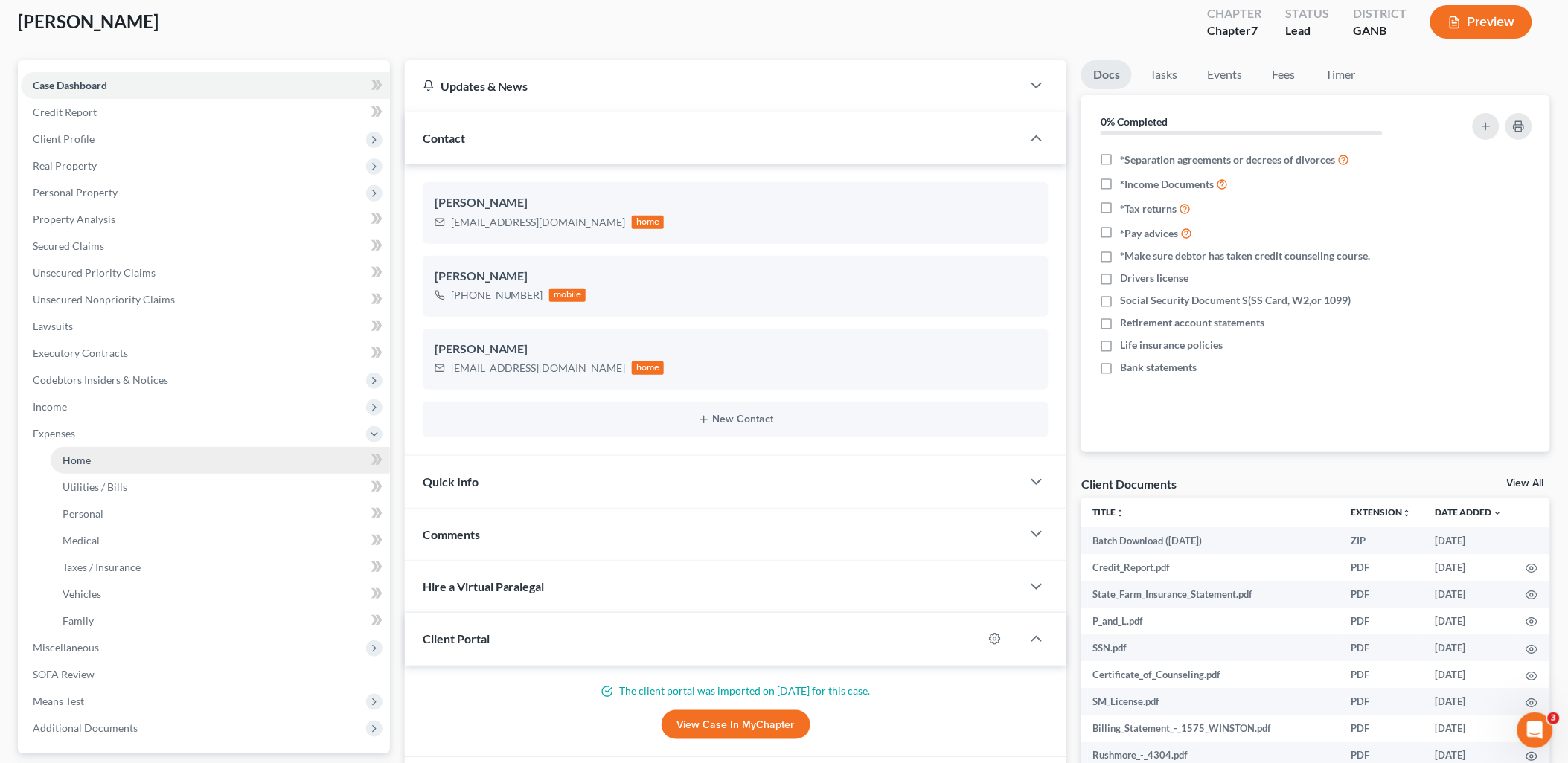
click at [78, 461] on span "Home" at bounding box center [77, 460] width 28 height 12
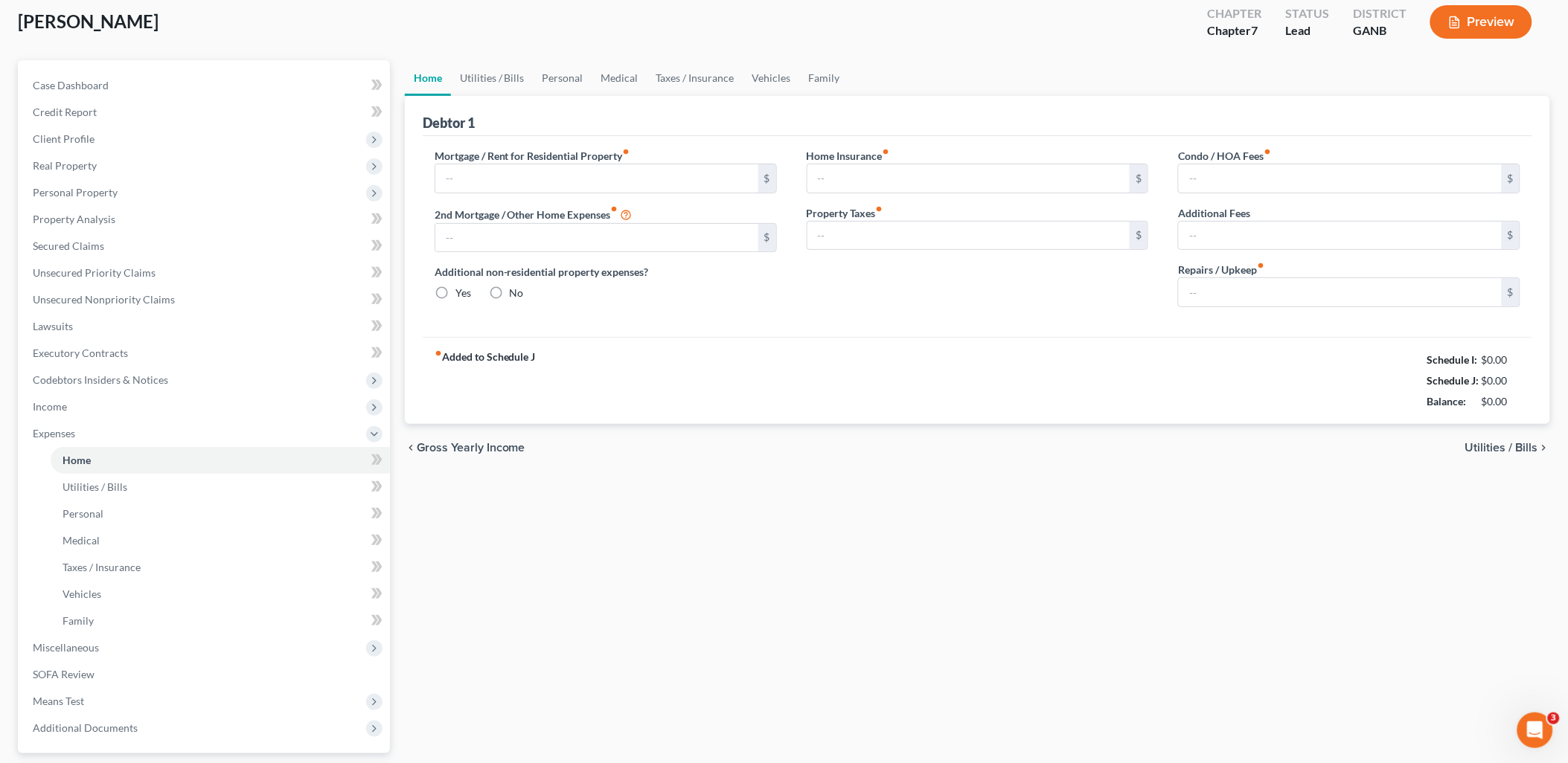
scroll to position [27, 0]
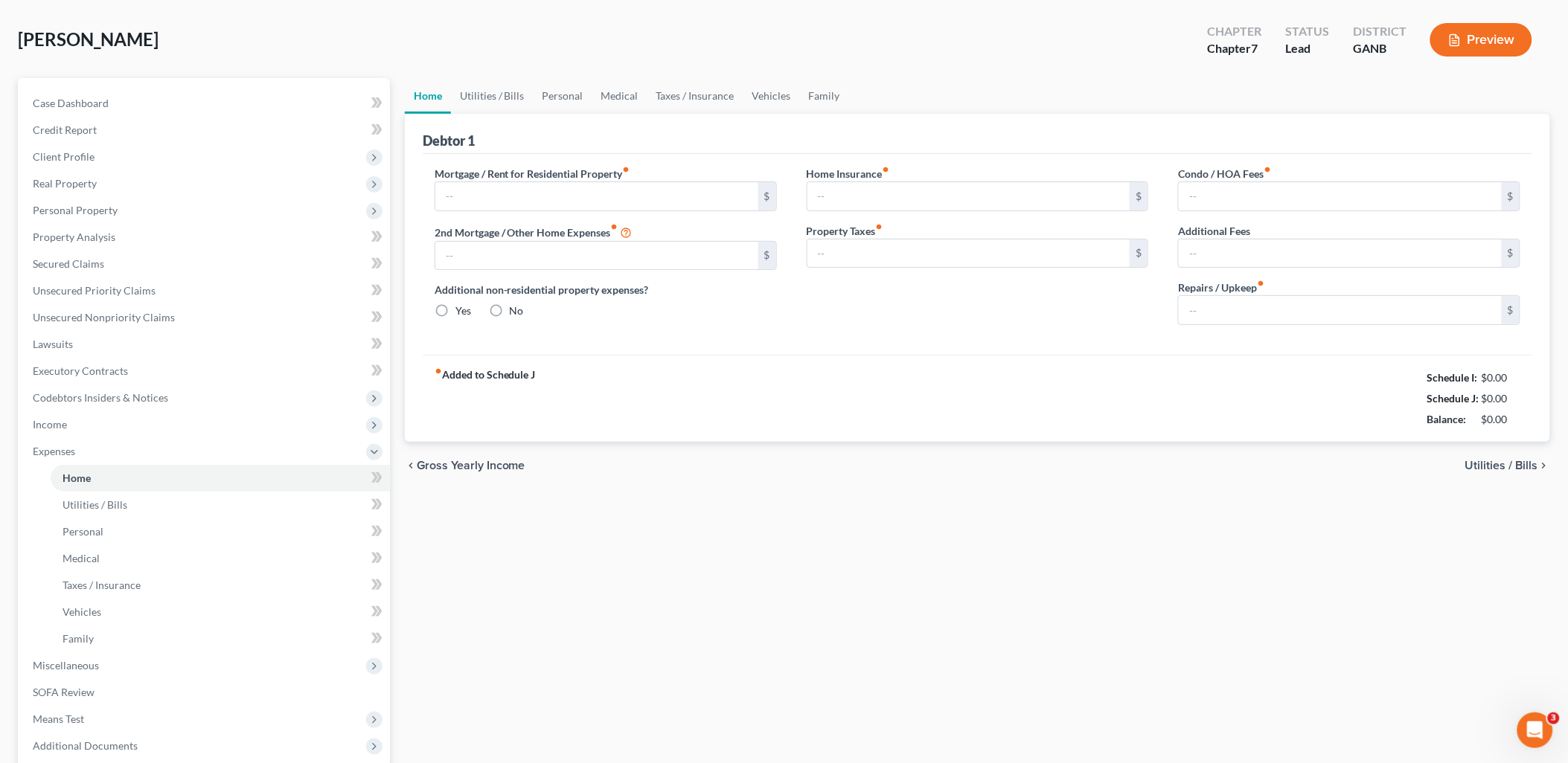
type input "1,911.00"
type input "794.00"
radio input "true"
type input "0.00"
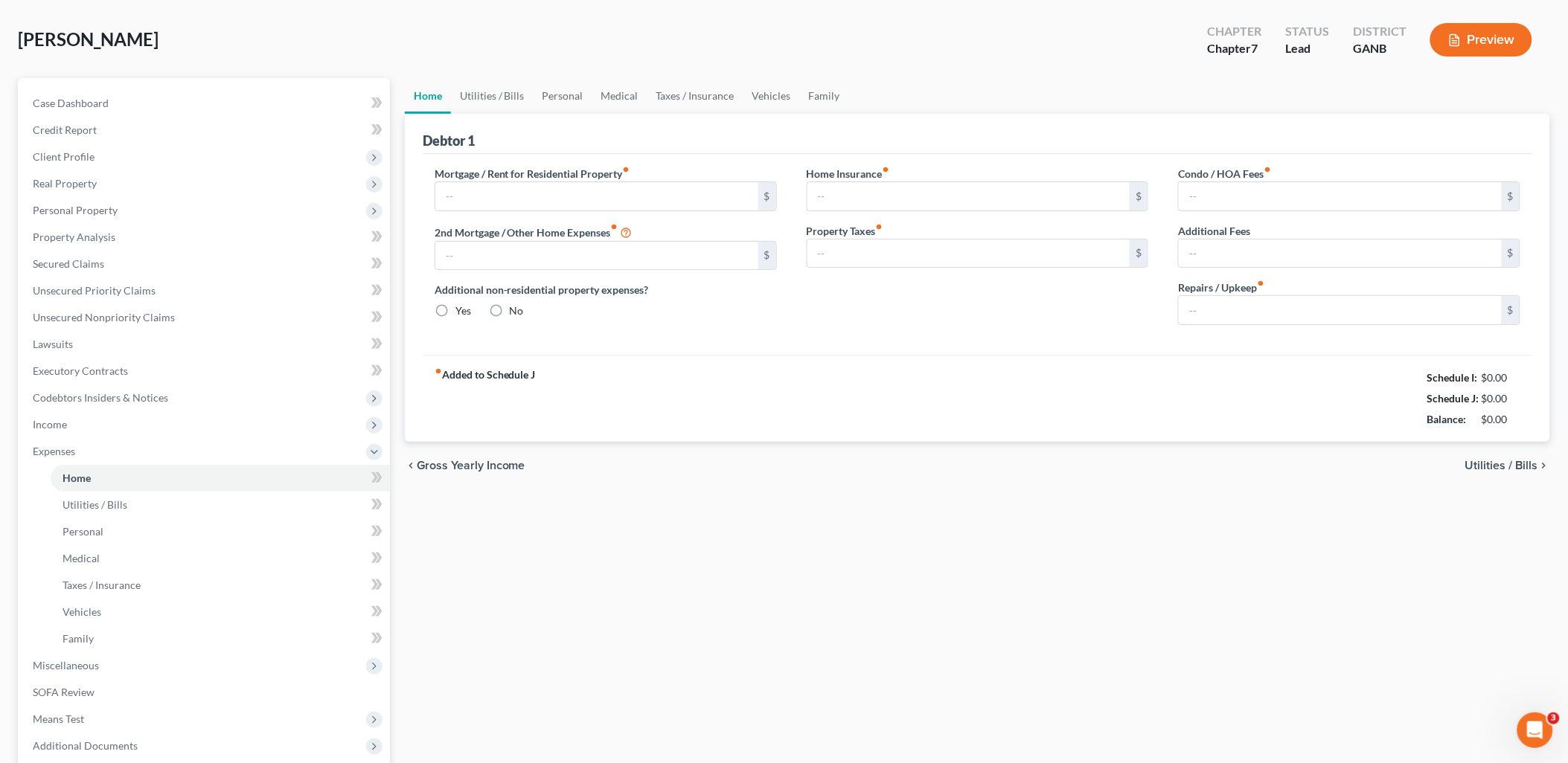
type input "49.50"
type input "0.00"
type input "175.00"
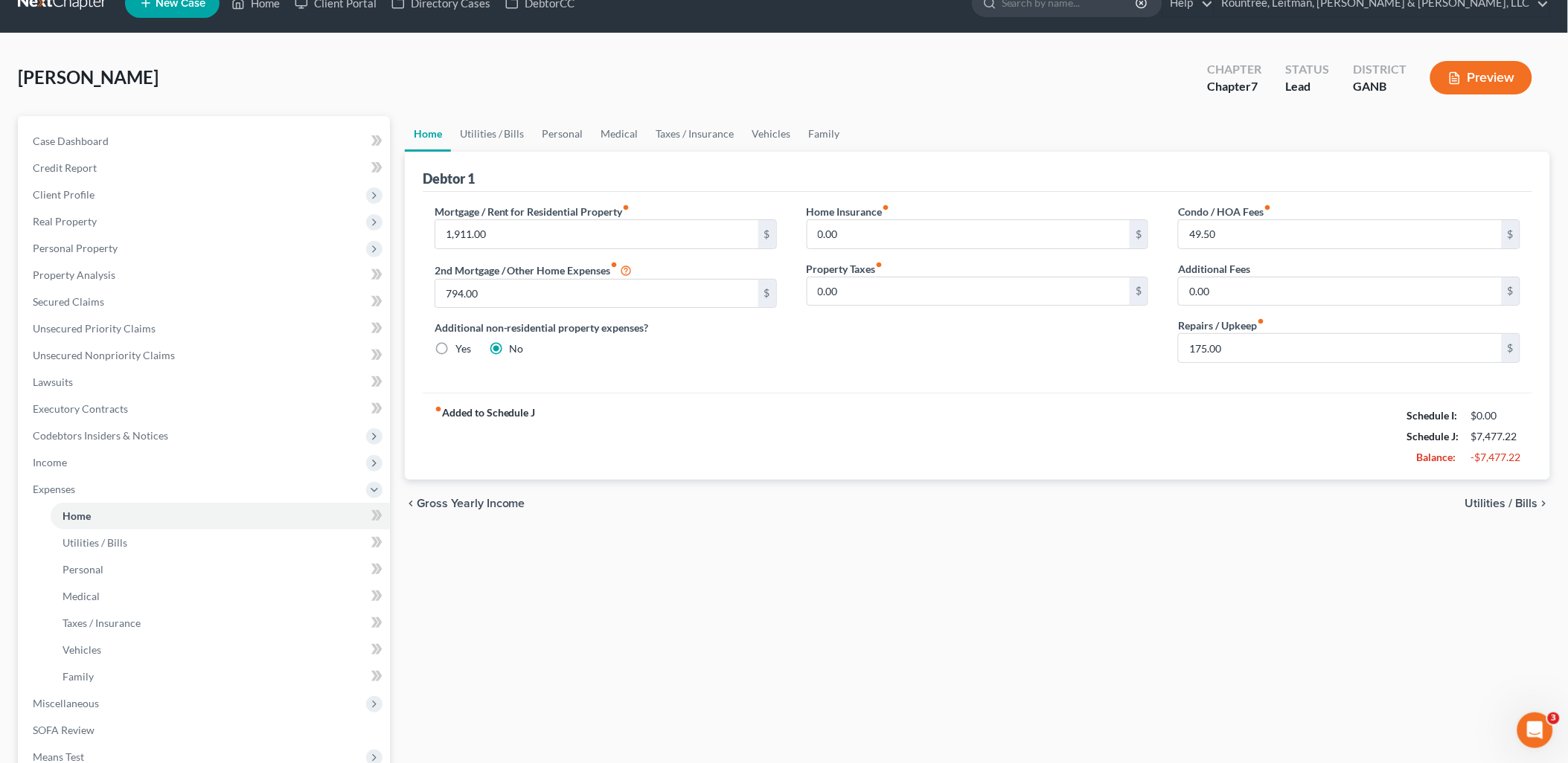
scroll to position [0, 0]
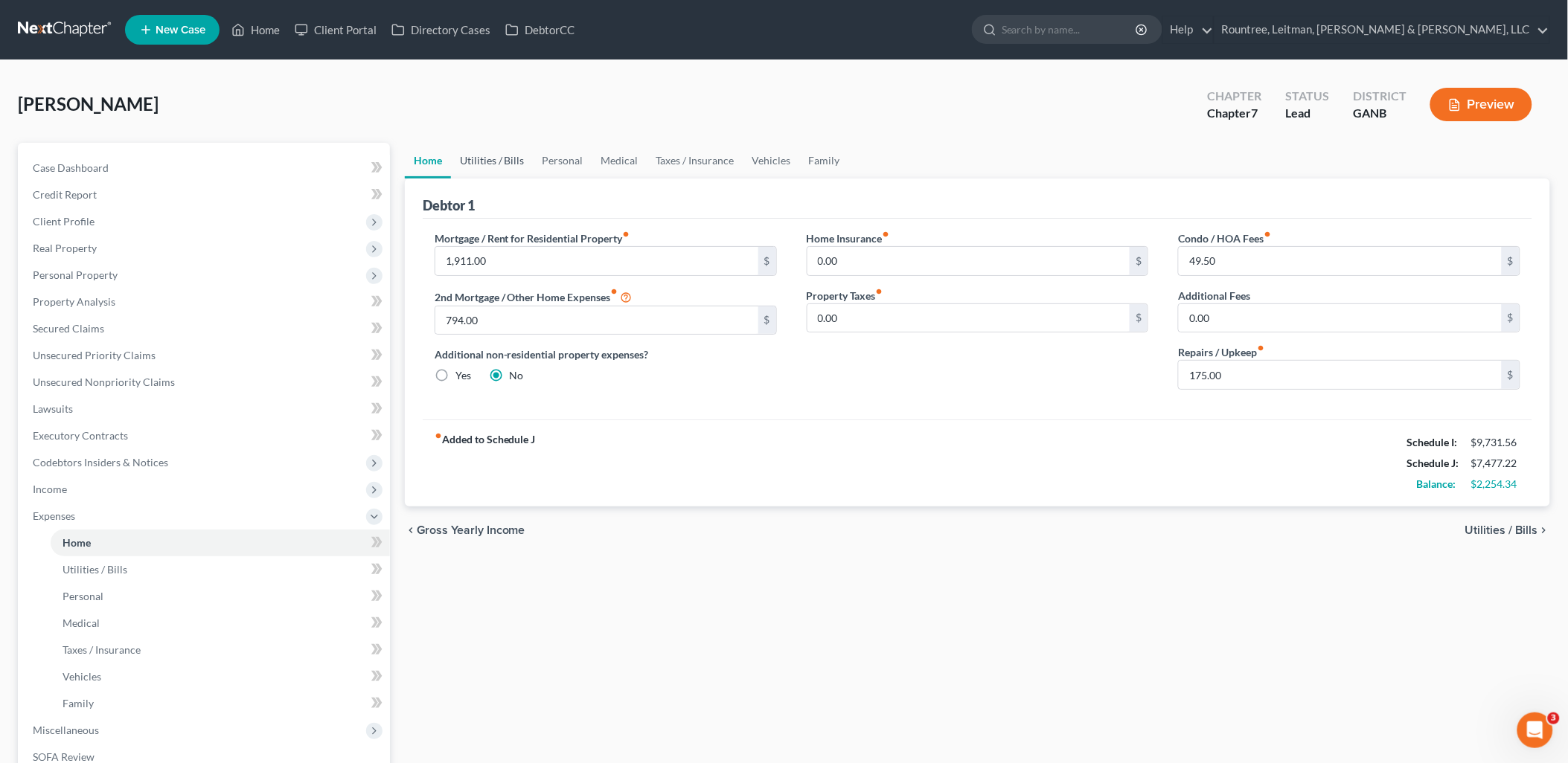
click at [493, 159] on link "Utilities / Bills" at bounding box center [492, 160] width 82 height 36
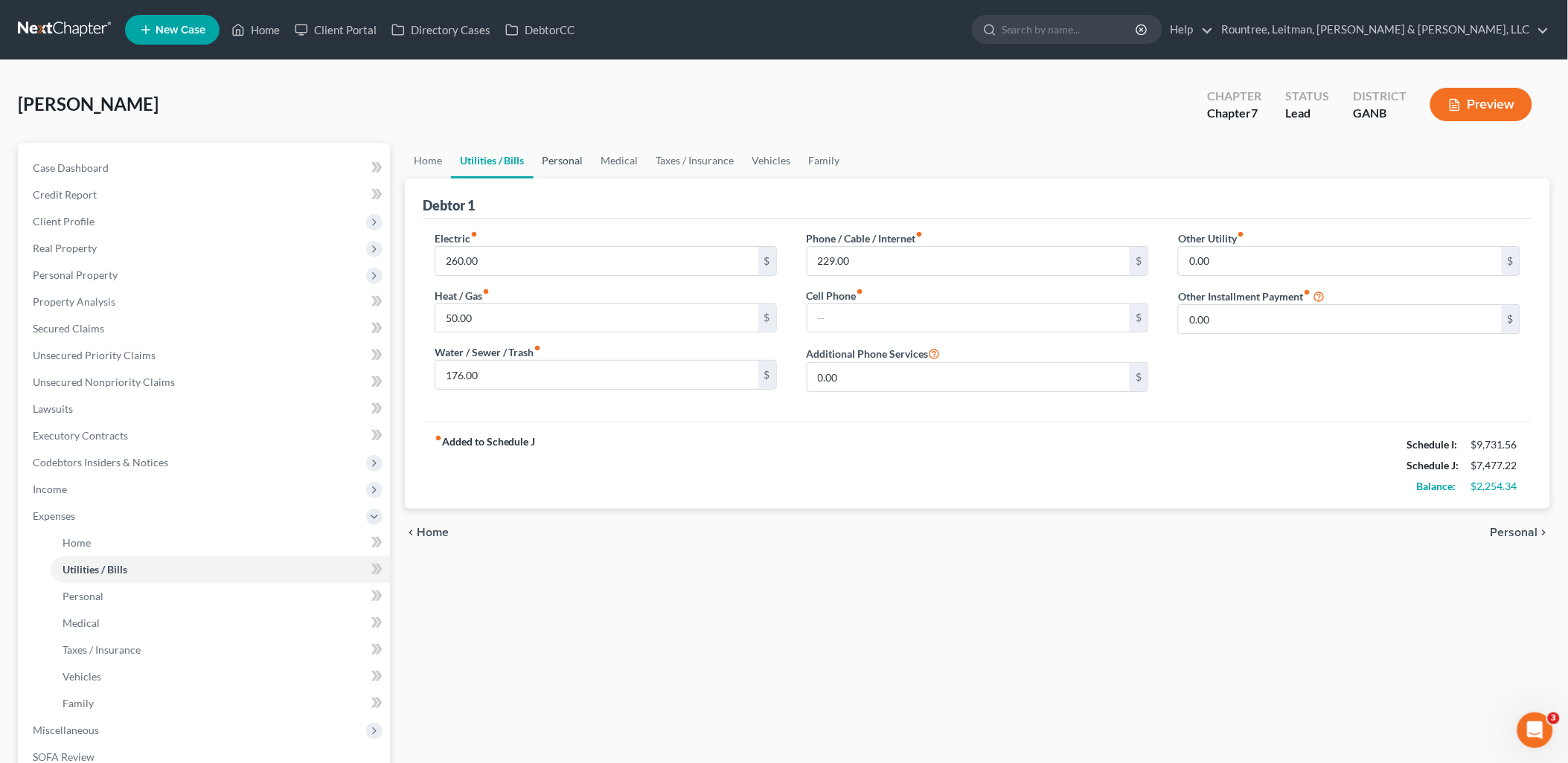
click at [567, 161] on link "Personal" at bounding box center [562, 160] width 59 height 36
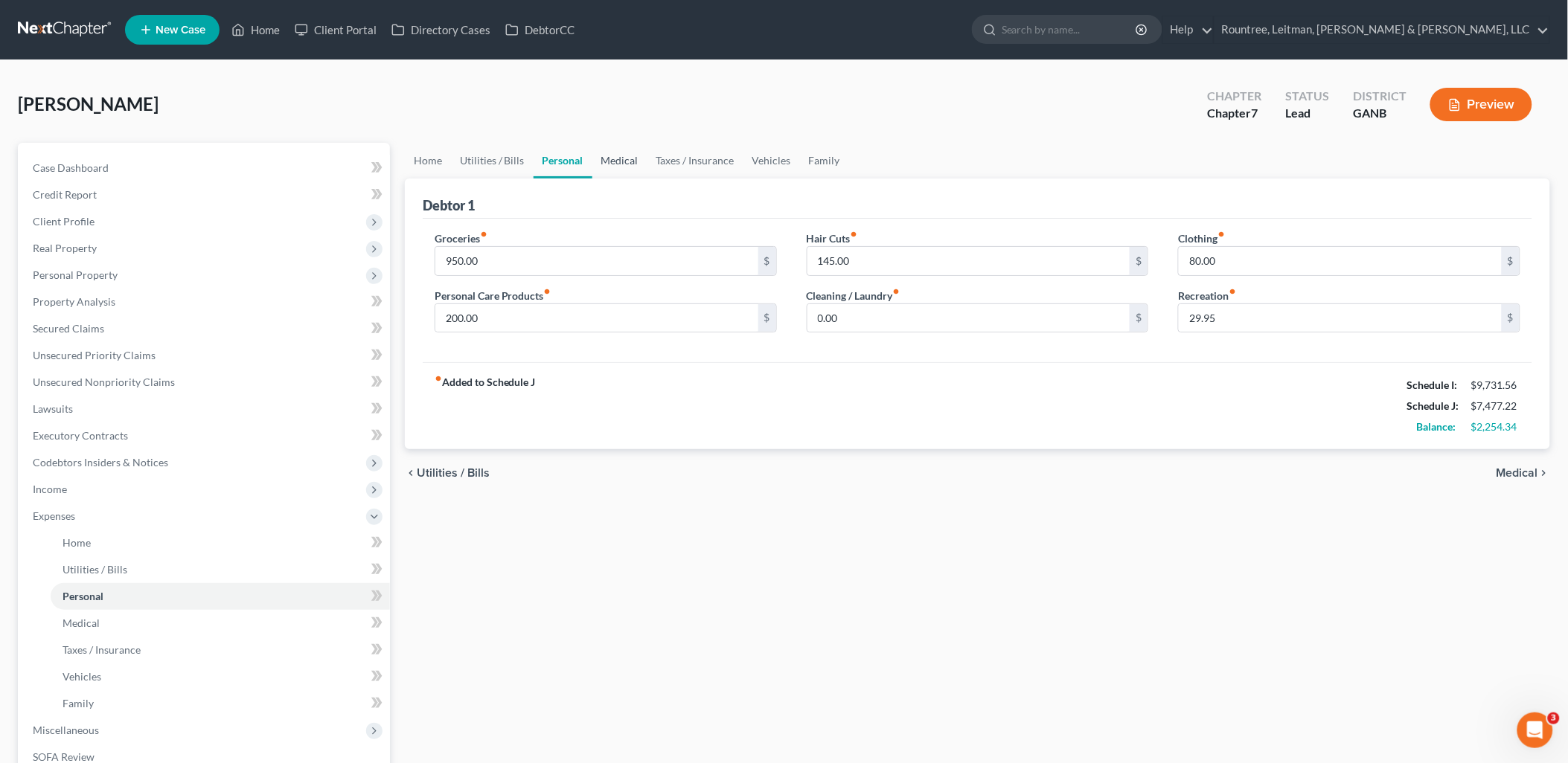
click at [612, 159] on link "Medical" at bounding box center [620, 160] width 55 height 36
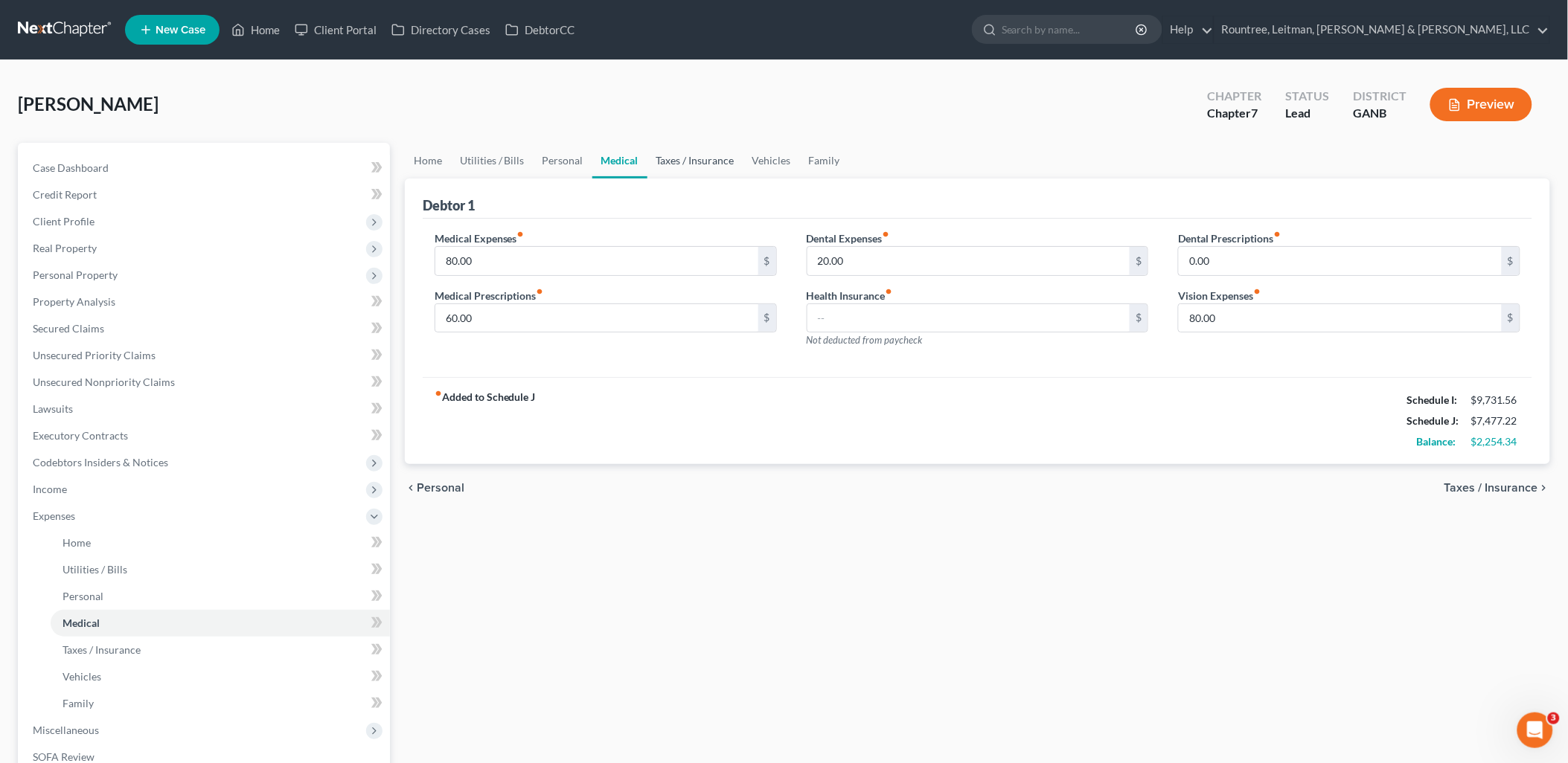
click at [687, 143] on link "Taxes / Insurance" at bounding box center [695, 160] width 96 height 36
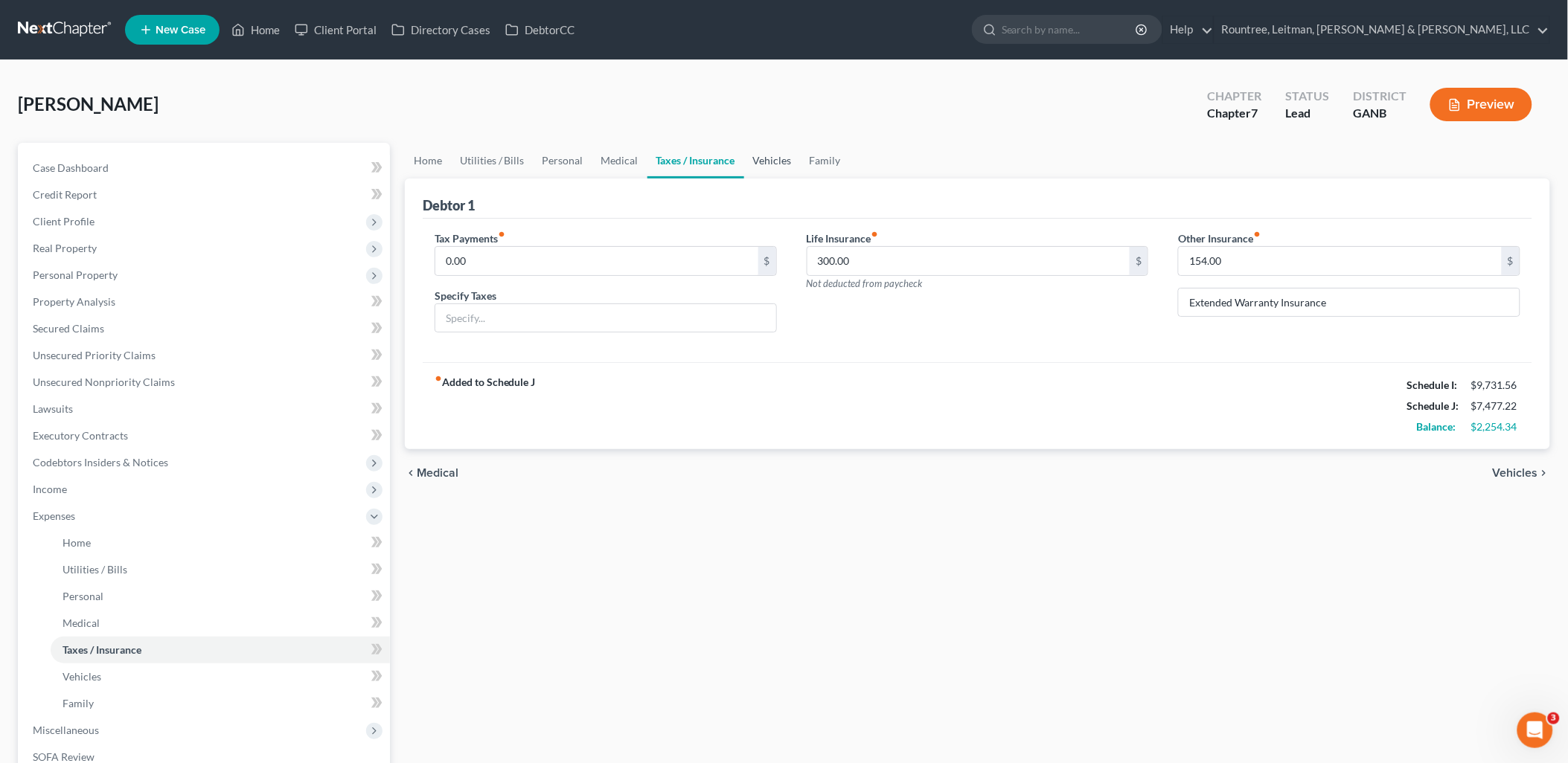
click at [756, 160] on link "Vehicles" at bounding box center [772, 160] width 57 height 36
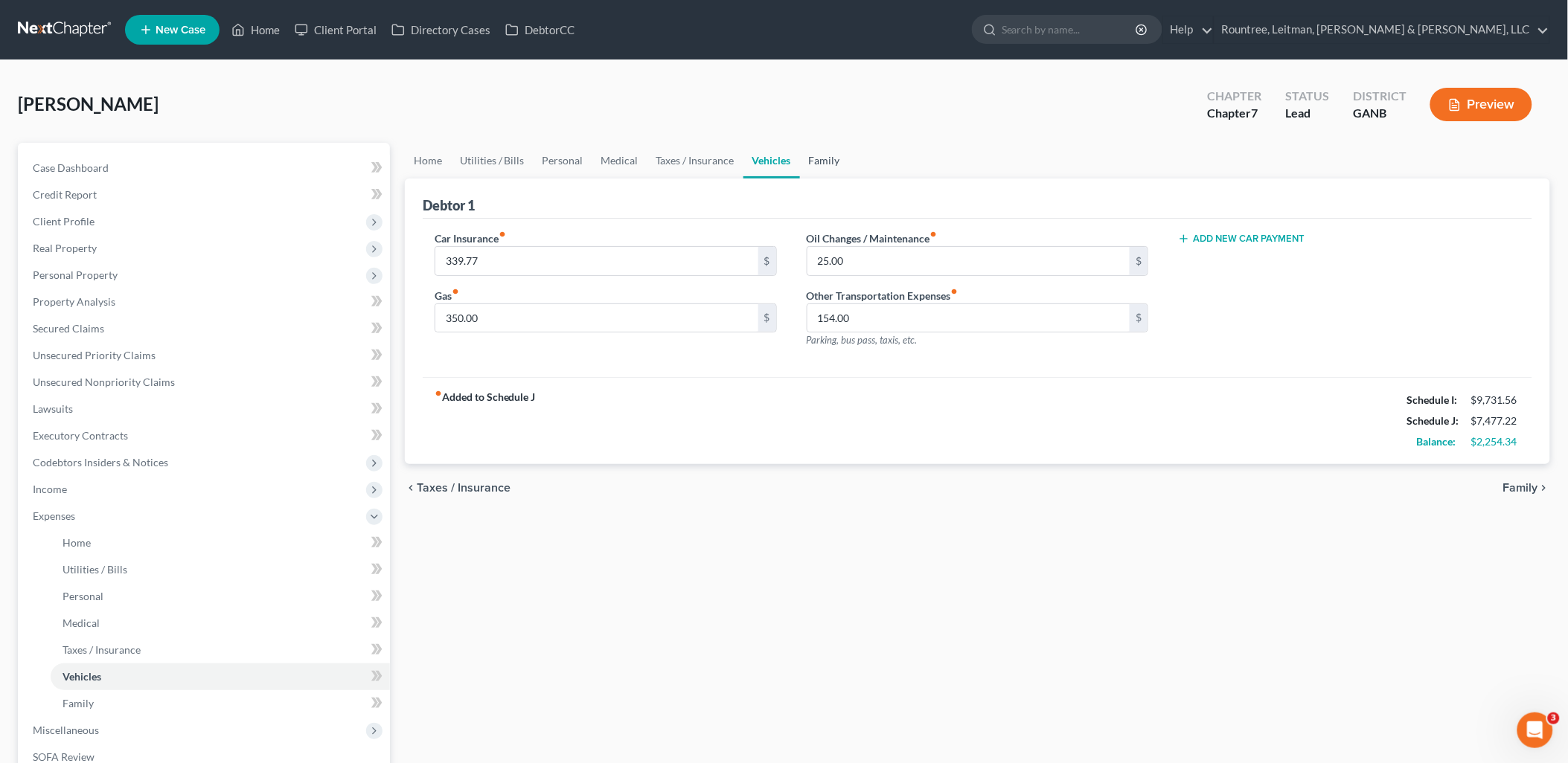
click at [812, 158] on link "Family" at bounding box center [824, 160] width 49 height 36
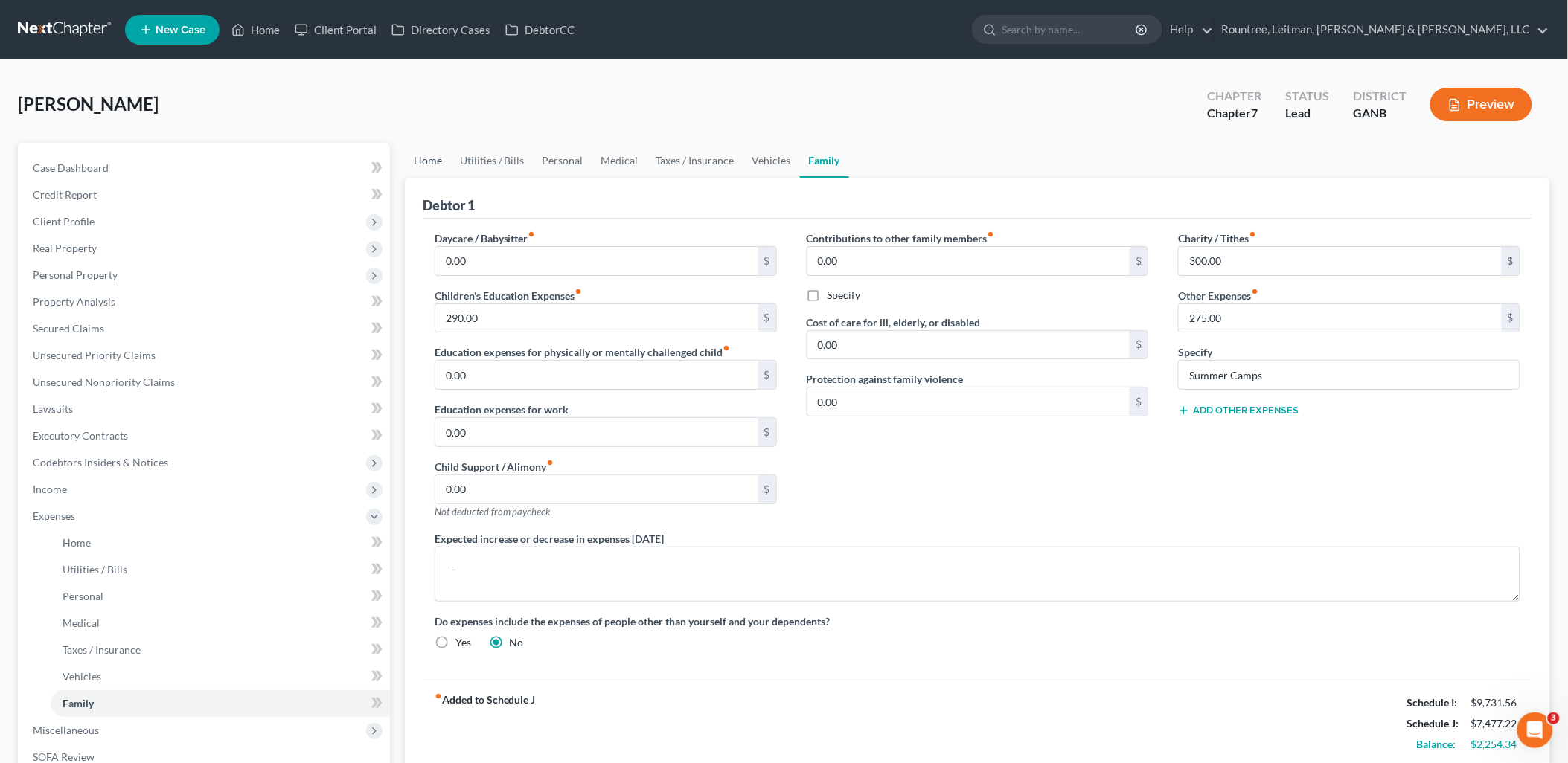
click at [428, 162] on link "Home" at bounding box center [427, 160] width 46 height 36
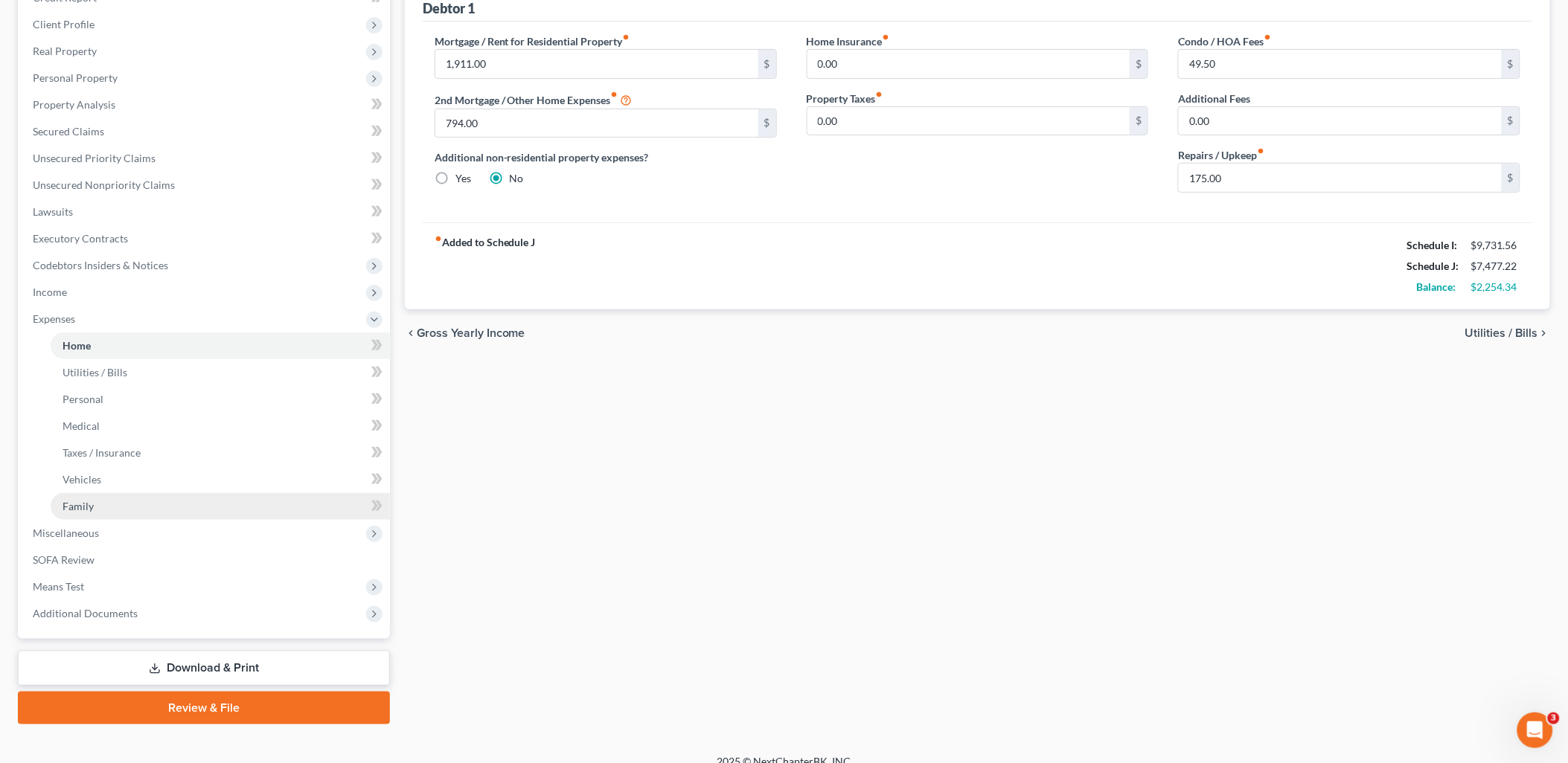
scroll to position [212, 0]
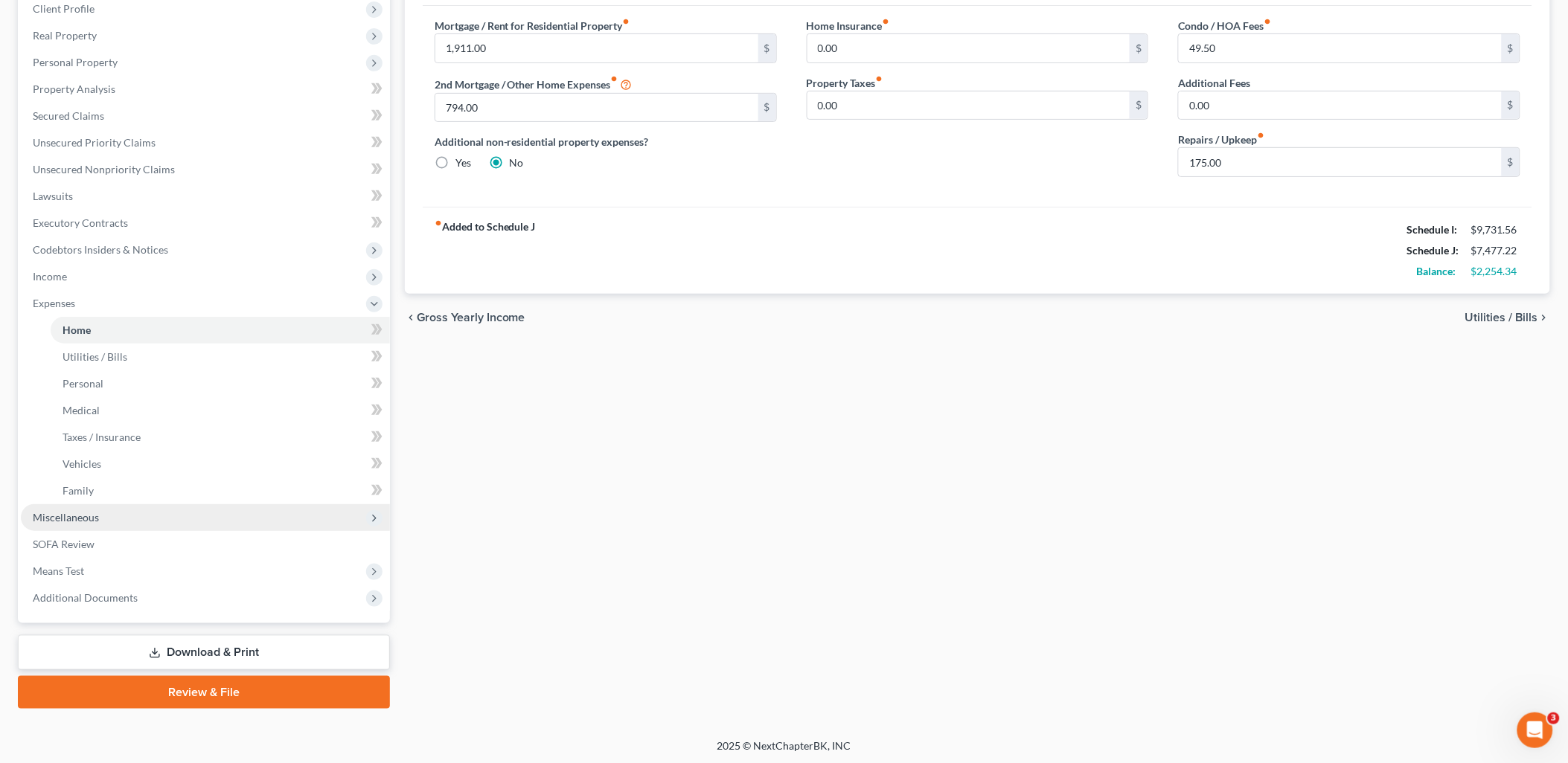
click at [128, 516] on span "Miscellaneous" at bounding box center [205, 518] width 369 height 27
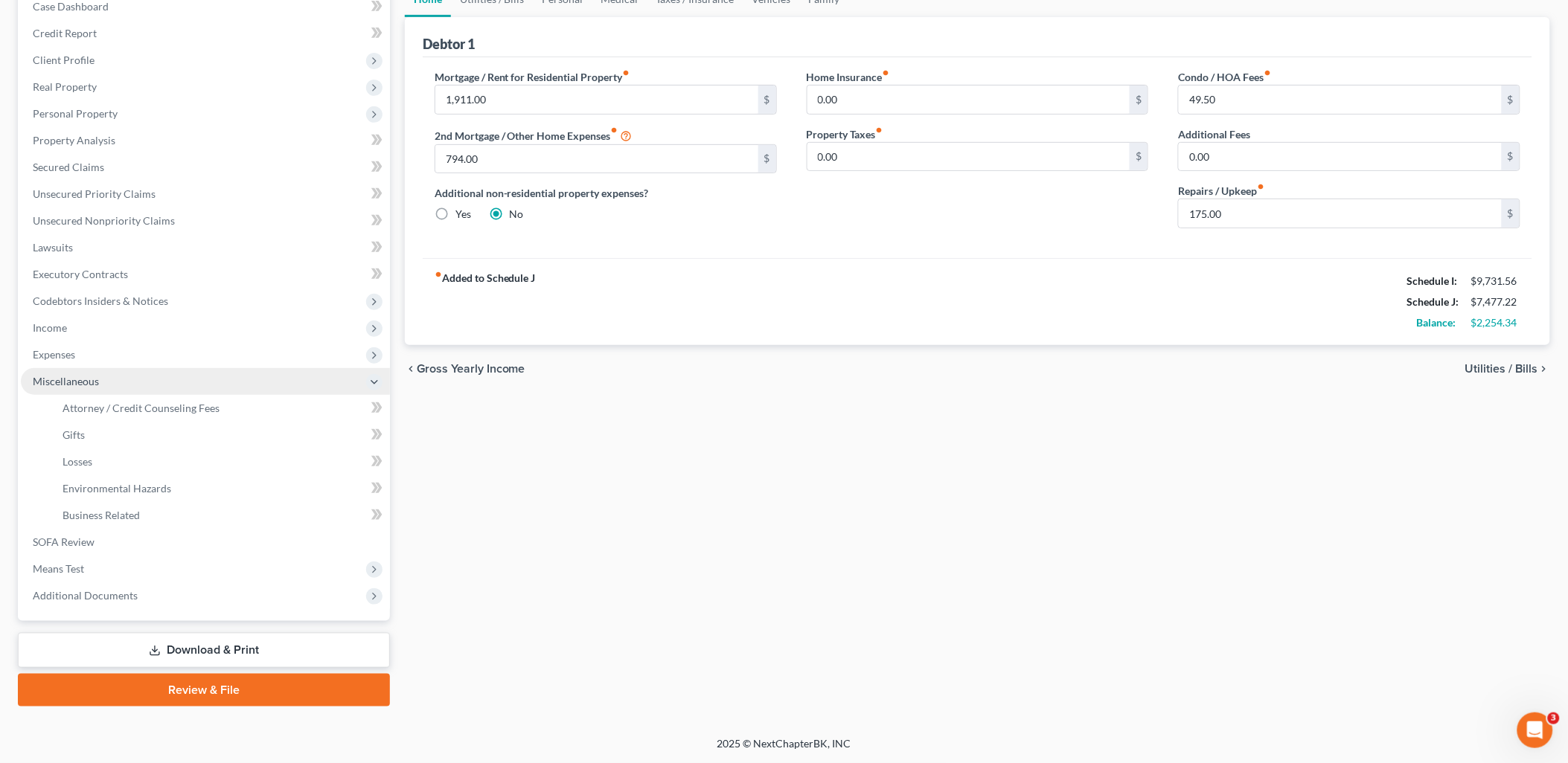
scroll to position [159, 0]
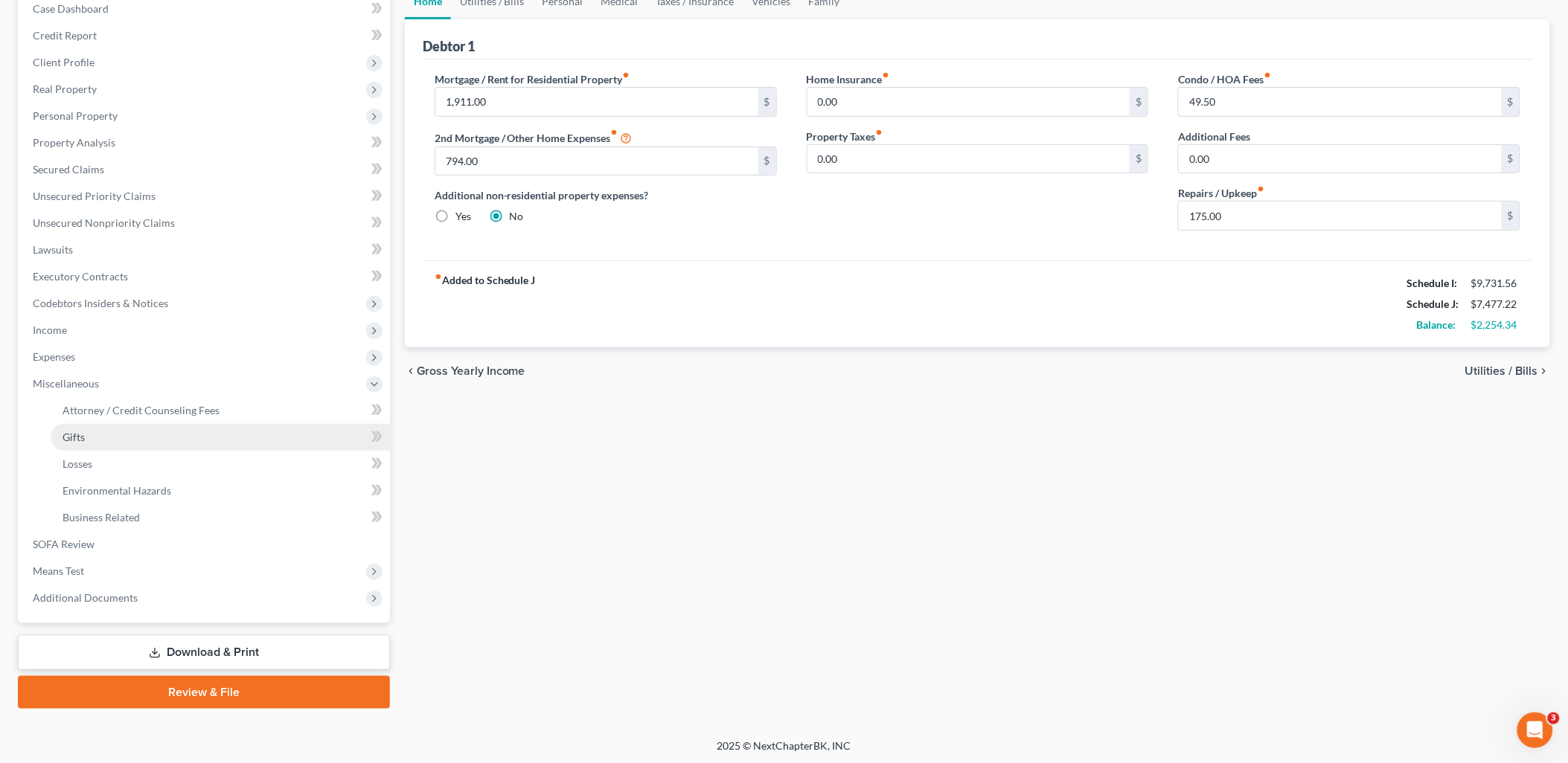
click at [113, 440] on link "Gifts" at bounding box center [220, 437] width 339 height 27
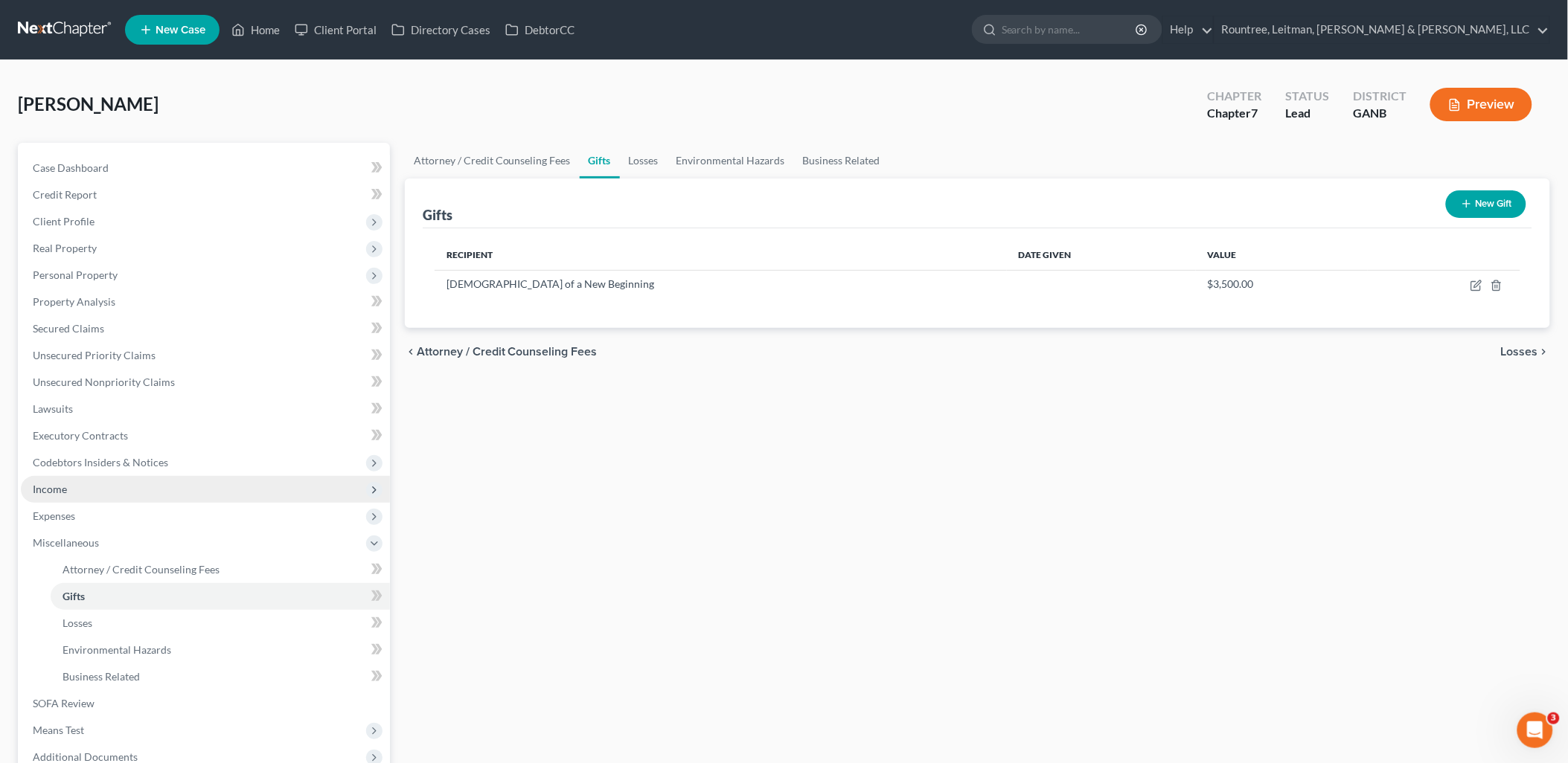
click at [112, 486] on span "Income" at bounding box center [205, 490] width 369 height 27
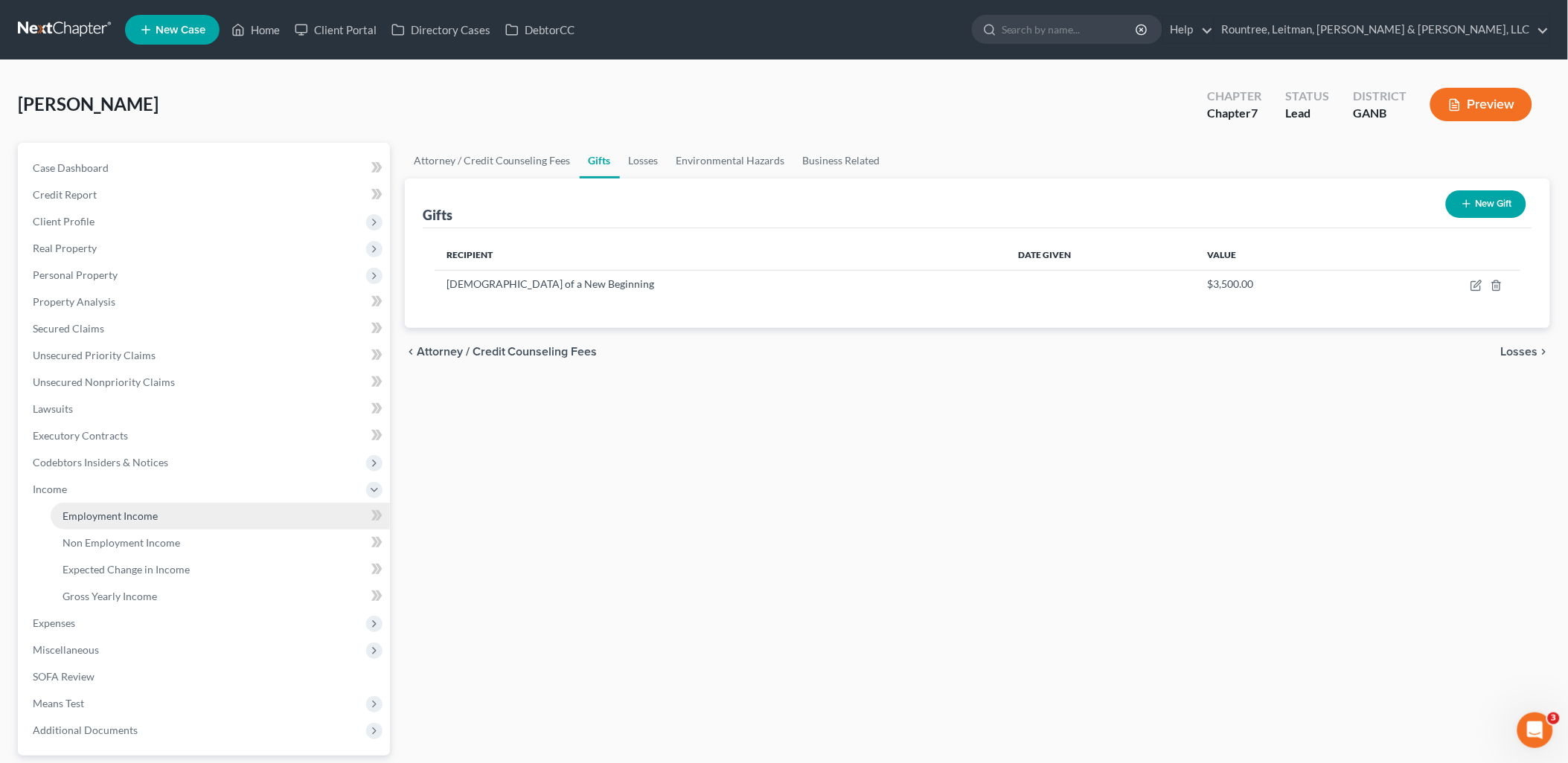
click at [122, 511] on span "Employment Income" at bounding box center [110, 516] width 95 height 12
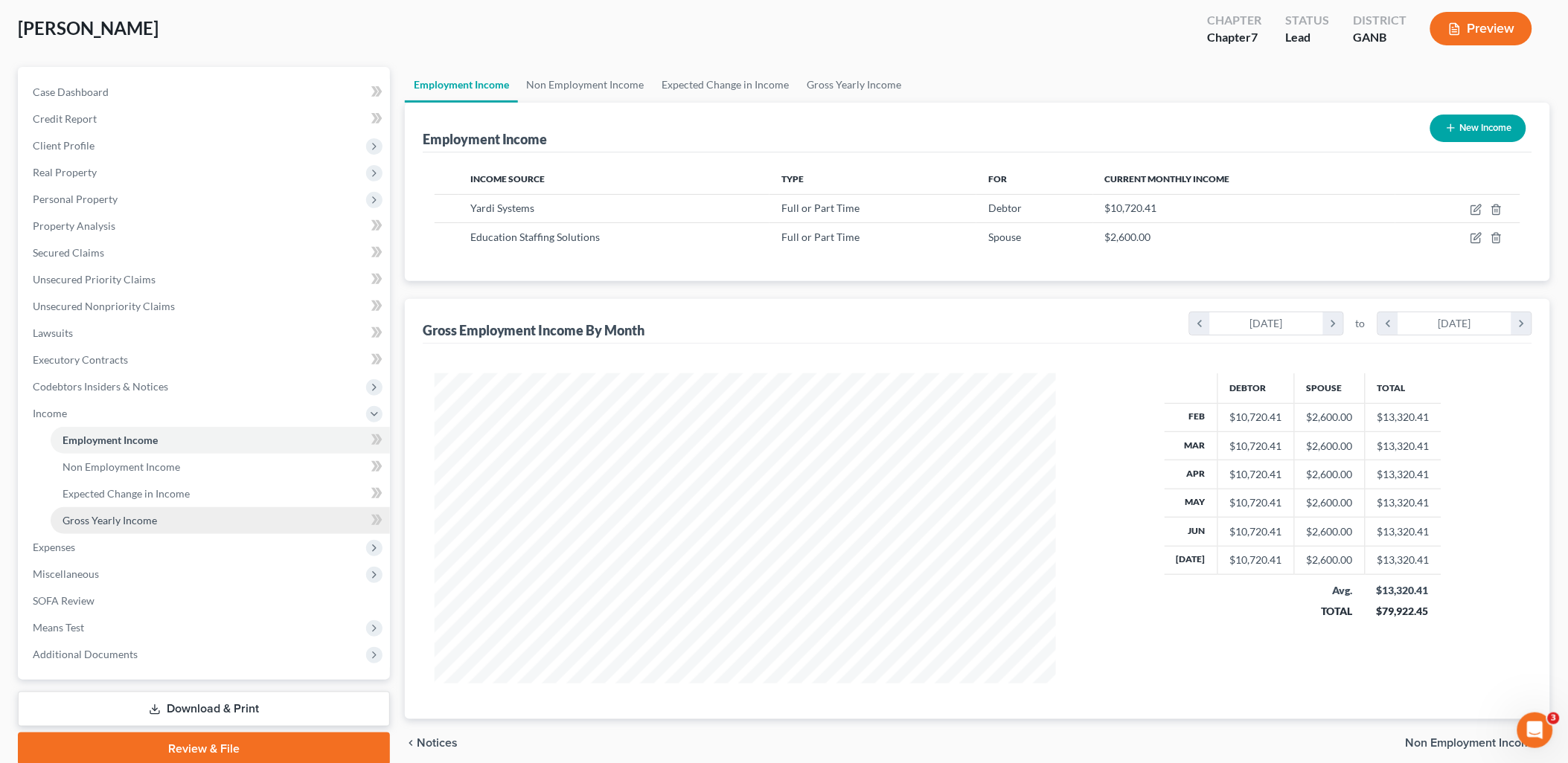
scroll to position [82, 0]
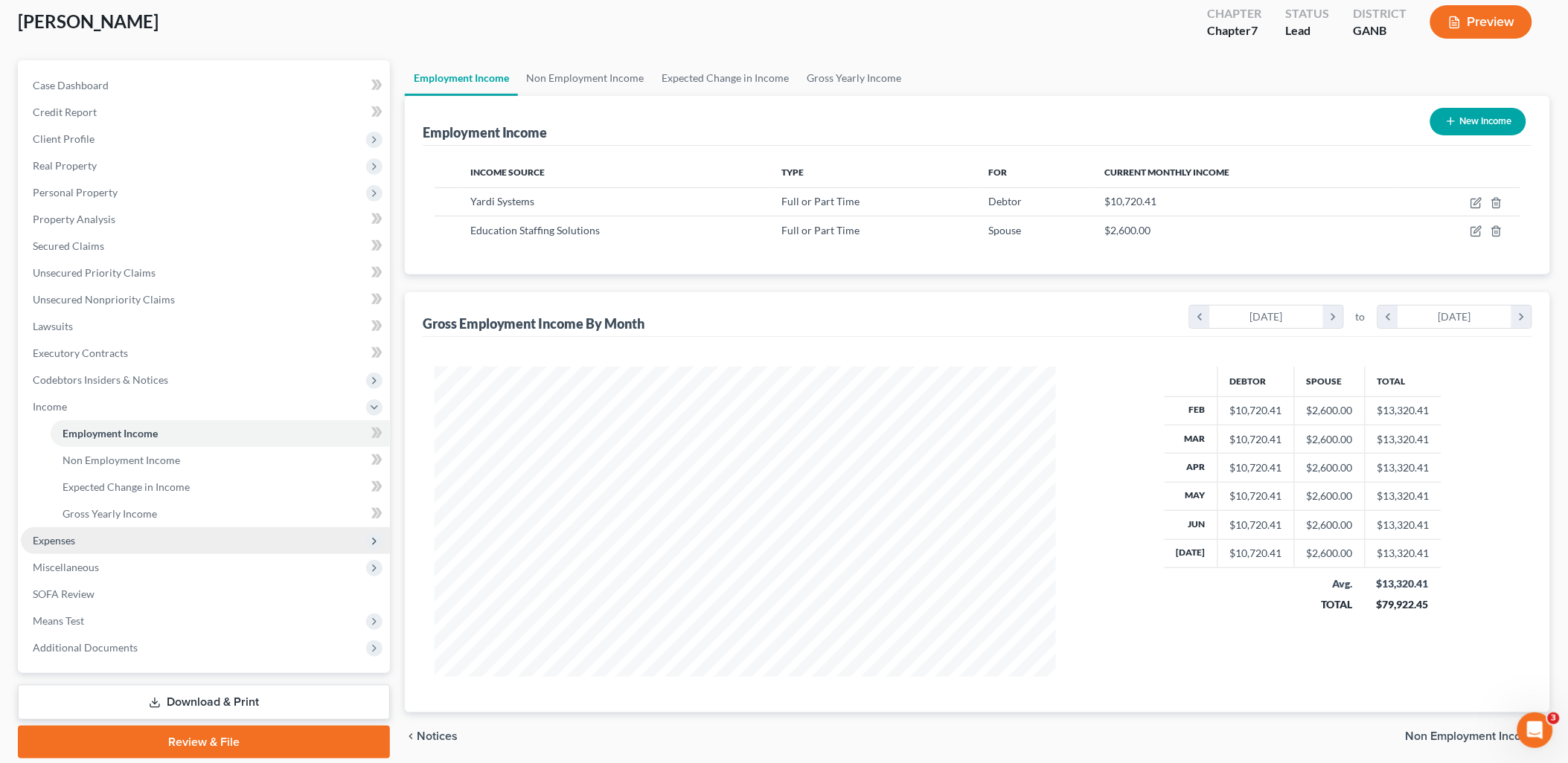
click at [100, 540] on span "Expenses" at bounding box center [205, 541] width 369 height 27
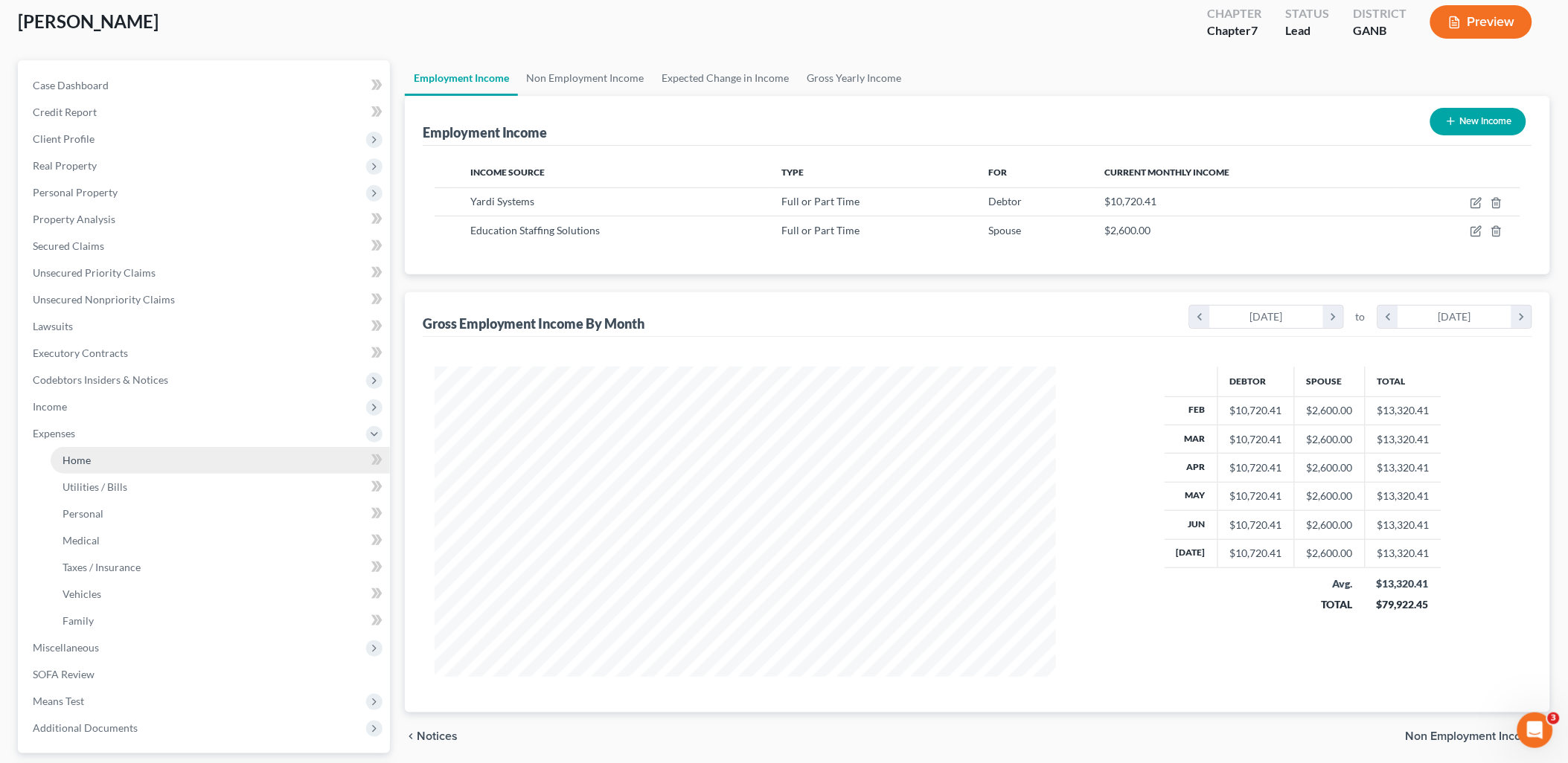
click at [102, 465] on link "Home" at bounding box center [220, 461] width 339 height 27
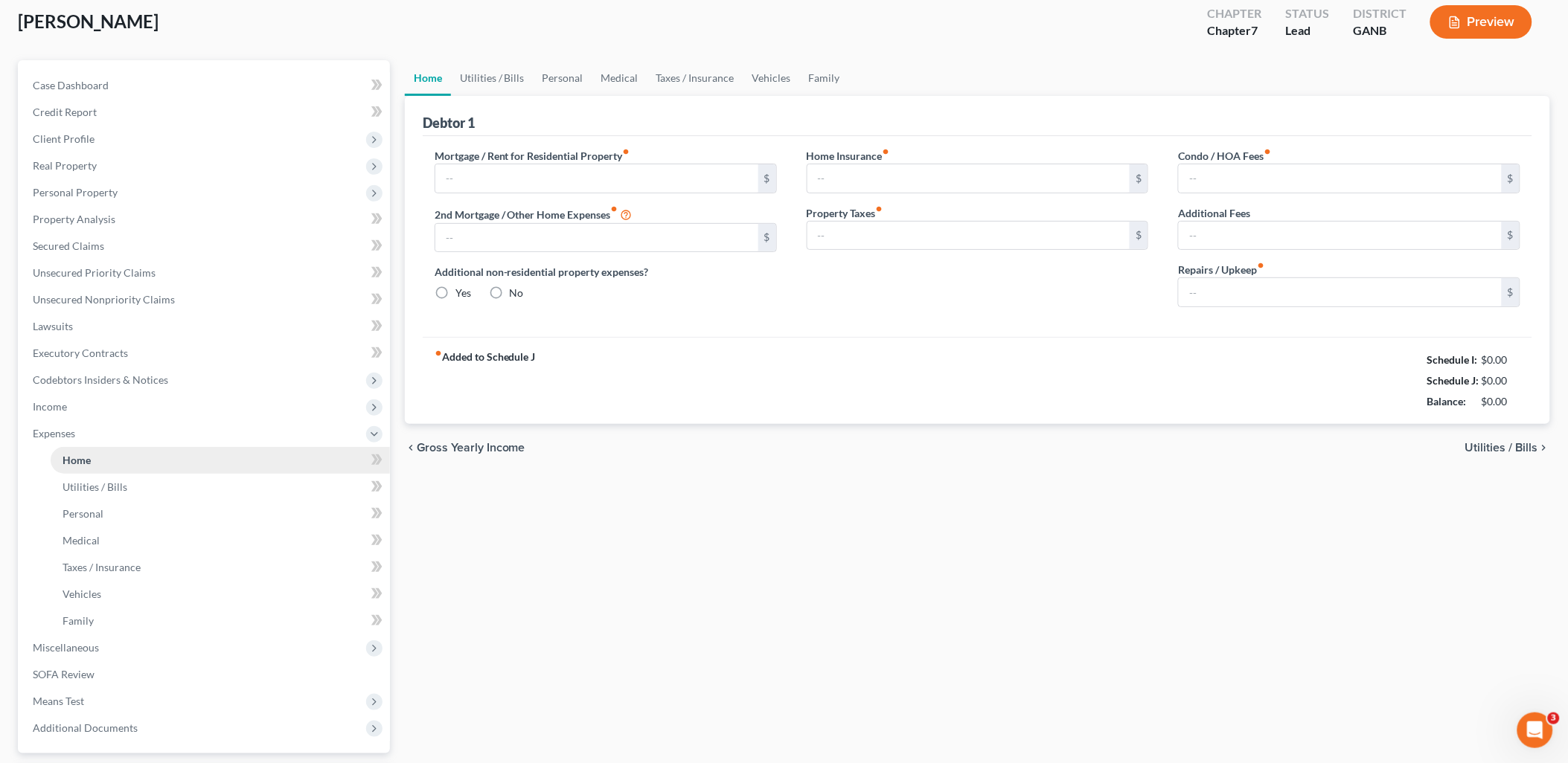
scroll to position [27, 0]
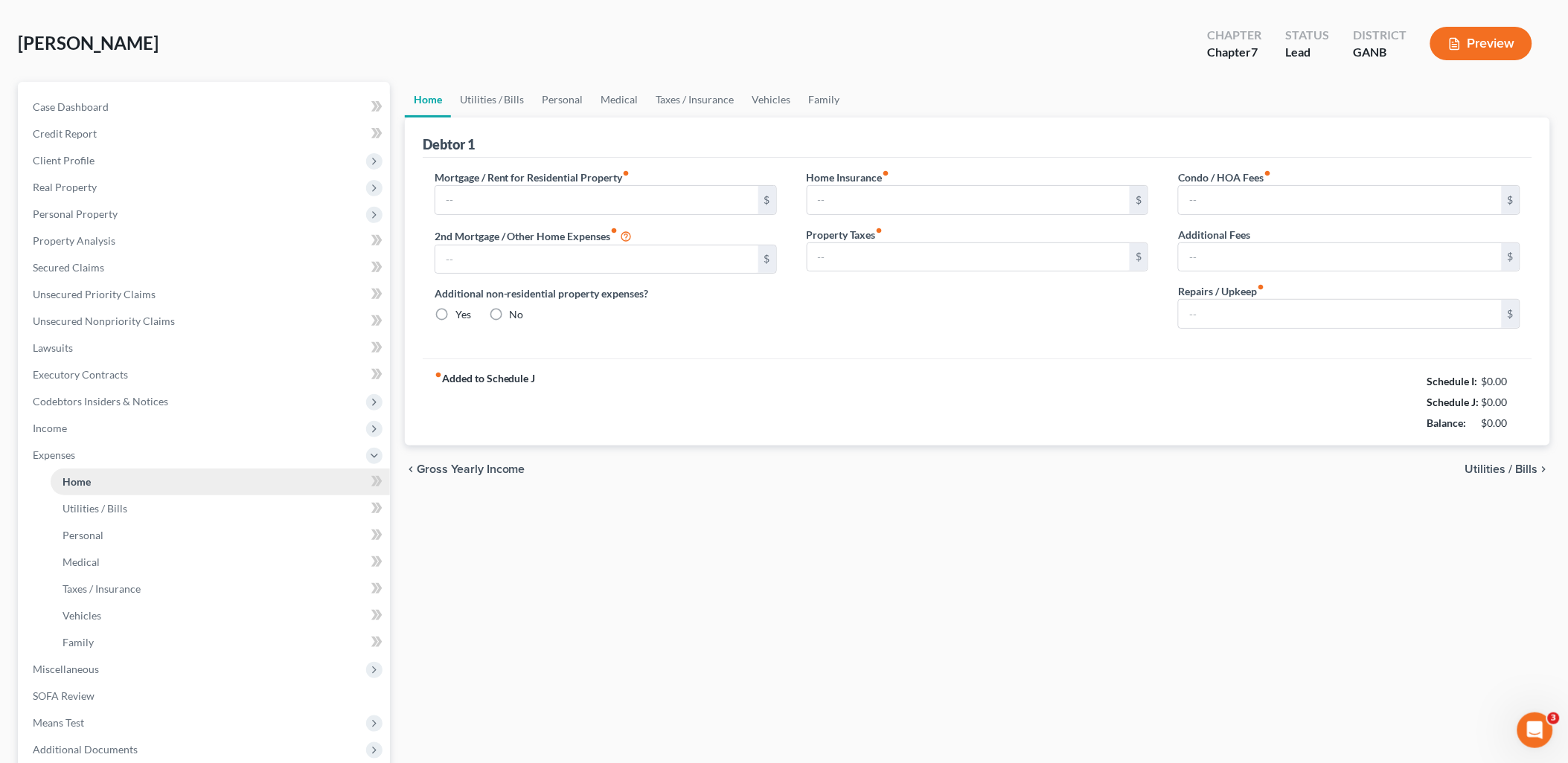
type input "1,911.00"
type input "794.00"
radio input "true"
type input "0.00"
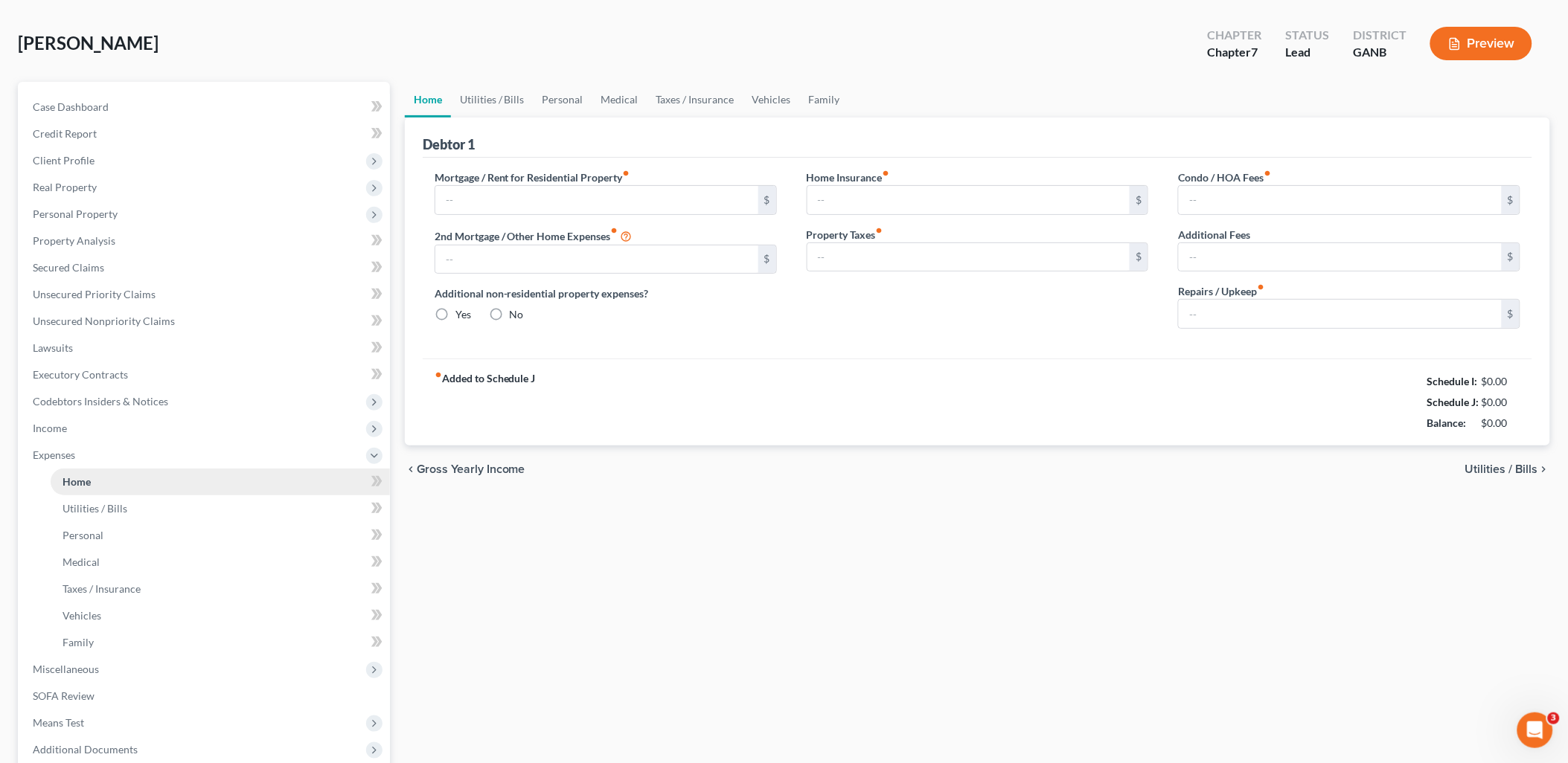
type input "49.50"
type input "0.00"
type input "175.00"
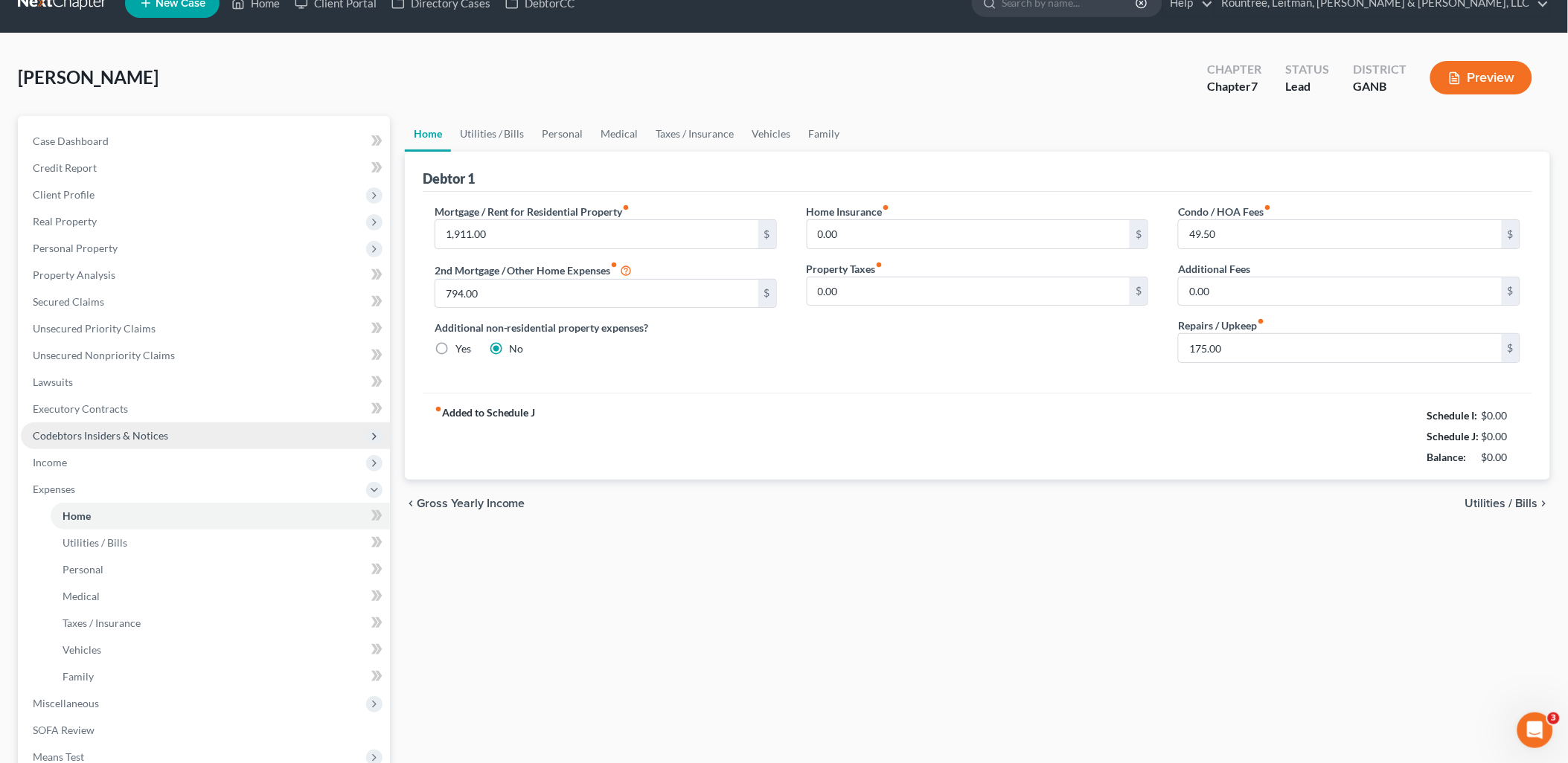
scroll to position [0, 0]
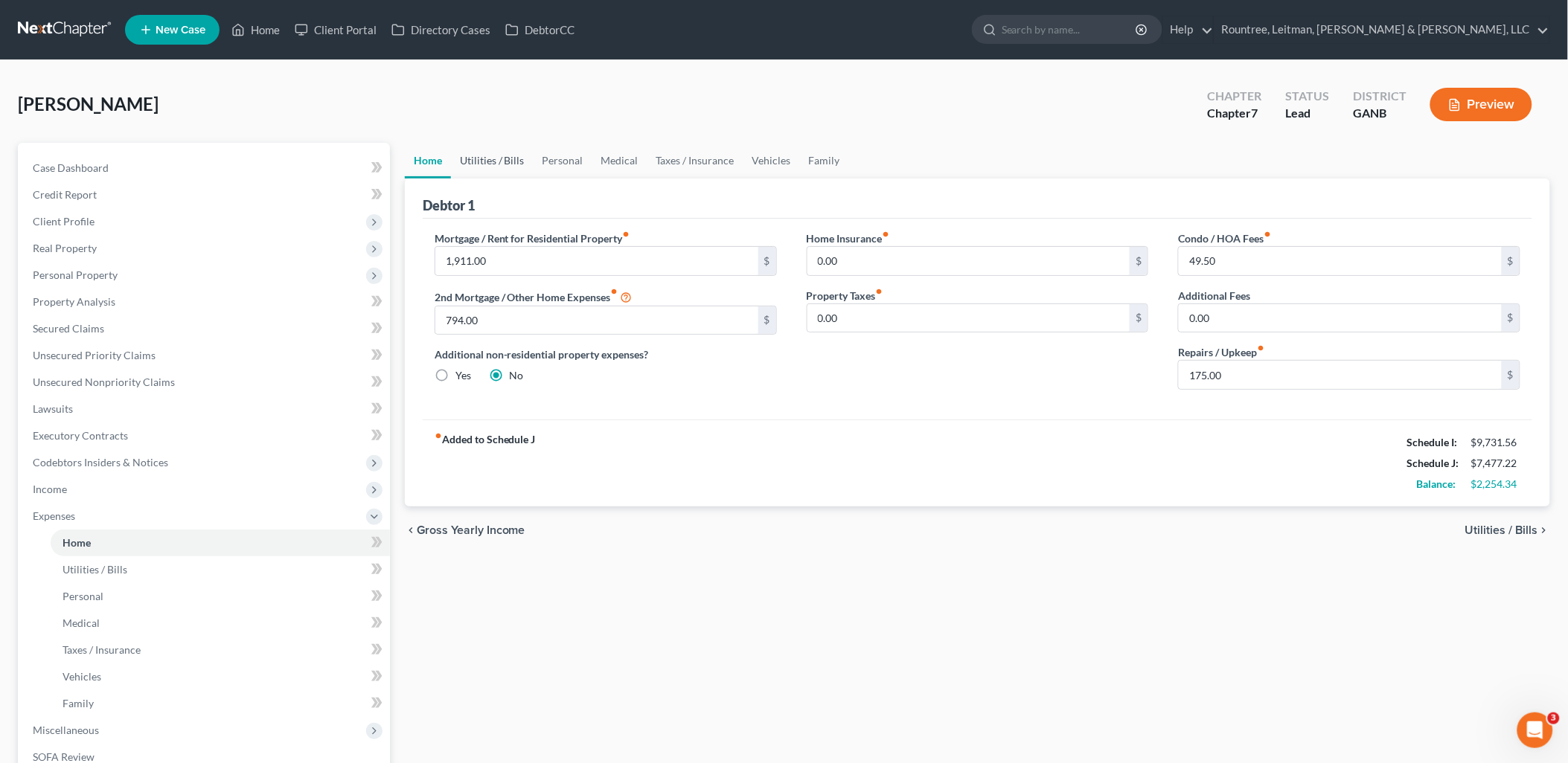
click at [494, 155] on link "Utilities / Bills" at bounding box center [492, 160] width 82 height 36
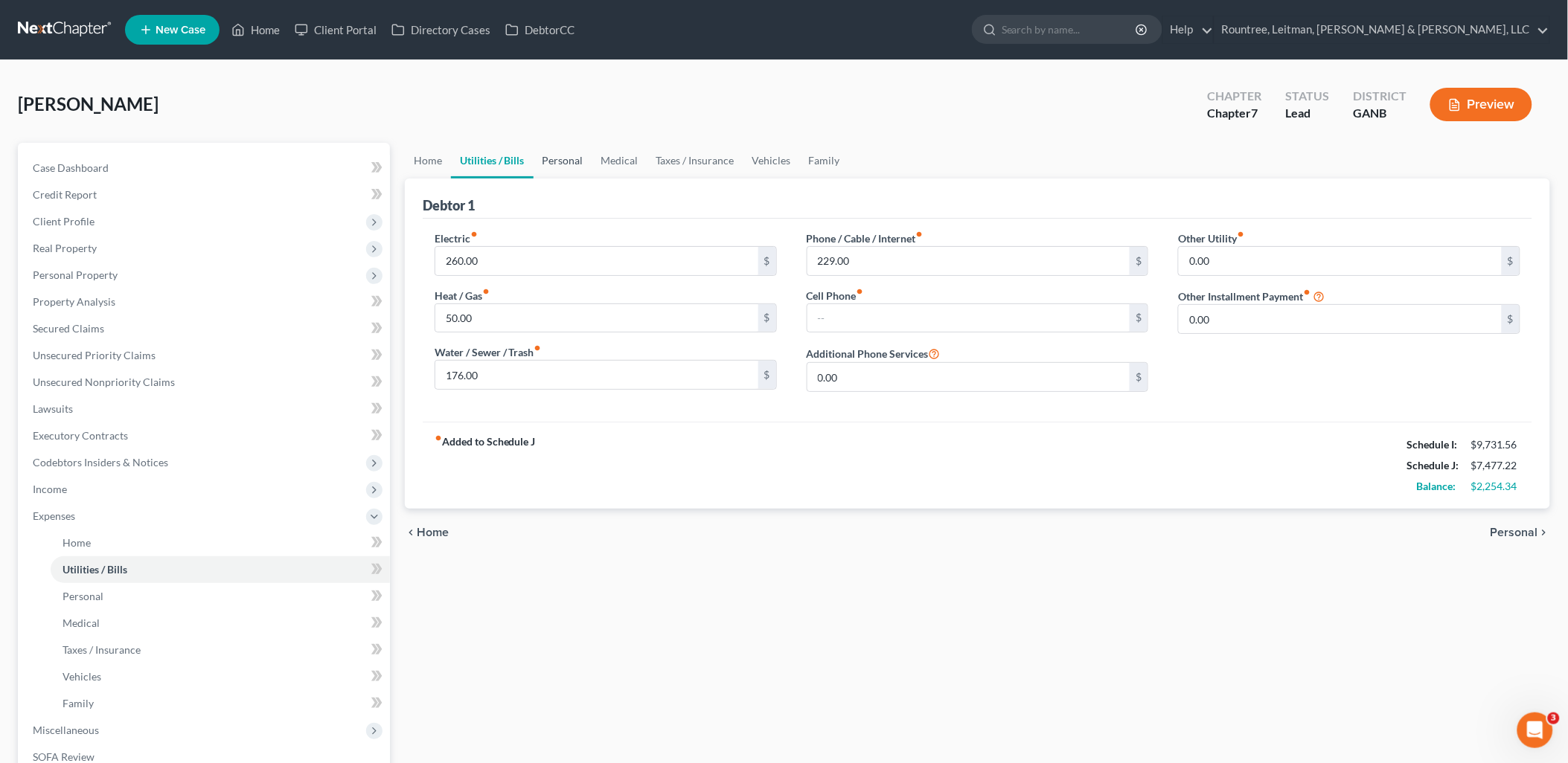
click at [569, 157] on link "Personal" at bounding box center [562, 160] width 59 height 36
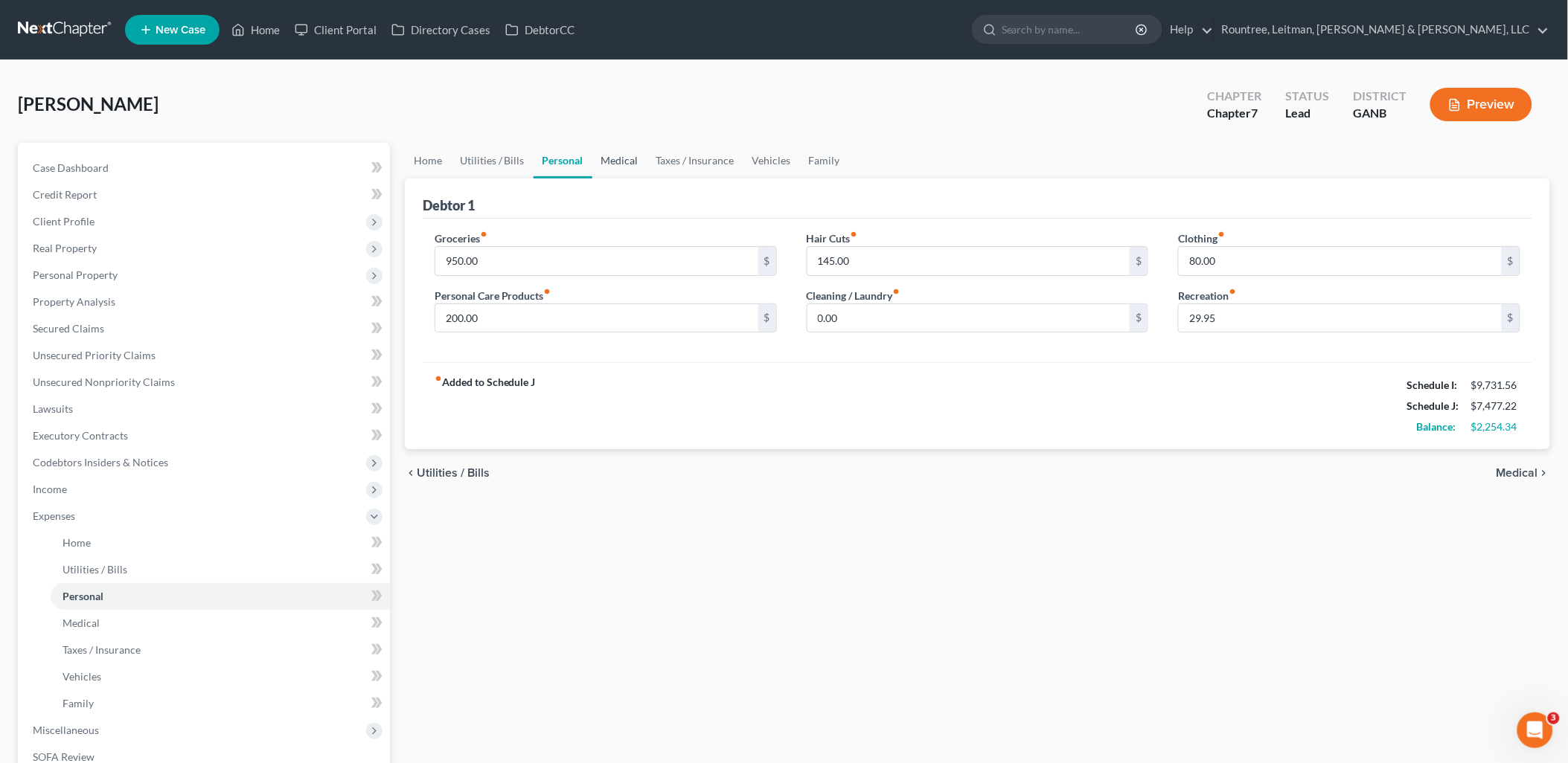
click at [625, 157] on link "Medical" at bounding box center [620, 160] width 55 height 36
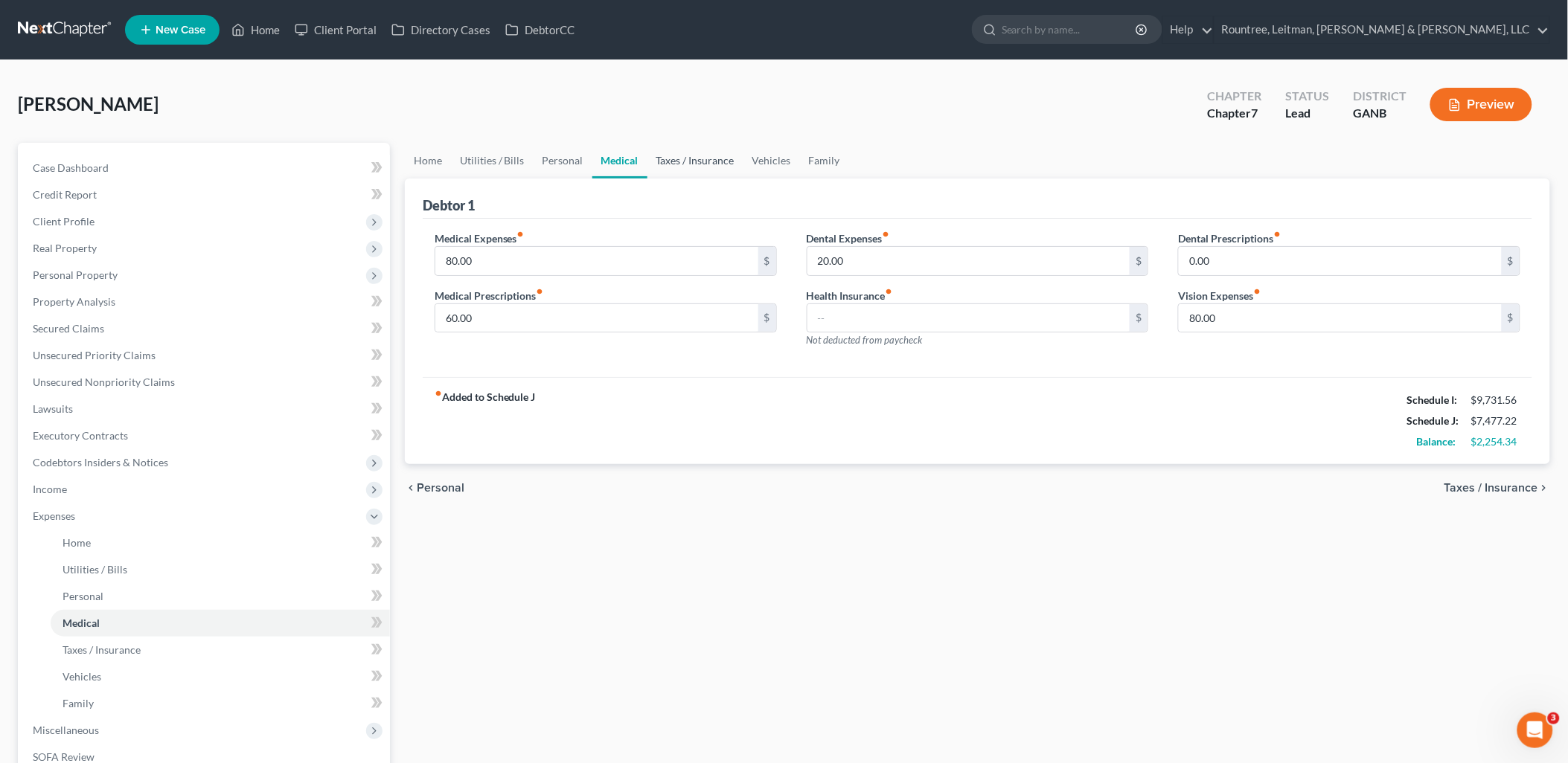
click at [702, 166] on link "Taxes / Insurance" at bounding box center [695, 160] width 96 height 36
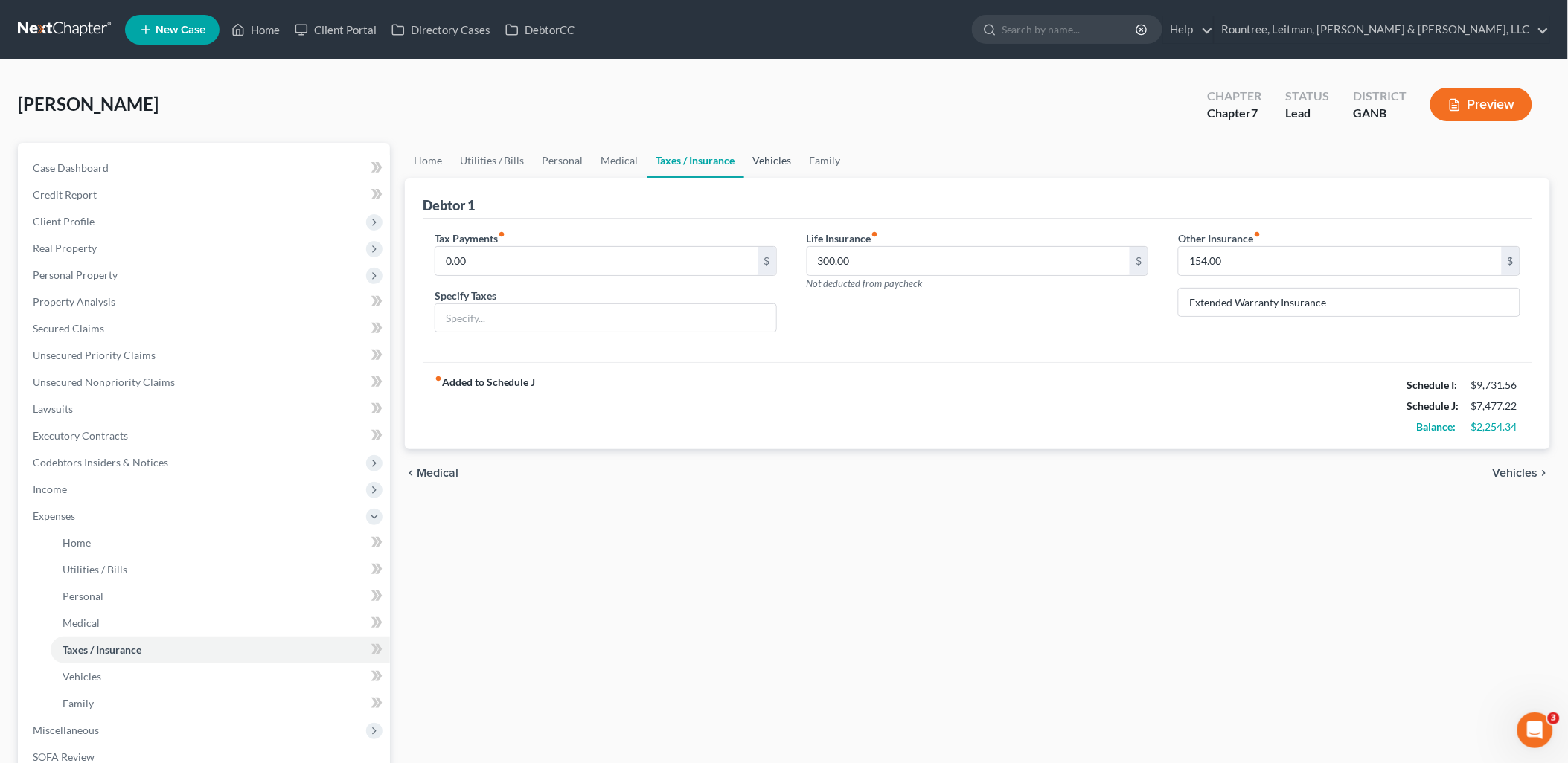
click at [774, 154] on link "Vehicles" at bounding box center [772, 160] width 57 height 36
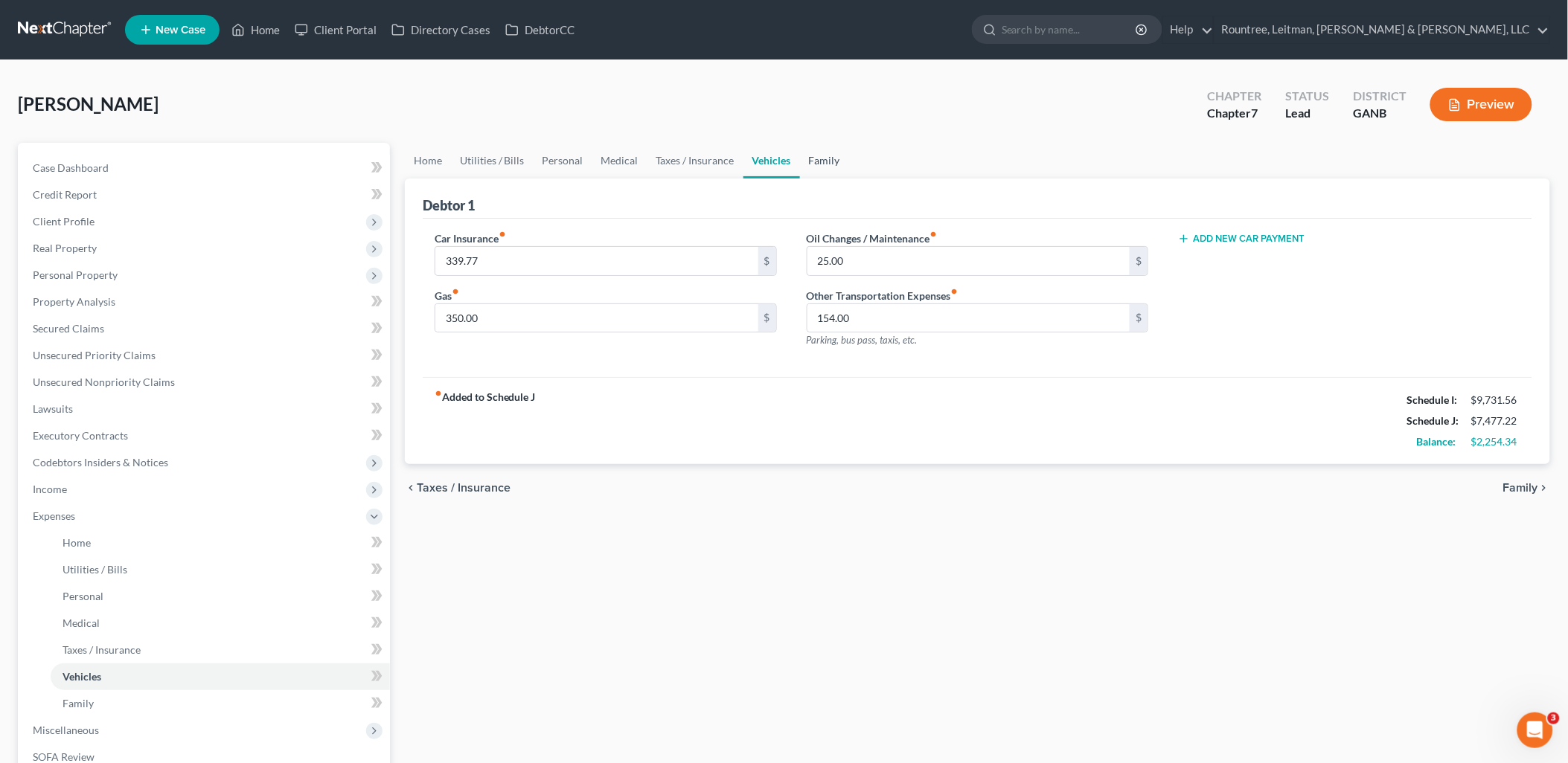
click at [822, 164] on link "Family" at bounding box center [824, 160] width 49 height 36
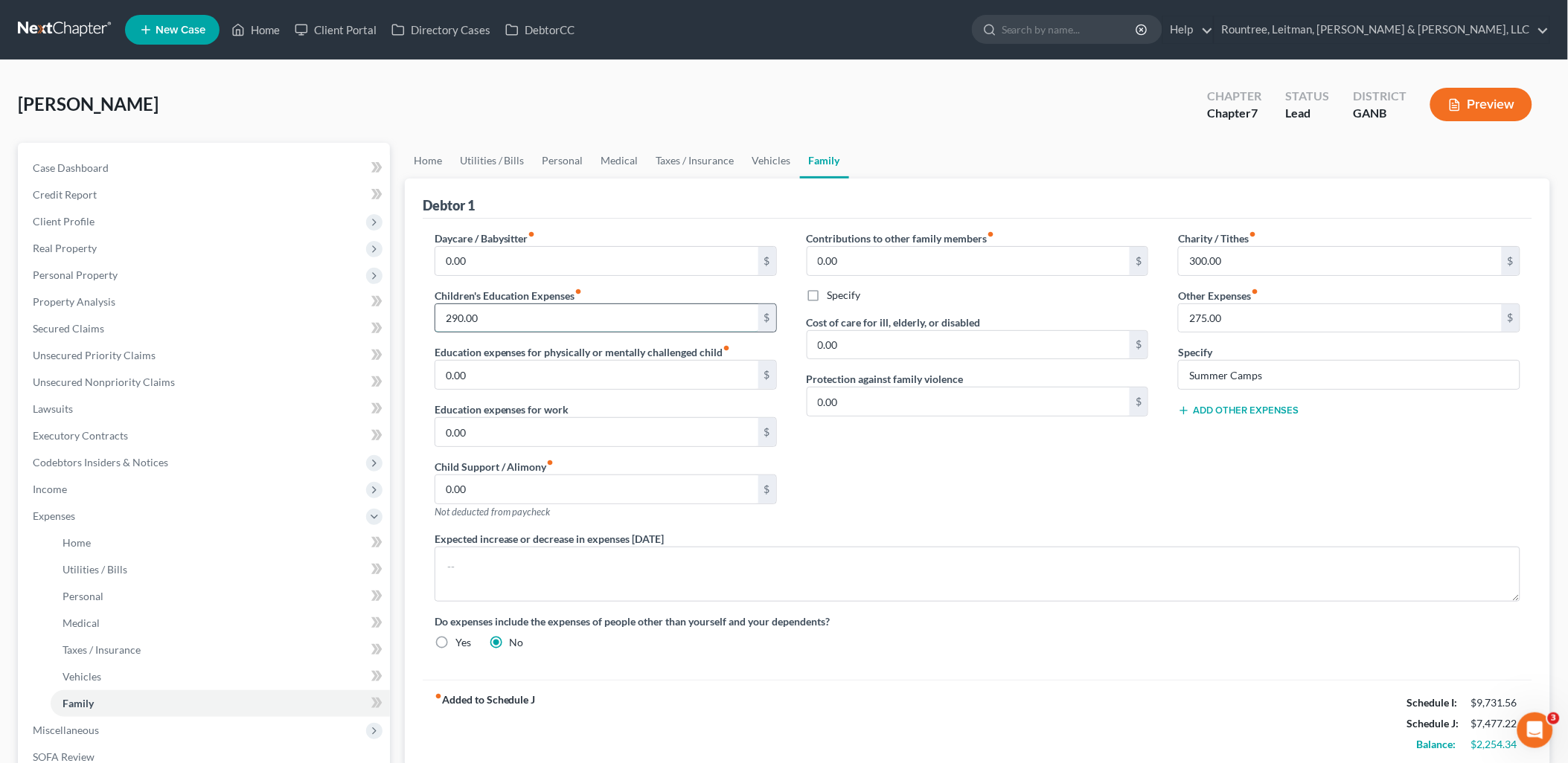
click at [579, 310] on input "290.00" at bounding box center [597, 318] width 323 height 28
type input "210"
click at [1163, 488] on div "Charity / Tithes fiber_manual_record 300.00 $ Other Expenses fiber_manual_recor…" at bounding box center [1349, 381] width 372 height 301
click at [573, 163] on link "Personal" at bounding box center [562, 160] width 59 height 36
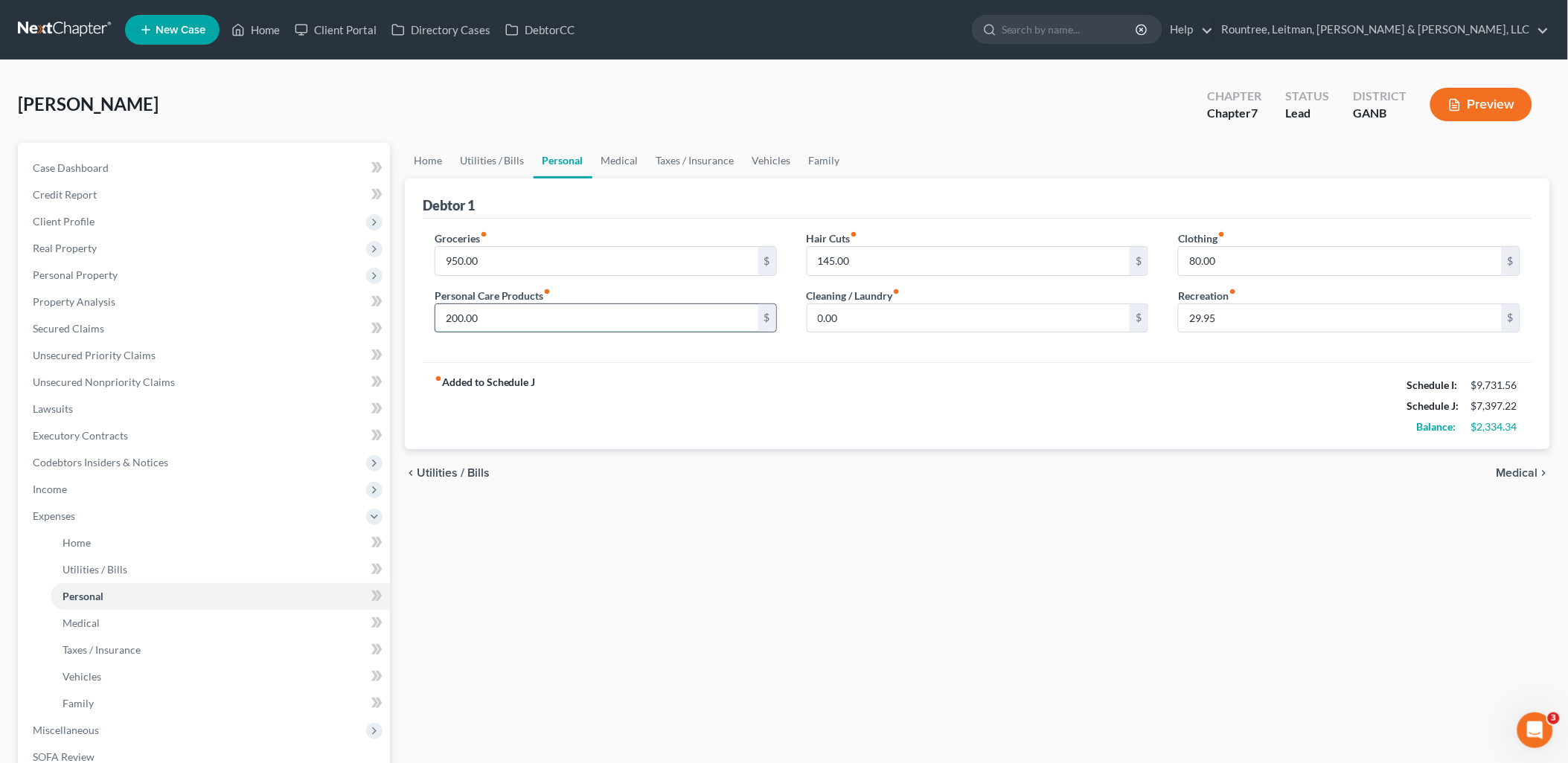
click at [575, 324] on input "200.00" at bounding box center [597, 318] width 323 height 28
type input "250"
click at [767, 411] on div "fiber_manual_record Added to Schedule J Schedule I: $9,731.56 Schedule J: $7,44…" at bounding box center [977, 406] width 1110 height 87
click at [498, 167] on link "Utilities / Bills" at bounding box center [492, 160] width 82 height 36
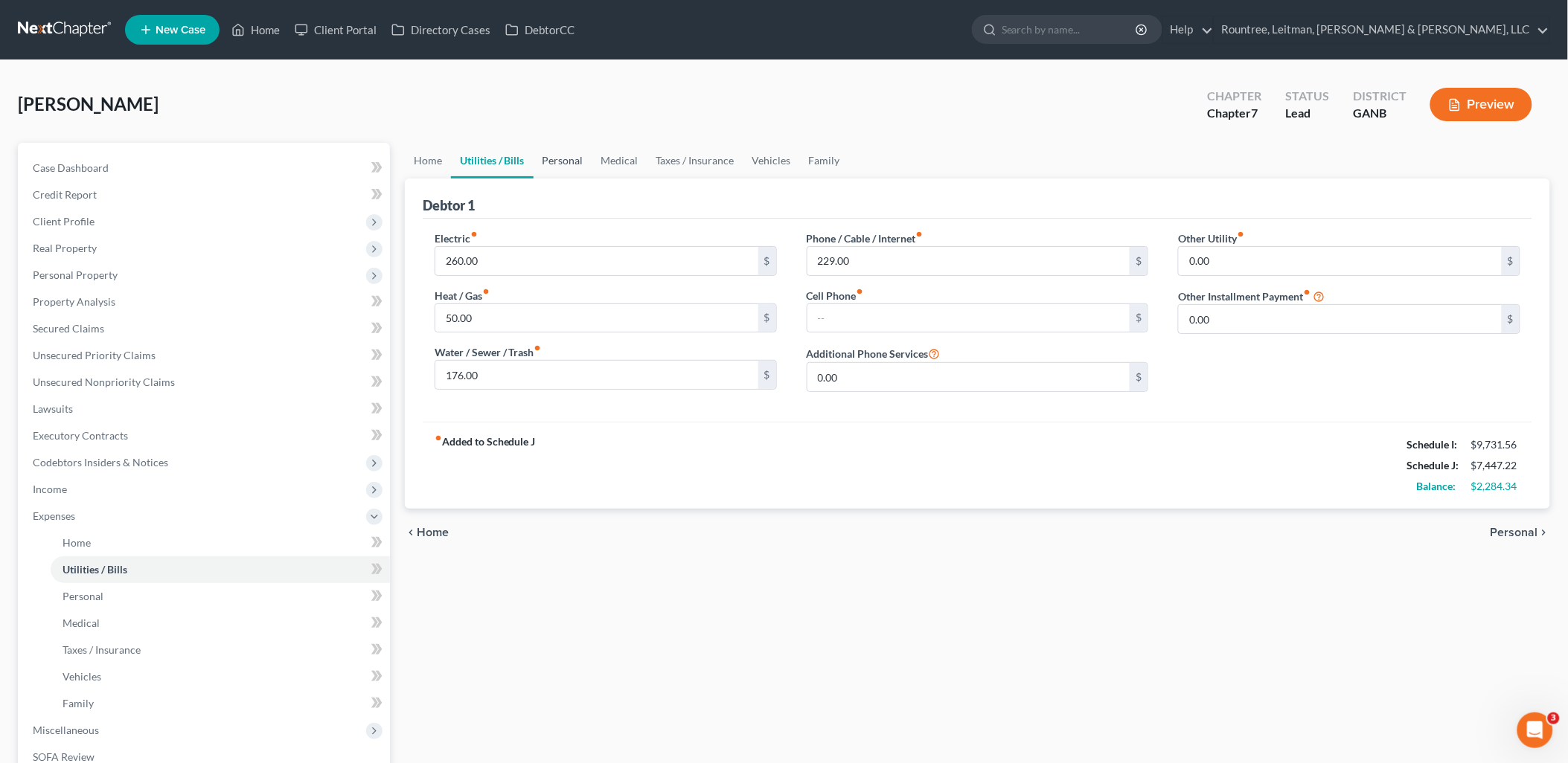
click at [557, 158] on link "Personal" at bounding box center [562, 160] width 59 height 36
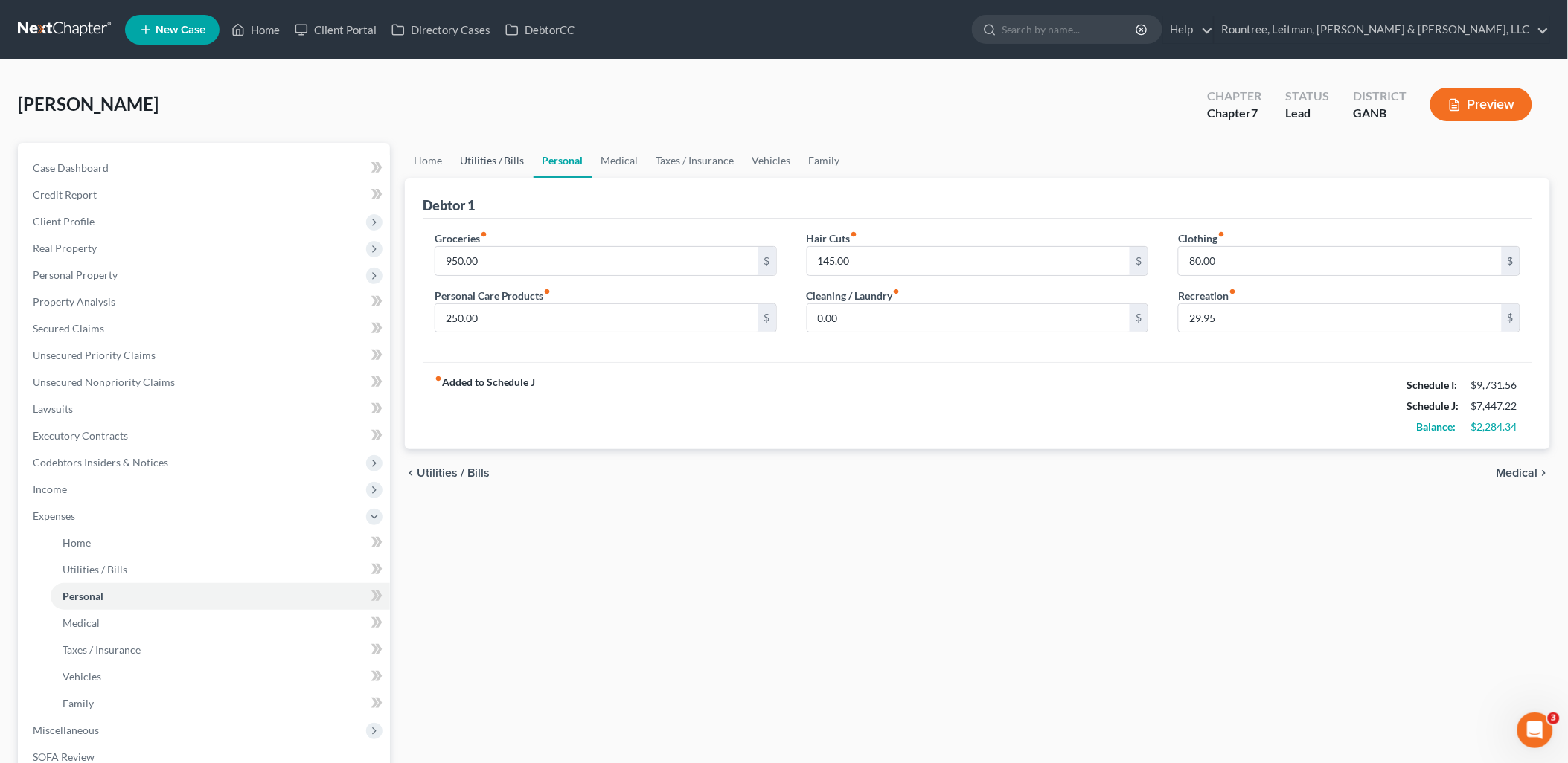
click at [472, 161] on link "Utilities / Bills" at bounding box center [492, 160] width 82 height 36
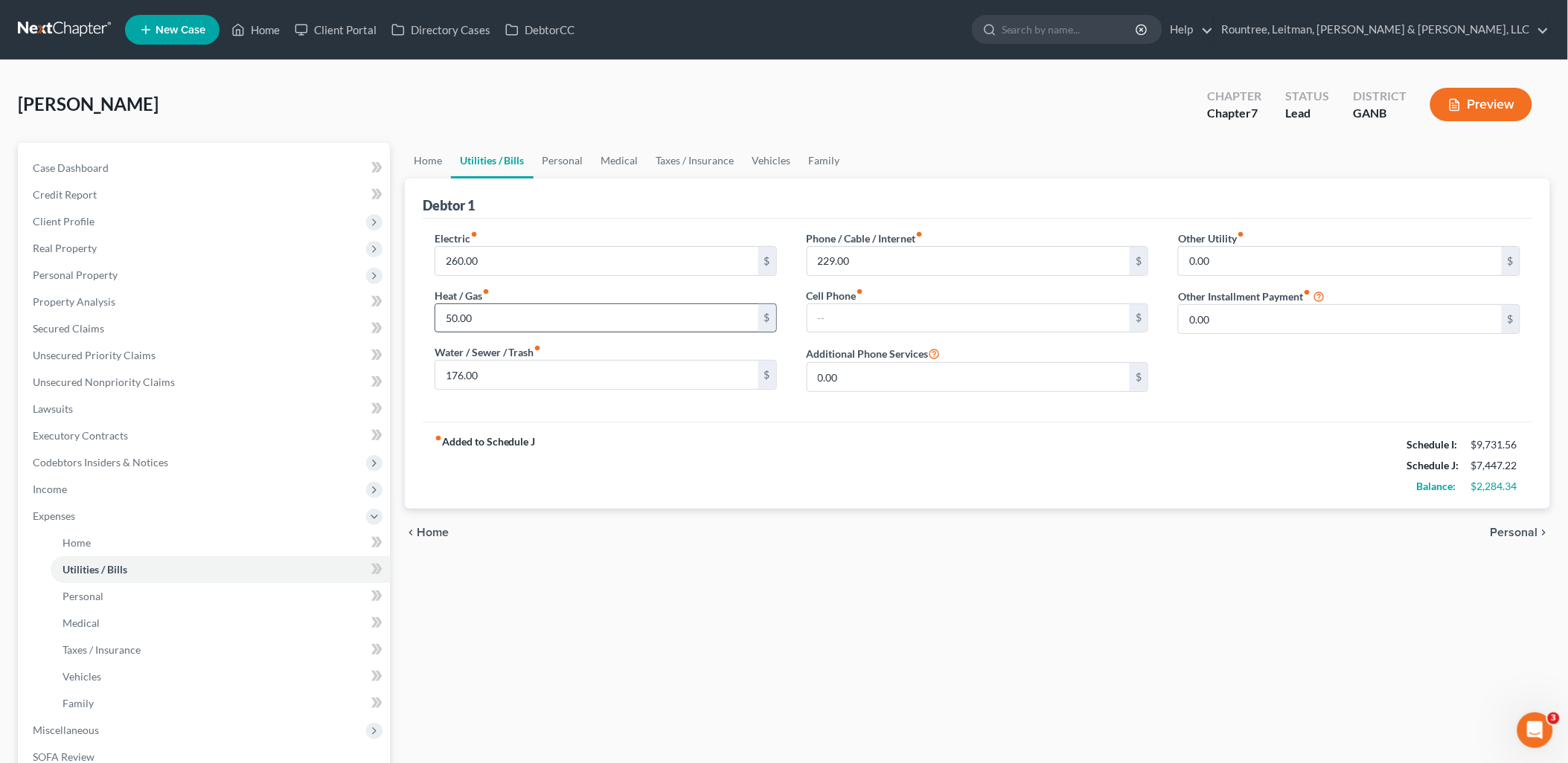
click at [529, 318] on input "50.00" at bounding box center [597, 318] width 323 height 28
type input "60"
click at [691, 474] on div "fiber_manual_record Added to Schedule J Schedule I: $9,731.56 Schedule J: $7,45…" at bounding box center [977, 465] width 1110 height 87
click at [867, 262] on input "229.00" at bounding box center [969, 262] width 323 height 28
type input "300"
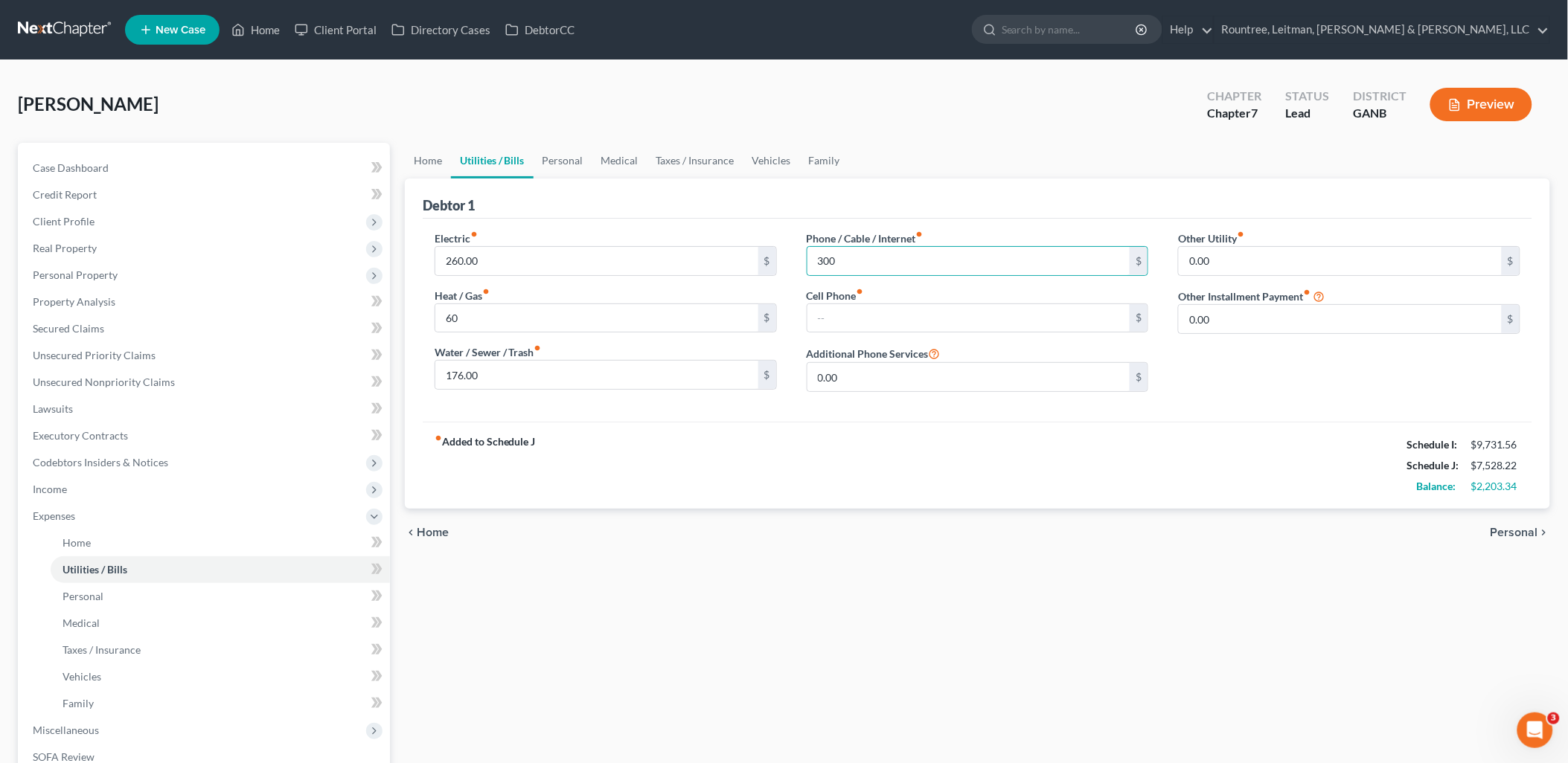
click at [898, 456] on div "fiber_manual_record Added to Schedule J Schedule I: $9,731.56 Schedule J: $7,52…" at bounding box center [977, 465] width 1110 height 87
click at [547, 157] on link "Personal" at bounding box center [562, 160] width 59 height 36
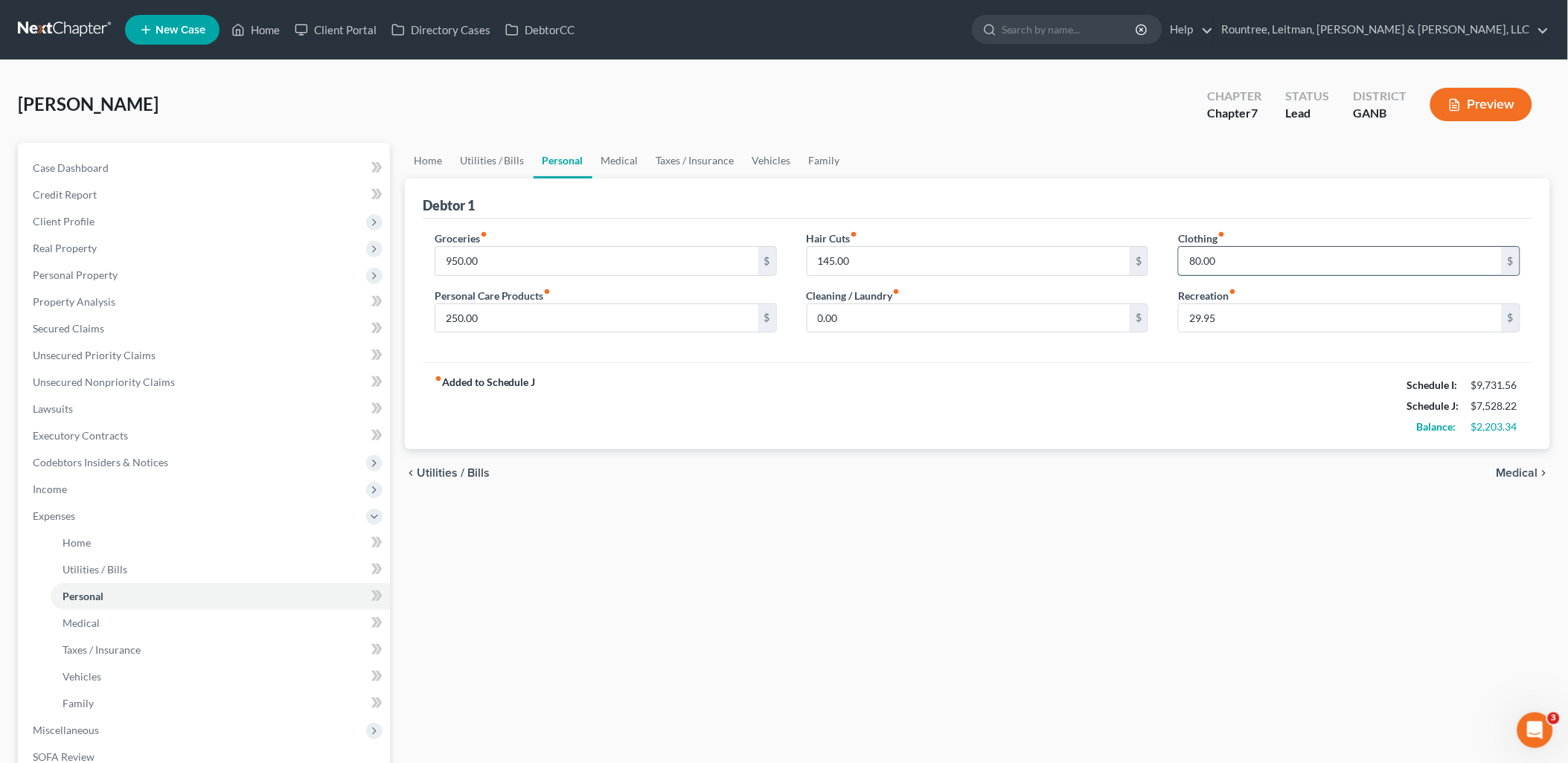
click at [1249, 254] on input "80.00" at bounding box center [1341, 262] width 323 height 28
type input "180"
click at [934, 487] on div "chevron_left Utilities / Bills Medical chevron_right" at bounding box center [977, 472] width 1146 height 47
click at [775, 157] on link "Vehicles" at bounding box center [772, 160] width 57 height 36
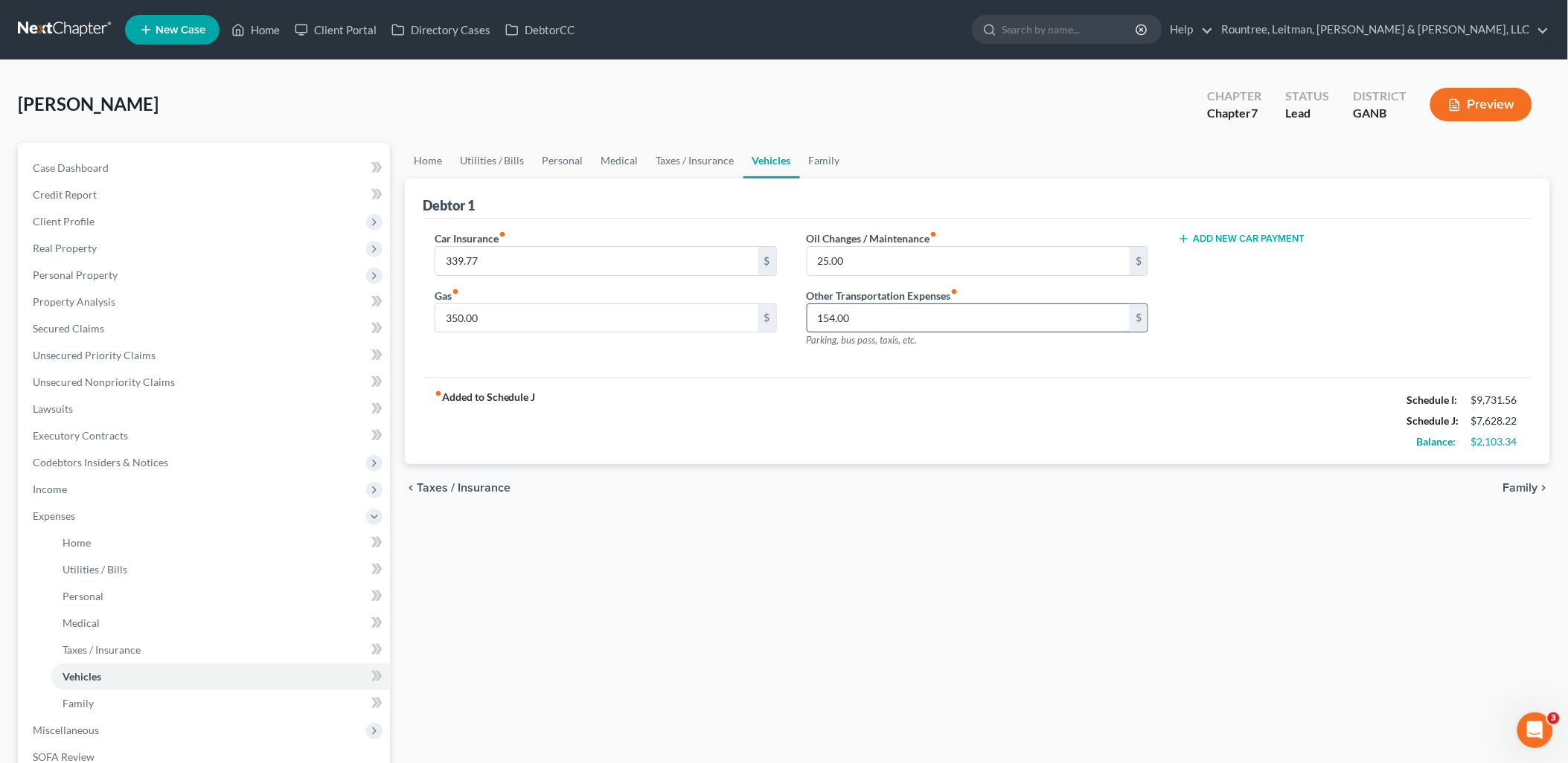
click at [909, 322] on input "154.00" at bounding box center [969, 318] width 323 height 28
type input "250"
click at [899, 414] on div "fiber_manual_record Added to Schedule J Schedule I: $9,731.56 Schedule J: $7,72…" at bounding box center [977, 421] width 1110 height 87
click at [660, 160] on link "Taxes / Insurance" at bounding box center [695, 160] width 96 height 36
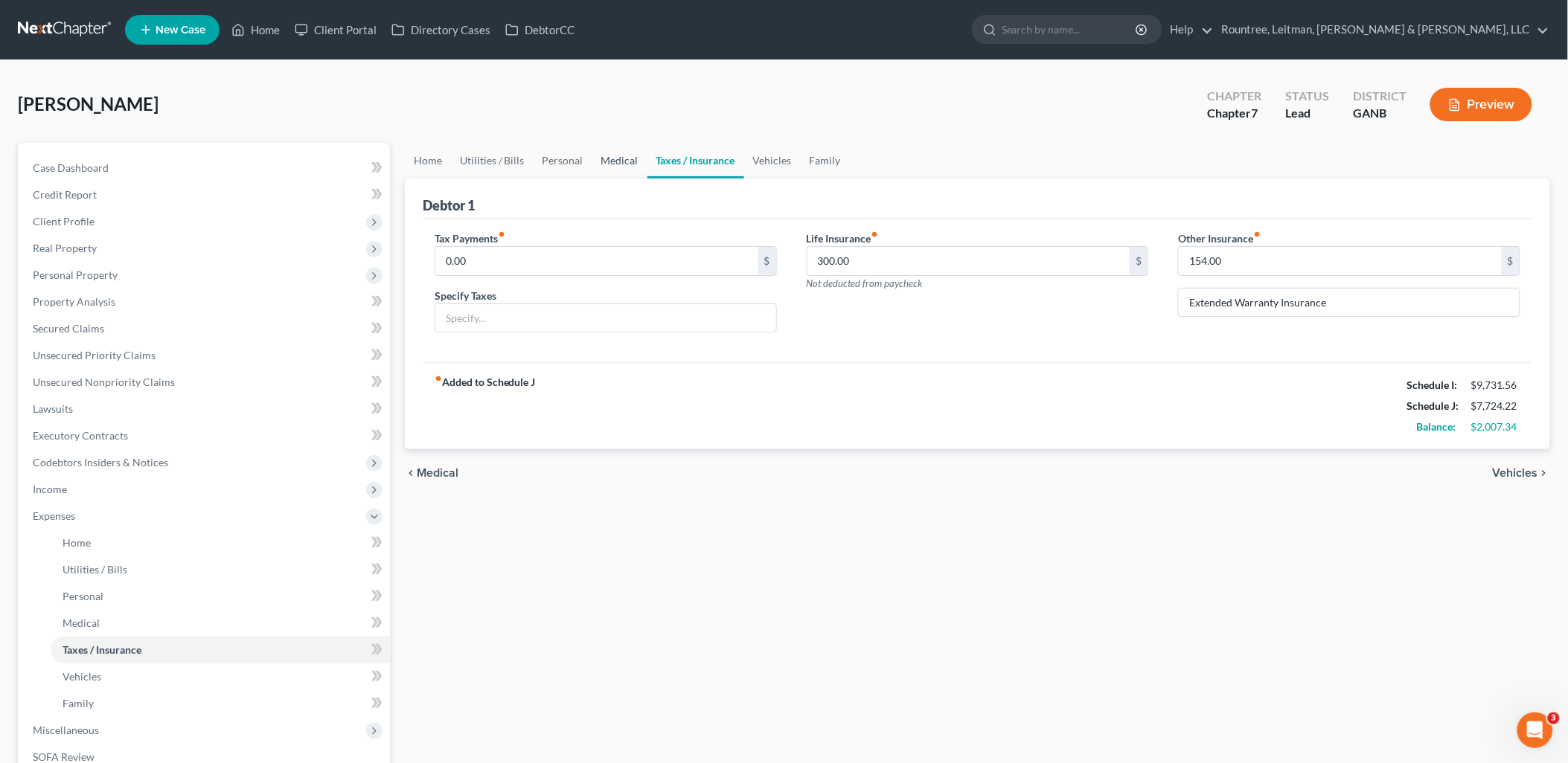
click at [602, 155] on link "Medical" at bounding box center [620, 160] width 55 height 36
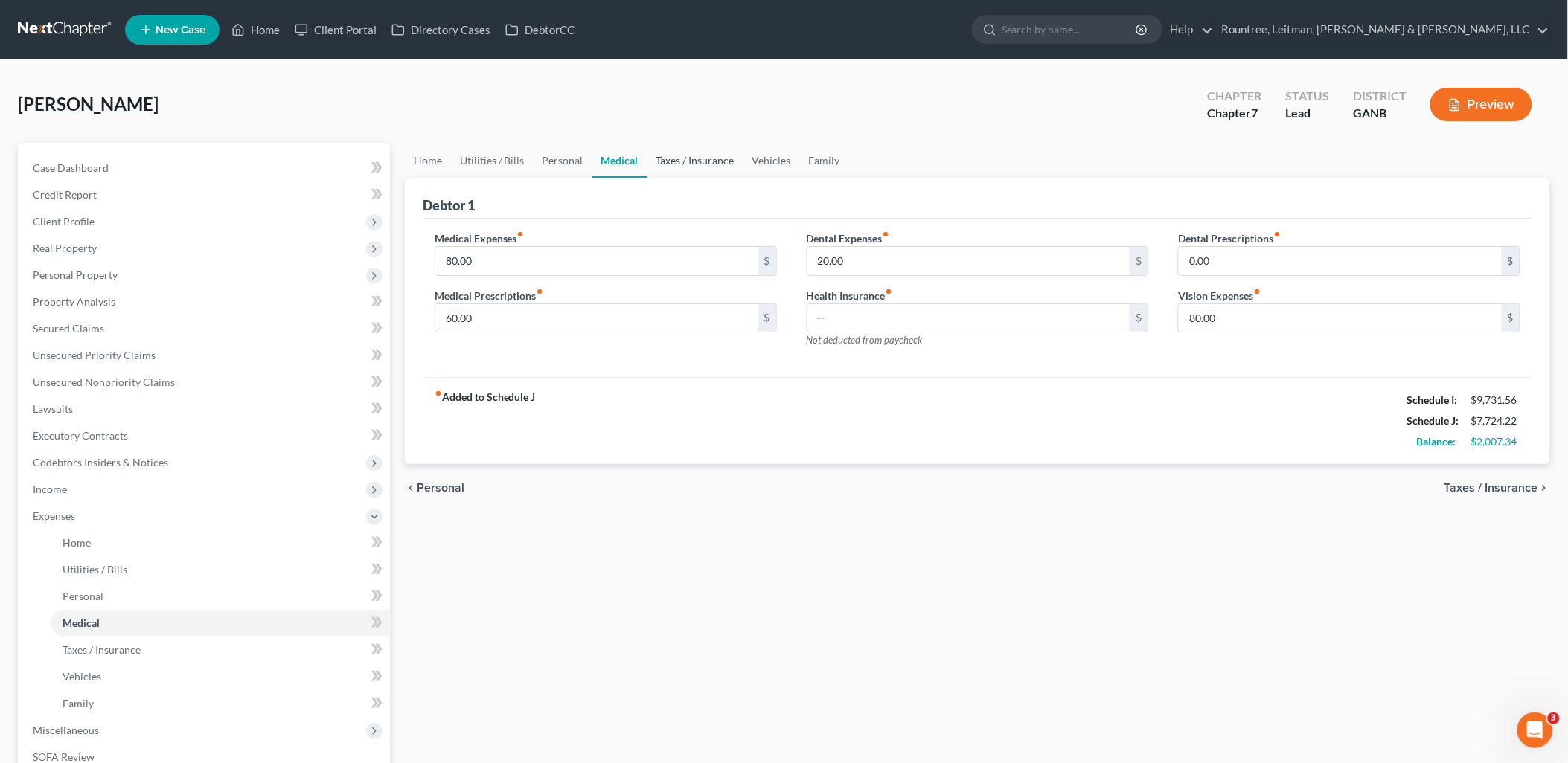
click at [681, 155] on link "Taxes / Insurance" at bounding box center [695, 160] width 96 height 36
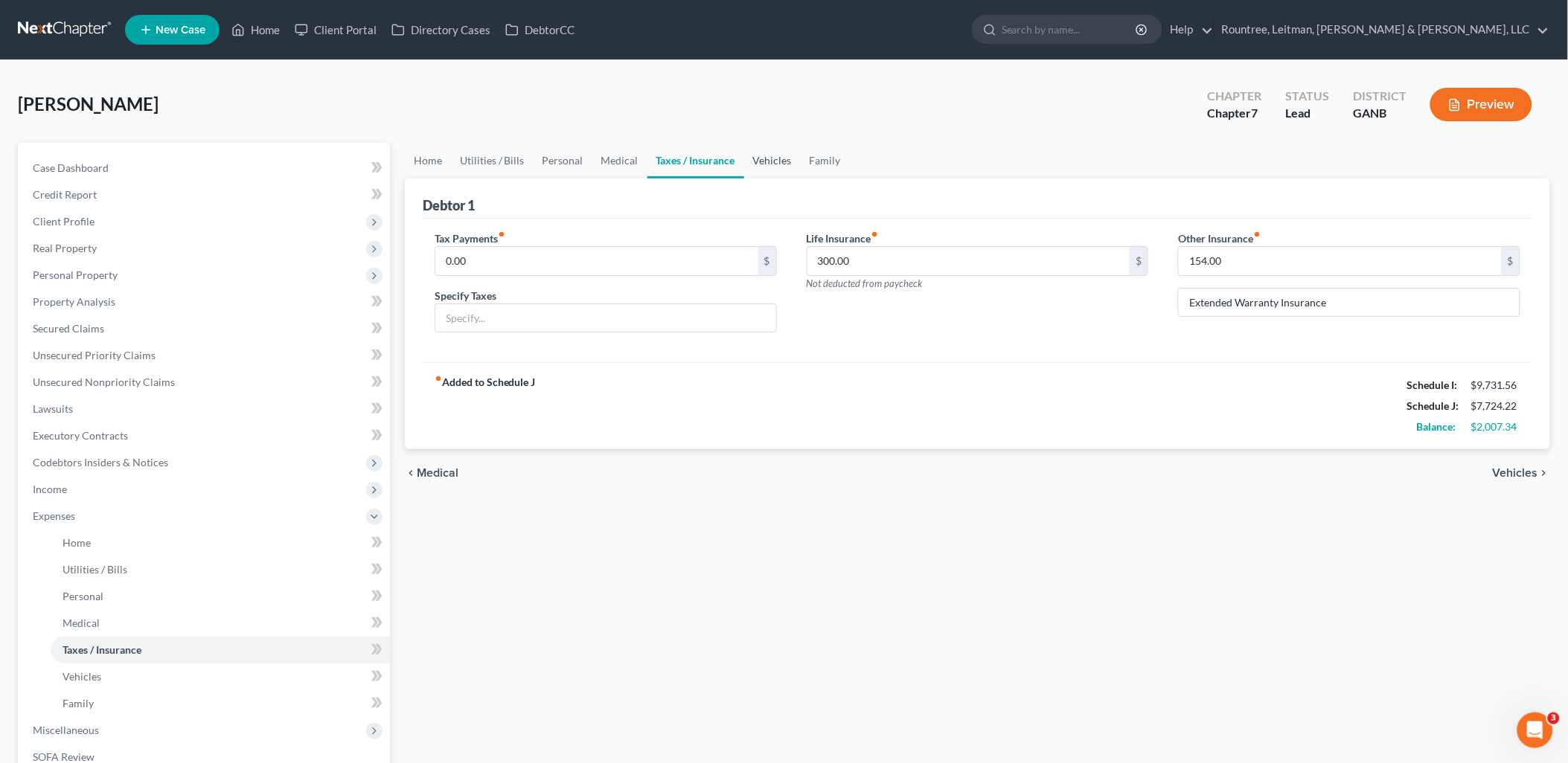
click at [744, 157] on link "Vehicles" at bounding box center [772, 160] width 57 height 36
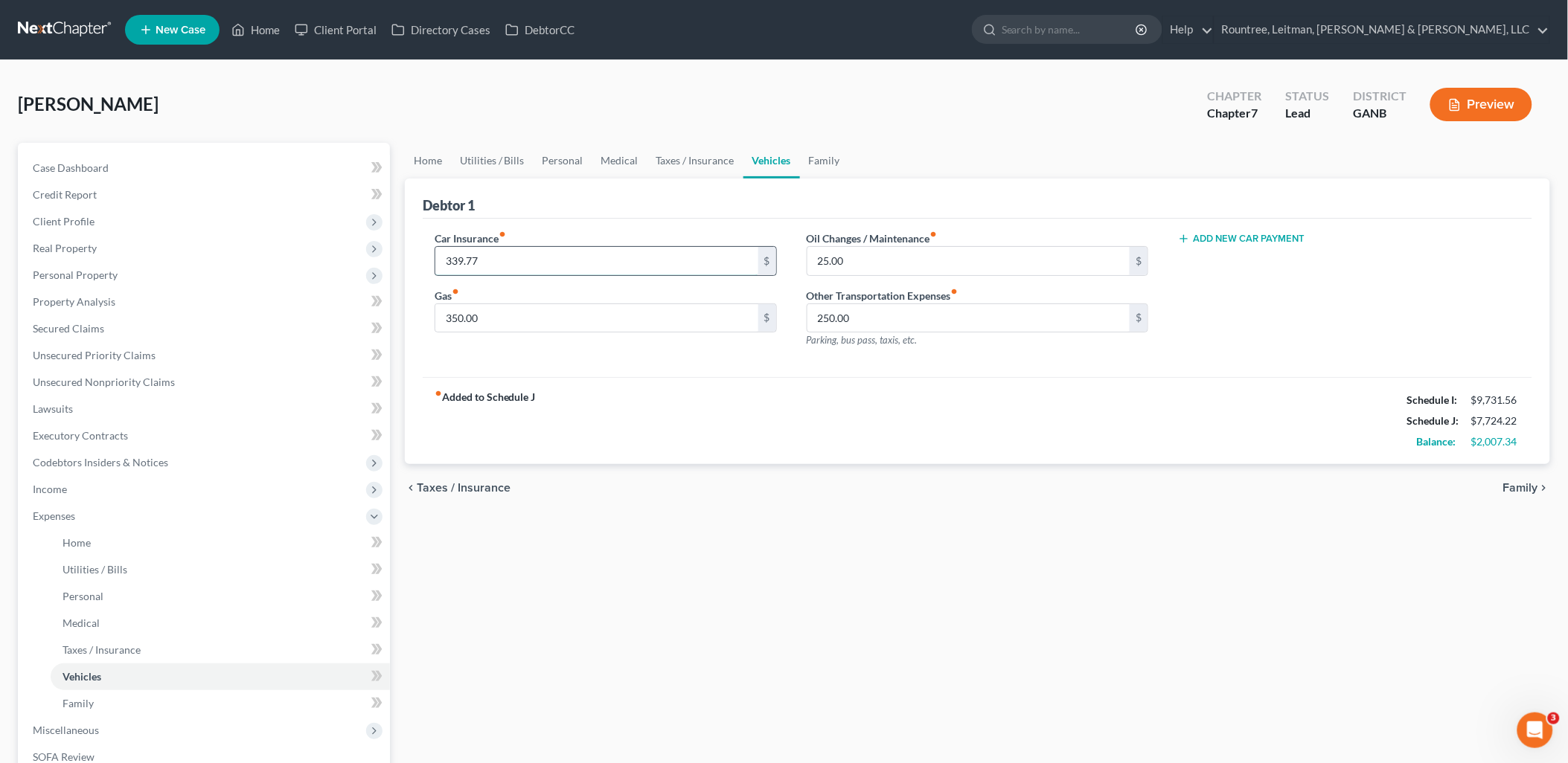
click at [533, 261] on input "339.77" at bounding box center [597, 262] width 323 height 28
type input "360"
click at [813, 428] on div "fiber_manual_record Added to Schedule J Schedule I: $9,731.56 Schedule J: $7,74…" at bounding box center [977, 421] width 1110 height 87
click at [817, 159] on link "Family" at bounding box center [824, 160] width 49 height 36
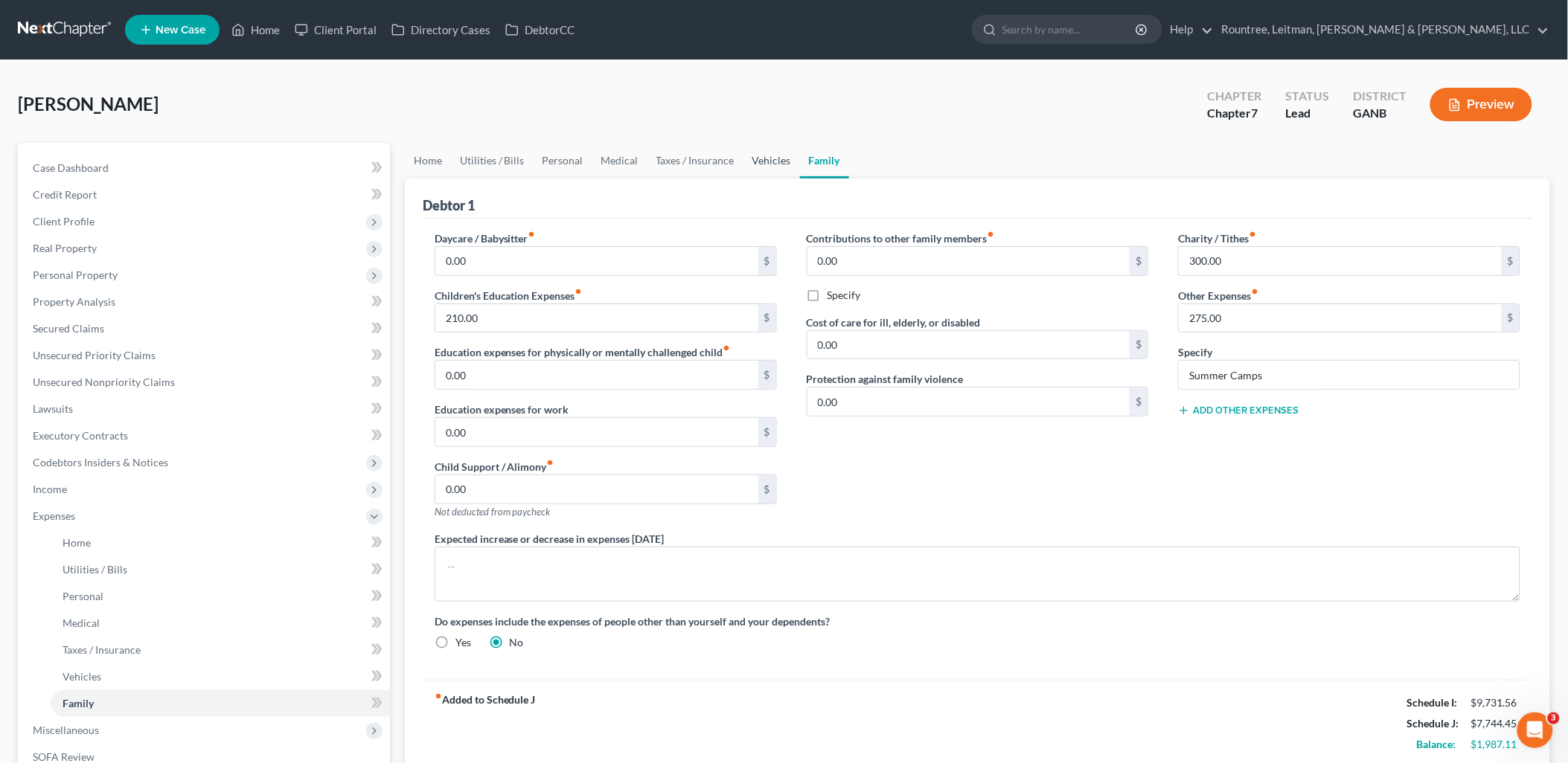
click at [777, 158] on link "Vehicles" at bounding box center [772, 160] width 57 height 36
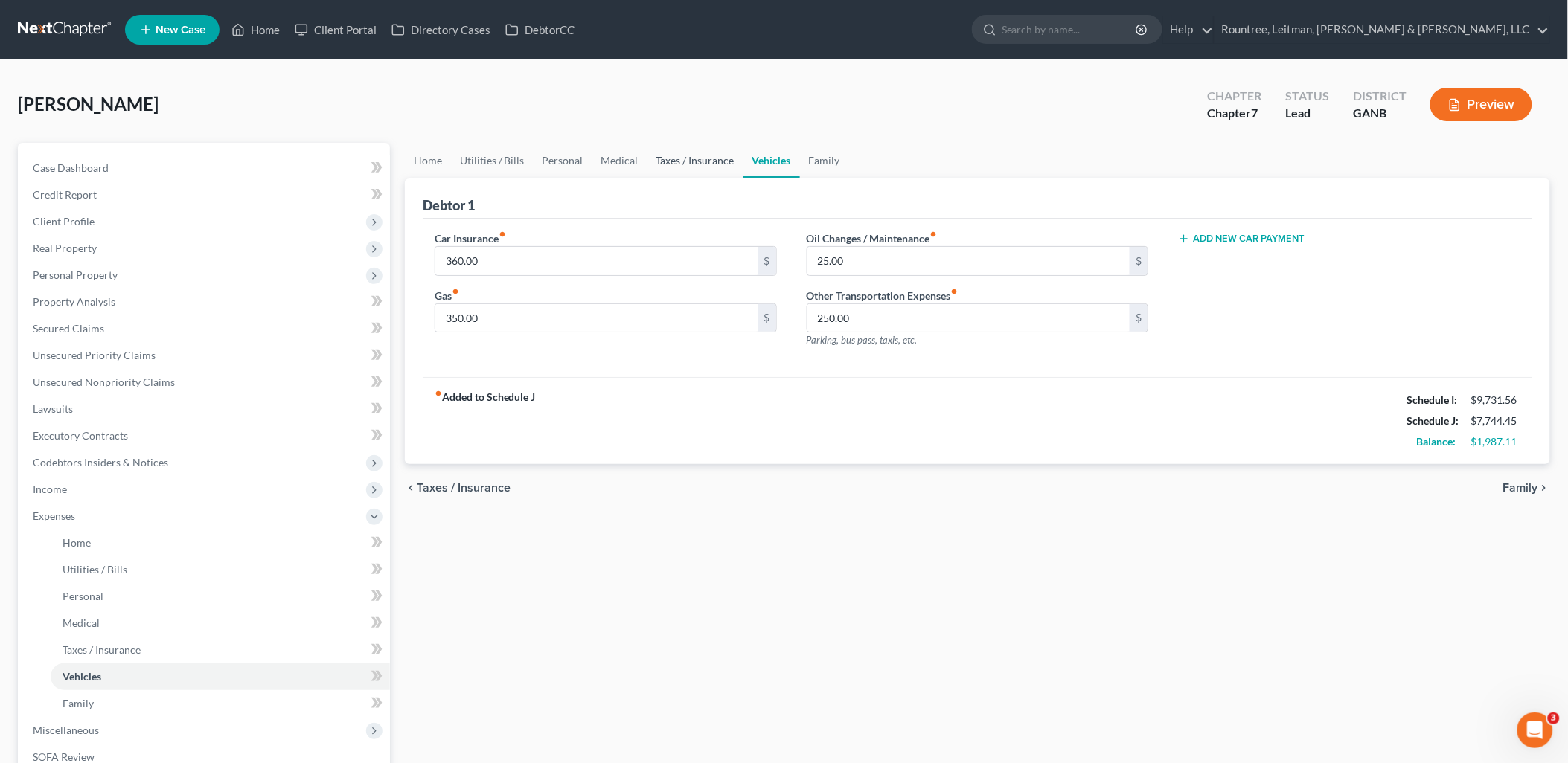
click at [711, 159] on link "Taxes / Insurance" at bounding box center [695, 160] width 96 height 36
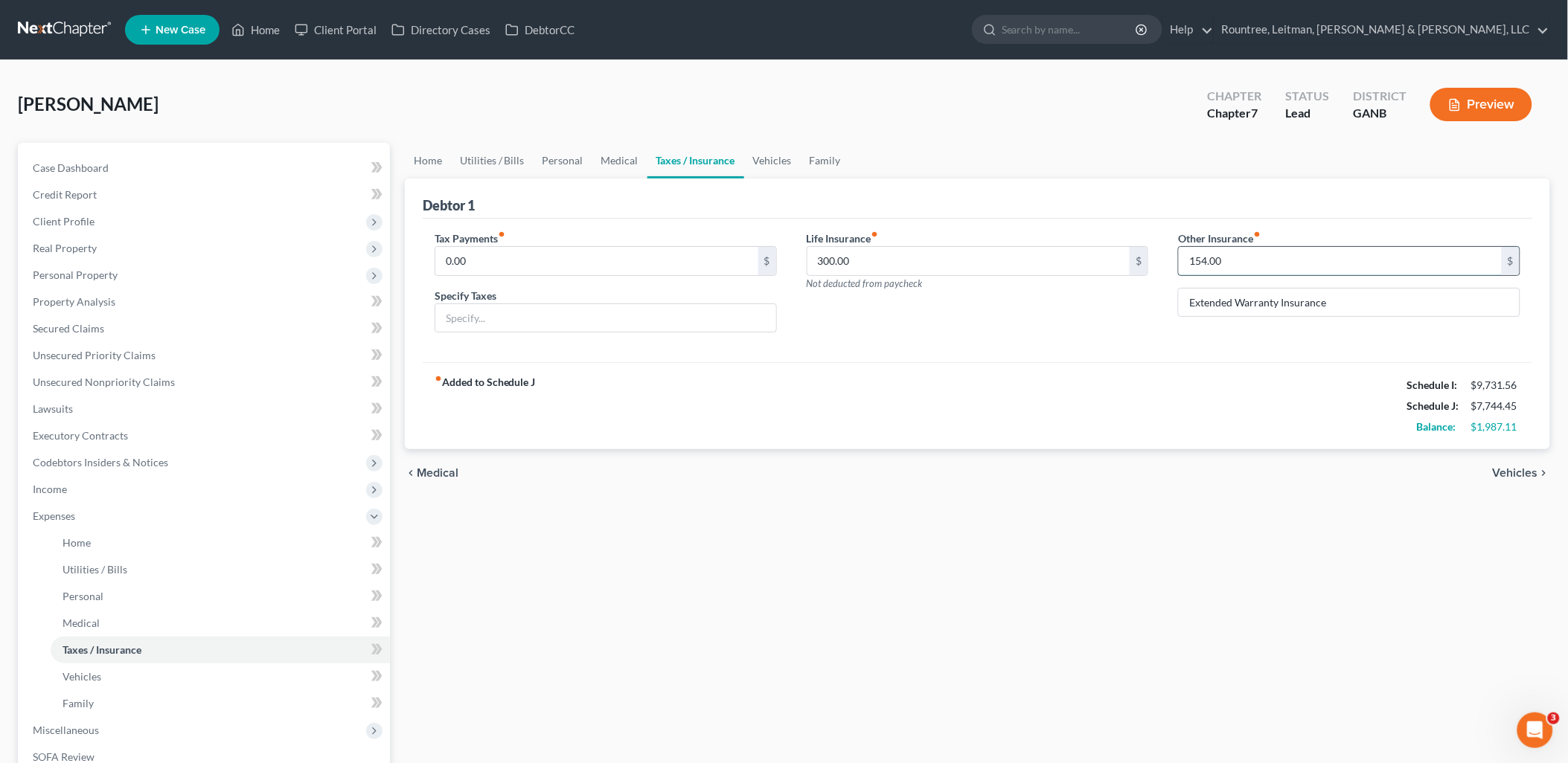
click at [1297, 263] on input "154.00" at bounding box center [1341, 262] width 323 height 28
type input "155"
click at [968, 562] on div "Home Utilities / Bills Personal Medical Taxes / Insurance Vehicles Family Debto…" at bounding box center [977, 531] width 1160 height 779
click at [407, 142] on link "Home" at bounding box center [427, 160] width 46 height 36
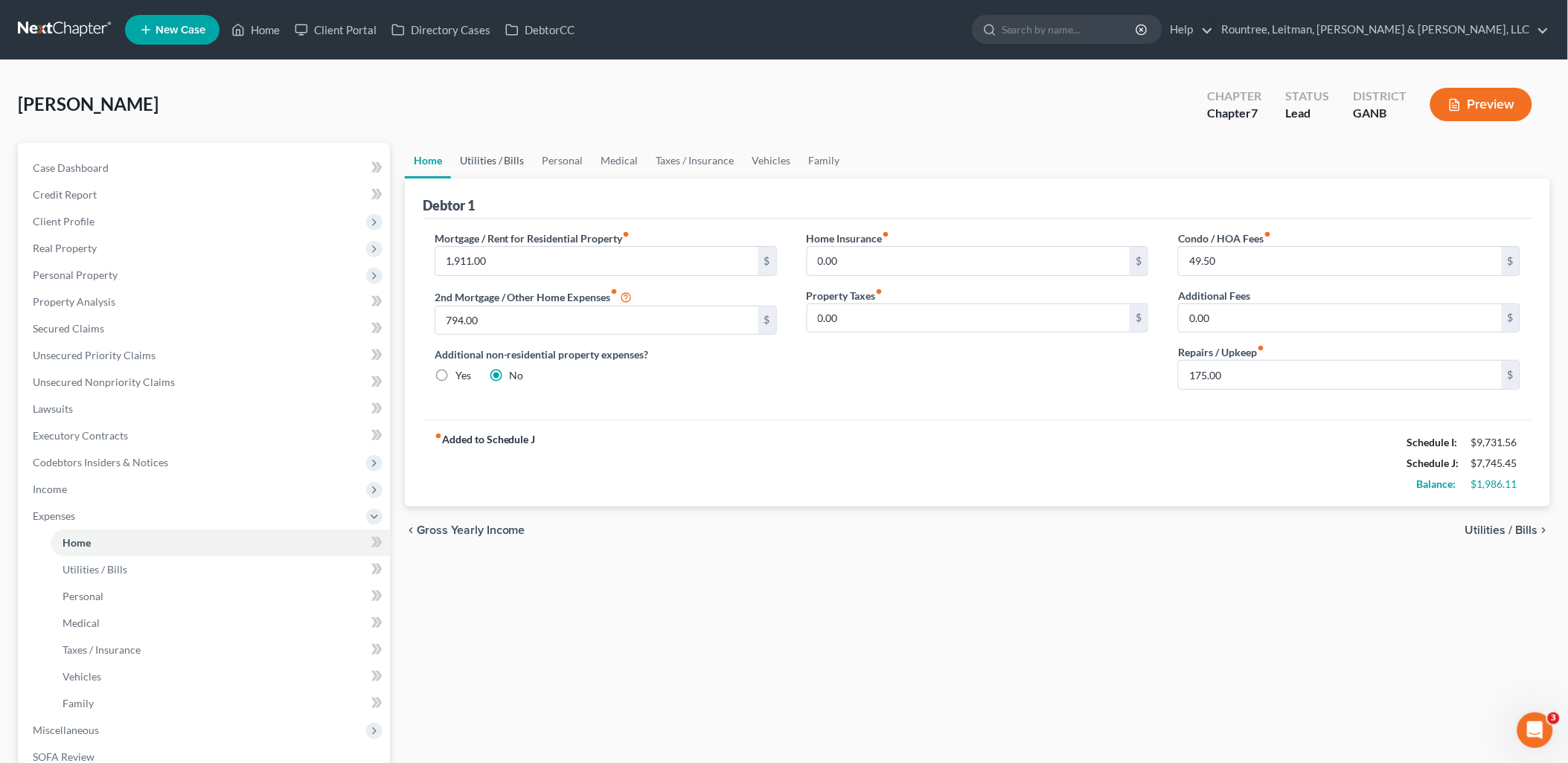
click at [500, 160] on link "Utilities / Bills" at bounding box center [492, 160] width 82 height 36
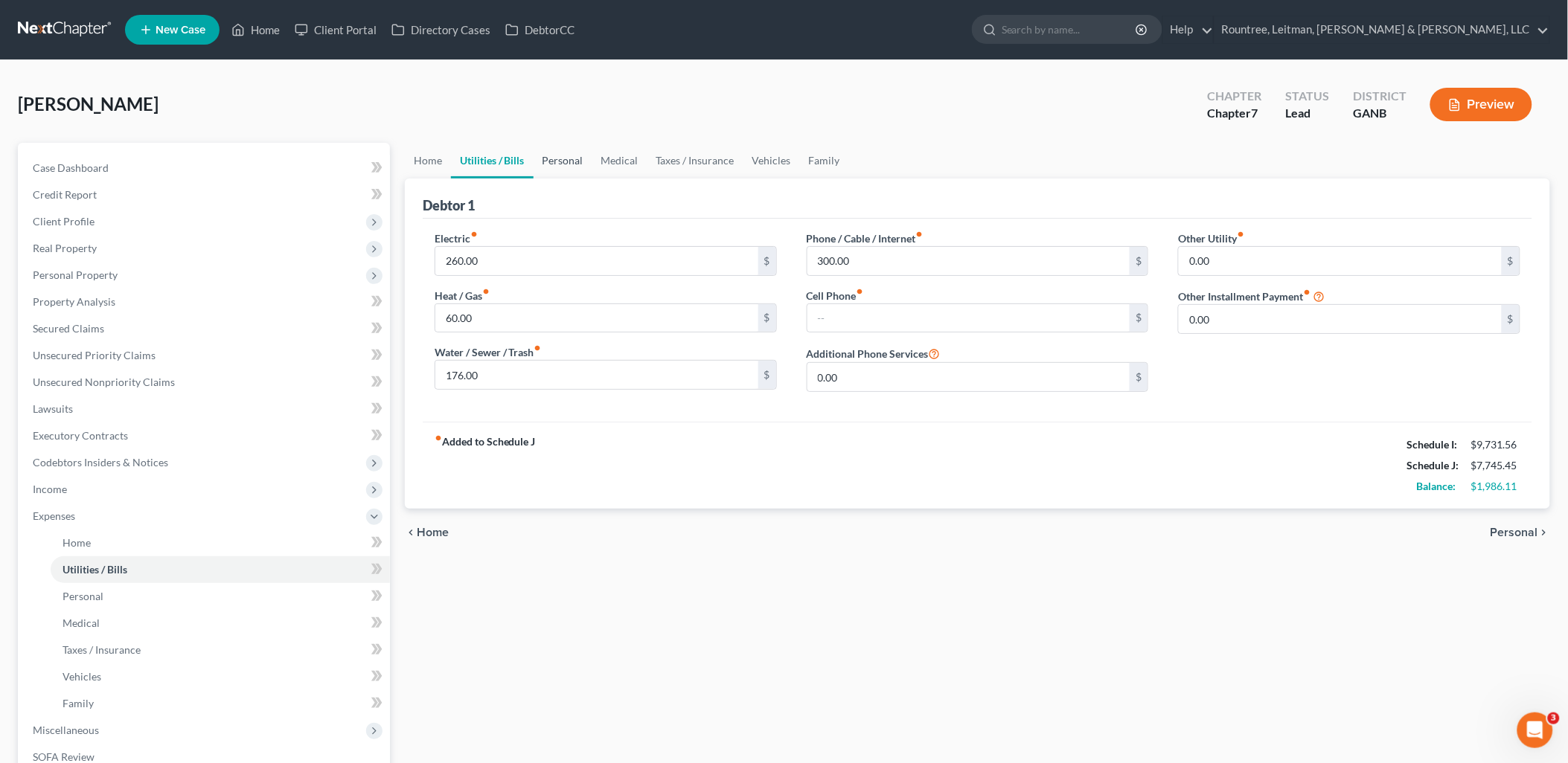
click at [561, 159] on link "Personal" at bounding box center [562, 160] width 59 height 36
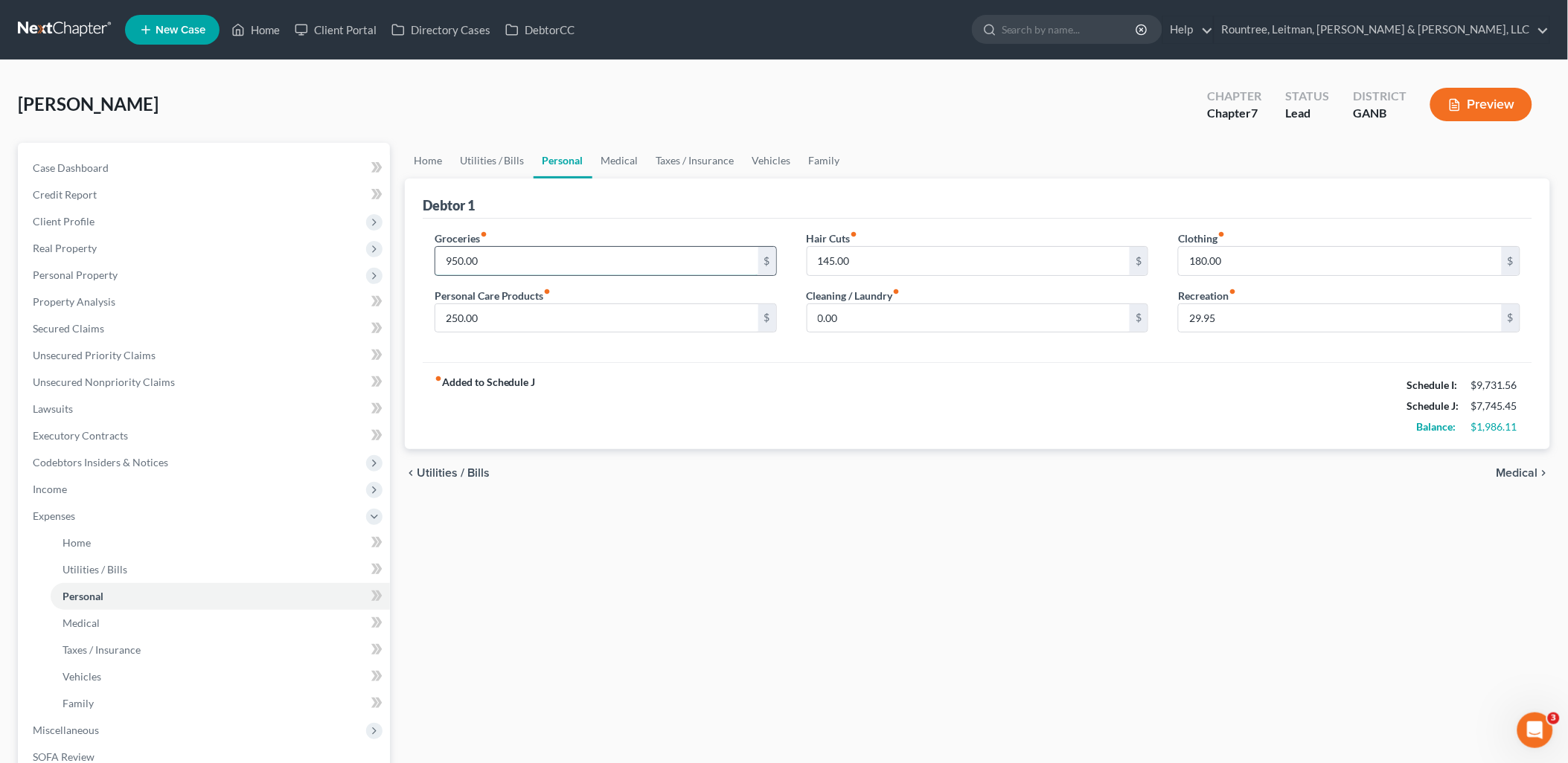
click at [547, 256] on input "950.00" at bounding box center [597, 262] width 323 height 28
click at [668, 362] on div "fiber_manual_record Added to Schedule J Schedule I: $9,731.56 Schedule J: $7,74…" at bounding box center [977, 406] width 1110 height 87
click at [597, 262] on input "950.00" at bounding box center [597, 262] width 323 height 28
type input "1,650"
click at [826, 444] on div "fiber_manual_record Added to Schedule J Schedule I: $9,731.56 Schedule J: $8,44…" at bounding box center [977, 406] width 1110 height 87
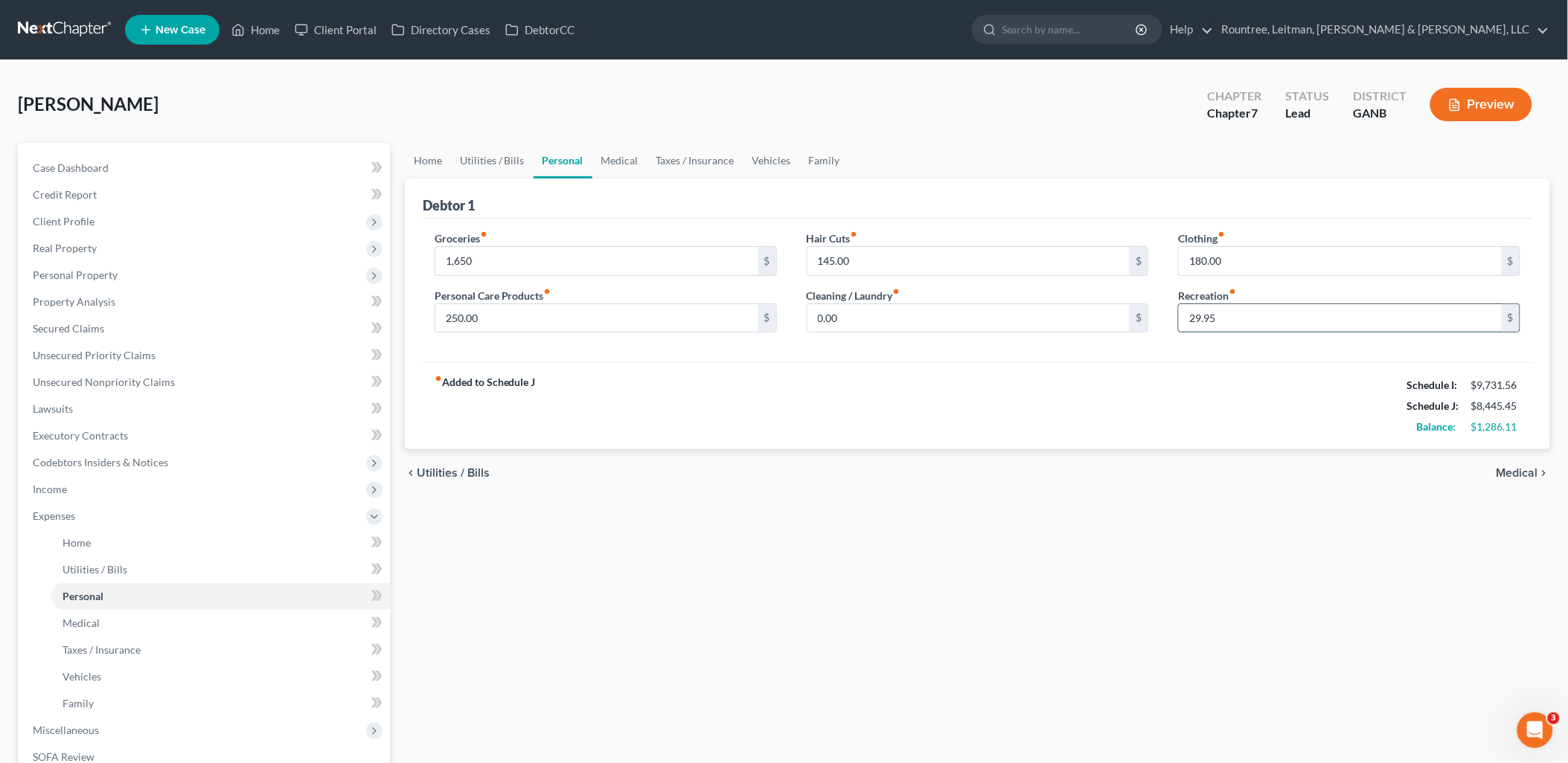
click at [1251, 316] on input "29.95" at bounding box center [1341, 318] width 323 height 28
type input "300"
click at [1237, 435] on div "fiber_manual_record Added to Schedule J Schedule I: $9,731.56 Schedule J: $8,71…" at bounding box center [977, 406] width 1110 height 87
click at [631, 152] on link "Medical" at bounding box center [620, 160] width 55 height 36
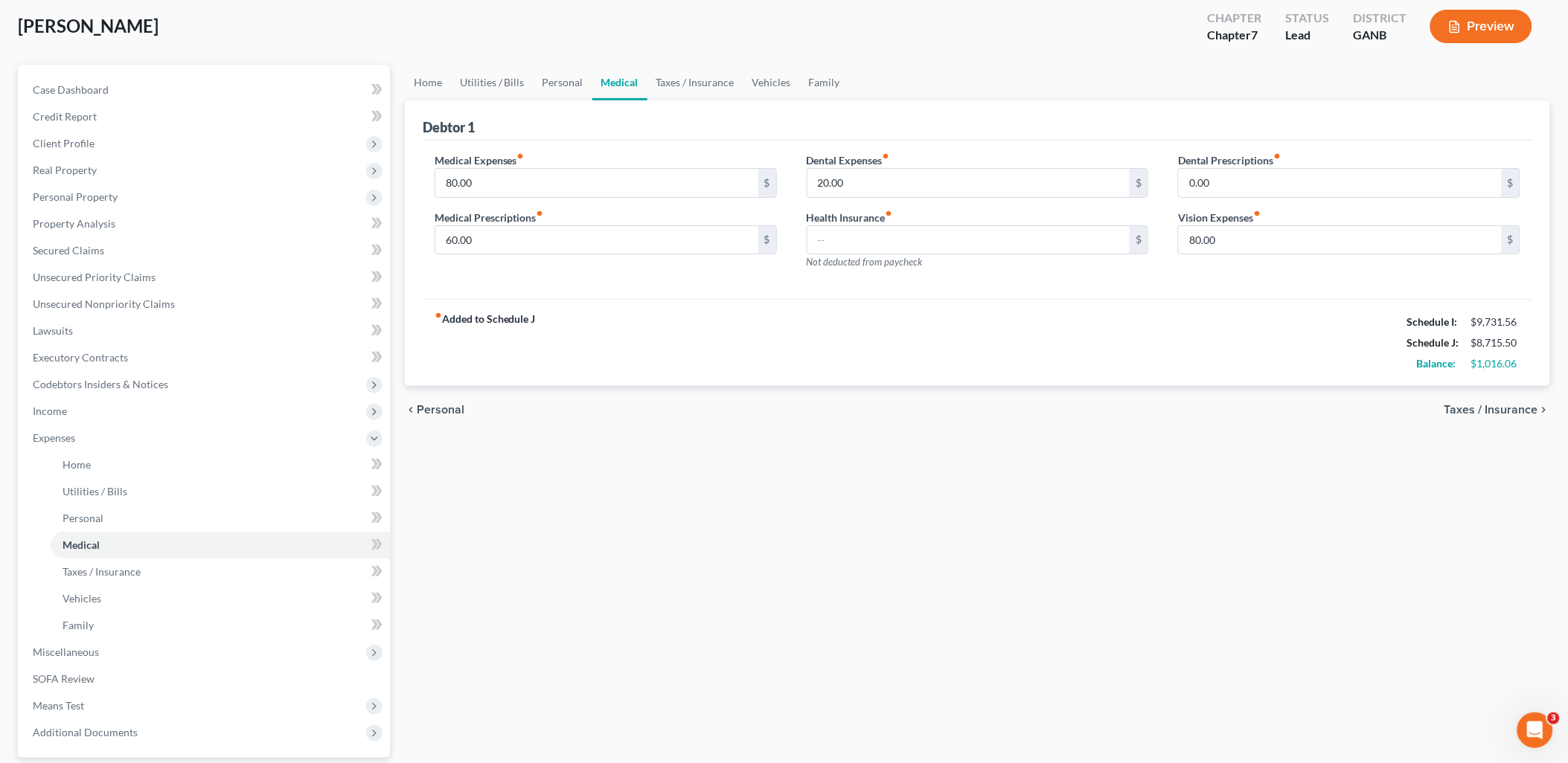
scroll to position [212, 0]
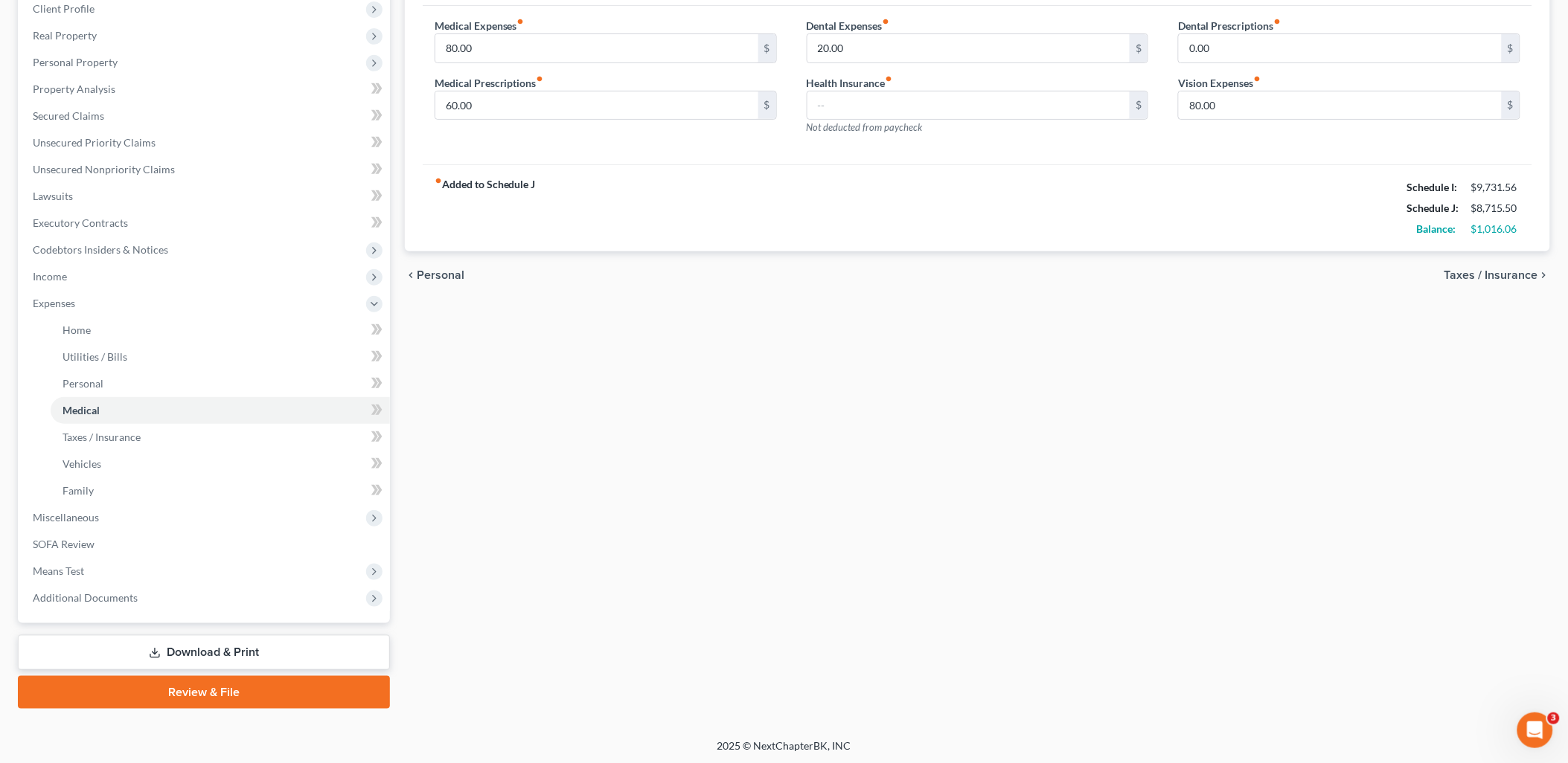
drag, startPoint x: 294, startPoint y: 651, endPoint x: 756, endPoint y: 352, distance: 550.3
click at [294, 651] on link "Download & Print" at bounding box center [203, 653] width 372 height 35
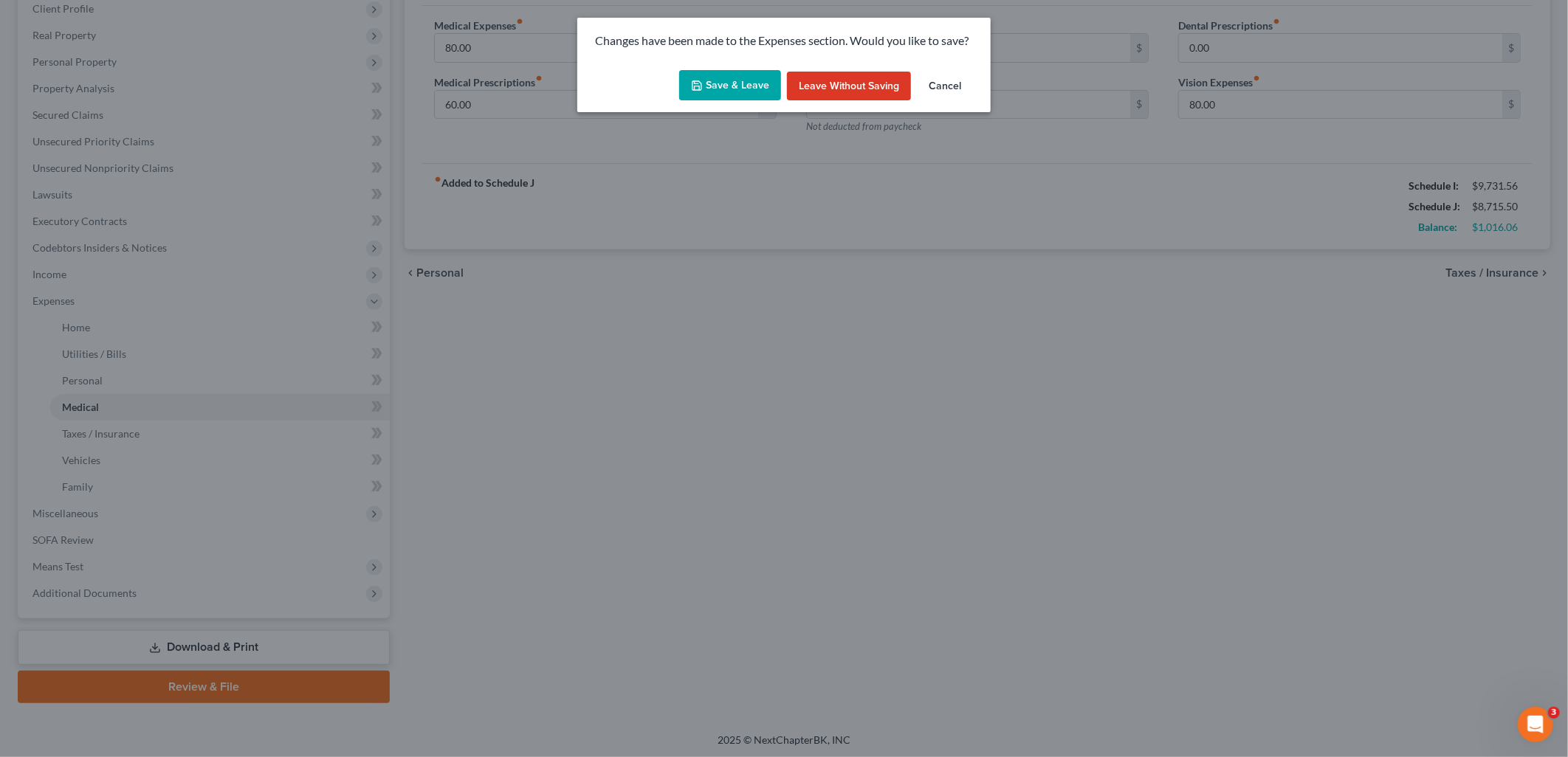
click at [727, 76] on button "Save & Leave" at bounding box center [730, 86] width 102 height 31
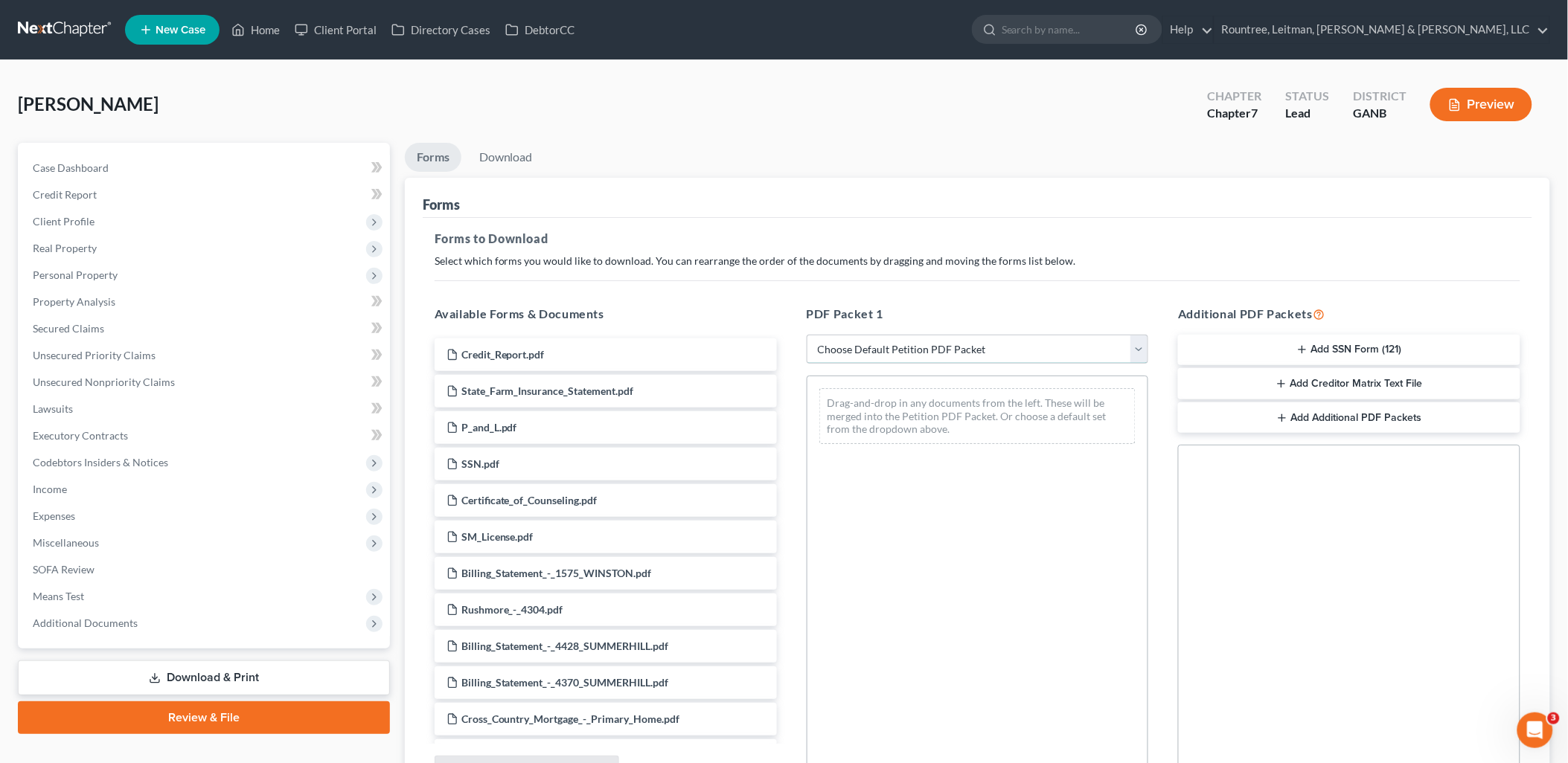
click at [866, 341] on select "Choose Default Petition PDF Packet Complete Bankruptcy Petition (all forms and …" at bounding box center [977, 350] width 342 height 30
select select "0"
click at [806, 335] on select "Choose Default Petition PDF Packet Complete Bankruptcy Petition (all forms and …" at bounding box center [977, 350] width 342 height 30
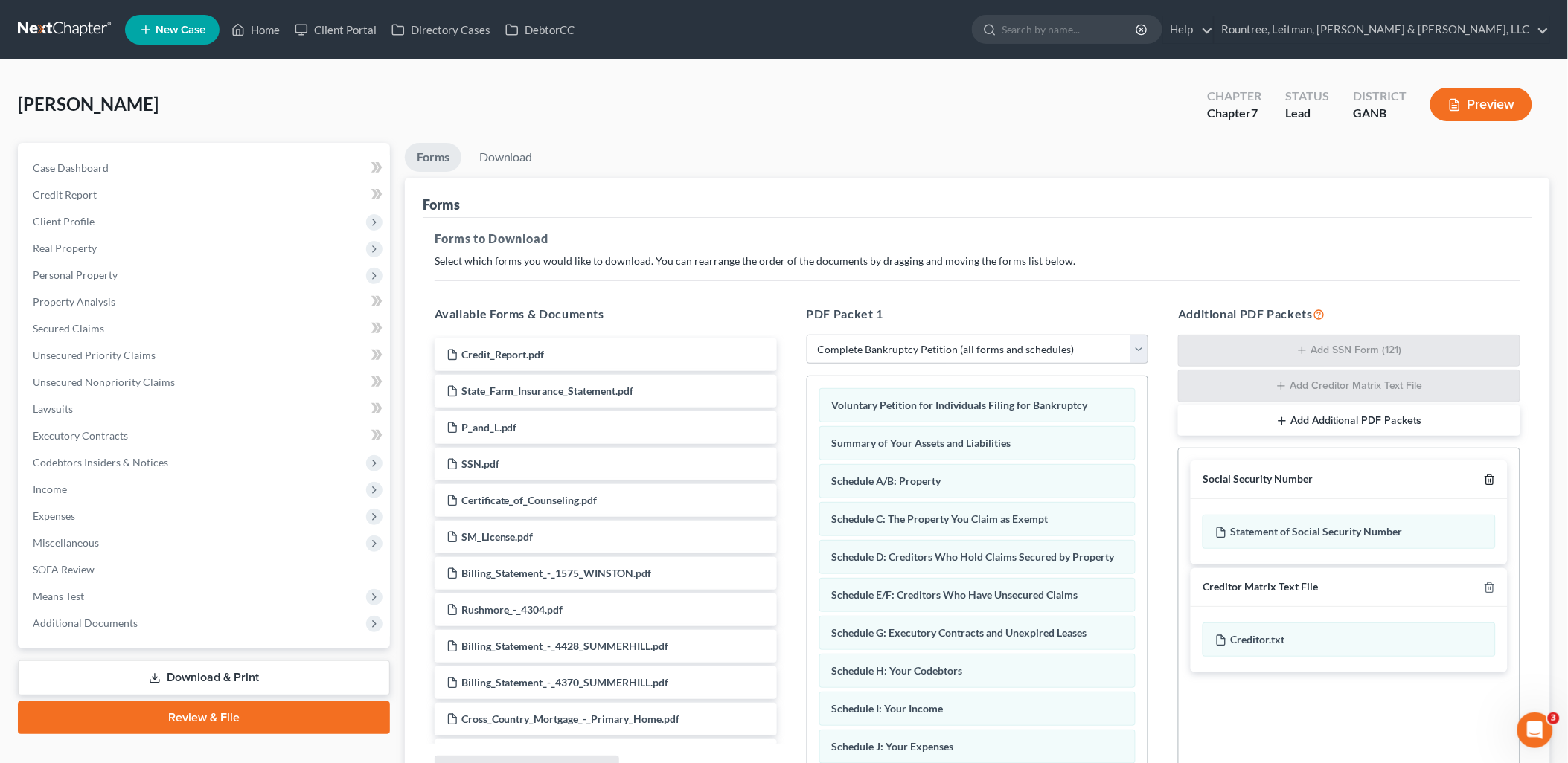
click at [1493, 480] on icon "button" at bounding box center [1490, 480] width 12 height 12
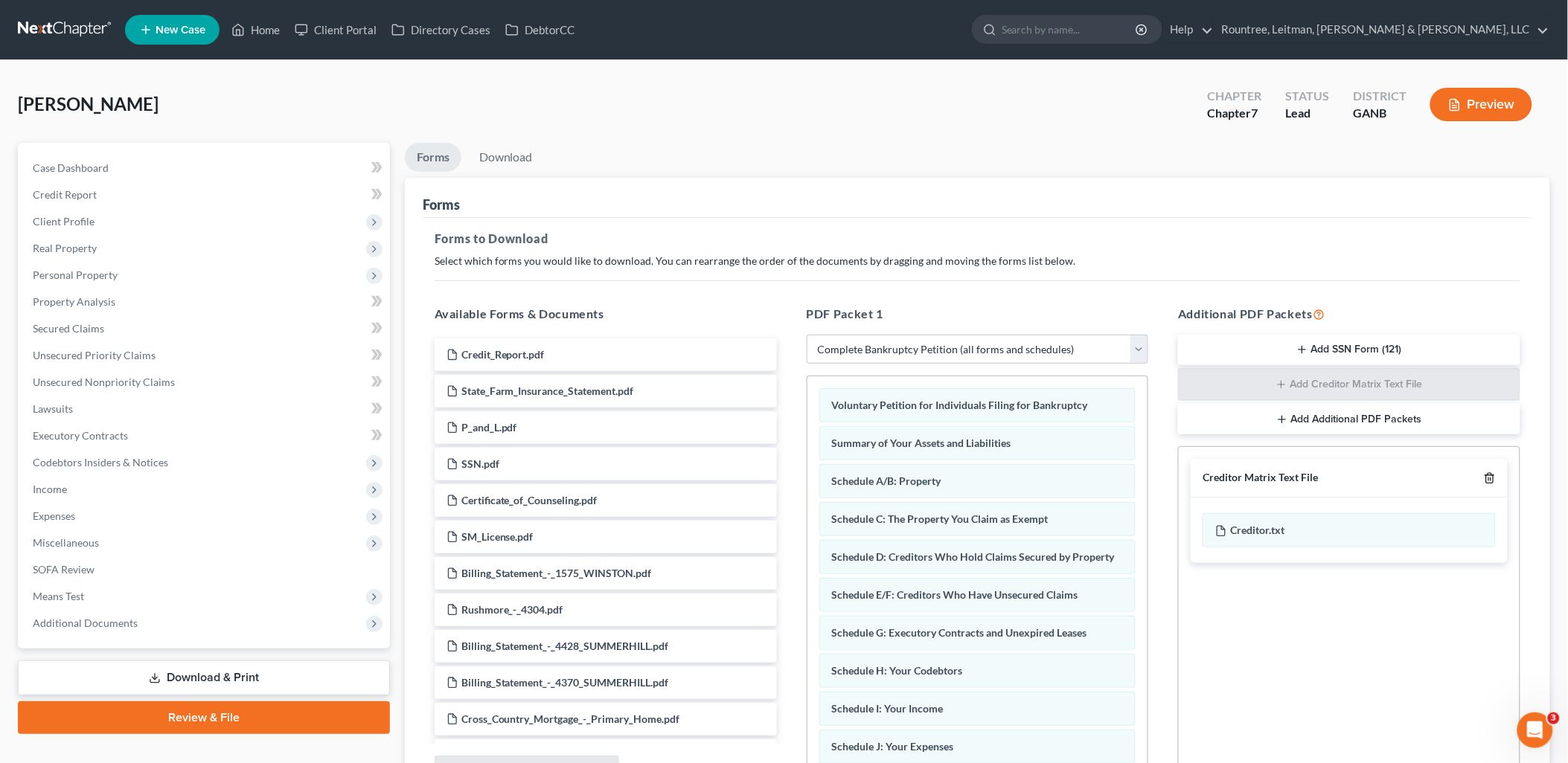
click at [1493, 480] on icon "button" at bounding box center [1490, 478] width 12 height 12
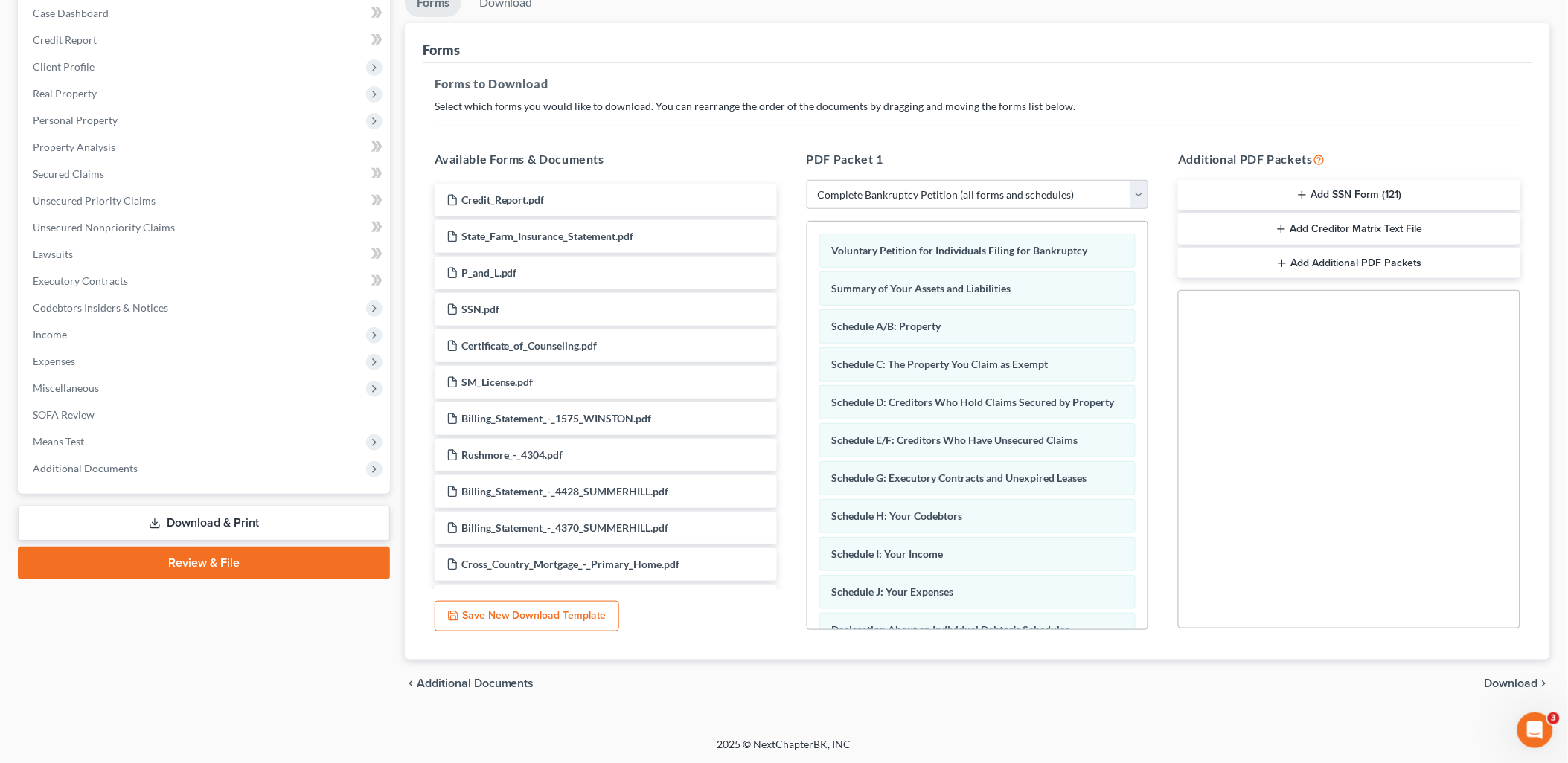
click at [1508, 686] on span "Download" at bounding box center [1511, 684] width 53 height 12
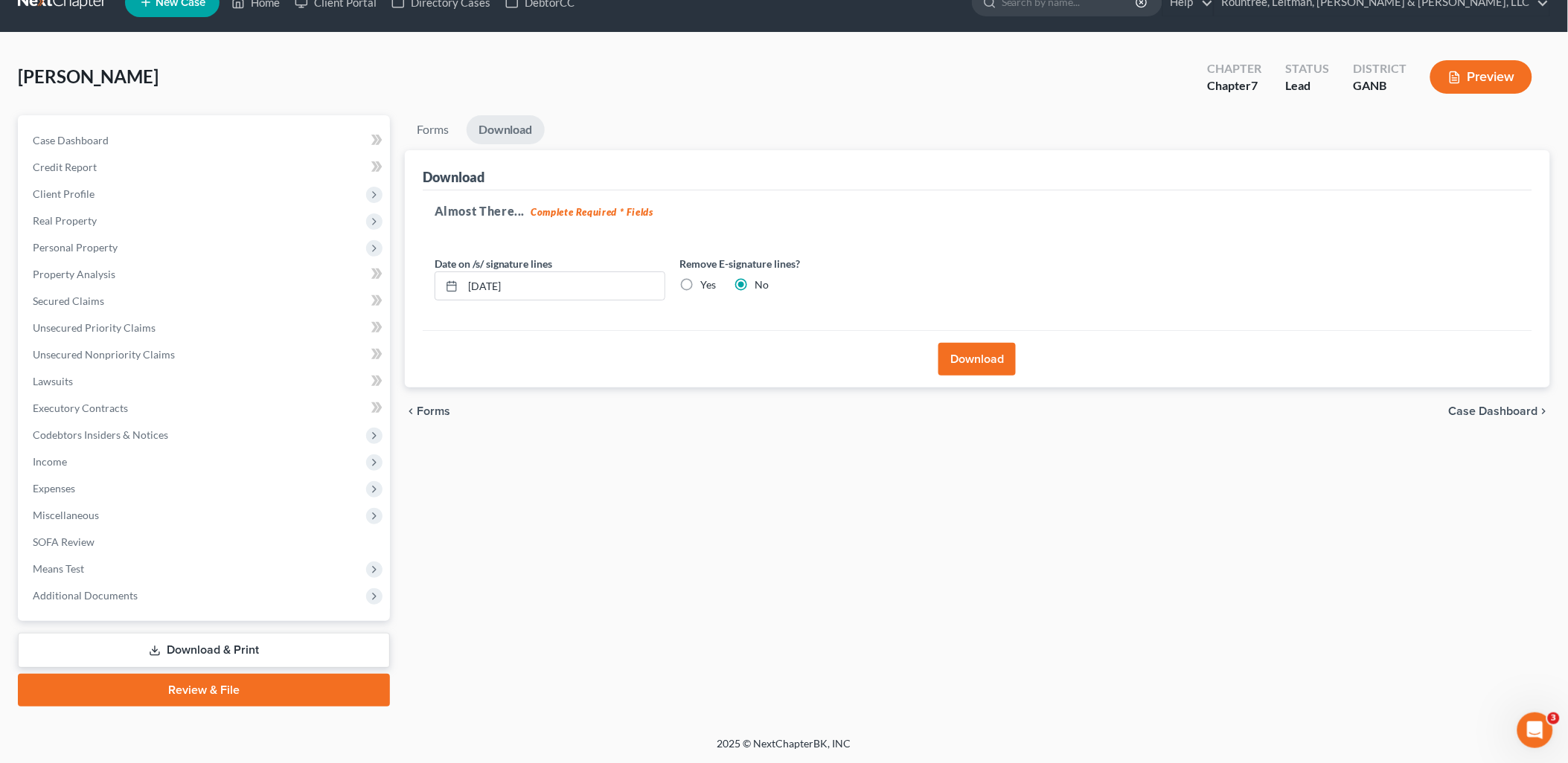
scroll to position [25, 0]
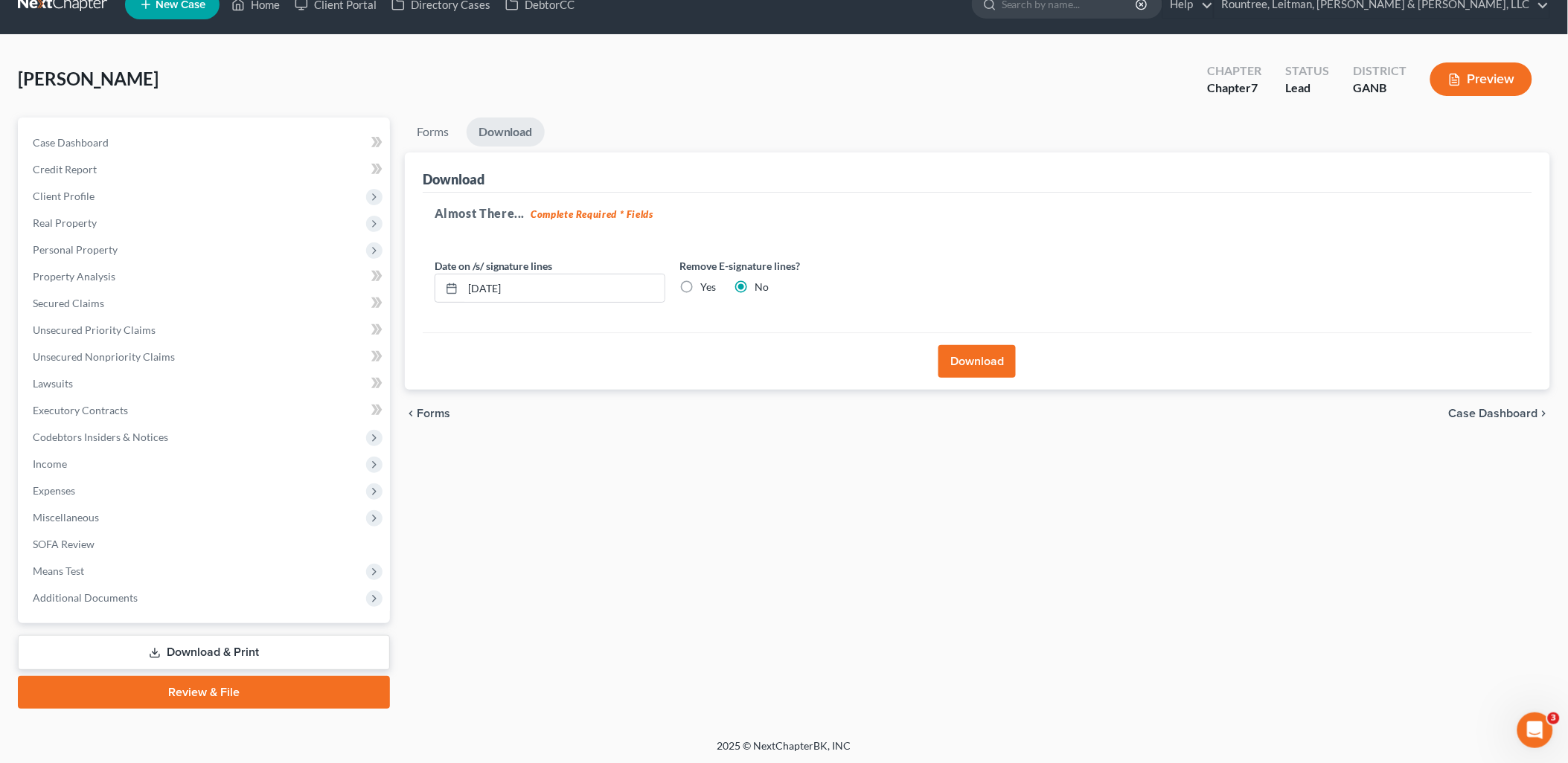
click at [973, 373] on button "Download" at bounding box center [976, 361] width 77 height 32
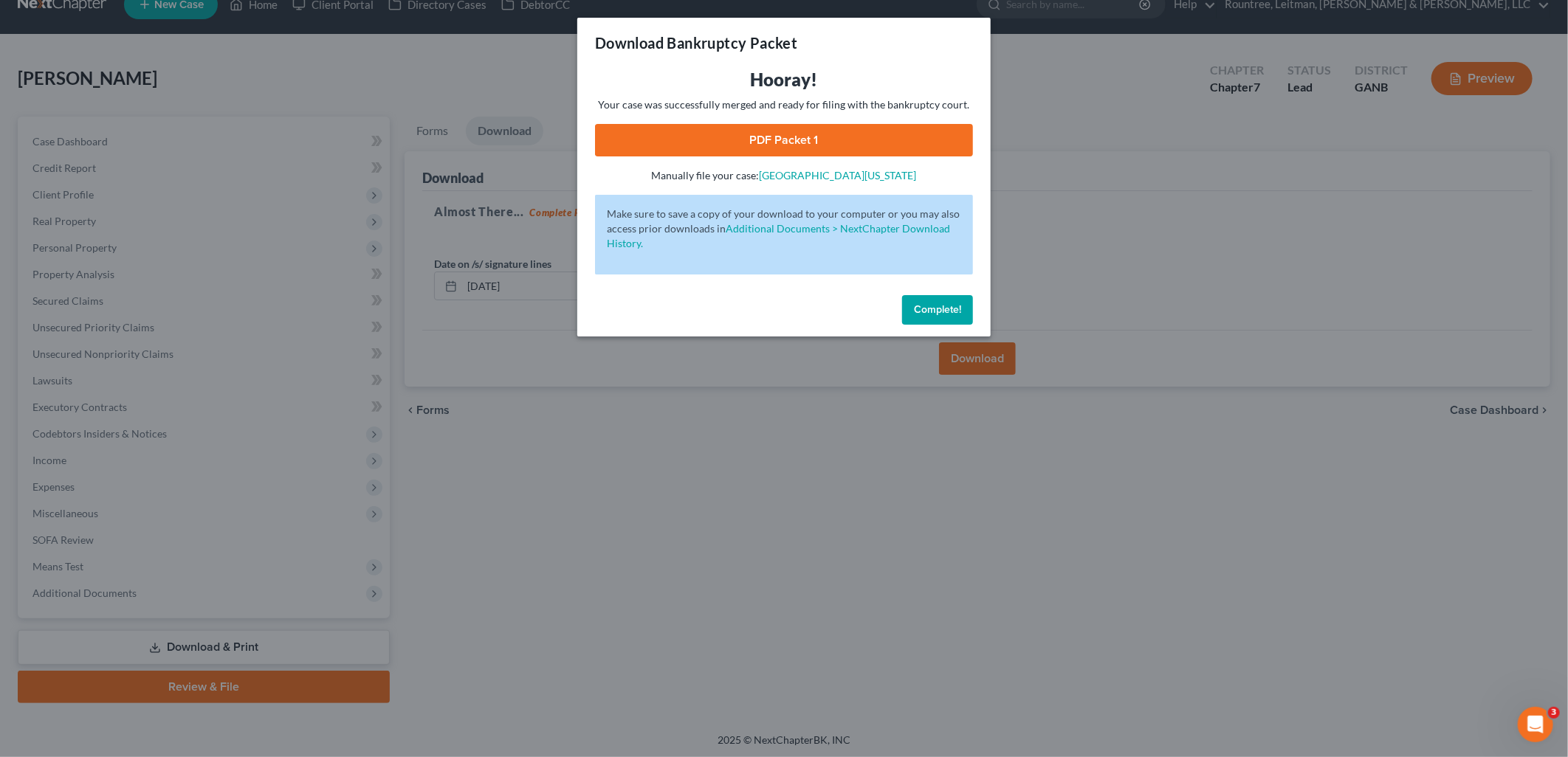
click at [791, 122] on div "Hooray! Your case was successfully merged and ready for filing with the bankrup…" at bounding box center [784, 125] width 378 height 115
click at [794, 133] on link "PDF Packet 1" at bounding box center [784, 140] width 378 height 32
click at [415, 77] on div "Download Bankruptcy Packet Hooray! Your case was successfully merged and ready …" at bounding box center [784, 378] width 1568 height 757
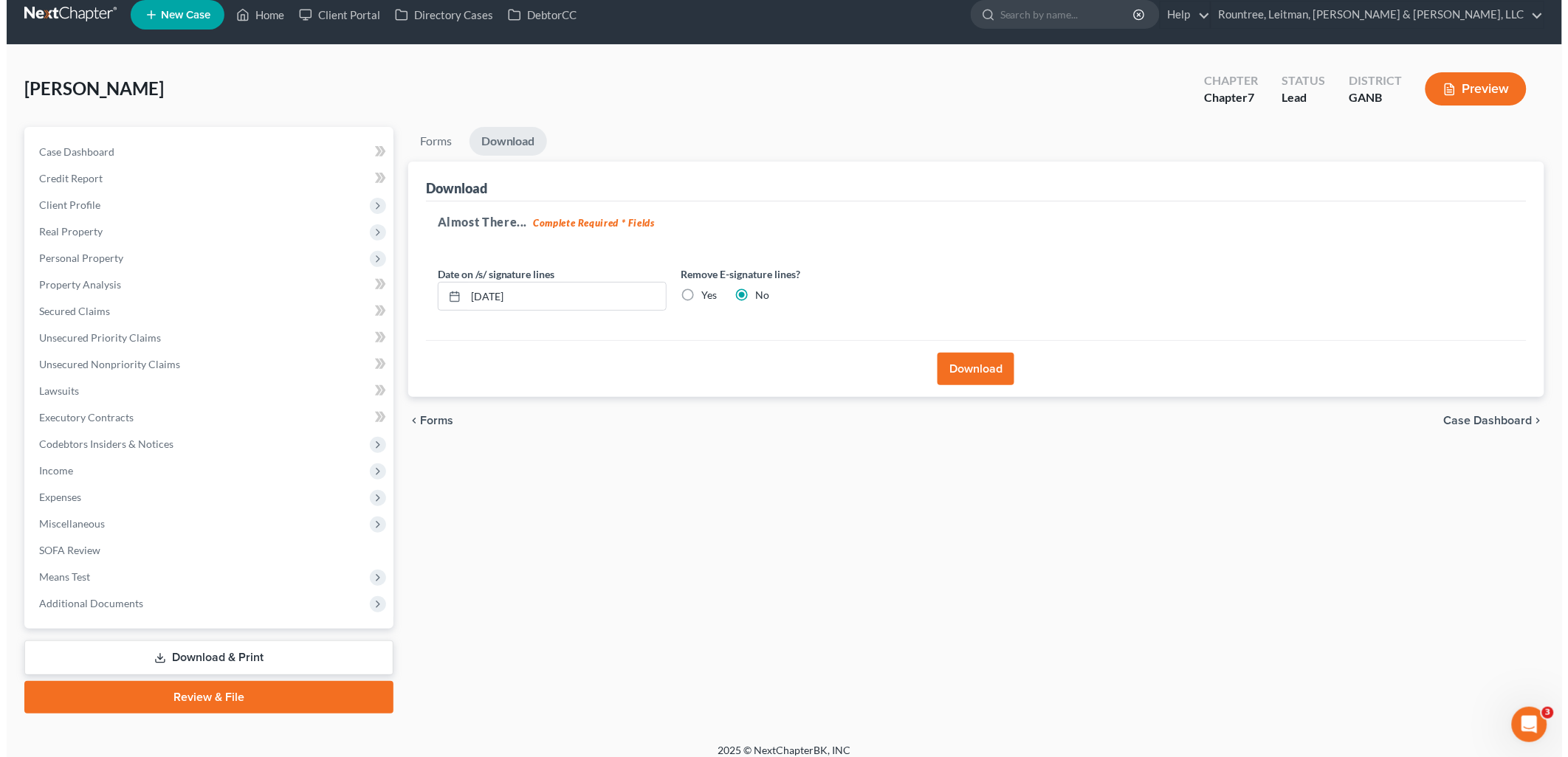
scroll to position [0, 0]
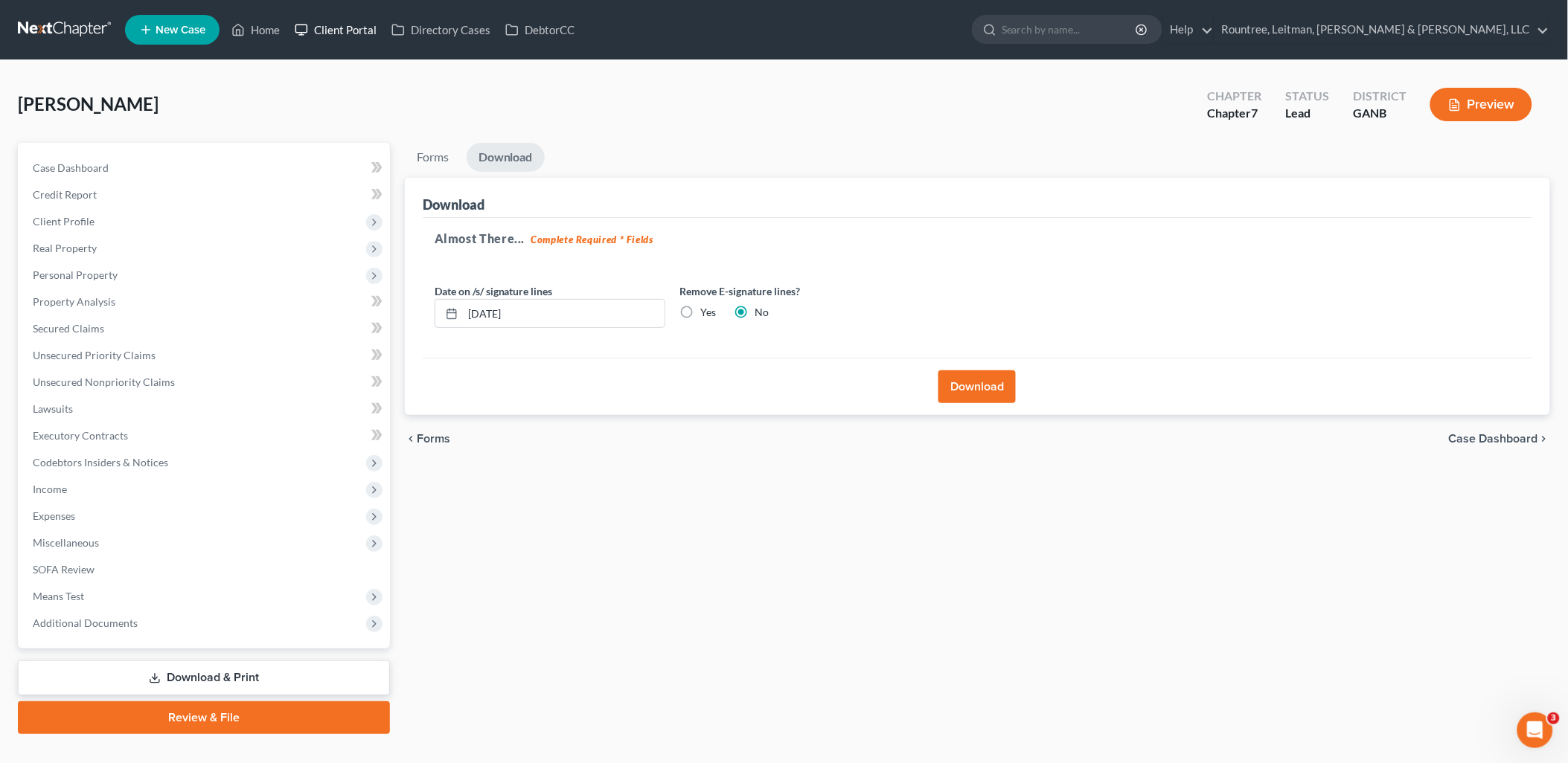
click at [353, 40] on link "Client Portal" at bounding box center [336, 30] width 97 height 27
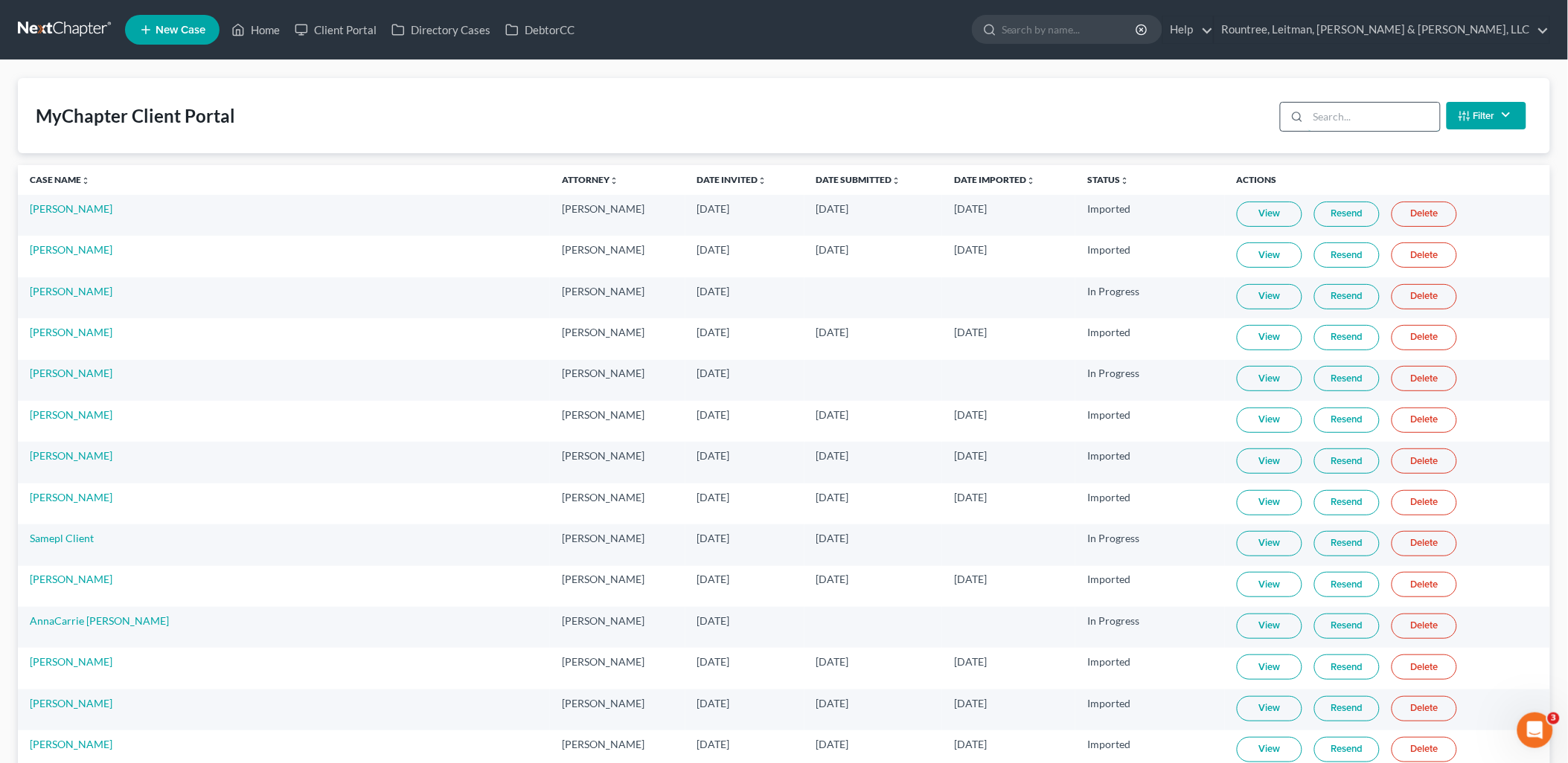
click at [1368, 119] on input "search" at bounding box center [1374, 117] width 132 height 28
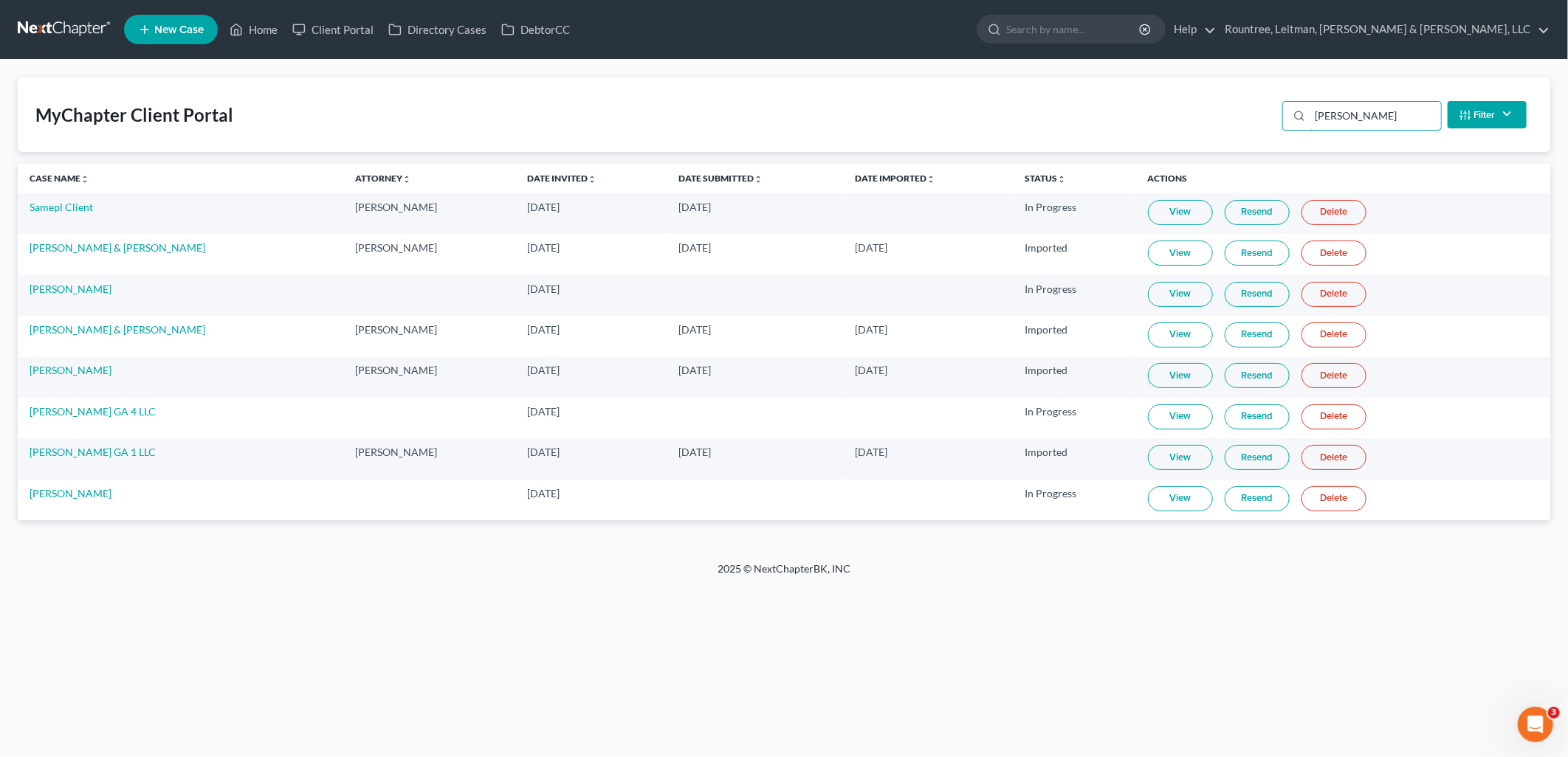
type input "[PERSON_NAME]"
click at [1154, 417] on link "View" at bounding box center [1180, 417] width 65 height 25
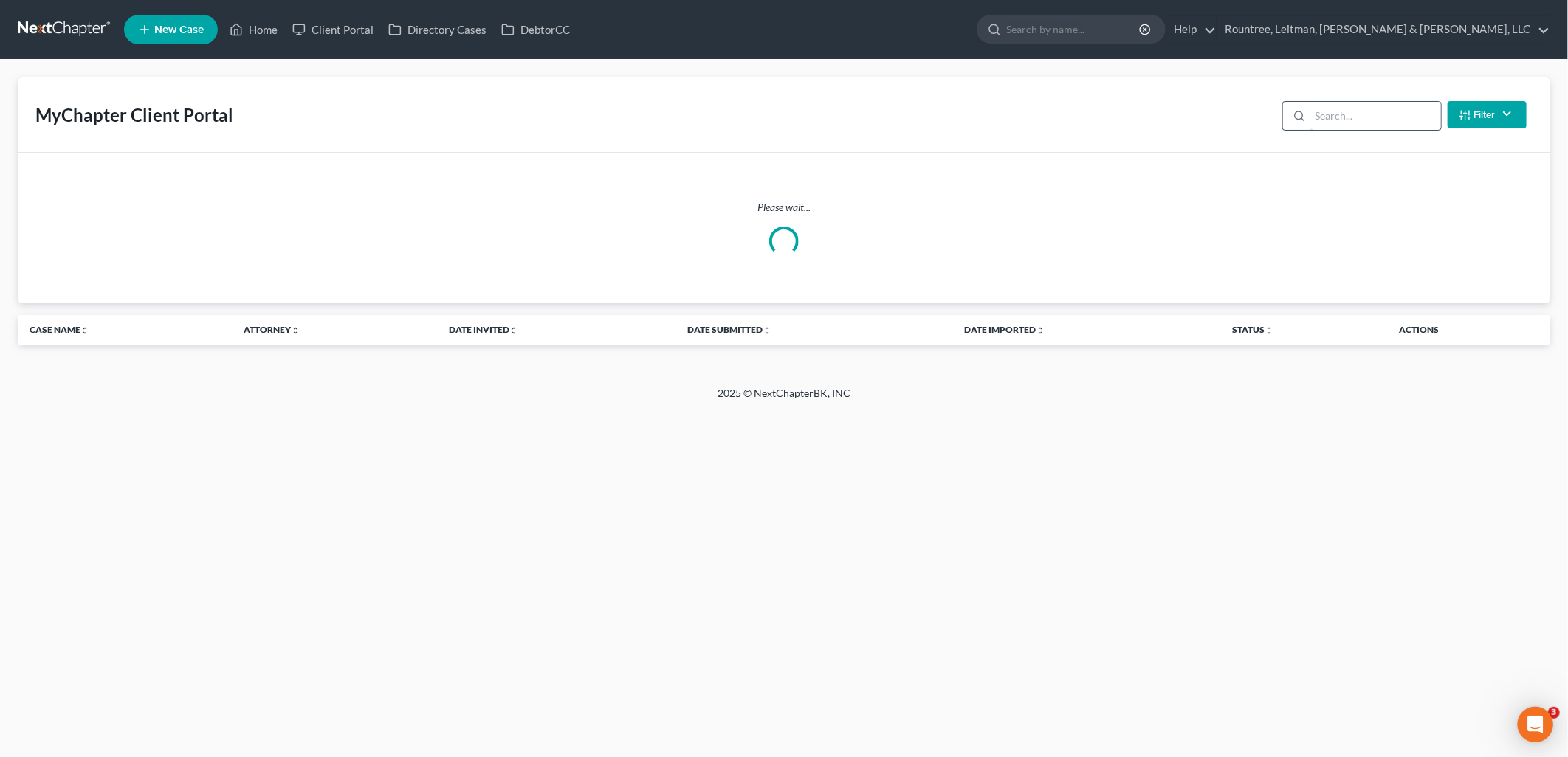
click at [1361, 107] on input "search" at bounding box center [1375, 116] width 131 height 28
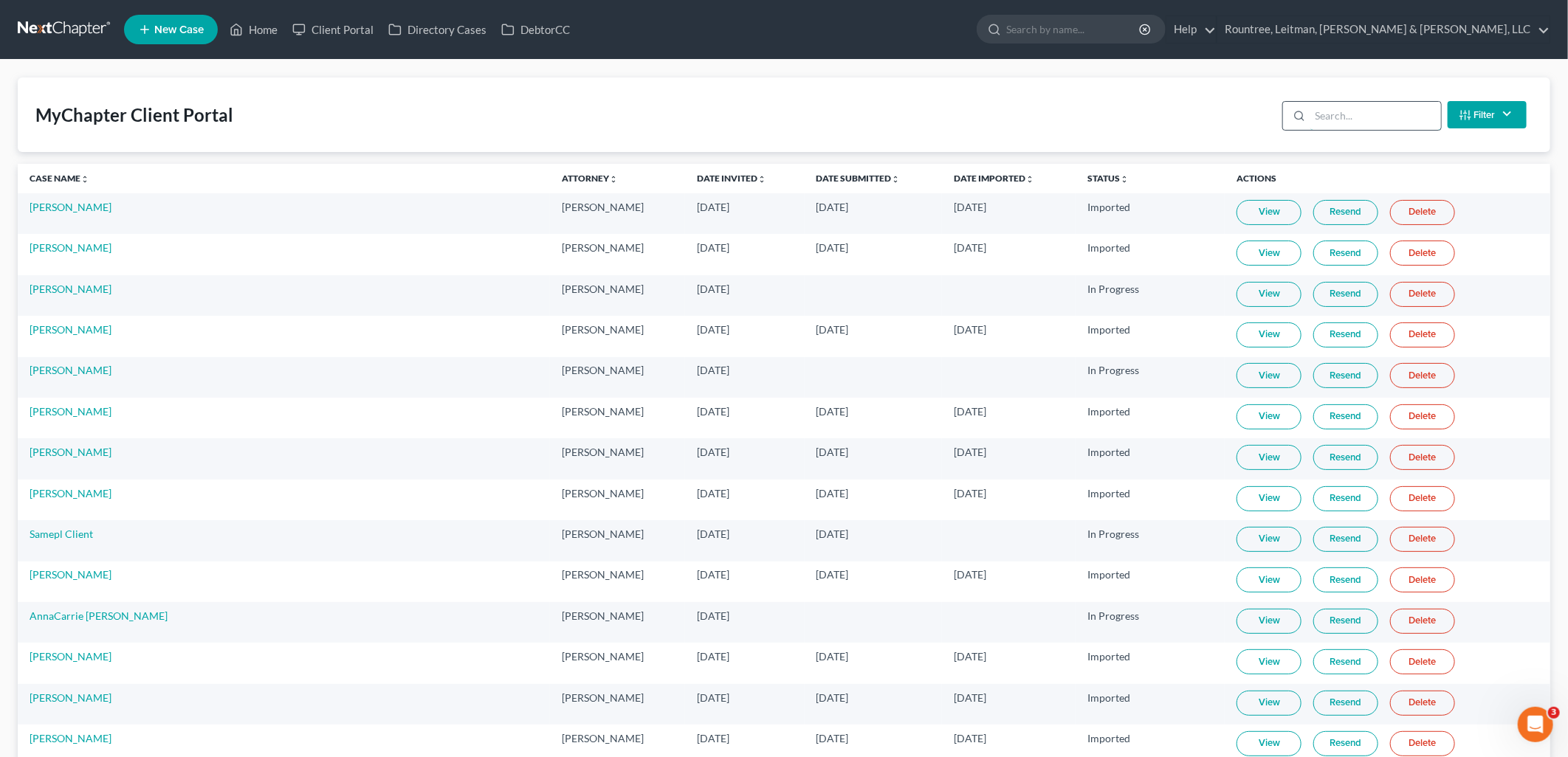
click at [1365, 107] on input "search" at bounding box center [1375, 116] width 131 height 28
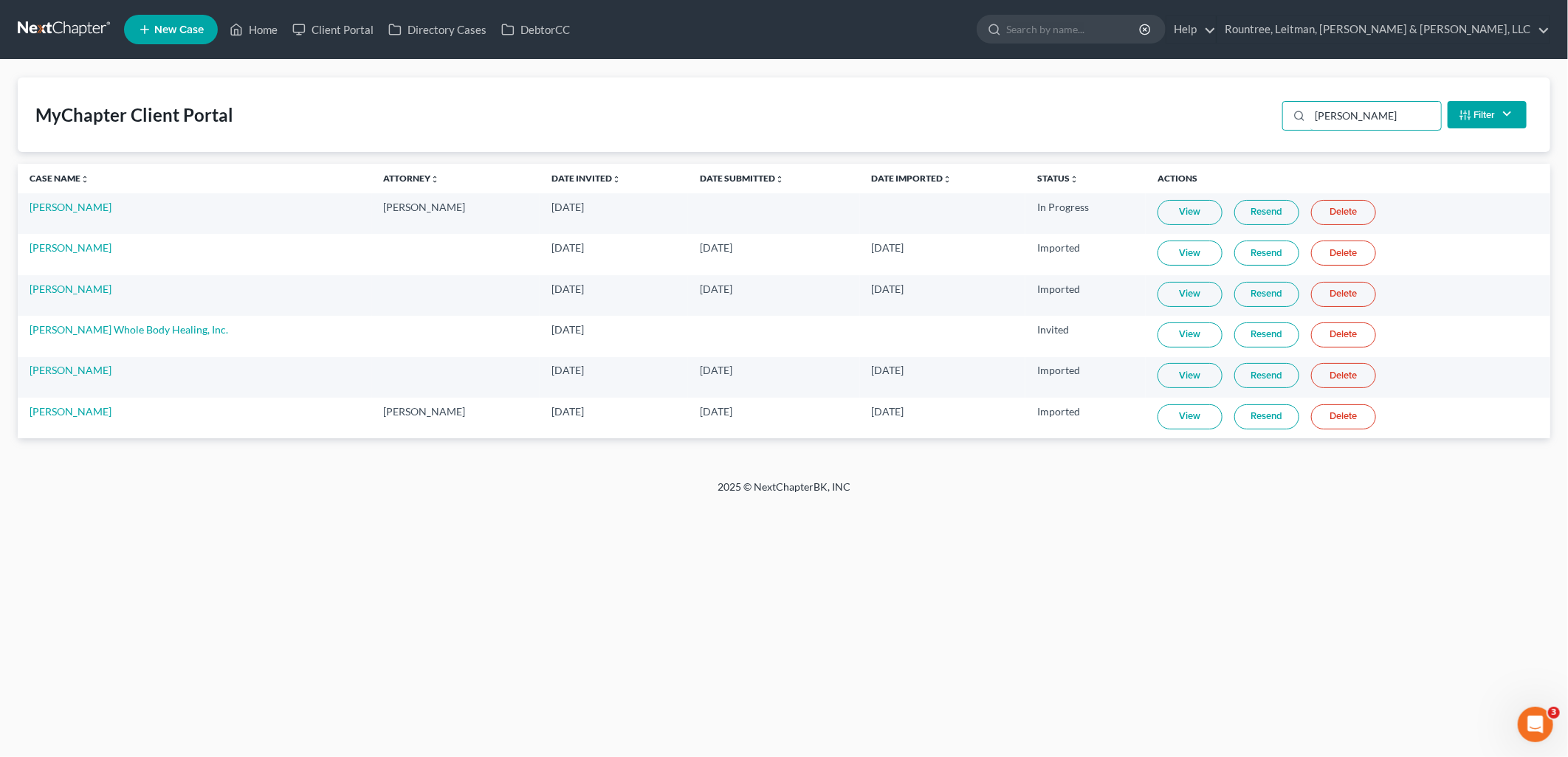
type input "miller"
click at [1167, 380] on link "View" at bounding box center [1189, 375] width 65 height 25
